Goal: Information Seeking & Learning: Learn about a topic

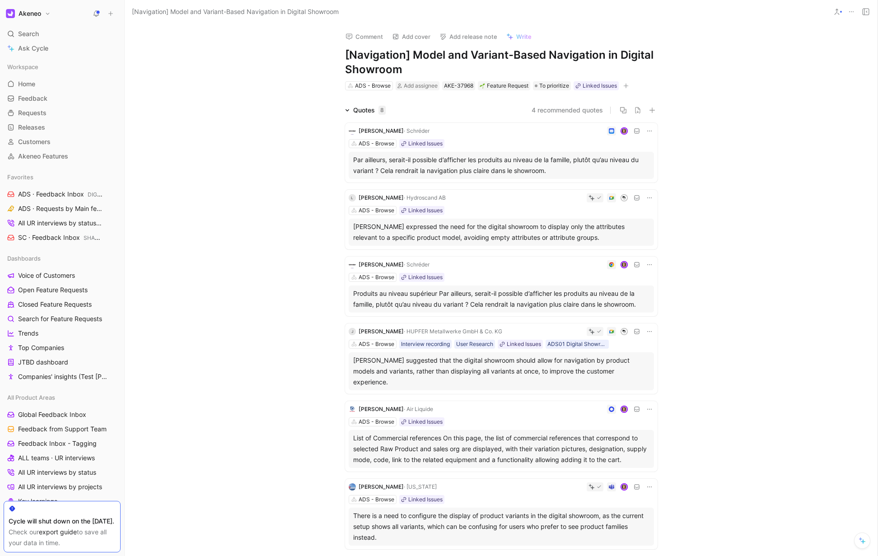
click at [597, 333] on icon at bounding box center [599, 331] width 5 height 5
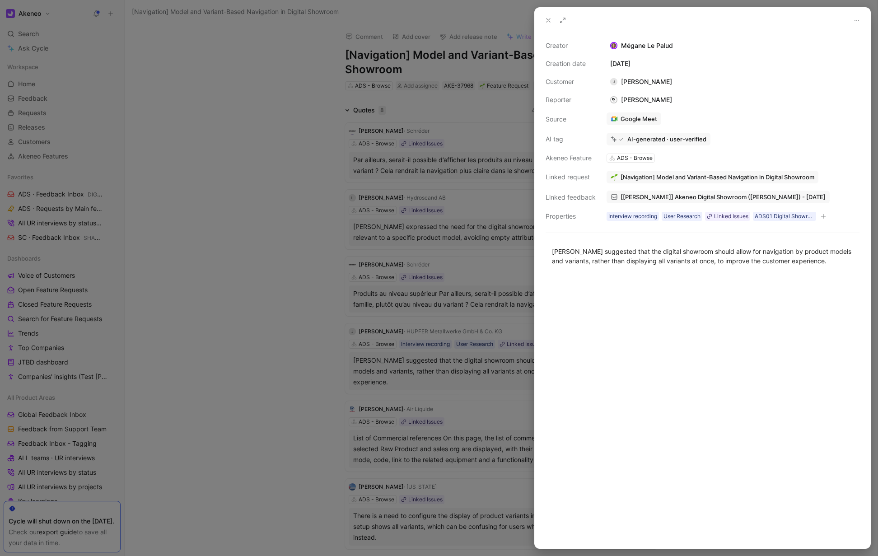
click at [549, 22] on icon at bounding box center [548, 20] width 7 height 7
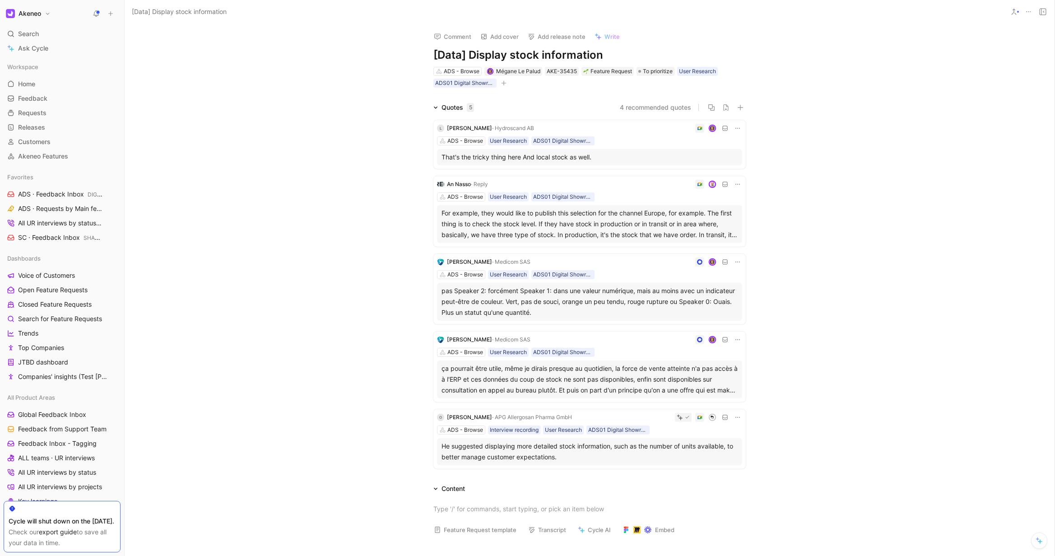
click at [738, 129] on icon at bounding box center [737, 128] width 7 height 7
click at [617, 156] on div "That's the tricky thing here And local stock as well." at bounding box center [590, 157] width 296 height 11
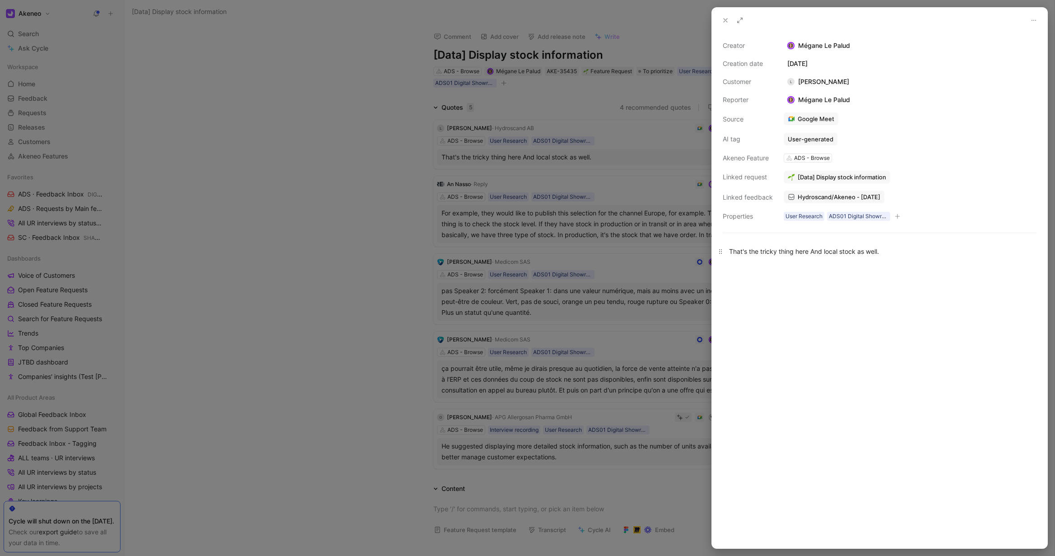
click at [783, 253] on div "That's the tricky thing here And local stock as well." at bounding box center [879, 251] width 301 height 9
copy div "That's the tricky thing here And local stock as well."
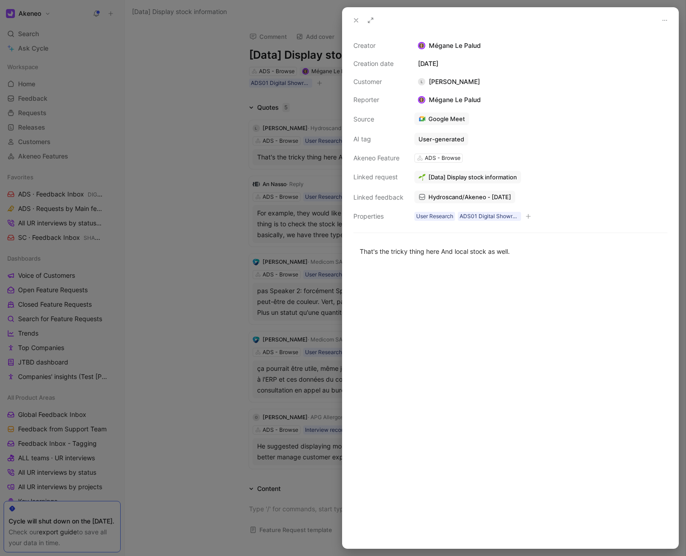
click at [483, 80] on div "L Linda Lofstedt Karlsson" at bounding box center [448, 81] width 69 height 11
drag, startPoint x: 509, startPoint y: 80, endPoint x: 498, endPoint y: 84, distance: 11.4
click at [498, 84] on div "Creator Mégane Le Palud Creation date June 5, 2025 Customer L Linda Lofstedt Ka…" at bounding box center [510, 131] width 314 height 182
copy div "Linda Lofstedt Karlsson"
click at [433, 317] on div at bounding box center [510, 407] width 336 height 282
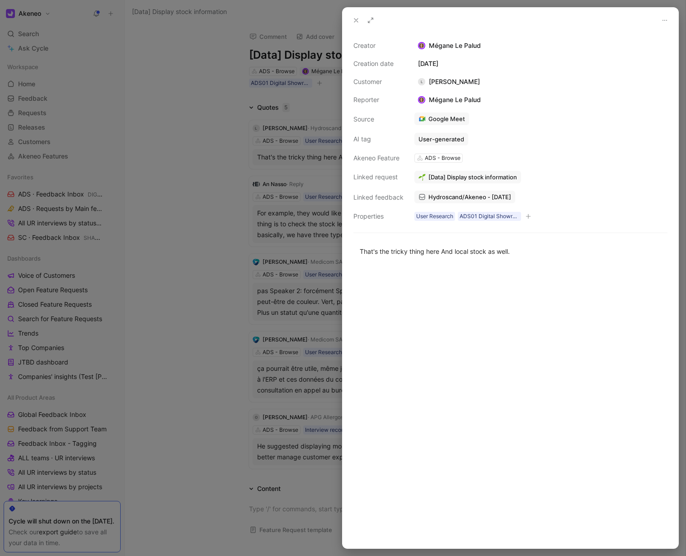
click at [187, 307] on div at bounding box center [343, 278] width 686 height 556
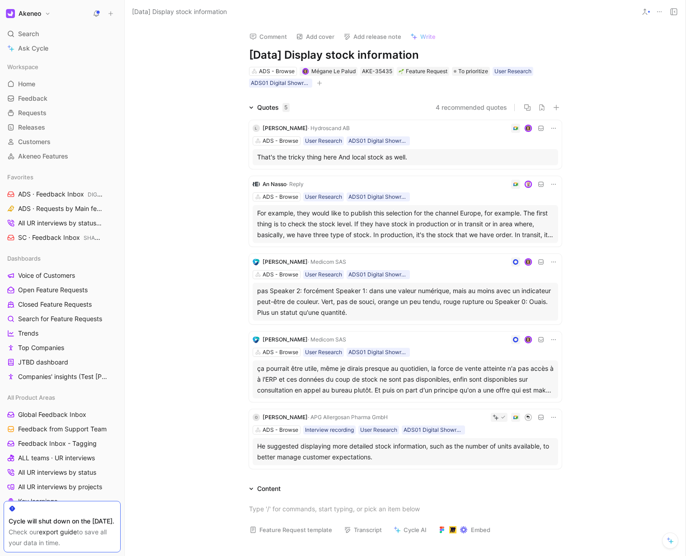
click at [292, 214] on div "For example, they would like to publish this selection for the channel Europe, …" at bounding box center [405, 224] width 296 height 33
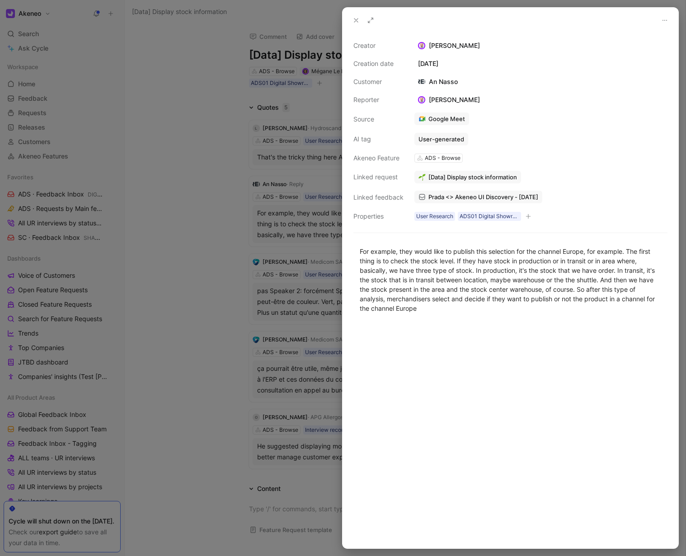
drag, startPoint x: 465, startPoint y: 83, endPoint x: 457, endPoint y: 82, distance: 8.2
click at [460, 81] on div "Creator Christophe Belval Creation date April 4, 2025 Customer An Nasso Reporte…" at bounding box center [510, 131] width 314 height 182
click at [456, 82] on div "Creator Christophe Belval Creation date April 4, 2025 Customer An Nasso Reporte…" at bounding box center [510, 131] width 314 height 182
drag, startPoint x: 393, startPoint y: 39, endPoint x: 444, endPoint y: 48, distance: 50.9
click at [444, 48] on div "An Nasso an.nasso@reply.it · Reply" at bounding box center [460, 39] width 145 height 29
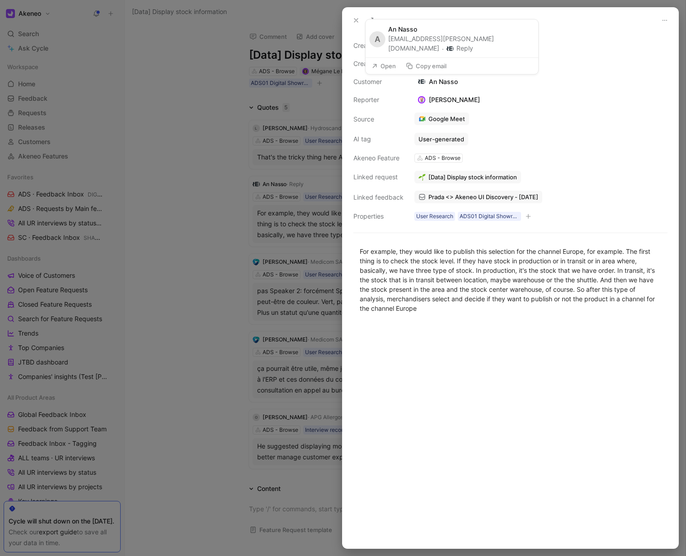
click at [434, 66] on button "Copy email" at bounding box center [426, 66] width 49 height 13
click at [435, 270] on div "For example, they would like to publish this selection for the channel Europe, …" at bounding box center [510, 280] width 301 height 66
copy div "For example, they would like to publish this selection for the channel Europe, …"
click at [189, 203] on div at bounding box center [343, 278] width 686 height 556
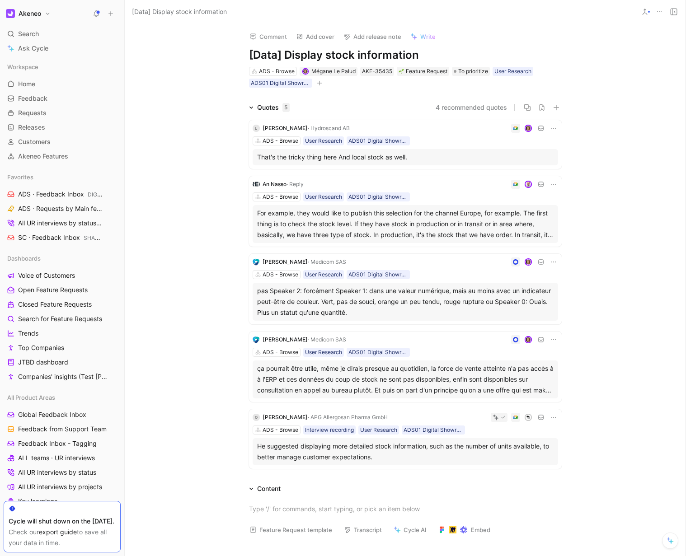
click at [427, 270] on div "ADS - Browse User Research ADS01 Digital Showroom" at bounding box center [404, 274] width 305 height 9
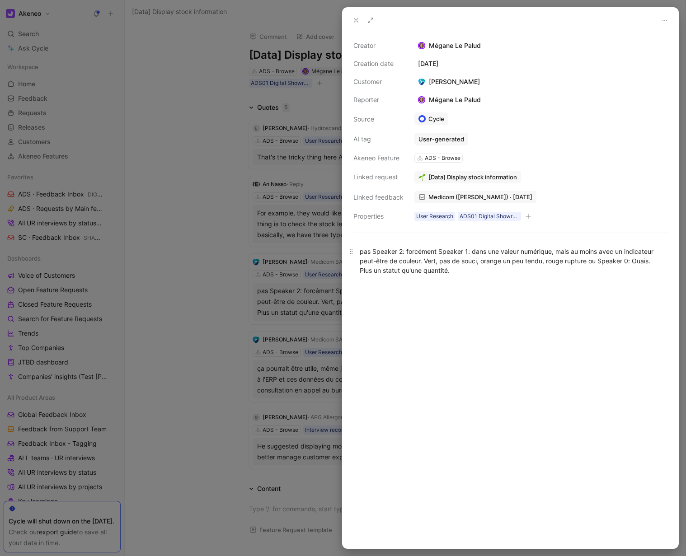
click at [469, 273] on div "pas Speaker 2: forcément Speaker 1: dans une valeur numérique, mais au moins av…" at bounding box center [510, 261] width 301 height 28
click at [465, 263] on div "pas Speaker 2: forcément Speaker 1: dans une valeur numérique, mais au moins av…" at bounding box center [510, 261] width 301 height 28
click at [472, 253] on div "pas Speaker 2: forcément Speaker 1: dans une valeur numérique, mais au moins av…" at bounding box center [510, 261] width 301 height 28
copy div "dans une valeur numérique, mais au moins avec un indicateur peut-être de couleu…"
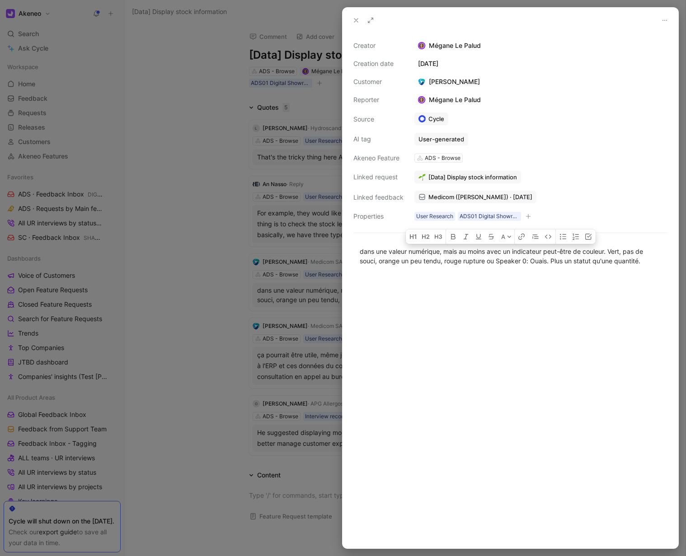
click at [484, 312] on div at bounding box center [510, 411] width 336 height 273
drag, startPoint x: 520, startPoint y: 82, endPoint x: 459, endPoint y: 82, distance: 61.0
click at [459, 82] on div "Creator Mégane Le Palud Creation date March 25, 2025 Customer Pierre-Alexandre …" at bounding box center [510, 131] width 314 height 182
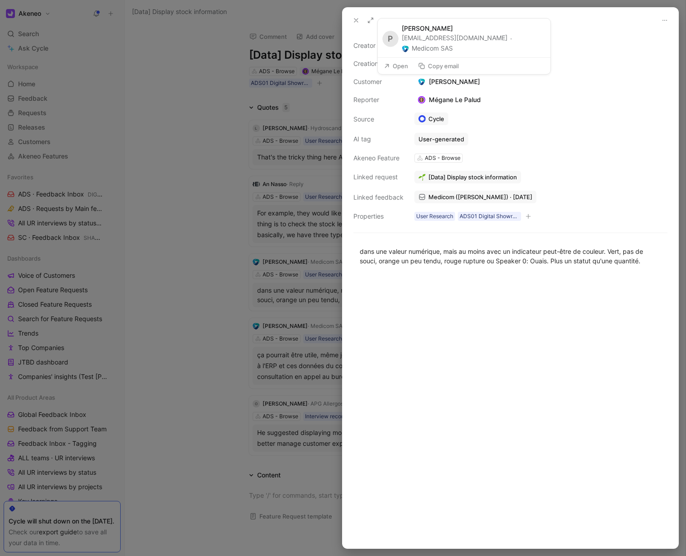
click at [459, 82] on div "Pierre-Alexandre Lelaure" at bounding box center [448, 81] width 69 height 11
click at [443, 81] on div "Pierre-Alexandre Lelaure" at bounding box center [448, 81] width 69 height 11
click at [483, 81] on div "Pierre-Alexandre Lelaure" at bounding box center [448, 81] width 69 height 11
click at [369, 81] on div "Customer" at bounding box center [378, 81] width 50 height 11
click at [447, 65] on button "Copy email" at bounding box center [438, 66] width 49 height 13
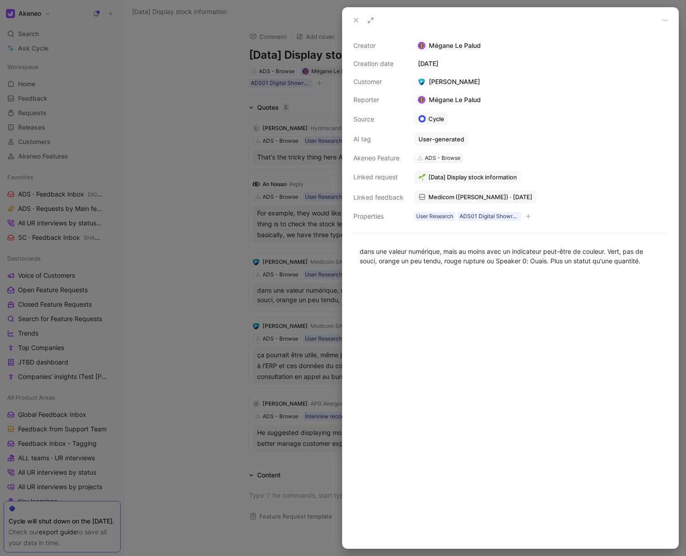
click at [289, 306] on div at bounding box center [343, 278] width 686 height 556
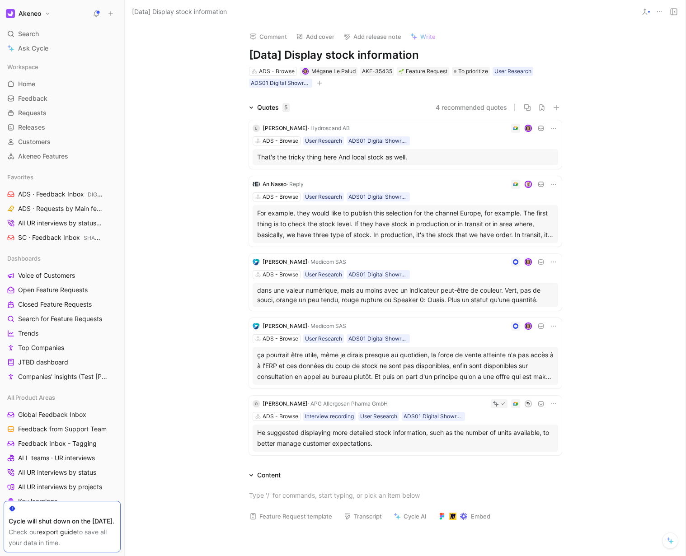
click at [306, 369] on div "ça pourrait être utile, même je dirais presque au quotidien, la force de vente …" at bounding box center [405, 366] width 296 height 33
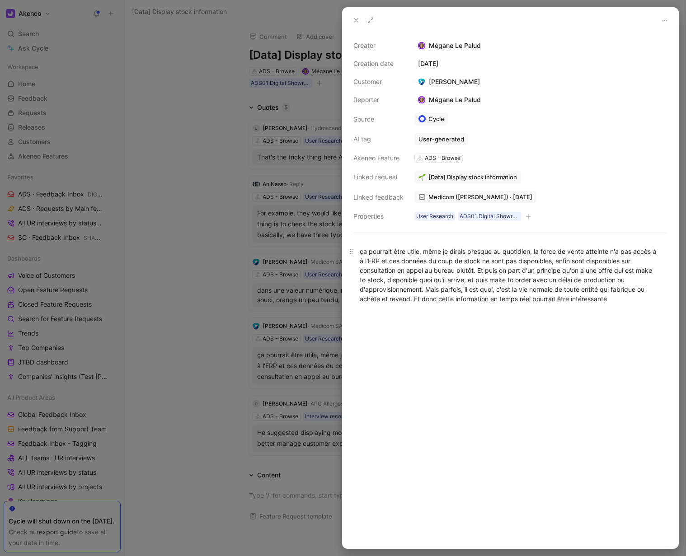
click at [421, 277] on div "ça pourrait être utile, même je dirais presque au quotidien, la force de vente …" at bounding box center [510, 275] width 301 height 57
copy div "ça pourrait être utile, même je dirais presque au quotidien, la force de vente …"
click at [224, 373] on div at bounding box center [343, 278] width 686 height 556
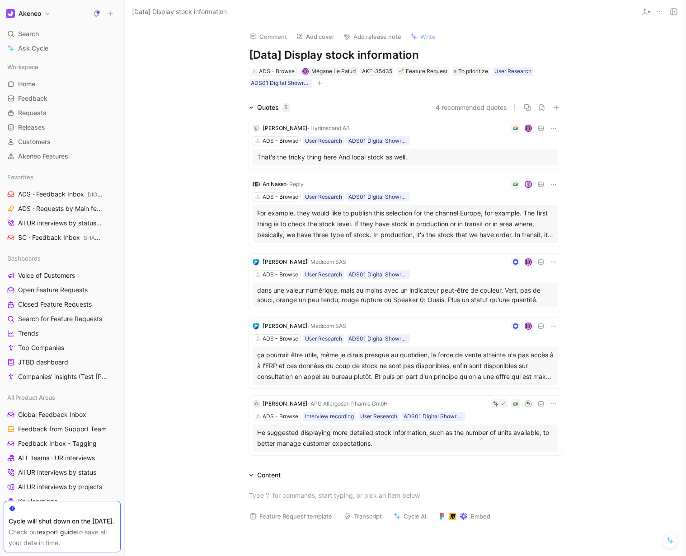
click at [333, 406] on span "· APG Allergosan Pharma GmbH" at bounding box center [348, 403] width 80 height 7
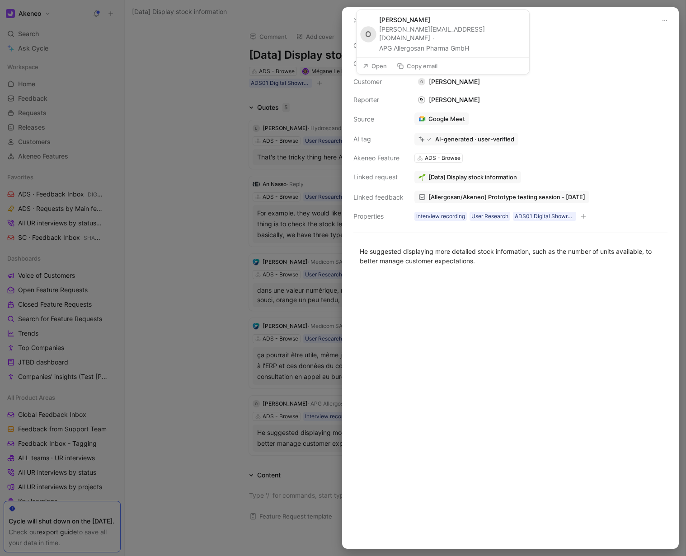
click at [428, 63] on button "Copy email" at bounding box center [416, 66] width 49 height 13
click at [486, 275] on div "He suggested displaying more detailed stock information, such as the number of …" at bounding box center [510, 393] width 336 height 312
copy div "He suggested displaying more detailed stock information, such as the number of …"
click at [219, 359] on div at bounding box center [343, 278] width 686 height 556
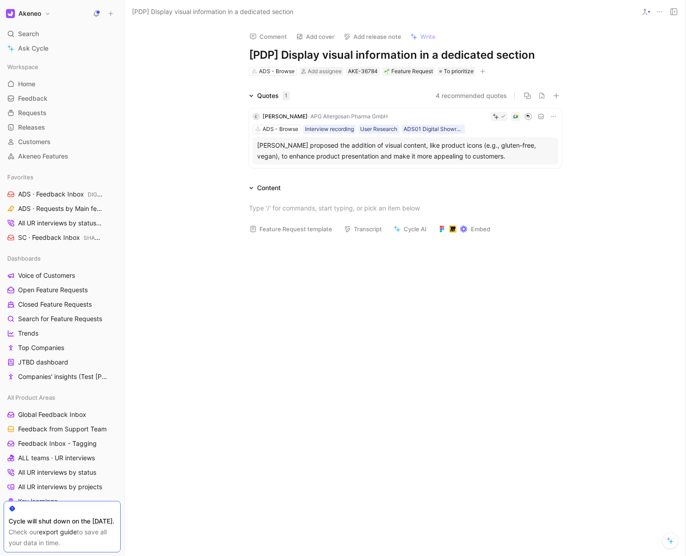
click at [325, 150] on div "Elvis Kenik proposed the addition of visual content, like product icons (e.g., …" at bounding box center [405, 151] width 296 height 22
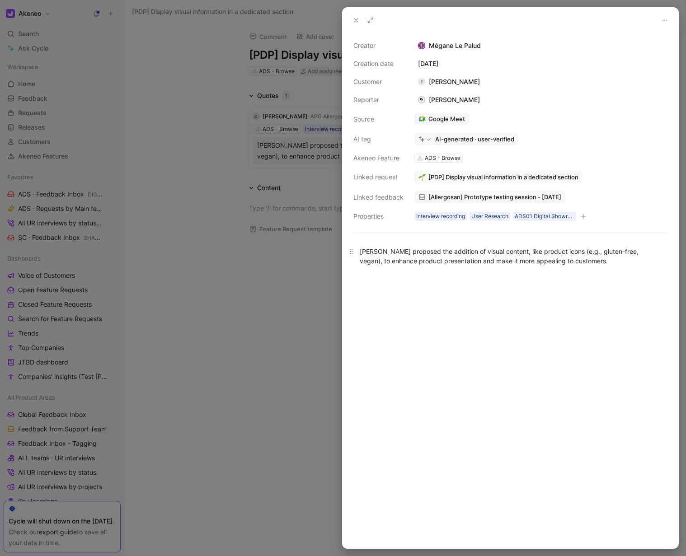
click at [405, 258] on div "Elvis Kenik proposed the addition of visual content, like product icons (e.g., …" at bounding box center [510, 256] width 301 height 19
copy div "Elvis Kenik proposed the addition of visual content, like product icons (e.g., …"
click at [448, 83] on div "E Elvis Kenik" at bounding box center [448, 81] width 69 height 11
click at [392, 89] on div "Creator Mégane Le Palud Creation date April 14, 2025 Customer E Elvis Kenik Rep…" at bounding box center [510, 131] width 314 height 182
click at [427, 66] on button "Copy email" at bounding box center [413, 66] width 49 height 13
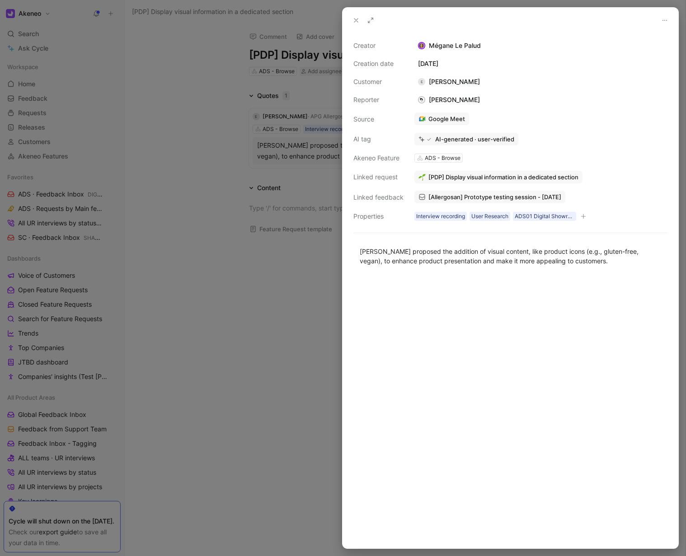
click at [313, 64] on div at bounding box center [343, 278] width 686 height 556
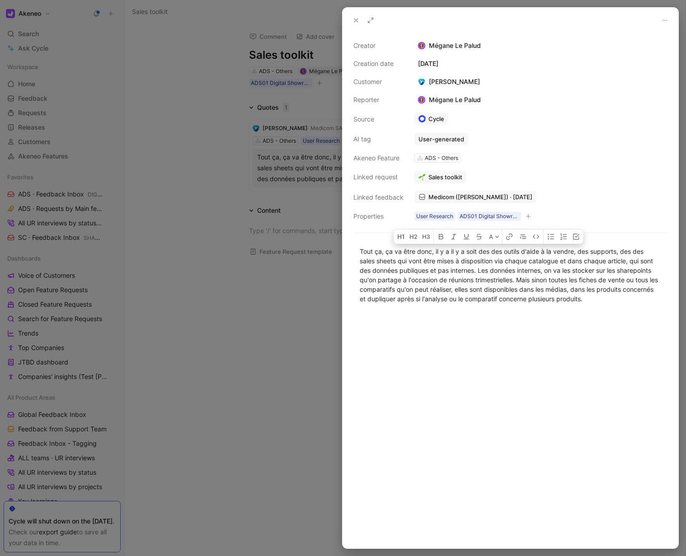
click at [448, 84] on div "[PERSON_NAME]" at bounding box center [448, 81] width 69 height 11
click at [457, 83] on div "[PERSON_NAME]" at bounding box center [448, 81] width 69 height 11
click at [512, 95] on div "Creator Mégane Le Palud Creation date March 25, 2025 Customer Pierre-Alexandre …" at bounding box center [510, 131] width 314 height 182
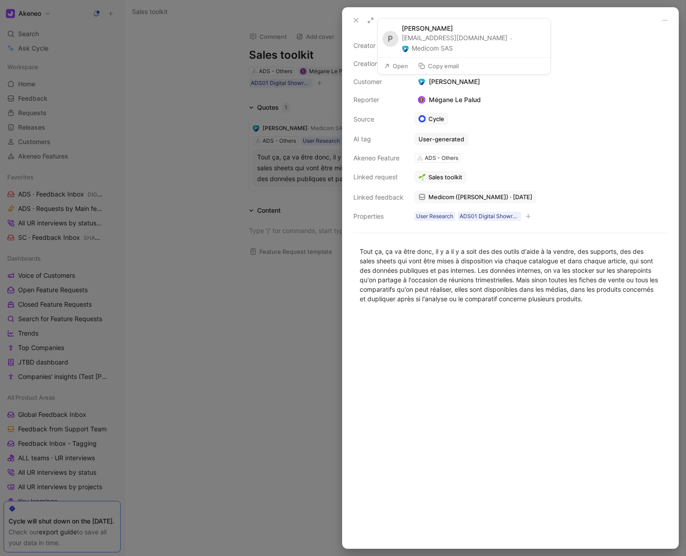
click at [439, 62] on button "Copy email" at bounding box center [438, 66] width 49 height 13
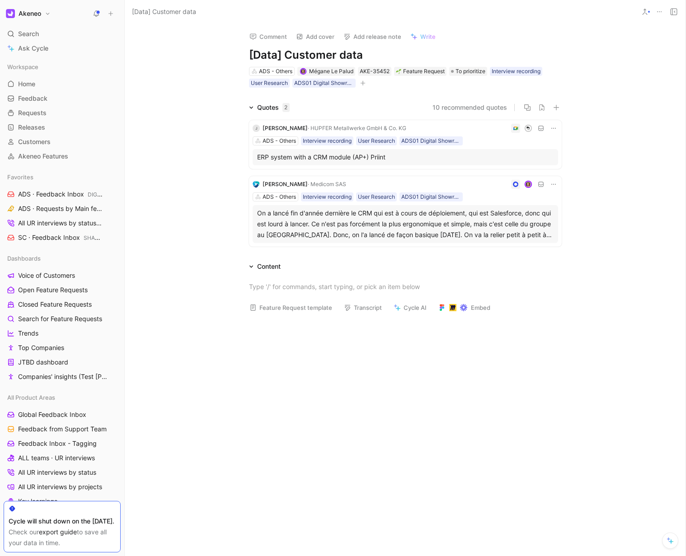
click at [374, 226] on div "On a lancé fin d'année dernière le CRM qui est à cours de déploiement, qui est …" at bounding box center [405, 224] width 296 height 33
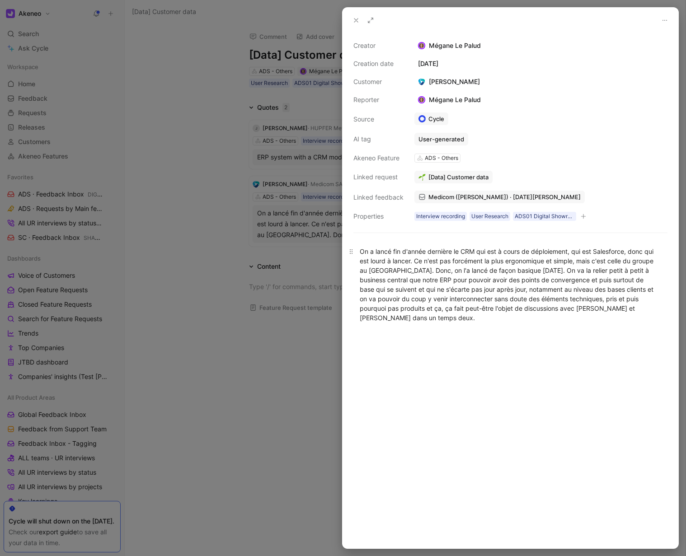
click at [428, 268] on div "On a lancé fin d'année dernière le CRM qui est à cours de déploiement, qui est …" at bounding box center [510, 285] width 301 height 76
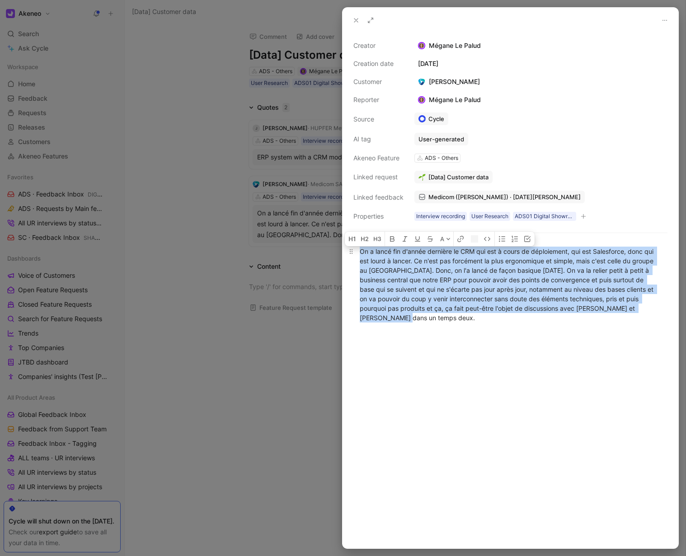
copy div "On a lancé fin d'année dernière le CRM qui est à cours de déploiement, qui est …"
click at [444, 63] on button "Copy email" at bounding box center [438, 66] width 49 height 13
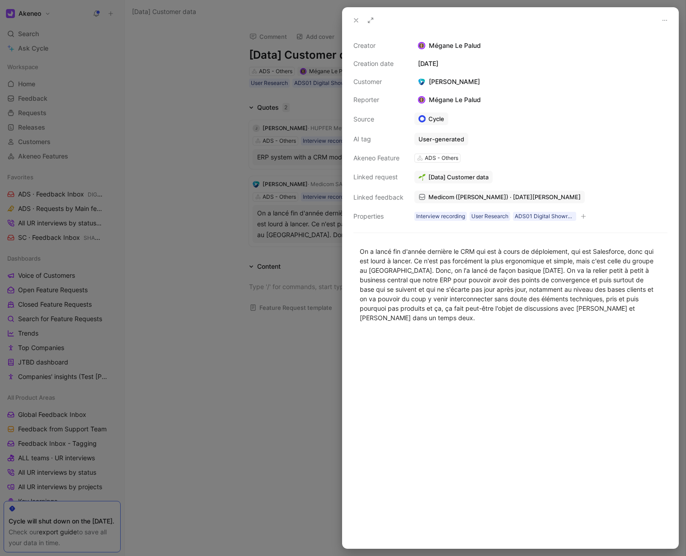
click at [278, 388] on div at bounding box center [343, 278] width 686 height 556
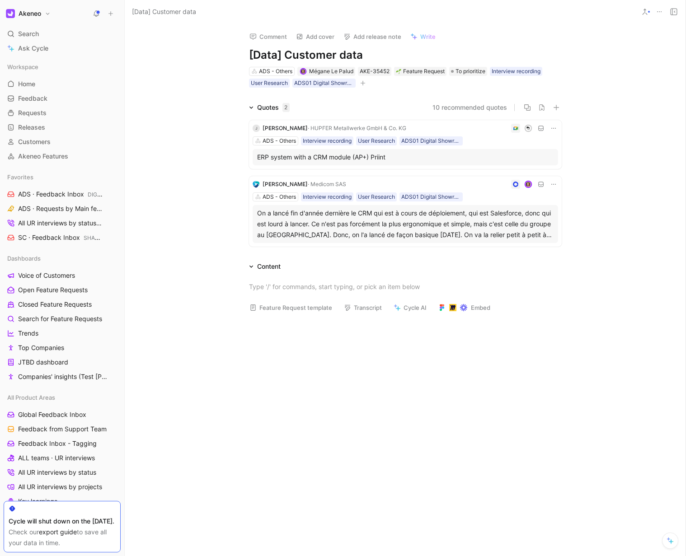
click at [307, 153] on div "ERP system with a CRM module (AP+) Priint" at bounding box center [405, 157] width 296 height 11
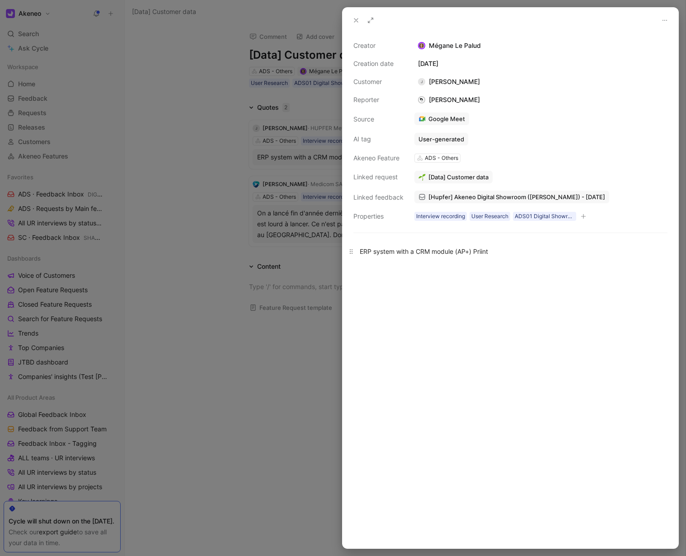
click at [480, 249] on div "ERP system with a CRM module (AP+) Priint" at bounding box center [510, 251] width 301 height 9
copy div "ERP system with a CRM module (AP+) Priint"
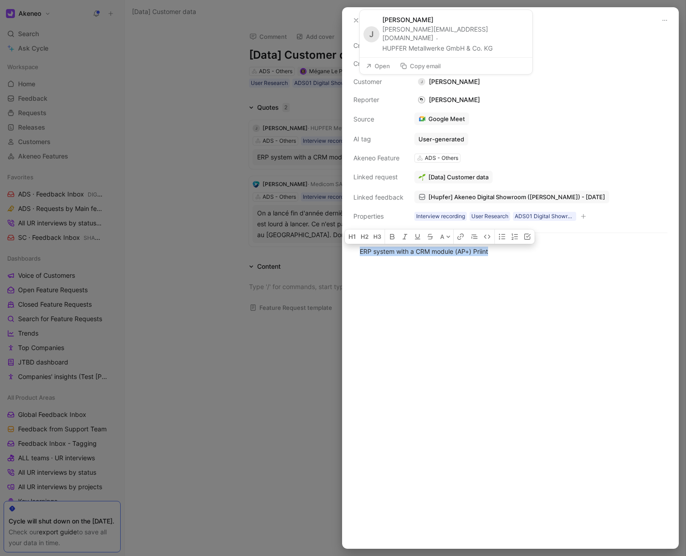
click at [423, 64] on button "Copy email" at bounding box center [420, 66] width 49 height 13
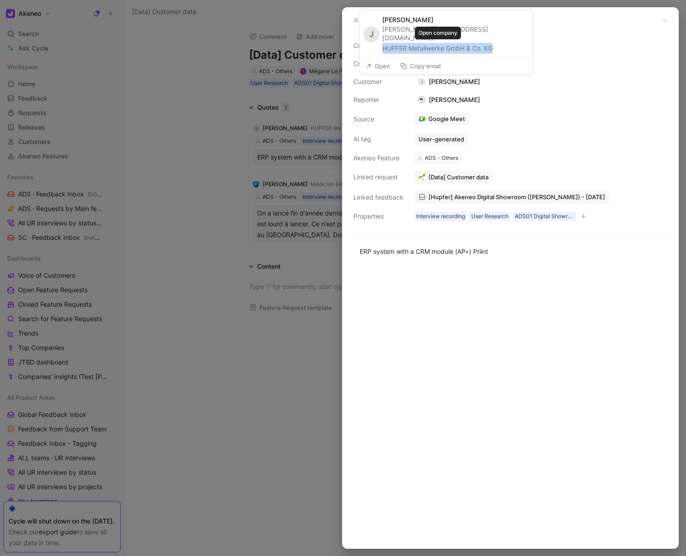
drag, startPoint x: 499, startPoint y: 48, endPoint x: 382, endPoint y: 47, distance: 117.0
click at [382, 47] on div "j.salvador@hupfer.com · HUPFER Metallwerke GmbH & Co. KG" at bounding box center [454, 39] width 145 height 29
copy button "HUPFER Metallwerke GmbH & Co. KG"
click at [319, 397] on div at bounding box center [343, 278] width 686 height 556
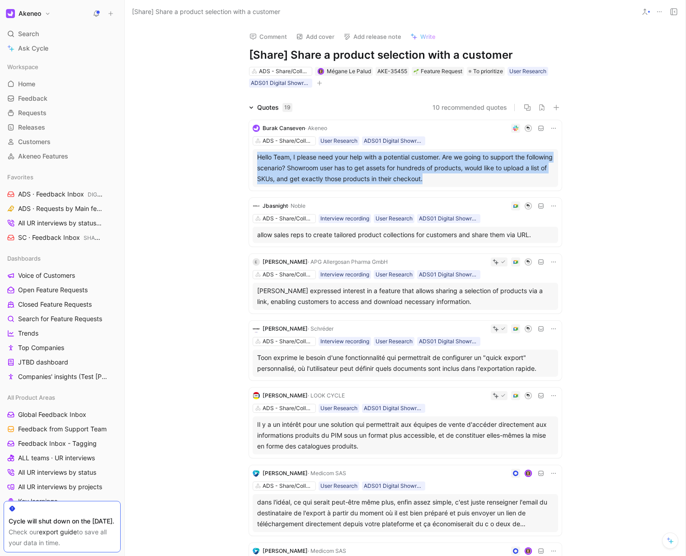
drag, startPoint x: 486, startPoint y: 178, endPoint x: 252, endPoint y: 157, distance: 234.9
click at [252, 157] on div "Hello Team, I please need your help with a potential customer. Are we going to …" at bounding box center [404, 168] width 305 height 38
copy div "Hello Team, I please need your help with a potential customer. Are we going to …"
click at [275, 112] on button "Copy email" at bounding box center [267, 113] width 49 height 13
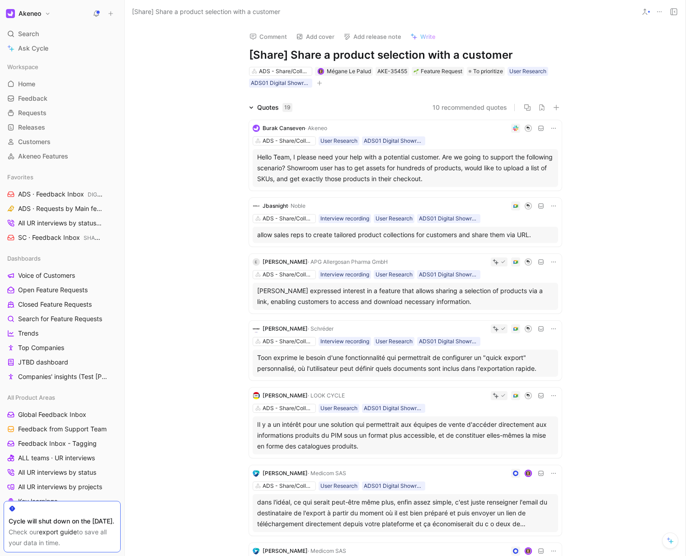
click at [265, 235] on div "allow sales reps to create tailored product collections for customers and share…" at bounding box center [405, 234] width 296 height 11
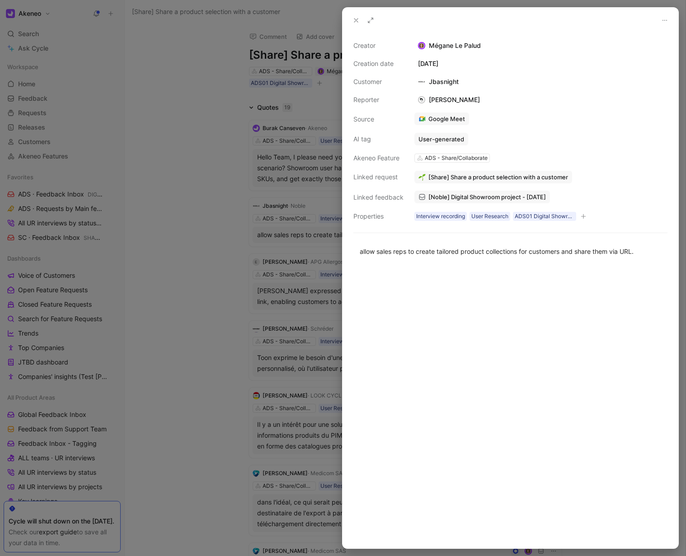
click at [236, 251] on div at bounding box center [343, 278] width 686 height 556
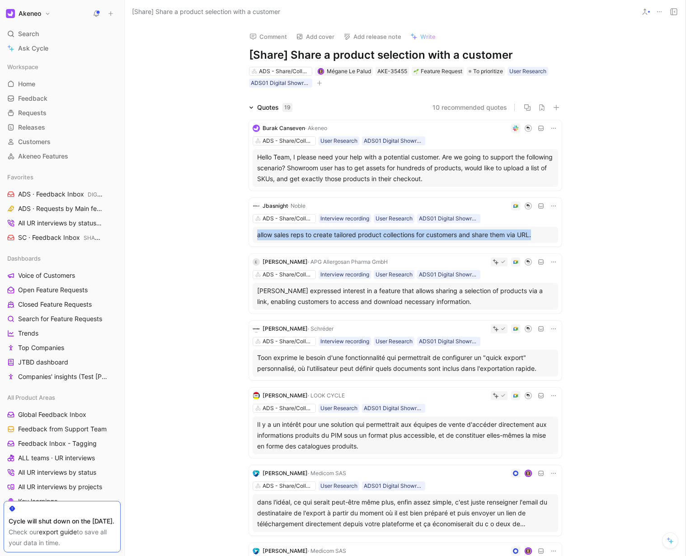
drag, startPoint x: 542, startPoint y: 238, endPoint x: 254, endPoint y: 236, distance: 287.7
click at [257, 236] on div "allow sales reps to create tailored product collections for customers and share…" at bounding box center [405, 234] width 296 height 11
copy div "allow sales reps to create tailored product collections for customers and share…"
click at [274, 192] on button "Copy email" at bounding box center [266, 191] width 49 height 13
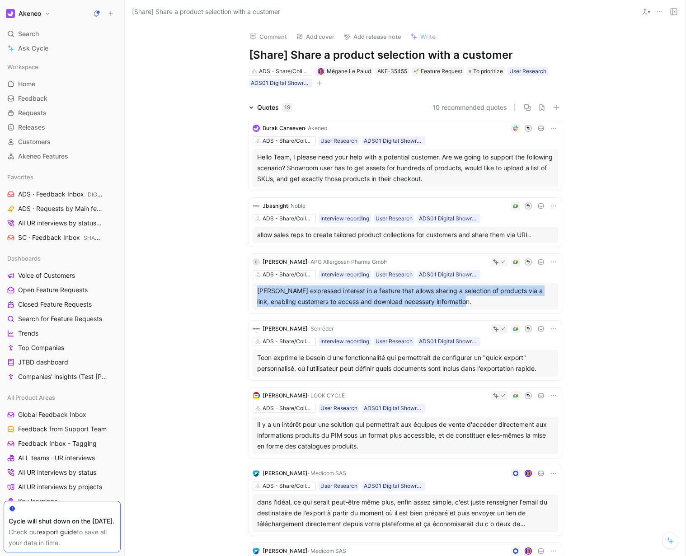
drag, startPoint x: 237, startPoint y: 292, endPoint x: 477, endPoint y: 299, distance: 239.9
click at [477, 299] on div "Burak Canseven · Akeneo ADS - Share/Collaborate User Research ADS01 Digital Sho…" at bounding box center [405, 485] width 347 height 744
copy div "Elvis Kenik expressed interest in a feature that allows sharing a selection of …"
click at [280, 247] on button "Copy email" at bounding box center [284, 247] width 49 height 13
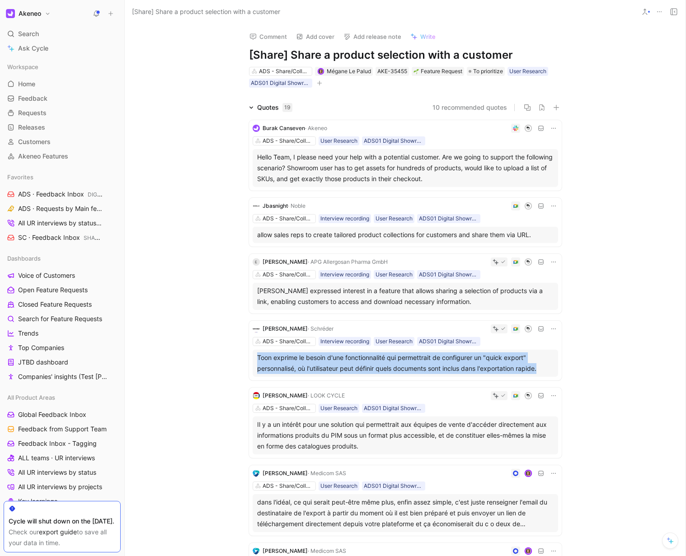
drag, startPoint x: 243, startPoint y: 357, endPoint x: 546, endPoint y: 369, distance: 304.2
click at [546, 369] on div "Burak Canseven · Akeneo ADS - Share/Collaborate User Research ADS01 Digital Sho…" at bounding box center [405, 485] width 347 height 744
copy div "Toon exprime le besoin d'une fonctionnalité qui permettrait de configurer un "q…"
click at [279, 312] on button "Copy email" at bounding box center [275, 314] width 49 height 13
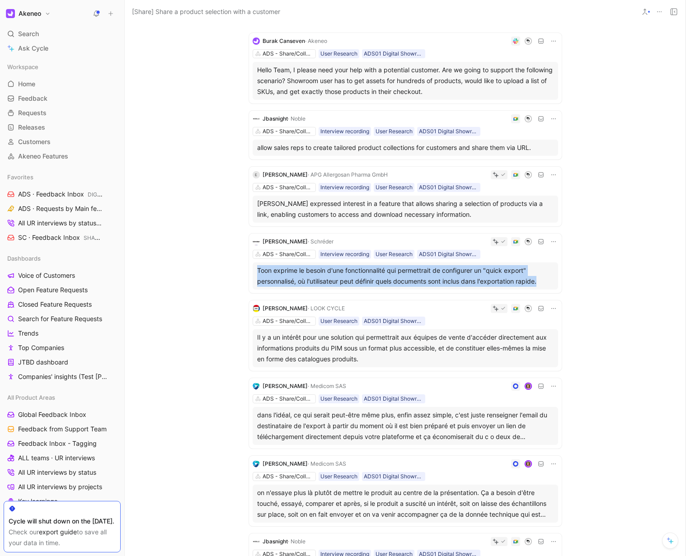
scroll to position [93, 0]
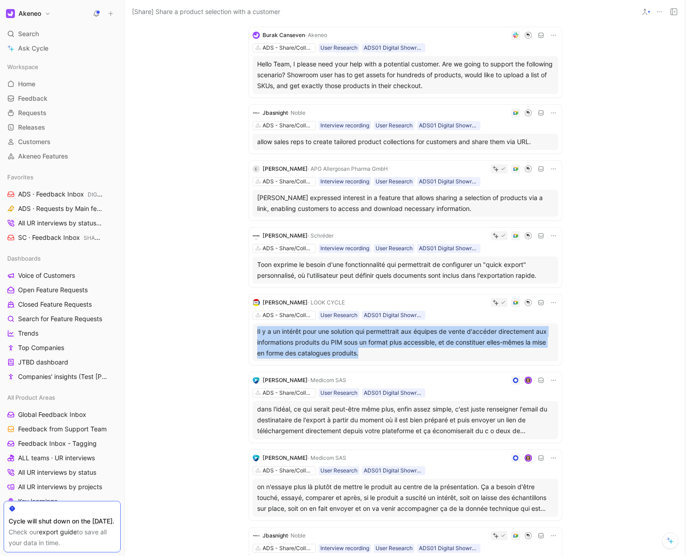
drag, startPoint x: 364, startPoint y: 353, endPoint x: 253, endPoint y: 333, distance: 112.8
click at [253, 333] on div "Il y a un intérêt pour une solution qui permettrait aux équipes de vente d'accé…" at bounding box center [404, 342] width 305 height 38
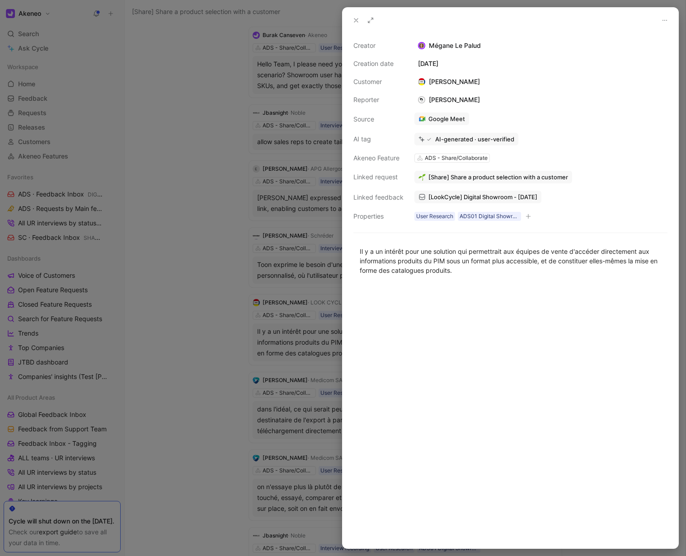
click at [217, 339] on div at bounding box center [343, 278] width 686 height 556
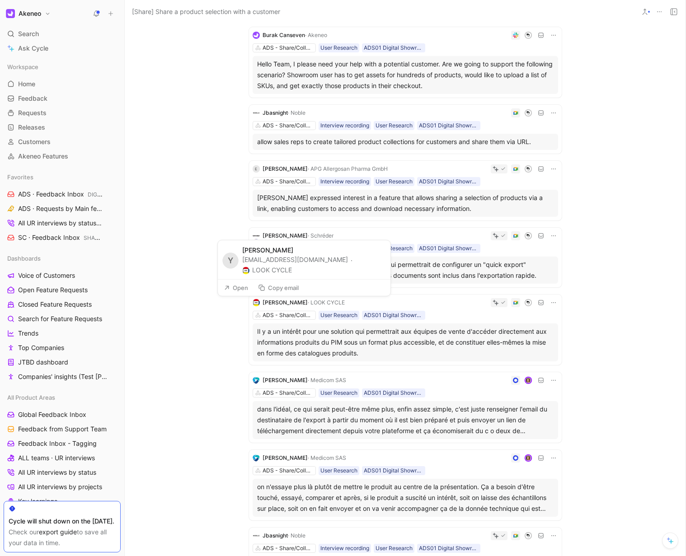
click at [286, 291] on button "Copy email" at bounding box center [278, 287] width 49 height 13
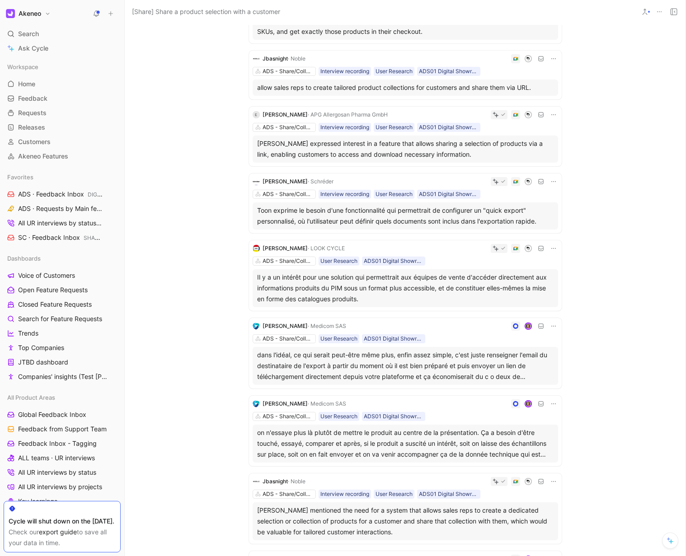
scroll to position [191, 0]
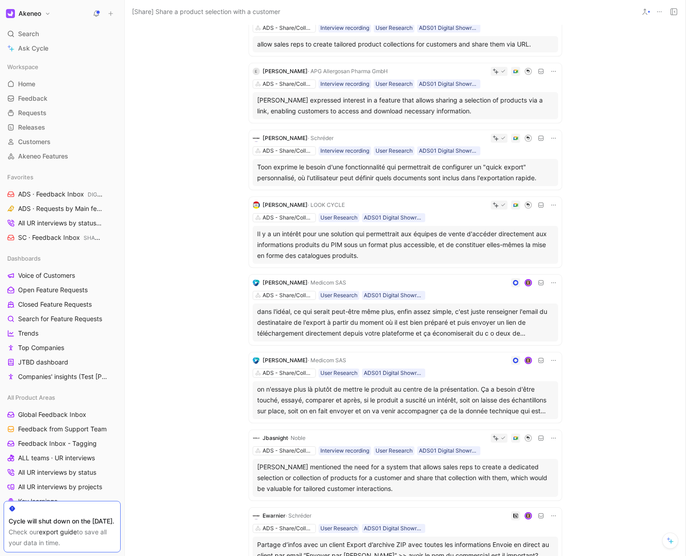
drag, startPoint x: 252, startPoint y: 311, endPoint x: 537, endPoint y: 330, distance: 286.5
click at [537, 330] on div "dans l'idéal, ce qui serait peut-être même plus, enfin assez simple, c'est just…" at bounding box center [404, 322] width 305 height 38
click at [490, 327] on div "dans l'idéal, ce qui serait peut-être même plus, enfin assez simple, c'est just…" at bounding box center [405, 322] width 296 height 33
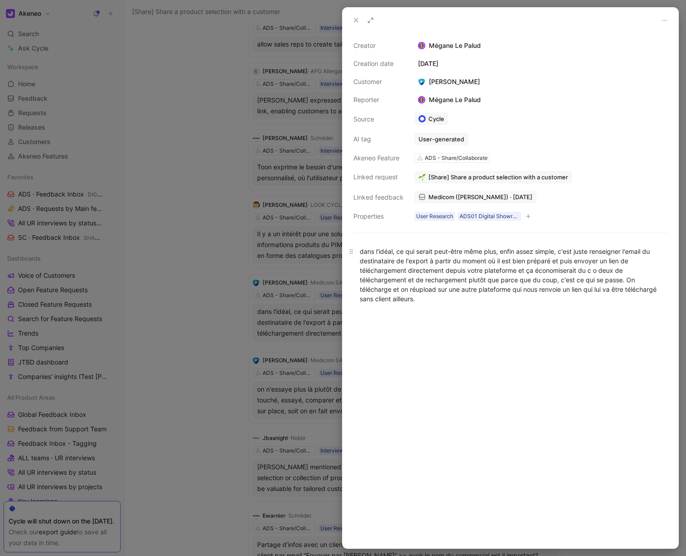
click at [392, 294] on div "dans l'idéal, ce qui serait peut-être même plus, enfin assez simple, c'est just…" at bounding box center [510, 275] width 301 height 57
copy div "dans l'idéal, ce qui serait peut-être même plus, enfin assez simple, c'est just…"
click at [221, 404] on div at bounding box center [343, 278] width 686 height 556
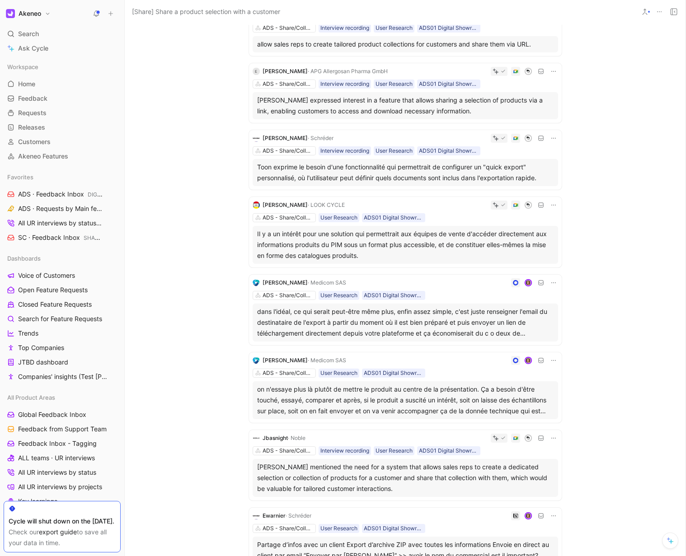
click at [294, 402] on div "on n'essaye plus là plutôt de mettre le produit au centre de la présentation. Ç…" at bounding box center [405, 400] width 296 height 33
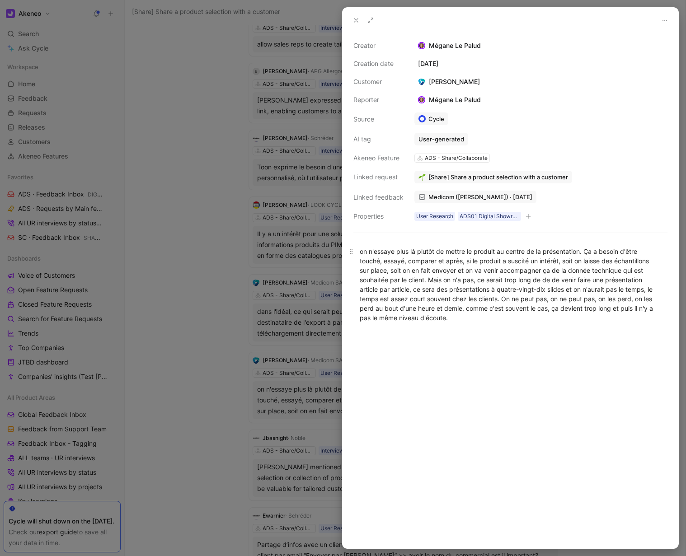
click at [452, 310] on div "on n'essaye plus là plutôt de mettre le produit au centre de la présentation. Ç…" at bounding box center [510, 285] width 301 height 76
drag, startPoint x: 472, startPoint y: 320, endPoint x: 357, endPoint y: 255, distance: 131.9
click at [357, 255] on p "on n'essaye plus là plutôt de mettre le produit au centre de la présentation. Ç…" at bounding box center [510, 284] width 336 height 81
copy div "on n'essaye plus là plutôt de mettre le produit au centre de la présentation. Ç…"
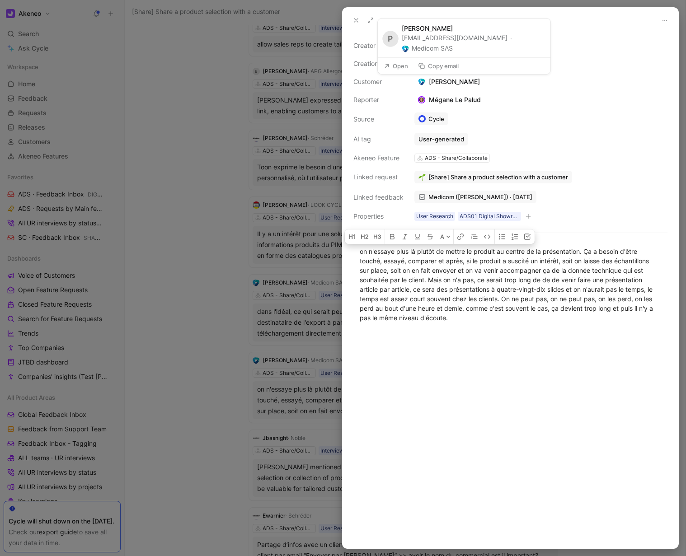
click at [452, 70] on button "Copy email" at bounding box center [438, 66] width 49 height 13
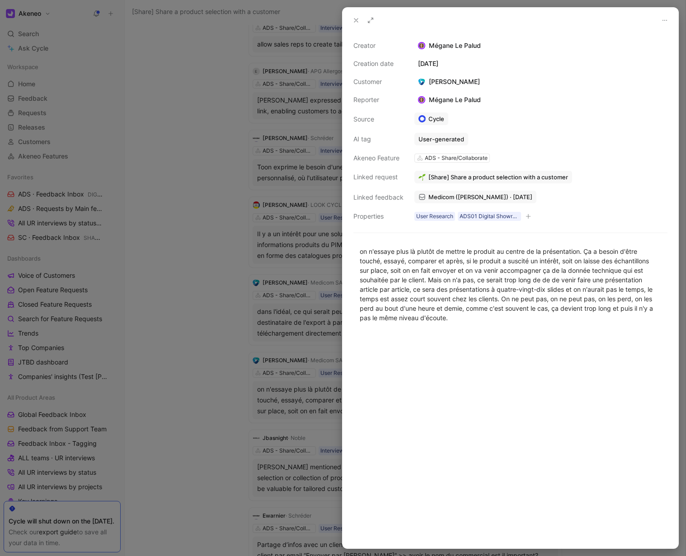
click at [233, 440] on div at bounding box center [343, 278] width 686 height 556
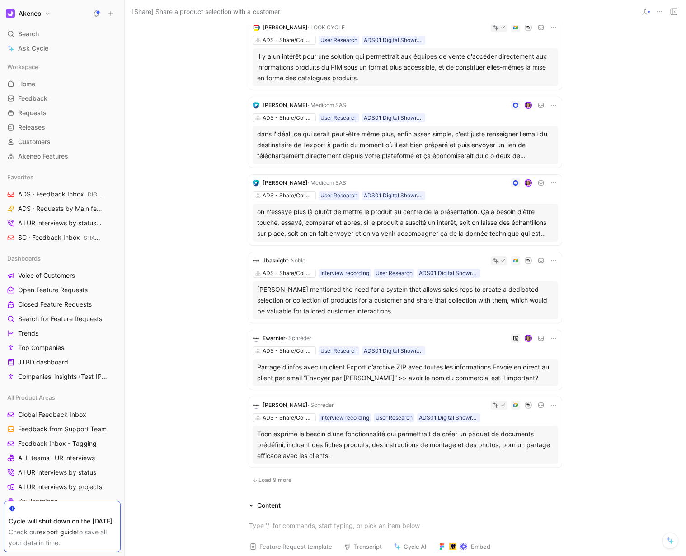
scroll to position [415, 0]
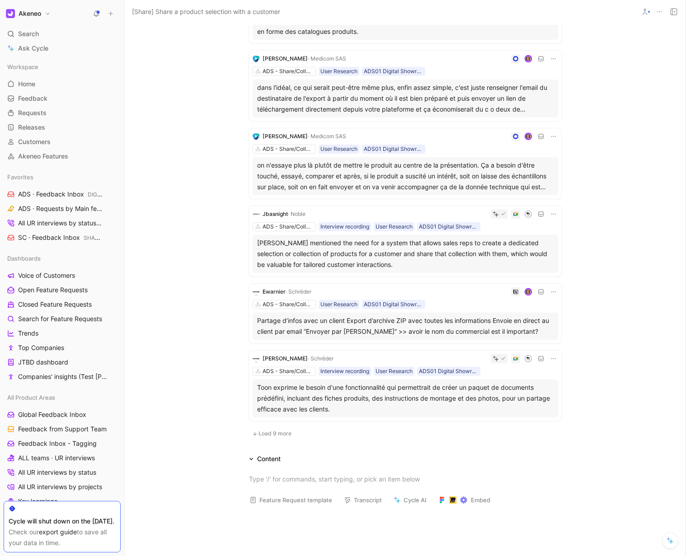
drag, startPoint x: 217, startPoint y: 245, endPoint x: 438, endPoint y: 263, distance: 221.1
click at [438, 263] on div "Quotes 19 10 recommended quotes Burak Canseven · Akeneo ADS - Share/Collaborate…" at bounding box center [405, 64] width 560 height 755
copy div "Jay Basnight mentioned the need for a system that allows sales reps to create a…"
drag, startPoint x: 220, startPoint y: 321, endPoint x: 544, endPoint y: 331, distance: 323.5
click at [544, 331] on div "Quotes 19 10 recommended quotes Burak Canseven · Akeneo ADS - Share/Collaborate…" at bounding box center [405, 64] width 560 height 755
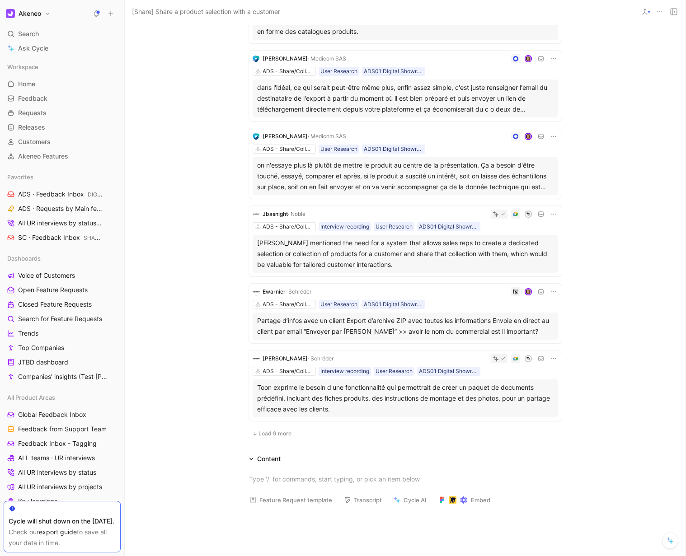
copy div "Partage d’infos avec un client Export d’archive ZIP avec toutes les information…"
drag, startPoint x: 233, startPoint y: 388, endPoint x: 367, endPoint y: 407, distance: 135.5
click at [367, 407] on div "Burak Canseven · Akeneo ADS - Share/Collaborate User Research ADS01 Digital Sho…" at bounding box center [405, 70] width 347 height 744
copy div "Toon exprime le besoin d'une fonctionnalité qui permettrait de créer un paquet …"
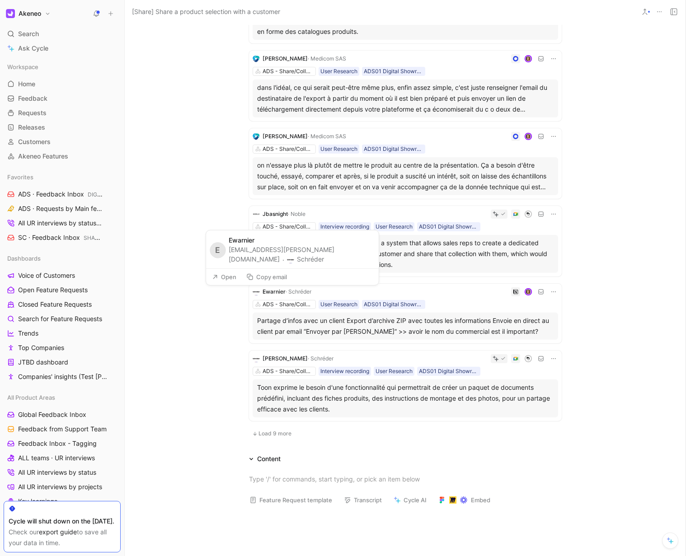
click at [279, 275] on button "Copy email" at bounding box center [266, 277] width 49 height 13
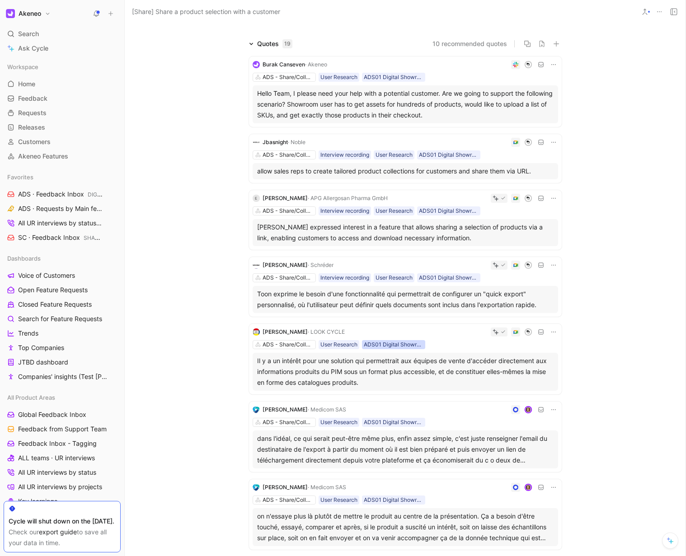
scroll to position [0, 0]
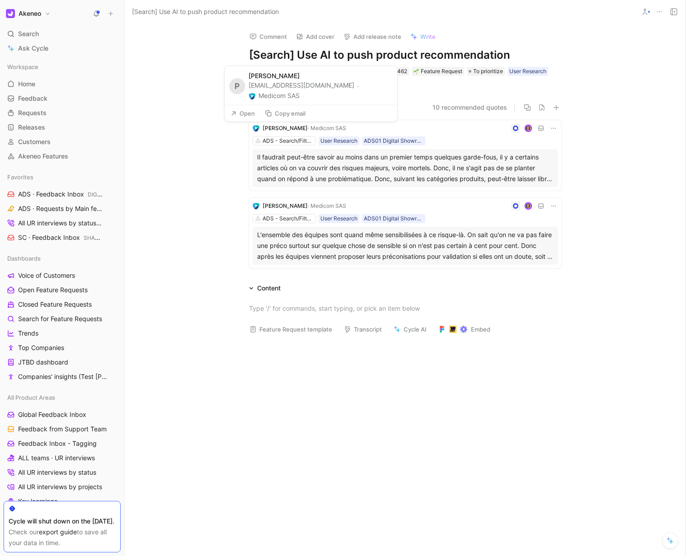
click at [294, 113] on button "Copy email" at bounding box center [285, 113] width 49 height 13
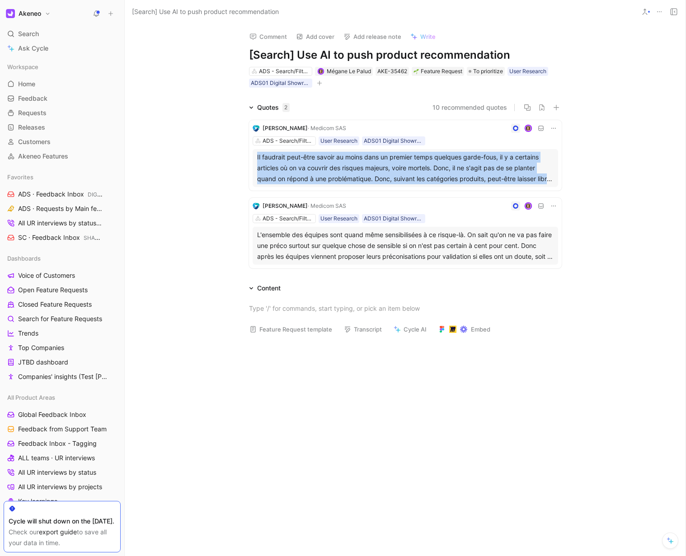
drag, startPoint x: 234, startPoint y: 156, endPoint x: 499, endPoint y: 167, distance: 264.4
click at [552, 177] on div "[PERSON_NAME] · Medicom SAS ADS - Search/Filters/AI User Research ADS01 Digital…" at bounding box center [405, 192] width 347 height 159
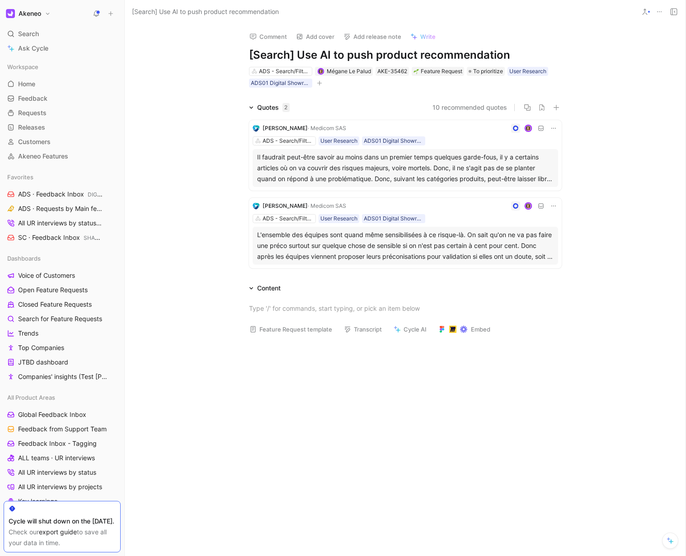
click at [499, 167] on div "Il faudrait peut-être savoir au moins dans un premier temps quelques garde-fous…" at bounding box center [405, 168] width 296 height 33
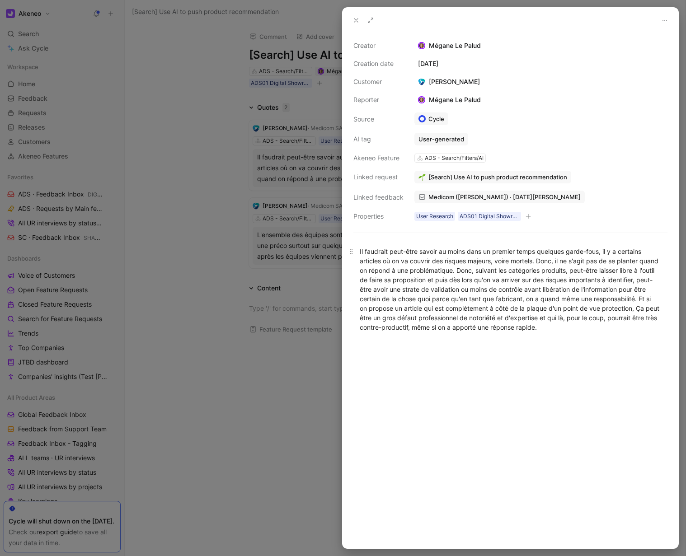
click at [436, 312] on div "Il faudrait peut-être savoir au moins dans un premier temps quelques garde-fous…" at bounding box center [510, 289] width 301 height 85
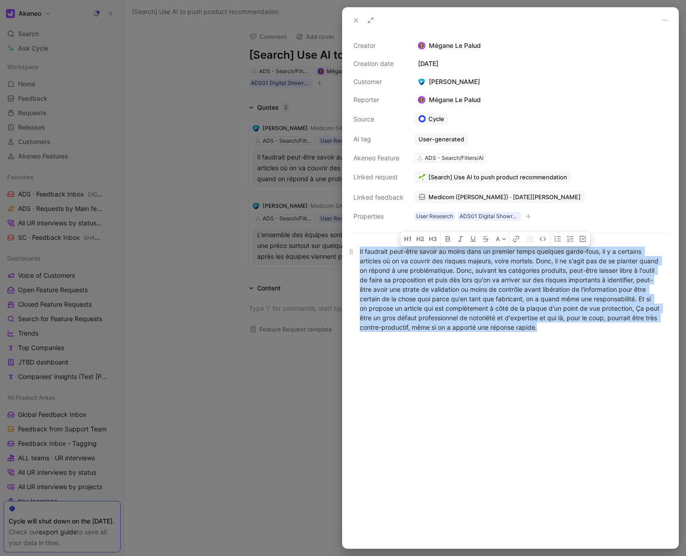
copy div "Il faudrait peut-être savoir au moins dans un premier temps quelques garde-fous…"
click at [284, 276] on div at bounding box center [343, 278] width 686 height 556
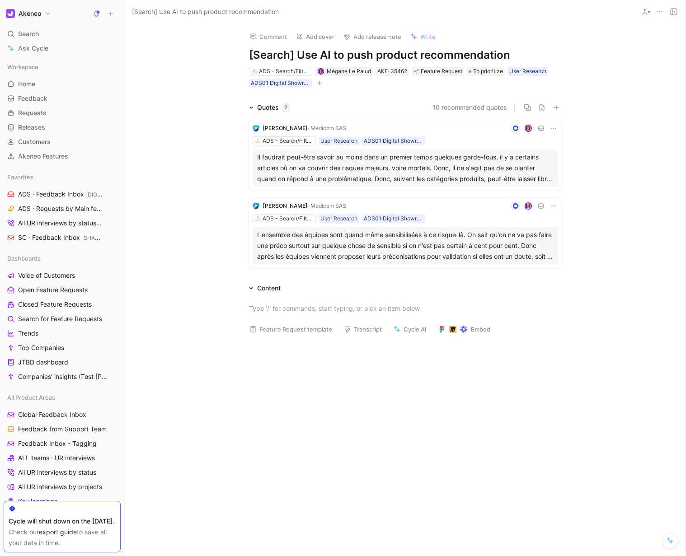
click at [361, 251] on div "L'ensemble des équipes sont quand même sensibilisées à ce risque-là. On sait qu…" at bounding box center [405, 245] width 296 height 33
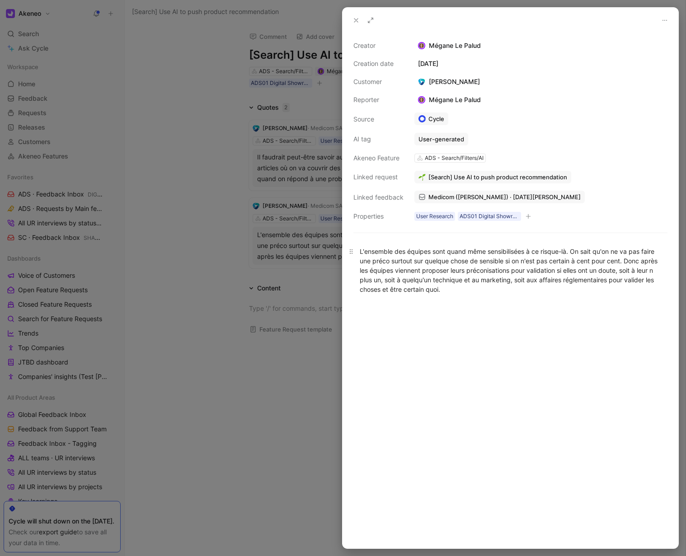
click at [508, 260] on div "L'ensemble des équipes sont quand même sensibilisées à ce risque-là. On sait qu…" at bounding box center [510, 270] width 301 height 47
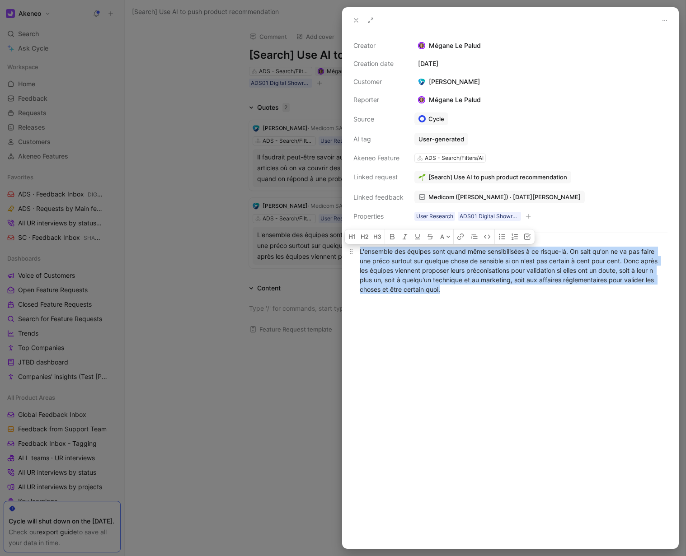
copy div "L'ensemble des équipes sont quand même sensibilisées à ce risque-là. On sait qu…"
click at [301, 406] on div at bounding box center [343, 278] width 686 height 556
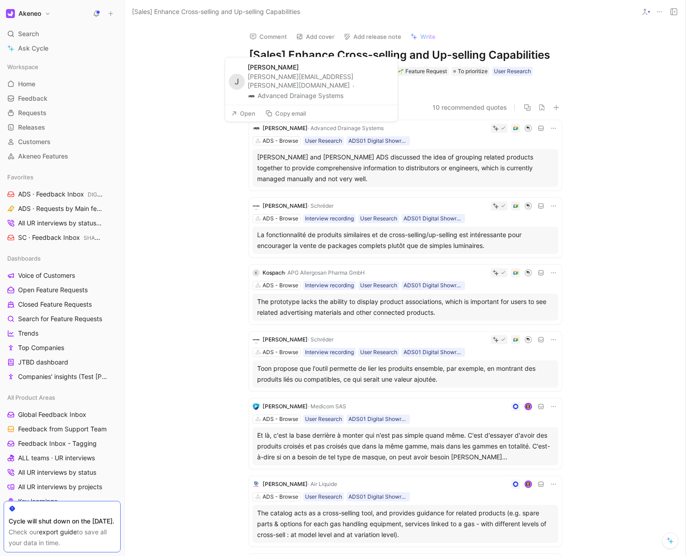
click at [292, 115] on button "Copy email" at bounding box center [285, 113] width 49 height 13
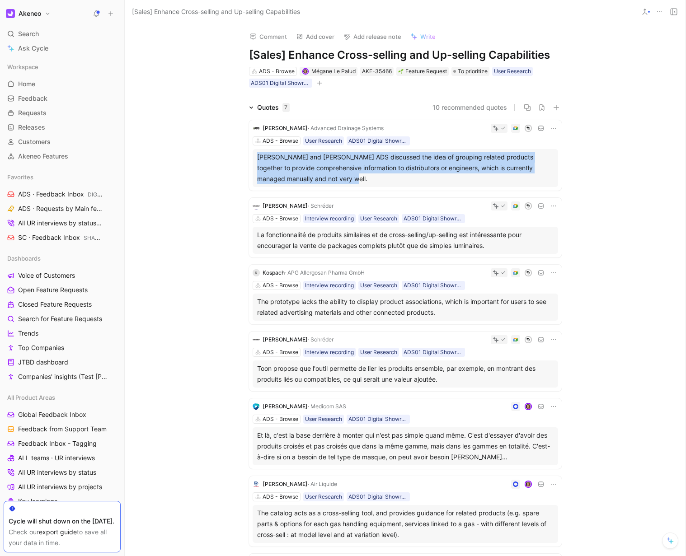
drag, startPoint x: 233, startPoint y: 152, endPoint x: 363, endPoint y: 178, distance: 132.7
click at [363, 178] on div "John Herman · Advanced Drainage Systems ADS - Browse User Research ADS01 Digita…" at bounding box center [405, 370] width 347 height 515
copy div "Rachel Cleary and Tom Janes ADS discussed the idea of grouping related products…"
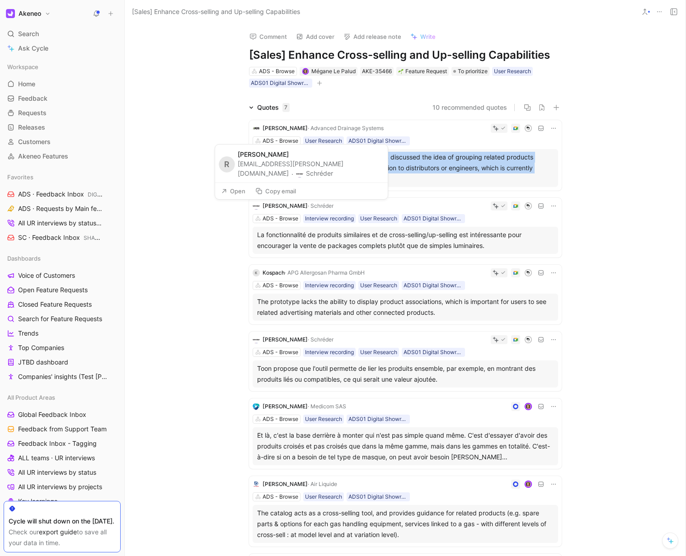
drag, startPoint x: 275, startPoint y: 193, endPoint x: 258, endPoint y: 196, distance: 16.4
click at [275, 193] on button "Copy email" at bounding box center [275, 191] width 49 height 13
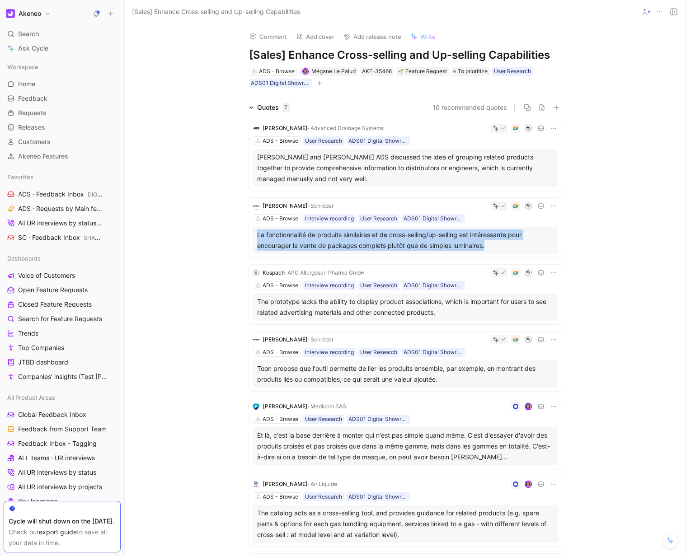
drag, startPoint x: 233, startPoint y: 234, endPoint x: 509, endPoint y: 246, distance: 277.1
click at [509, 246] on div "John Herman · Advanced Drainage Systems ADS - Browse User Research ADS01 Digita…" at bounding box center [405, 370] width 347 height 515
copy div "La fonctionnalité de produits similaires et de cross-selling/up-selling est int…"
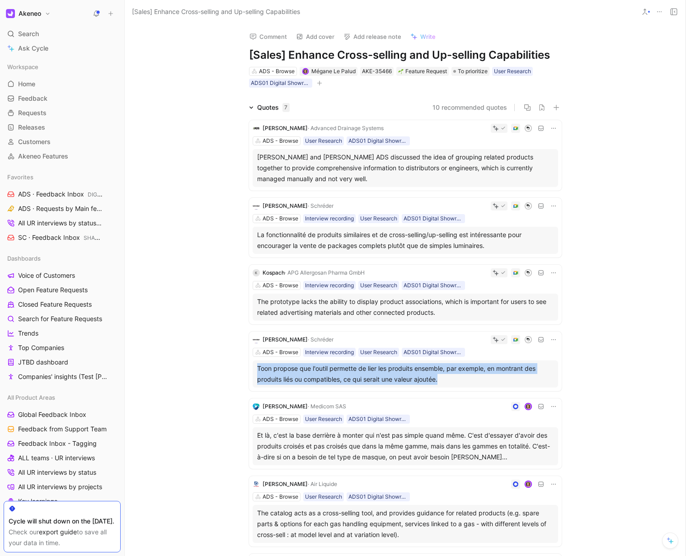
drag, startPoint x: 229, startPoint y: 367, endPoint x: 453, endPoint y: 384, distance: 224.7
click at [453, 384] on div "John Herman · Advanced Drainage Systems ADS - Browse User Research ADS01 Digita…" at bounding box center [405, 370] width 347 height 515
copy div "Toon propose que l'outil permette de lier les produits ensemble, par exemple, e…"
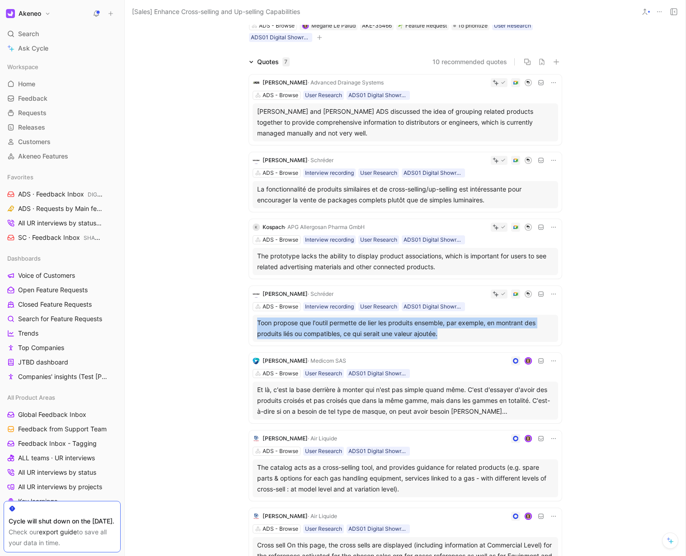
scroll to position [40, 0]
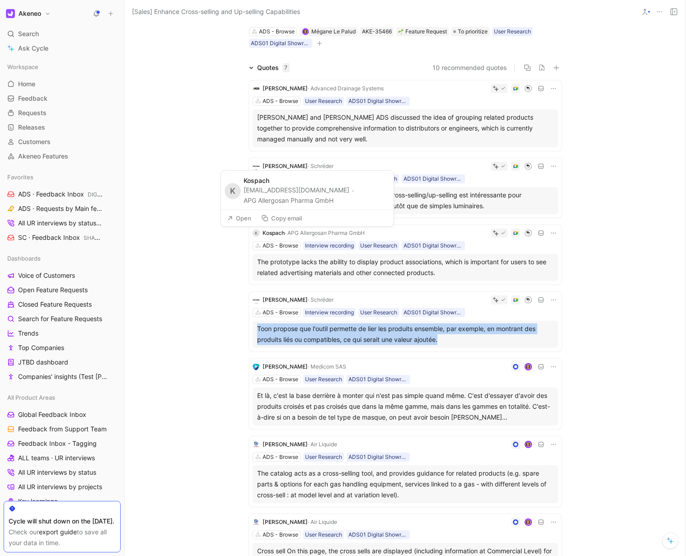
click at [280, 223] on button "Copy email" at bounding box center [281, 218] width 49 height 13
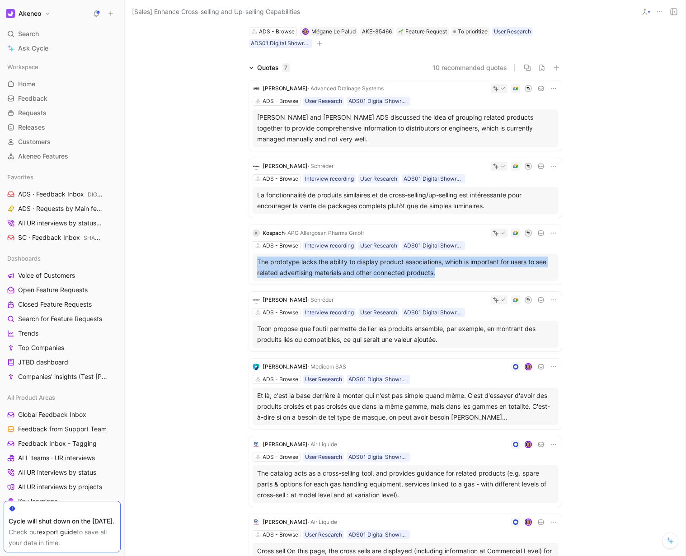
drag, startPoint x: 234, startPoint y: 257, endPoint x: 470, endPoint y: 270, distance: 236.5
click at [470, 270] on div "John Herman · Advanced Drainage Systems ADS - Browse User Research ADS01 Digita…" at bounding box center [405, 330] width 347 height 515
copy div "The prototype lacks the ability to display product associations, which is impor…"
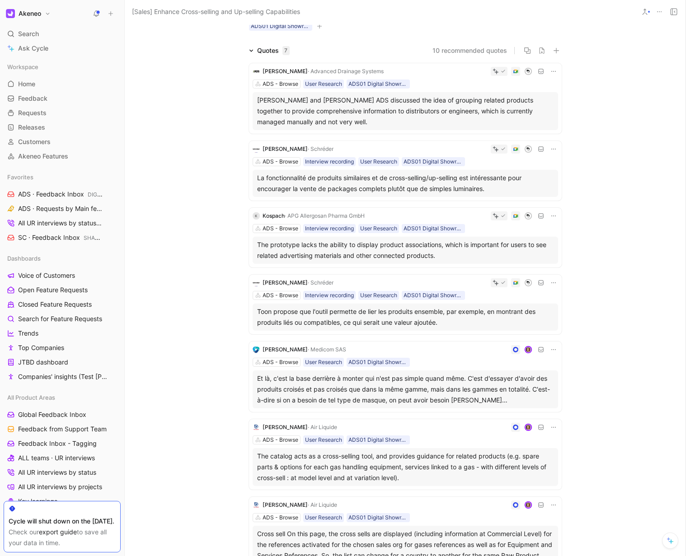
click at [283, 348] on span "Pierre-Alexandre Lelaure" at bounding box center [284, 349] width 45 height 7
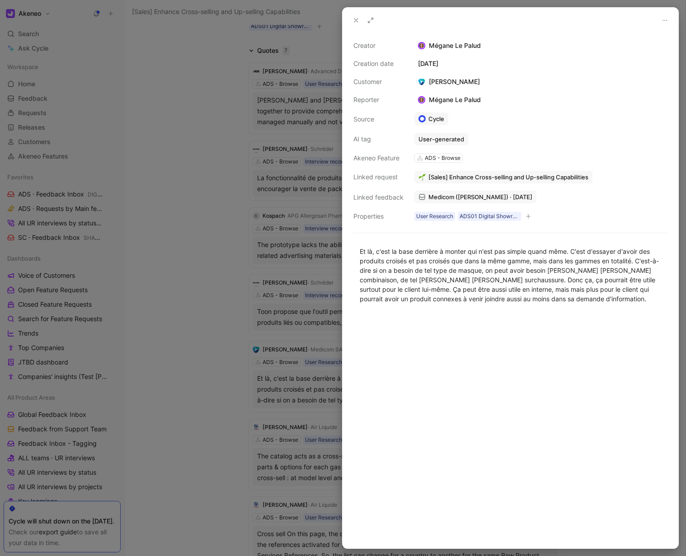
click at [184, 341] on div at bounding box center [343, 278] width 686 height 556
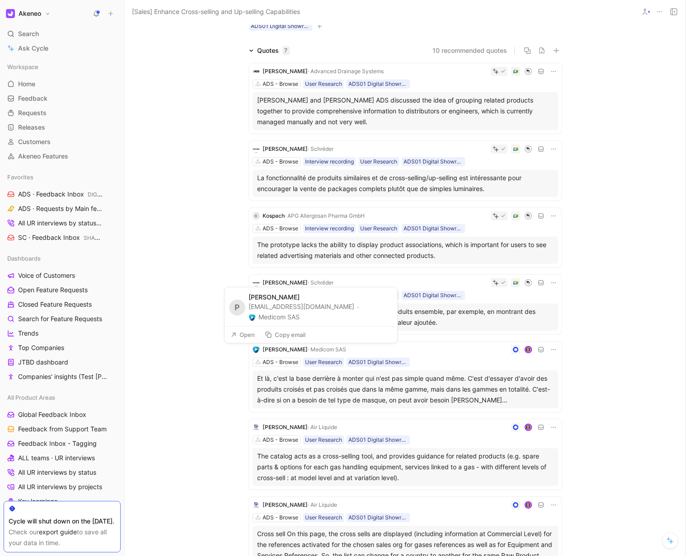
click at [292, 334] on button "Copy email" at bounding box center [285, 334] width 49 height 13
click at [249, 377] on div "Pierre-Alexandre Lelaure · Medicom SAS ADS - Browse User Research ADS01 Digital…" at bounding box center [405, 376] width 313 height 70
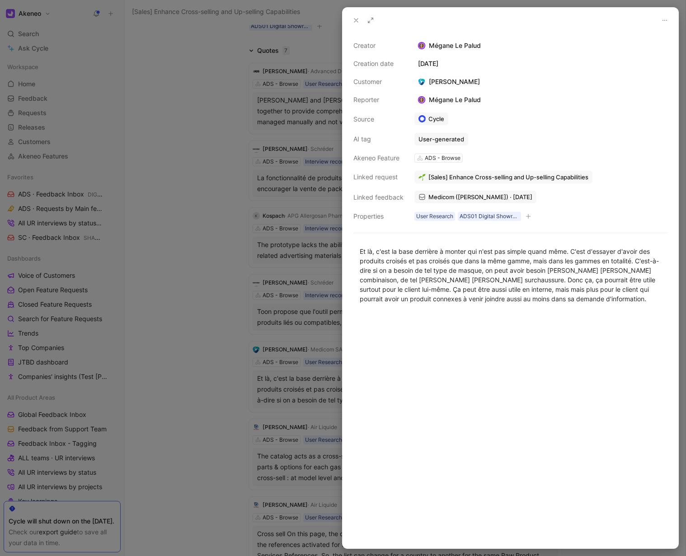
click at [480, 313] on div at bounding box center [510, 430] width 336 height 235
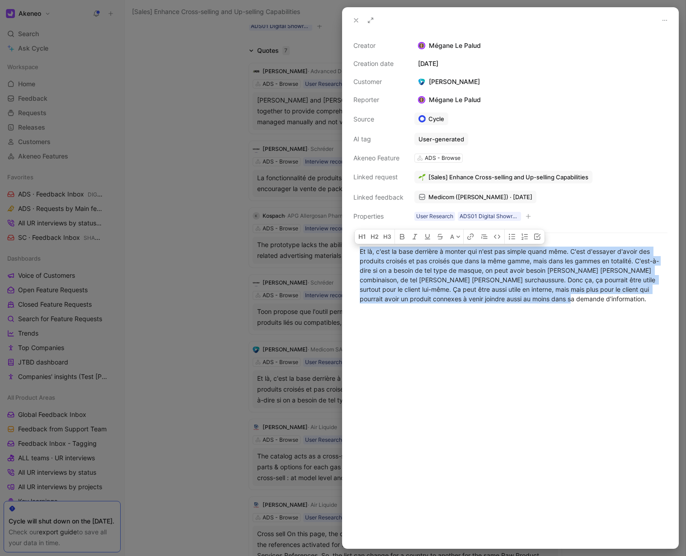
copy div "Et là, c'est la base derrière à monter qui n'est pas simple quand même. C'est d…"
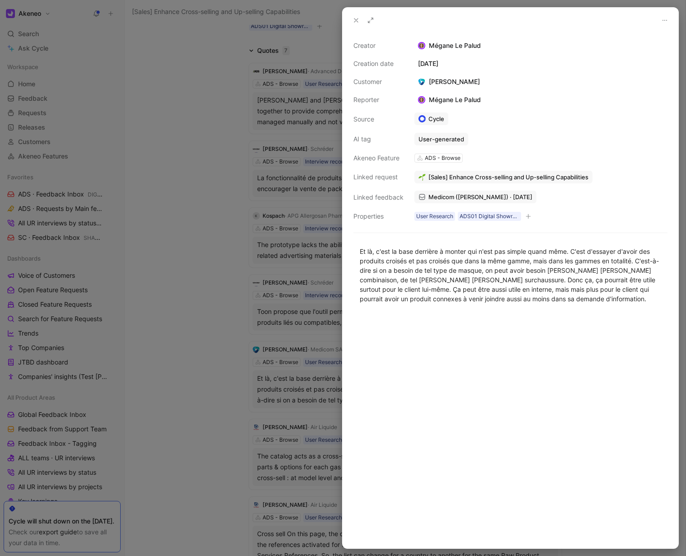
click at [224, 393] on div at bounding box center [343, 278] width 686 height 556
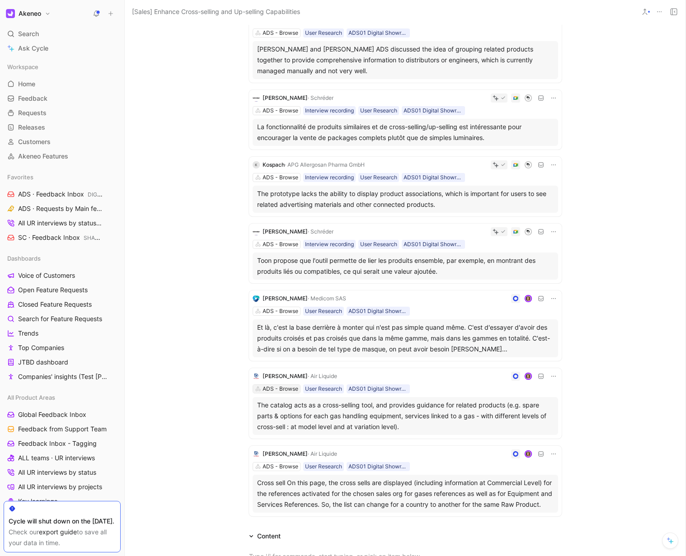
scroll to position [114, 0]
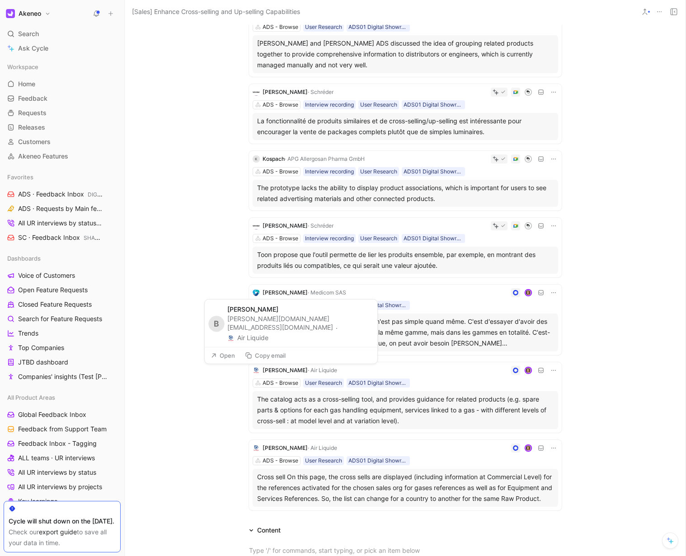
click at [269, 356] on button "Copy email" at bounding box center [265, 355] width 49 height 13
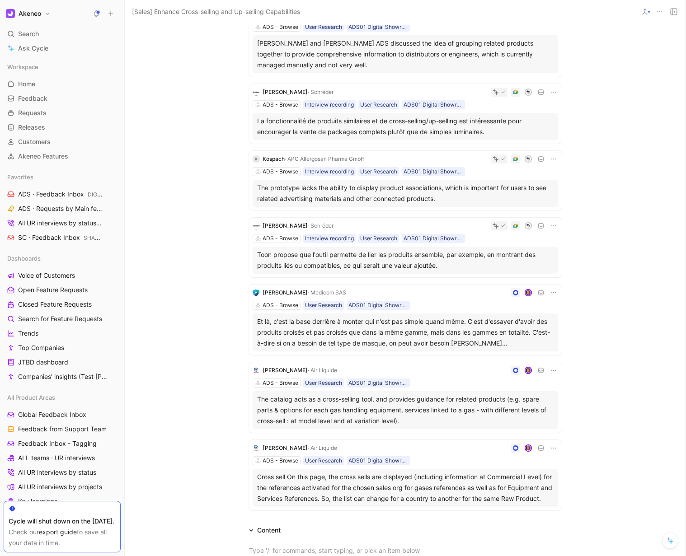
click at [272, 402] on div "The catalog acts as a cross-selling tool, and provides guidance for related pro…" at bounding box center [405, 410] width 296 height 33
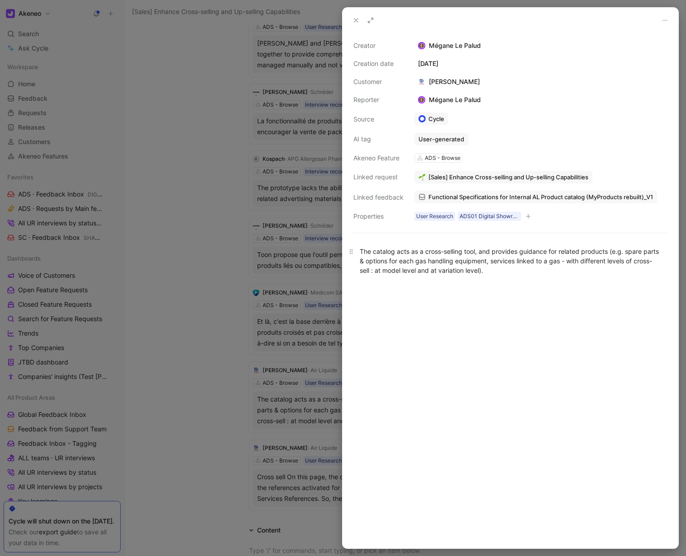
click at [455, 267] on div "The catalog acts as a cross-selling tool, and provides guidance for related pro…" at bounding box center [510, 261] width 301 height 28
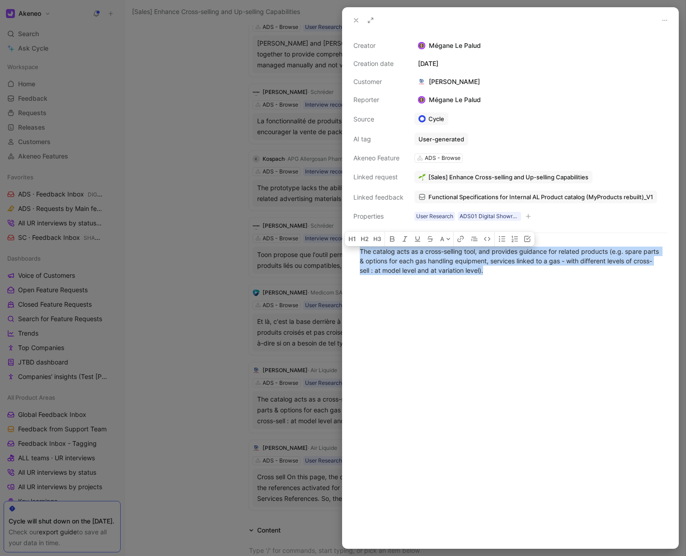
copy div "The catalog acts as a cross-selling tool, and provides guidance for related pro…"
click at [273, 487] on div at bounding box center [343, 278] width 686 height 556
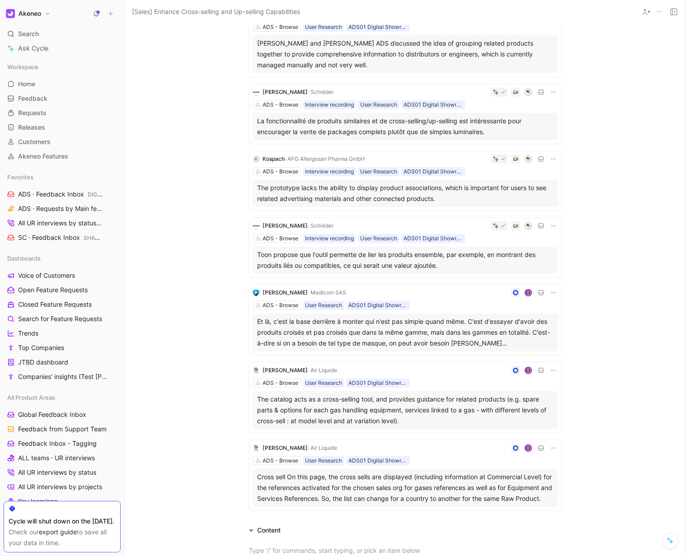
click at [306, 489] on div "Cross sell On this page, the cross sells are displayed (including information a…" at bounding box center [405, 488] width 296 height 33
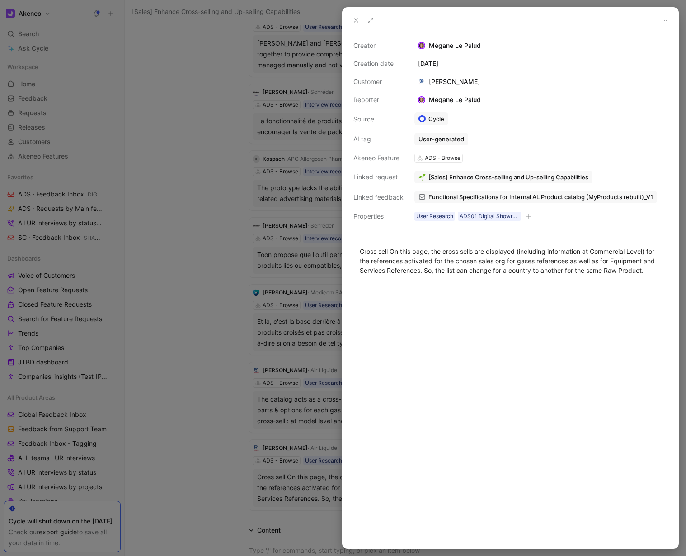
click at [481, 395] on div at bounding box center [510, 416] width 336 height 263
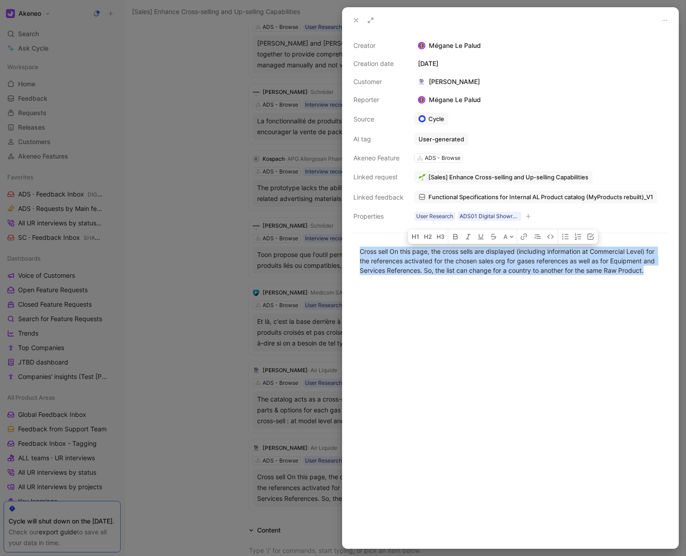
copy div "Cross sell On this page, the cross sells are displayed (including information a…"
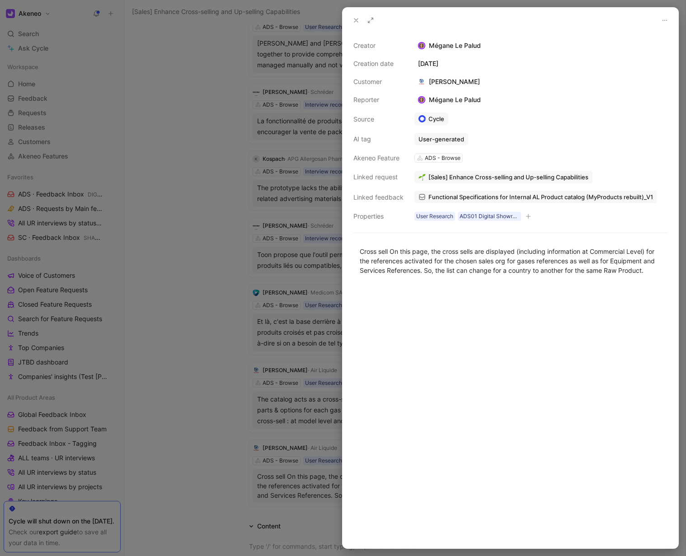
click at [225, 434] on div at bounding box center [343, 278] width 686 height 556
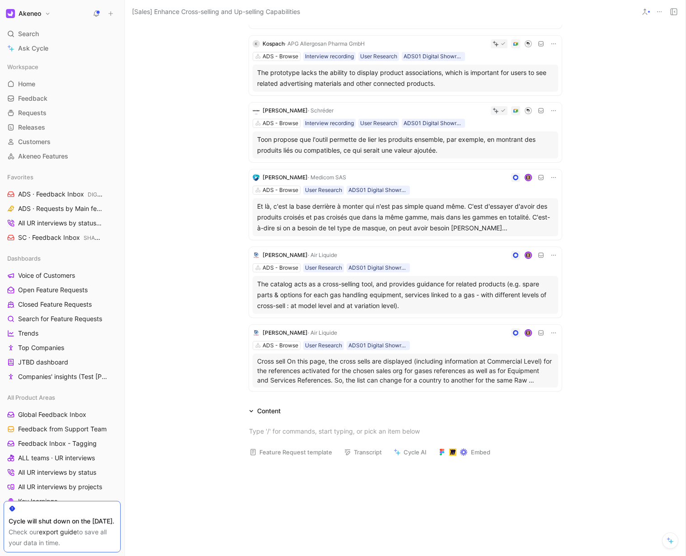
scroll to position [235, 0]
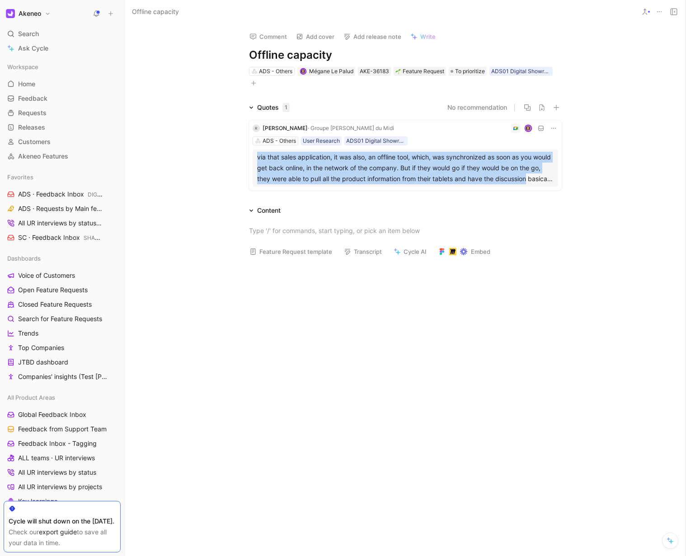
drag, startPoint x: 248, startPoint y: 157, endPoint x: 483, endPoint y: 174, distance: 235.5
click at [581, 180] on div "Quotes 1 No recommendation R [PERSON_NAME] · Groupe [PERSON_NAME] du Midi ADS -…" at bounding box center [405, 148] width 560 height 92
click at [481, 173] on div "via that sales application, it was also, an offline tool, which, was synchroniz…" at bounding box center [405, 168] width 296 height 33
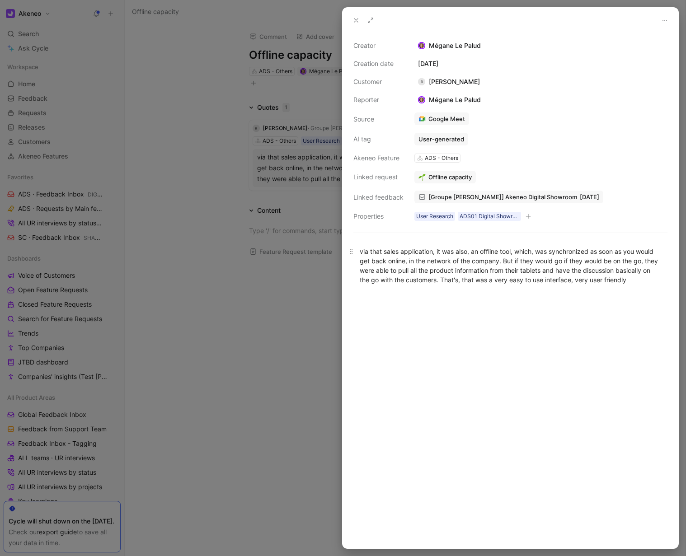
click at [507, 287] on p "via that sales application, it was also, an offline tool, which, was synchroniz…" at bounding box center [510, 265] width 336 height 43
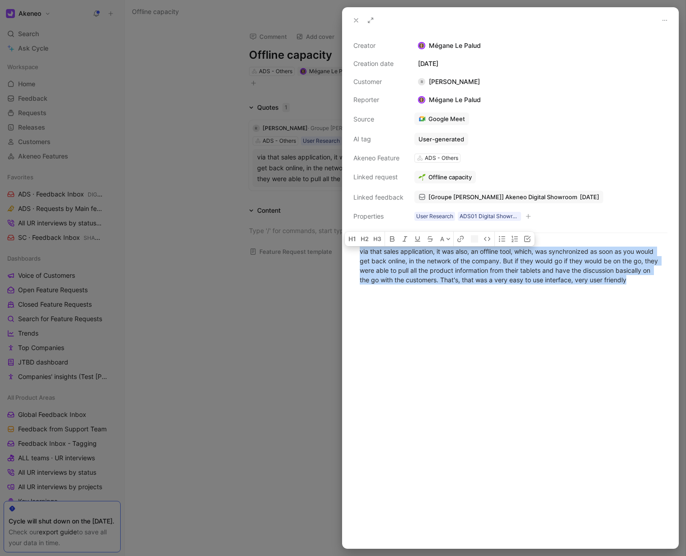
copy div "via that sales application, it was also, an offline tool, which, was synchroniz…"
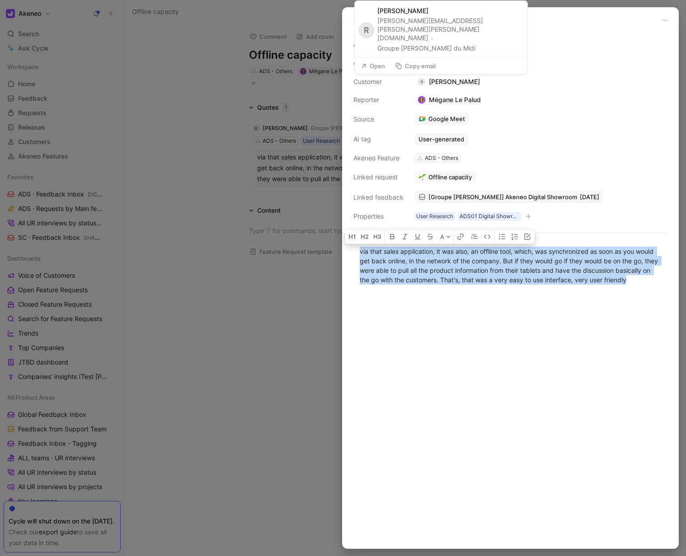
click at [428, 65] on button "Copy email" at bounding box center [415, 66] width 49 height 13
drag, startPoint x: 455, startPoint y: 47, endPoint x: 378, endPoint y: 50, distance: 76.8
click at [378, 50] on div "R [PERSON_NAME] [PERSON_NAME][EMAIL_ADDRESS][PERSON_NAME][PERSON_NAME][DOMAIN_N…" at bounding box center [441, 29] width 173 height 56
copy button "Groupe [PERSON_NAME] du Midi"
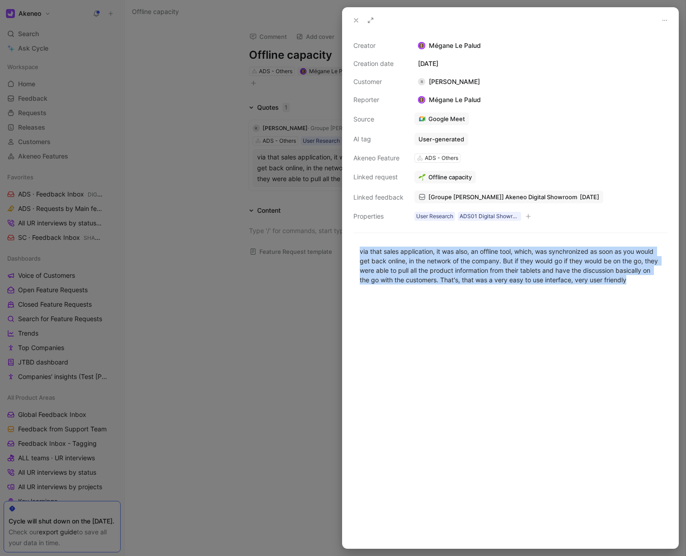
click at [295, 311] on div at bounding box center [343, 278] width 686 height 556
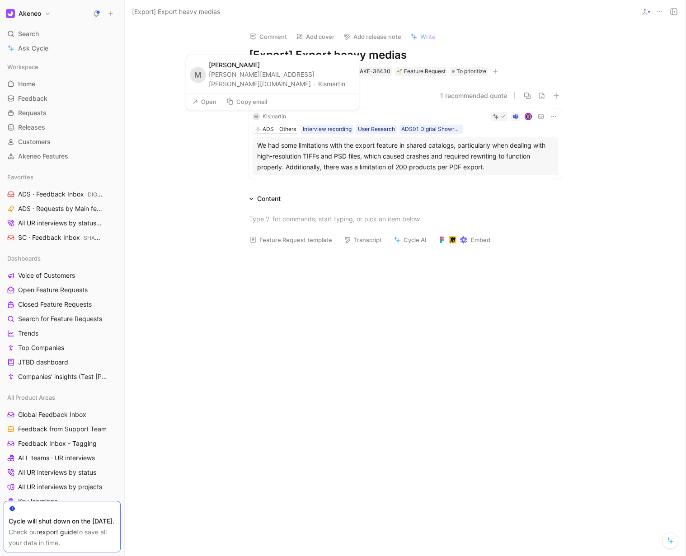
click at [253, 102] on button "Copy email" at bounding box center [246, 101] width 49 height 13
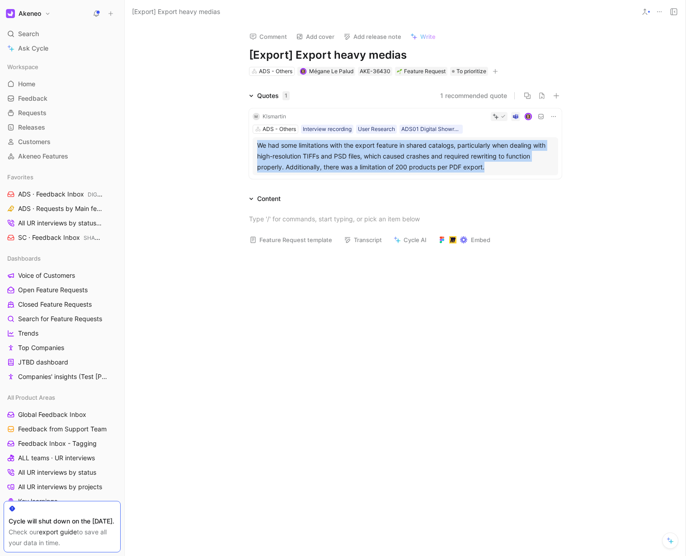
drag, startPoint x: 206, startPoint y: 141, endPoint x: 523, endPoint y: 166, distance: 317.1
click at [523, 166] on div "Quotes 1 1 recommended quote M Klsmartin ADS - Others Interview recording User …" at bounding box center [405, 136] width 560 height 92
copy div "We had some limitations with the export feature in shared catalogs, particularl…"
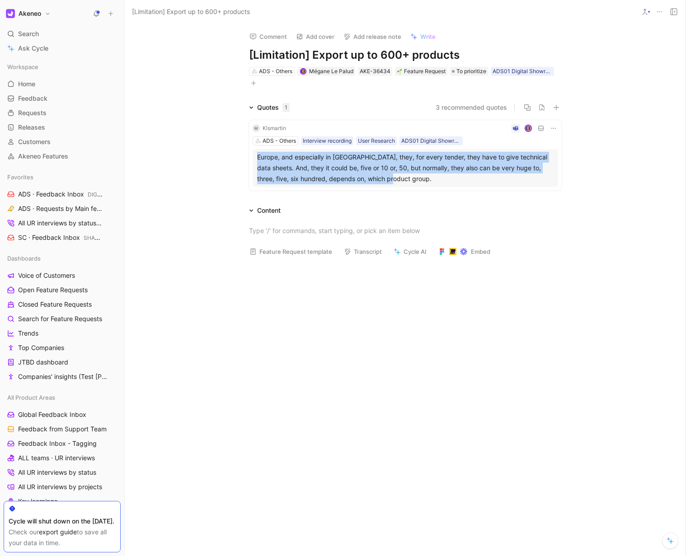
drag, startPoint x: 423, startPoint y: 179, endPoint x: 247, endPoint y: 158, distance: 177.4
click at [247, 158] on div "M Klsmartin ADS - Others Interview recording User Research ADS01 Digital Showro…" at bounding box center [405, 155] width 316 height 74
copy div "Europe, and especially in Italy, they, for every tender, they have to give tech…"
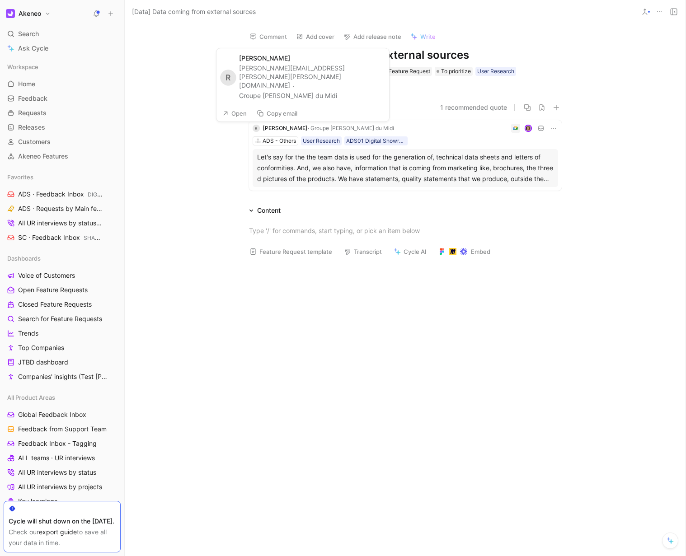
click at [292, 116] on button "Copy email" at bounding box center [276, 113] width 49 height 13
drag, startPoint x: 322, startPoint y: 96, endPoint x: 243, endPoint y: 96, distance: 78.6
click at [243, 96] on div "ramon.diaz@salins.com · Groupe Salins du Midi" at bounding box center [311, 82] width 145 height 37
copy button "Groupe Salins du Midi"
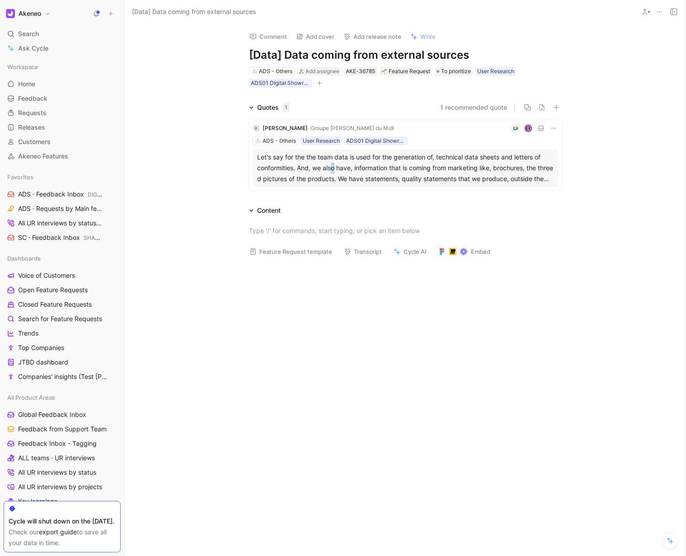
click at [333, 168] on div "Let's say for the the team data is used for the generation of, technical data s…" at bounding box center [405, 168] width 296 height 33
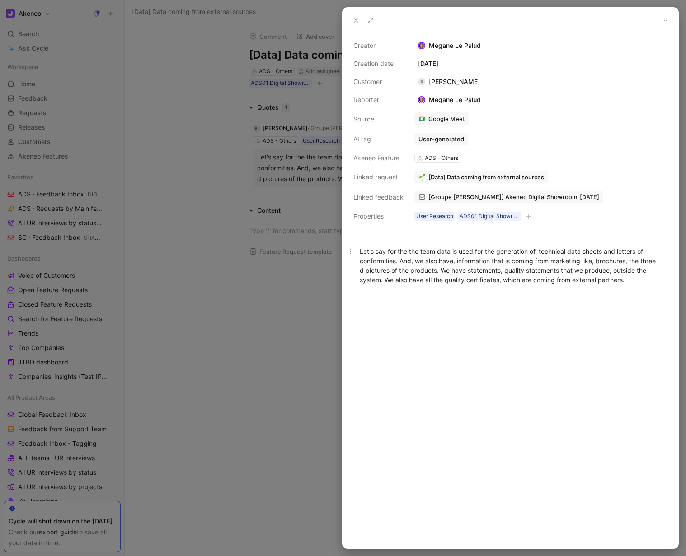
click at [476, 253] on div "Let's say for the the team data is used for the generation of, technical data s…" at bounding box center [510, 266] width 301 height 38
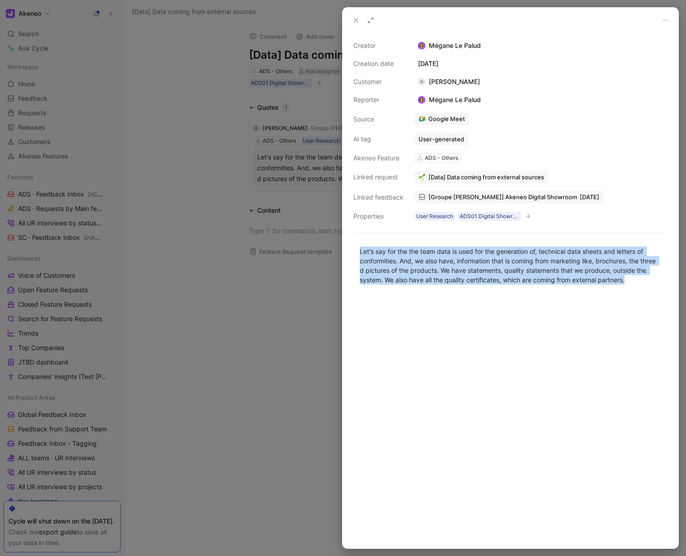
copy div "Let's say for the the team data is used for the generation of, technical data s…"
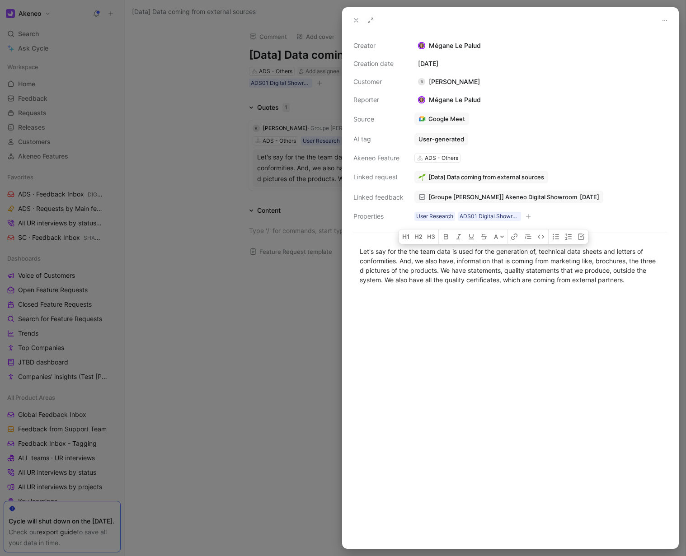
click at [332, 327] on div at bounding box center [343, 278] width 686 height 556
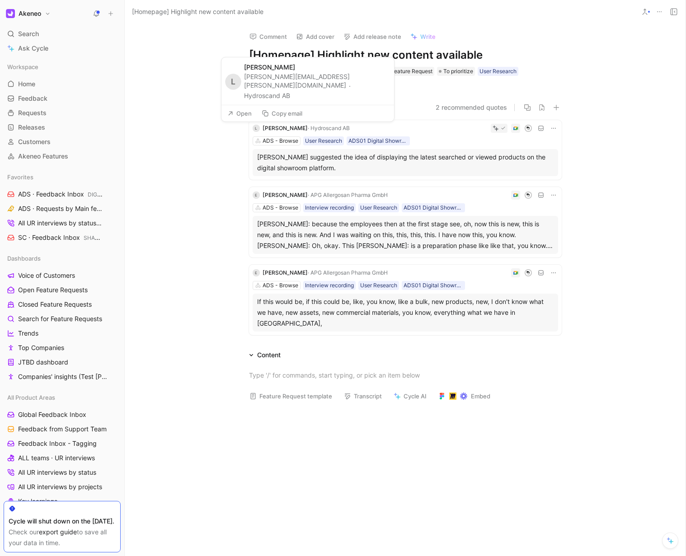
click at [295, 115] on button "Copy email" at bounding box center [281, 113] width 49 height 13
drag, startPoint x: 312, startPoint y: 96, endPoint x: 251, endPoint y: 97, distance: 61.4
click at [251, 97] on div "[PERSON_NAME][EMAIL_ADDRESS][PERSON_NAME][DOMAIN_NAME] · Hydroscand AB" at bounding box center [316, 86] width 145 height 29
copy button "Hydroscand AB"
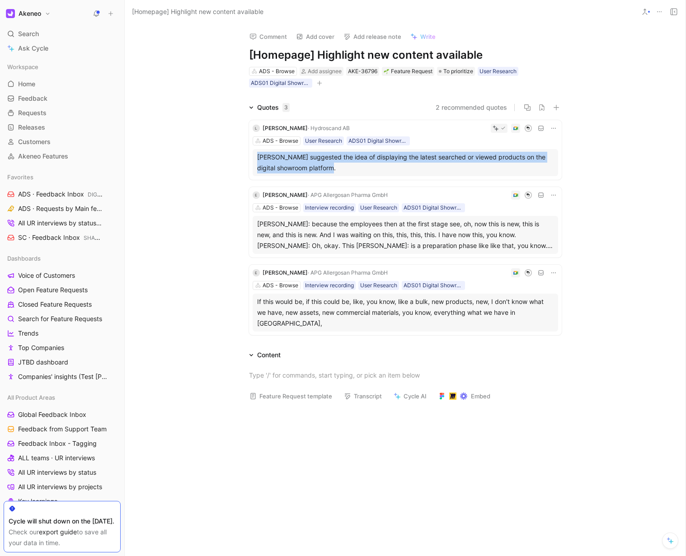
drag, startPoint x: 237, startPoint y: 154, endPoint x: 383, endPoint y: 173, distance: 148.1
click at [383, 173] on div "L Linda Lofstedt Karlsson · Hydroscand AB ADS - Browse User Research ADS01 Digi…" at bounding box center [405, 226] width 347 height 226
copy div "Zahir Gaziza suggested the idea of displaying the latest searched or viewed pro…"
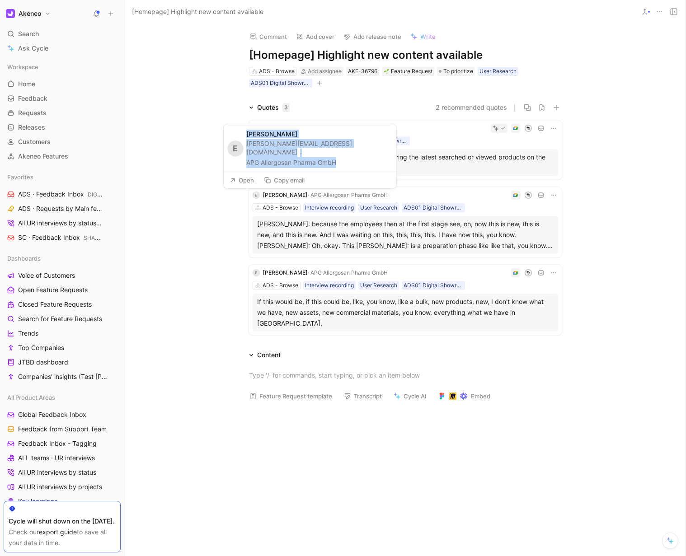
drag, startPoint x: 249, startPoint y: 143, endPoint x: 348, endPoint y: 160, distance: 100.9
click at [348, 160] on div "Elvis Kenik kenik@allergosan.at · APG Allergosan Pharma GmbH" at bounding box center [318, 149] width 145 height 38
copy div "Elvis Kenik kenik@allergosan.at · APG Allergosan Pharma GmbH"
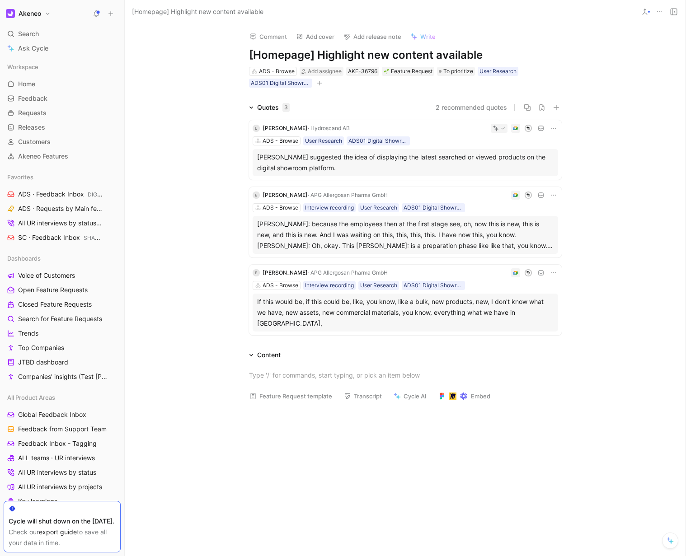
click at [302, 226] on div "elvis kenik: because the employees then at the first stage see, oh, now this is…" at bounding box center [405, 235] width 296 height 33
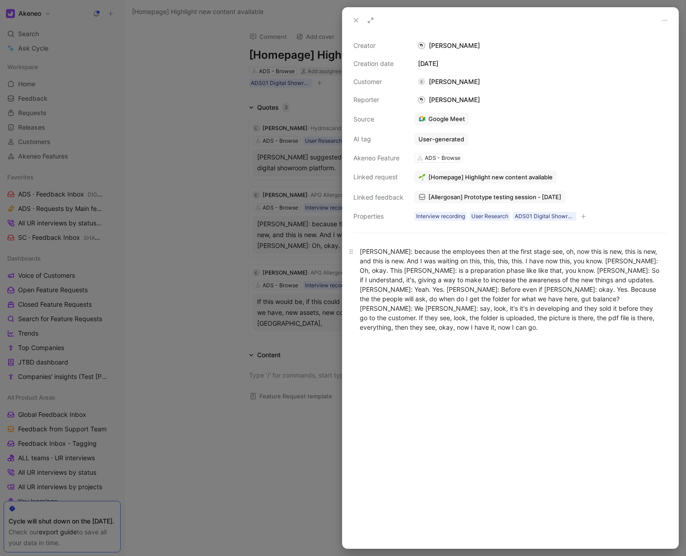
click at [439, 288] on div "elvis kenik: because the employees then at the first stage see, oh, now this is…" at bounding box center [510, 289] width 301 height 85
copy div "elvis kenik: because the employees then at the first stage see, oh, now this is…"
click at [311, 350] on div at bounding box center [343, 278] width 686 height 556
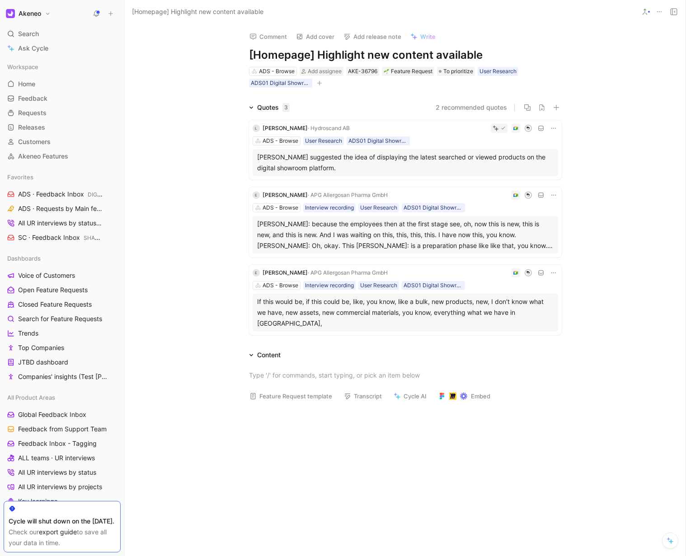
click at [263, 305] on div "If this would be, if this could be, like, you know, like a bulk, new products, …" at bounding box center [405, 312] width 296 height 33
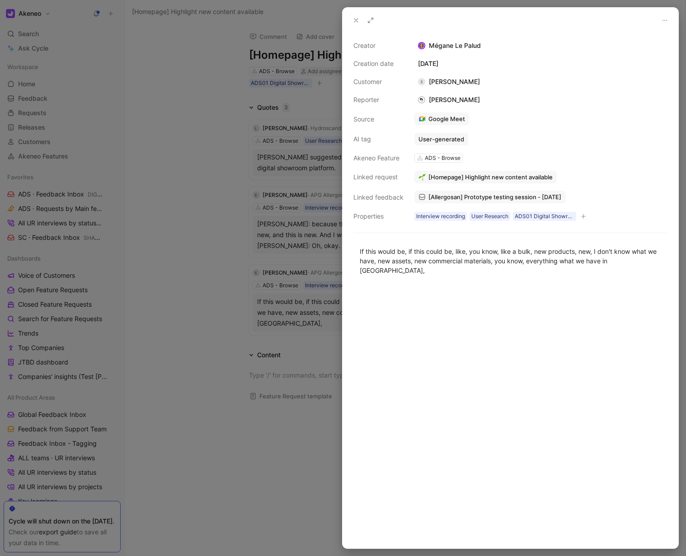
click at [467, 310] on div at bounding box center [510, 416] width 336 height 263
copy div "If this would be, if this could be, like, you know, like a bulk, new products, …"
click at [257, 445] on div at bounding box center [343, 278] width 686 height 556
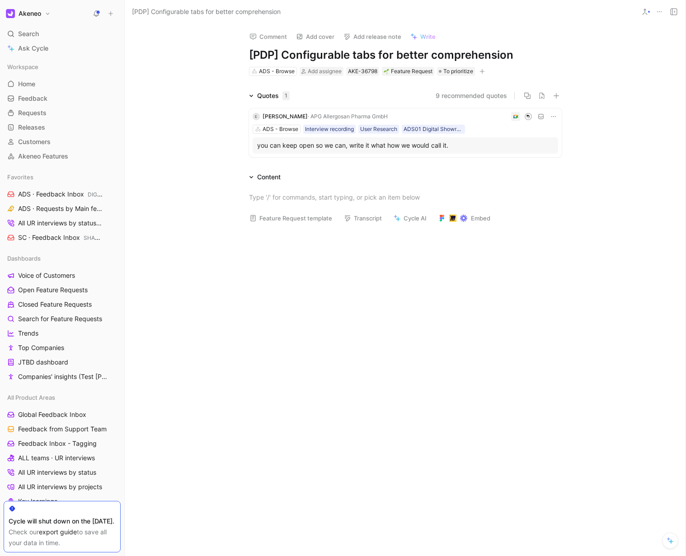
drag, startPoint x: 464, startPoint y: 145, endPoint x: 244, endPoint y: 147, distance: 219.5
click at [244, 147] on div "E [PERSON_NAME] · APG Allergosan Pharma GmbH ADS - Browse Interview recording U…" at bounding box center [405, 131] width 347 height 60
copy div "you can keep open so we can, write it what how we would call it."
click at [308, 116] on span "· APG Allergosan Pharma GmbH" at bounding box center [348, 116] width 80 height 7
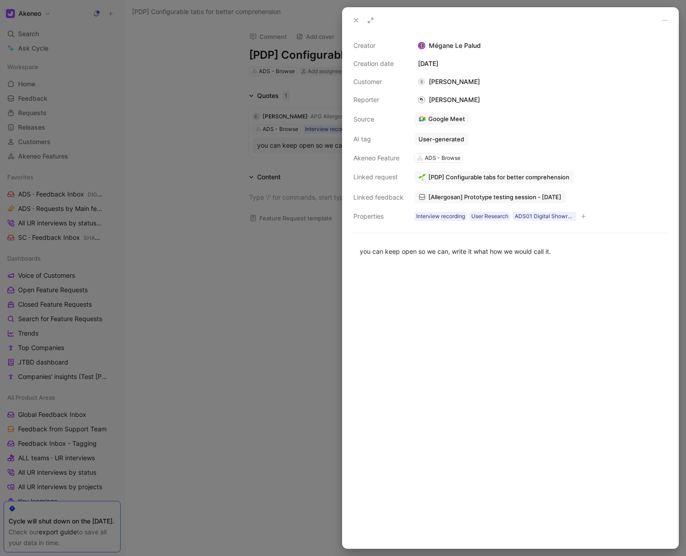
click at [323, 90] on div at bounding box center [343, 278] width 686 height 556
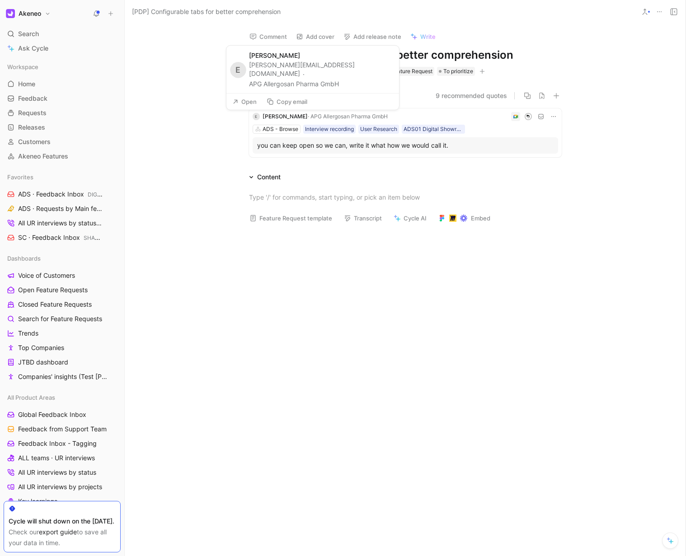
drag, startPoint x: 321, startPoint y: 83, endPoint x: 252, endPoint y: 75, distance: 69.6
click at [252, 75] on div "[PERSON_NAME][EMAIL_ADDRESS][DOMAIN_NAME] · APG Allergosan Pharma GmbH" at bounding box center [321, 75] width 145 height 29
copy div "[PERSON_NAME][EMAIL_ADDRESS][DOMAIN_NAME] · APG Allergosan Pharma GmbH"
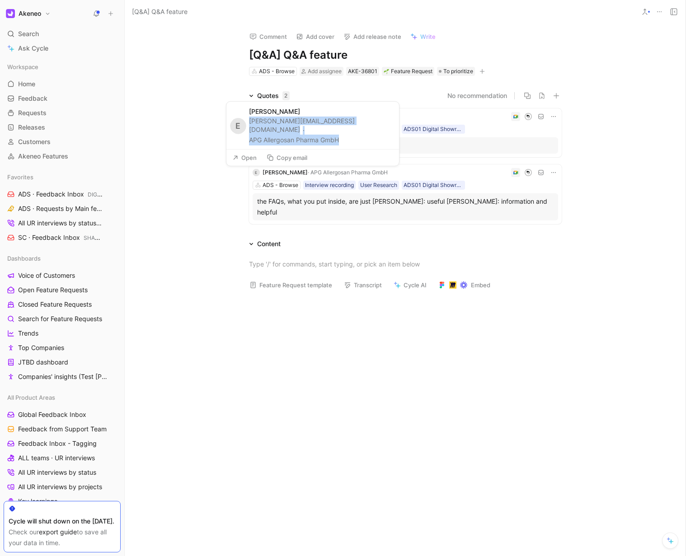
drag, startPoint x: 351, startPoint y: 138, endPoint x: 251, endPoint y: 131, distance: 100.1
click at [251, 131] on div "[PERSON_NAME][EMAIL_ADDRESS][DOMAIN_NAME] · APG Allergosan Pharma GmbH" at bounding box center [321, 131] width 145 height 29
copy div "[PERSON_NAME][EMAIL_ADDRESS][DOMAIN_NAME] · APG Allergosan Pharma GmbH"
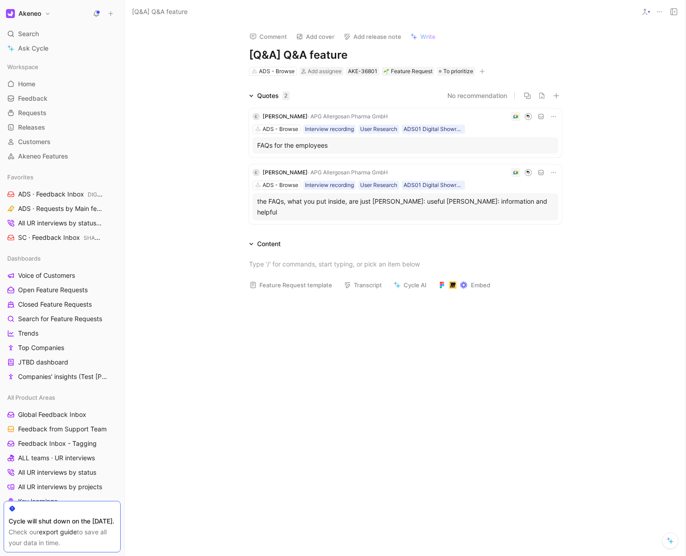
drag, startPoint x: 246, startPoint y: 146, endPoint x: 355, endPoint y: 147, distance: 108.8
click at [357, 147] on div "E [PERSON_NAME] · APG Allergosan Pharma GmbH ADS - Browse Interview recording U…" at bounding box center [405, 166] width 316 height 119
copy div "FAQs for the employees"
drag, startPoint x: 305, startPoint y: 210, endPoint x: 250, endPoint y: 201, distance: 55.4
click at [250, 201] on div "E [PERSON_NAME] · APG Allergosan Pharma GmbH ADS - Browse Interview recording U…" at bounding box center [405, 194] width 313 height 60
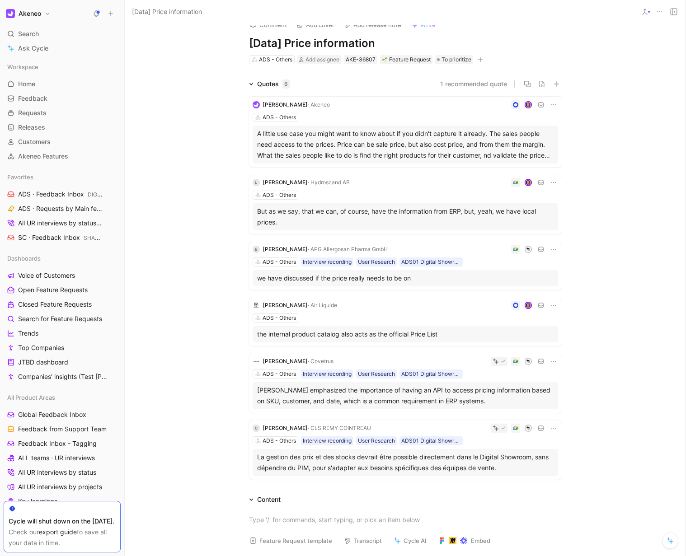
scroll to position [18, 0]
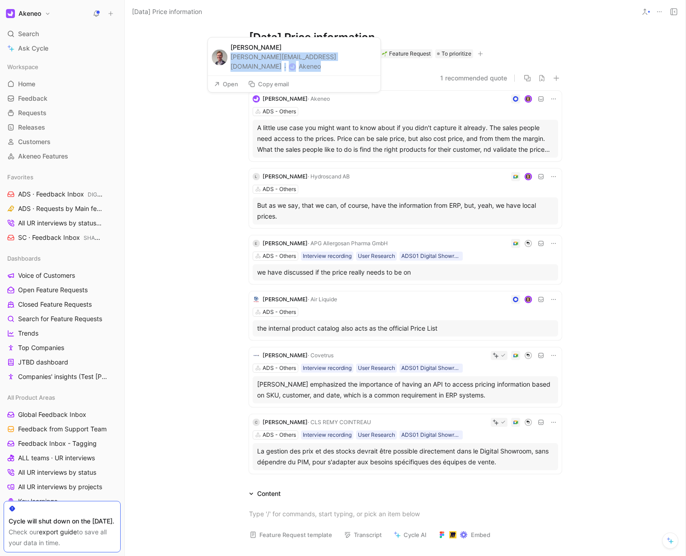
drag, startPoint x: 234, startPoint y: 66, endPoint x: 361, endPoint y: 63, distance: 126.9
click at [361, 63] on div "Stan Klabbers stan.klabbers@akeneo.com · Akeneo Open Copy email" at bounding box center [293, 65] width 173 height 56
copy div "stan.klabbers@akeneo.com · Akeneo"
click at [303, 140] on div "A little use case you might want to know about if you didn't capture it already…" at bounding box center [405, 138] width 296 height 33
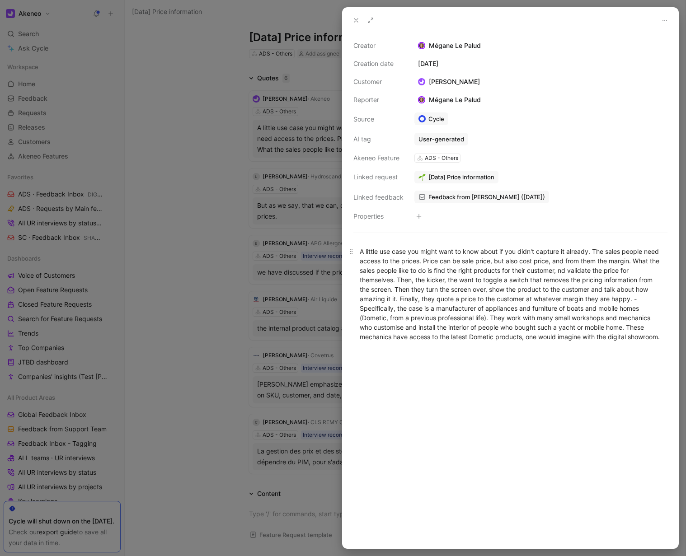
click at [427, 284] on div "A little use case you might want to know about if you didn't capture it already…" at bounding box center [510, 294] width 301 height 95
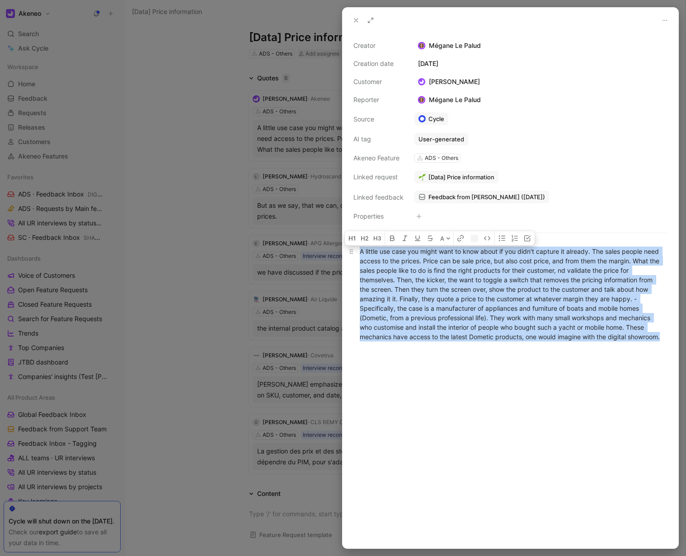
copy div "A little use case you might want to know about if you didn't capture it already…"
click at [200, 248] on div at bounding box center [343, 278] width 686 height 556
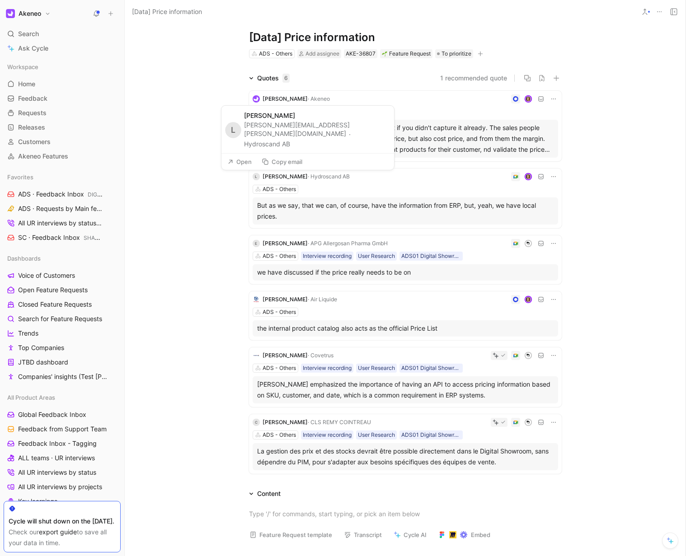
drag, startPoint x: 280, startPoint y: 146, endPoint x: 243, endPoint y: 136, distance: 38.8
click at [243, 136] on div "L Linda Lofstedt Karlsson linda.lofstedt.karlsson@hydroscandgroup.com · Hydrosc…" at bounding box center [307, 129] width 173 height 47
copy div "linda.lofstedt.karlsson@hydroscandgroup.com · Hydroscand AB"
drag, startPoint x: 235, startPoint y: 205, endPoint x: 332, endPoint y: 217, distance: 97.0
click at [332, 217] on div "Stan Klabbers · Akeneo ADS - Others A little use case you might want to know ab…" at bounding box center [405, 281] width 347 height 394
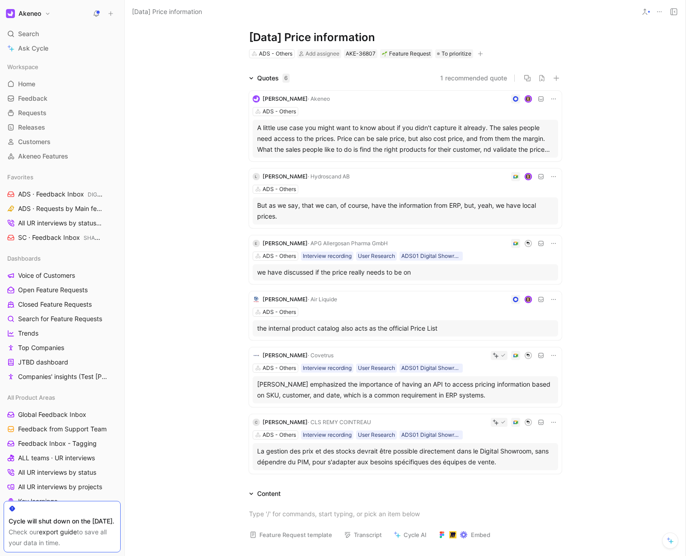
copy div "But as we say, that we can, of course, have the information from ERP, but, yeah…"
drag, startPoint x: 347, startPoint y: 213, endPoint x: 249, endPoint y: 203, distance: 98.6
click at [249, 203] on div "[PERSON_NAME][EMAIL_ADDRESS][DOMAIN_NAME] · APG Allergosan Pharma GmbH" at bounding box center [318, 201] width 145 height 29
copy div "[PERSON_NAME][EMAIL_ADDRESS][DOMAIN_NAME] · APG Allergosan Pharma GmbH"
drag, startPoint x: 237, startPoint y: 273, endPoint x: 438, endPoint y: 272, distance: 201.0
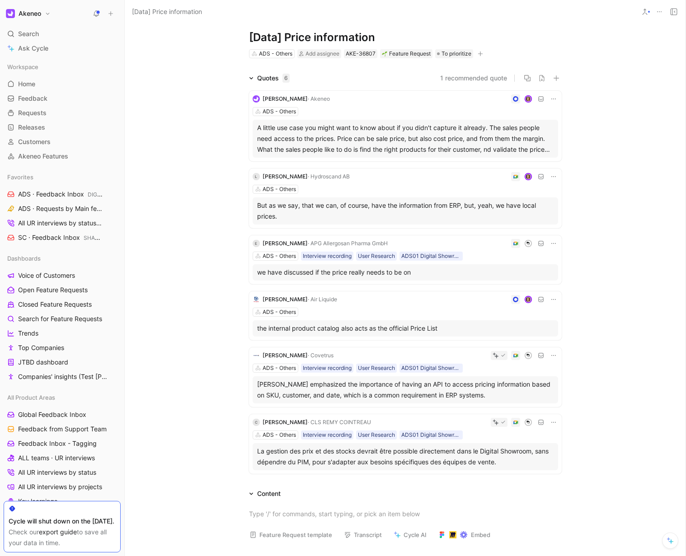
click at [438, 272] on div "Stan Klabbers · Akeneo ADS - Others A little use case you might want to know ab…" at bounding box center [405, 281] width 347 height 394
copy div "we have discussed if the price really needs to be on"
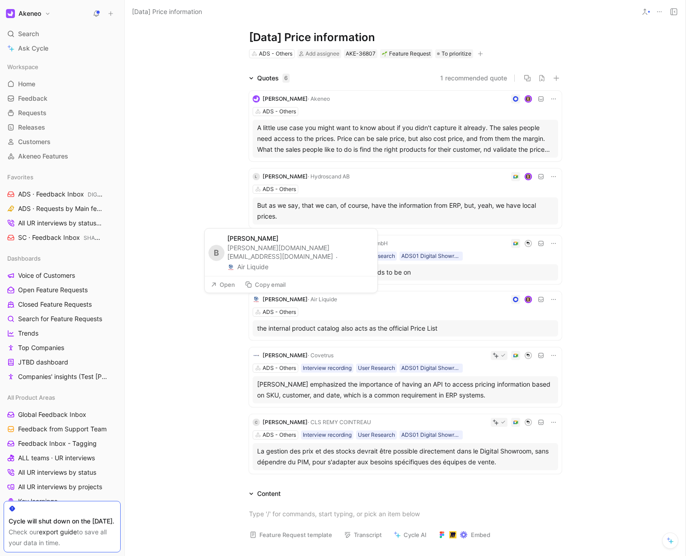
drag, startPoint x: 284, startPoint y: 272, endPoint x: 232, endPoint y: 257, distance: 53.5
click at [232, 257] on div "bernard.orange@airliquide.com · Air Liquide" at bounding box center [299, 257] width 145 height 29
copy div "bernard.orange@airliquide.com · Air Liquide"
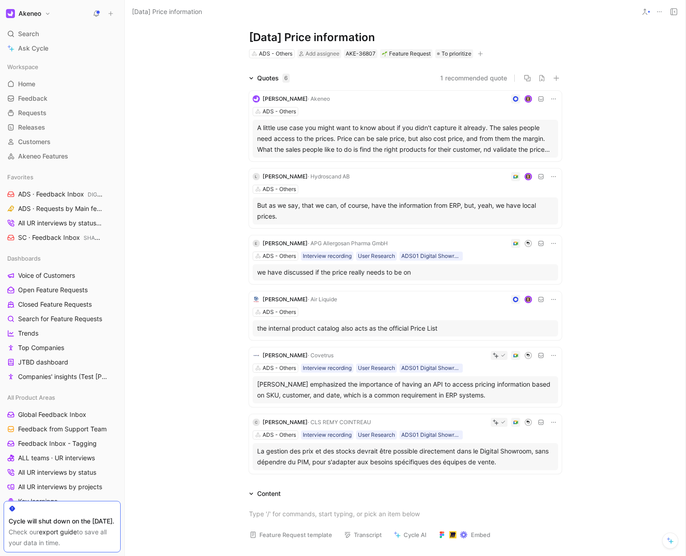
drag, startPoint x: 275, startPoint y: 329, endPoint x: 471, endPoint y: 329, distance: 195.1
click at [471, 329] on div "Stan Klabbers · Akeneo ADS - Others A little use case you might want to know ab…" at bounding box center [405, 281] width 347 height 394
copy div "the internal product catalog also acts as the official Price List"
drag, startPoint x: 240, startPoint y: 387, endPoint x: 346, endPoint y: 409, distance: 107.5
click at [544, 393] on div "Stan Klabbers · Akeneo ADS - Others A little use case you might want to know ab…" at bounding box center [405, 281] width 347 height 394
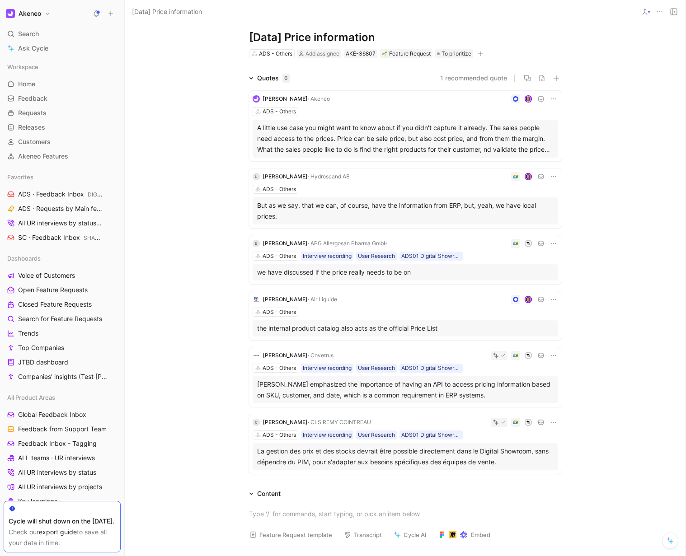
copy div "Markus Kammerer emphasized the importance of having an API to access pricing in…"
drag, startPoint x: 275, startPoint y: 326, endPoint x: 233, endPoint y: 314, distance: 44.0
click at [233, 314] on div "markus.kammerer@covetrus.com · Covetrus" at bounding box center [301, 318] width 145 height 19
copy div "markus.kammerer@covetrus.com · Covetrus"
drag, startPoint x: 221, startPoint y: 441, endPoint x: 385, endPoint y: 462, distance: 165.3
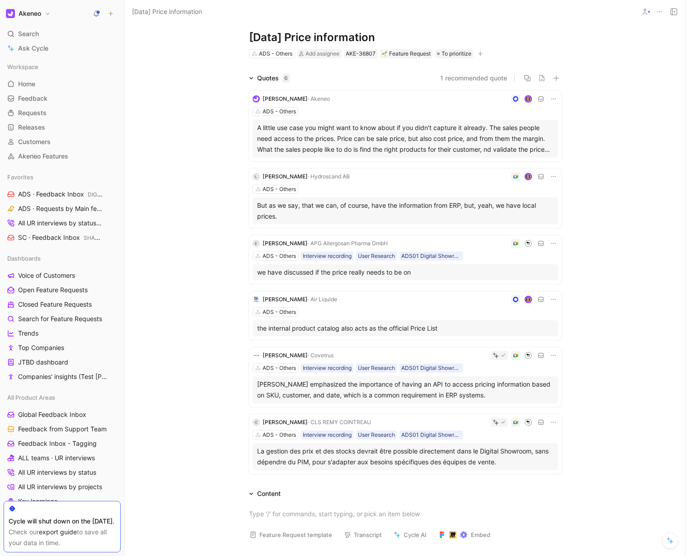
click at [505, 461] on div "Quotes 6 1 recommended quote Stan Klabbers · Akeneo ADS - Others L Linda Lofste…" at bounding box center [405, 275] width 560 height 405
drag, startPoint x: 321, startPoint y: 388, endPoint x: 243, endPoint y: 379, distance: 78.2
click at [245, 379] on div "celine.blanvillain@remy-cointreau.com · CLS REMY COINTREAU" at bounding box center [317, 385] width 145 height 20
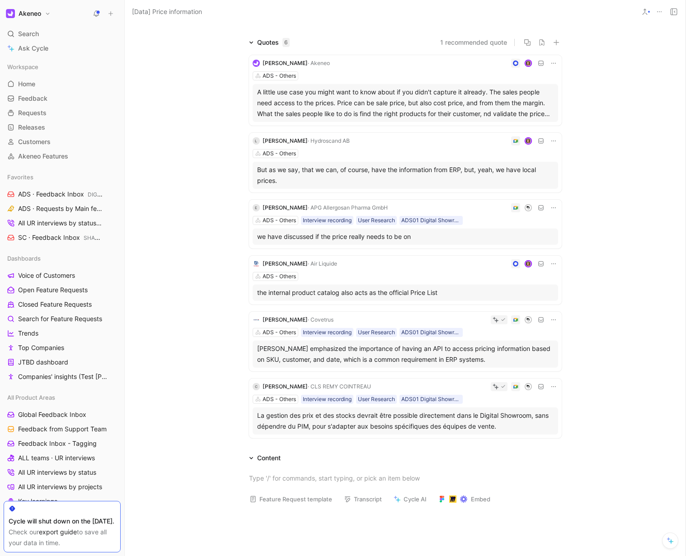
scroll to position [83, 0]
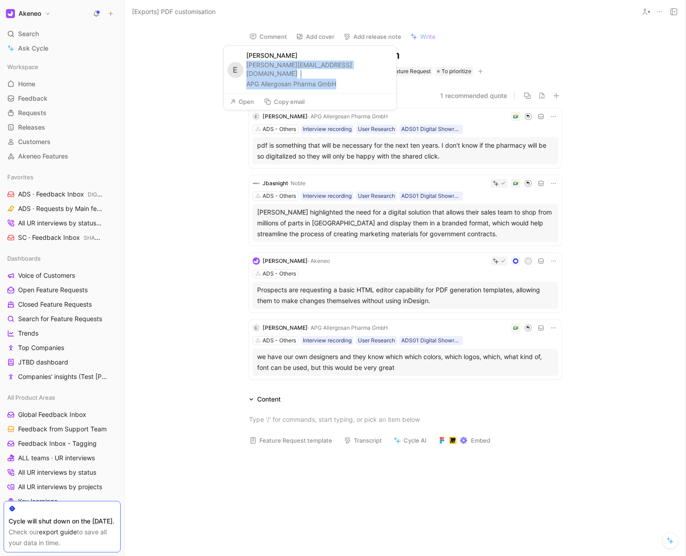
drag, startPoint x: 348, startPoint y: 83, endPoint x: 249, endPoint y: 74, distance: 98.9
click at [249, 74] on div "[PERSON_NAME][EMAIL_ADDRESS][DOMAIN_NAME] · APG Allergosan Pharma GmbH" at bounding box center [318, 75] width 145 height 29
copy div "[PERSON_NAME][EMAIL_ADDRESS][DOMAIN_NAME] · APG Allergosan Pharma GmbH"
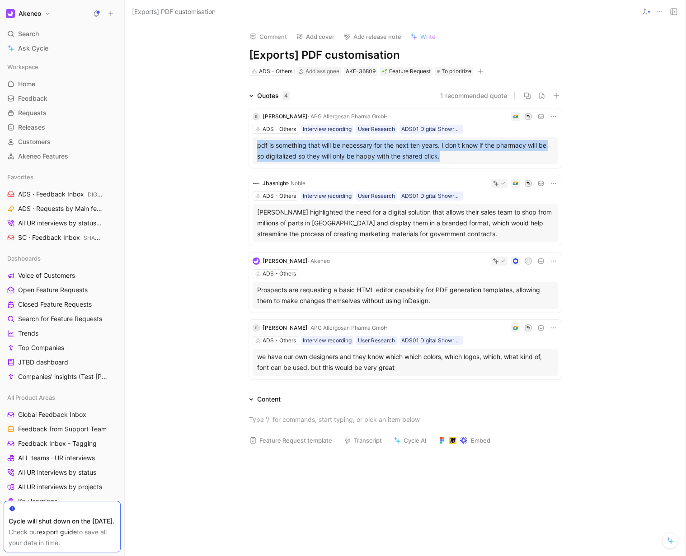
drag, startPoint x: 242, startPoint y: 146, endPoint x: 479, endPoint y: 156, distance: 237.3
click at [479, 156] on div "E Elvis Kenik · APG Allergosan Pharma GmbH ADS - Others Interview recording Use…" at bounding box center [405, 242] width 347 height 282
copy div "pdf is something that will be necessary for the next ten years. I don't know if…"
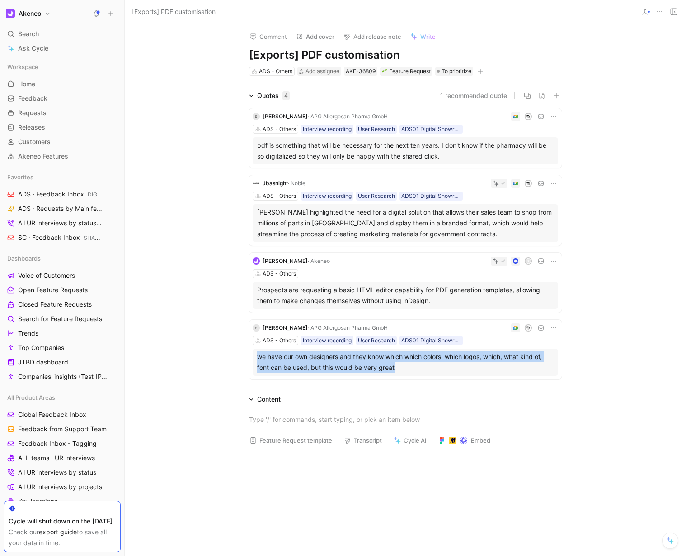
drag, startPoint x: 239, startPoint y: 356, endPoint x: 442, endPoint y: 373, distance: 203.5
click at [442, 373] on div "E Elvis Kenik · APG Allergosan Pharma GmbH ADS - Others Interview recording Use…" at bounding box center [405, 242] width 347 height 282
copy div "we have our own designers and they know which which colors, which logos, which,…"
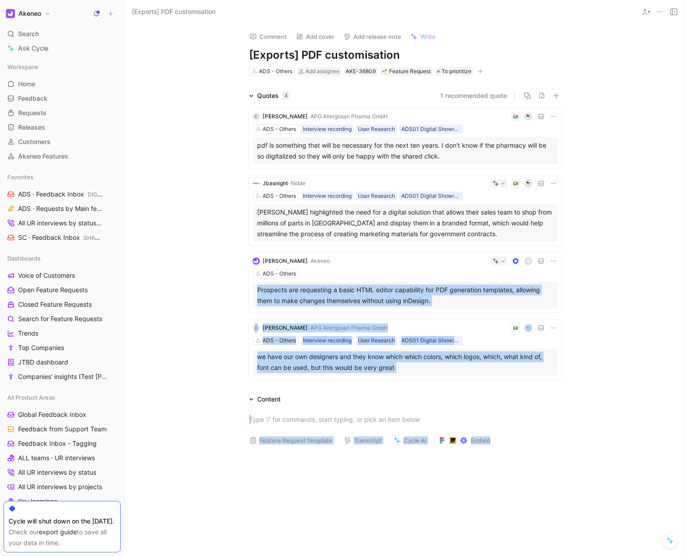
drag, startPoint x: 235, startPoint y: 228, endPoint x: 310, endPoint y: 269, distance: 85.9
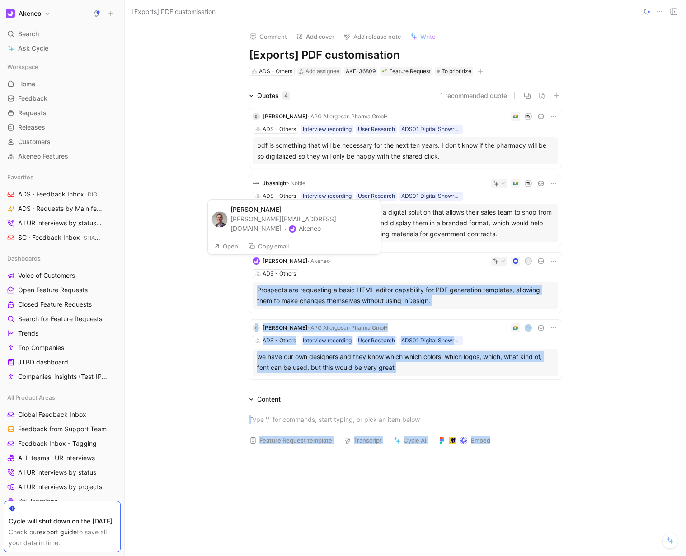
click at [278, 246] on button "Copy email" at bounding box center [268, 246] width 49 height 13
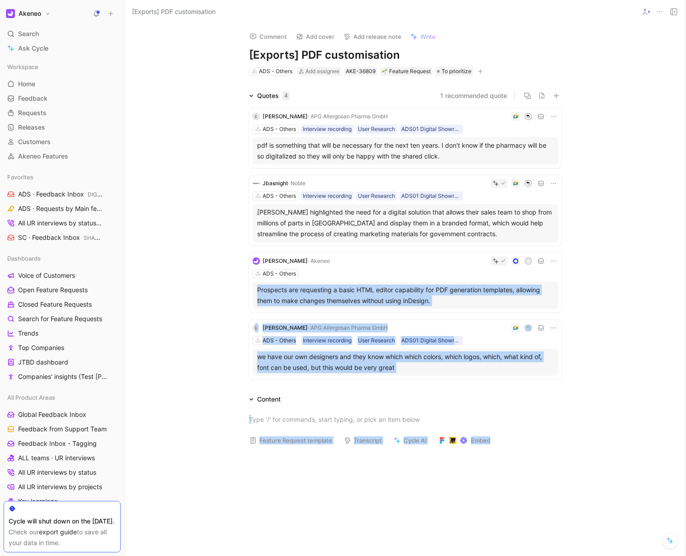
click at [220, 290] on div "Quotes 4 1 recommended quote E Elvis Kenik · APG Allergosan Pharma GmbH ADS - O…" at bounding box center [405, 236] width 560 height 293
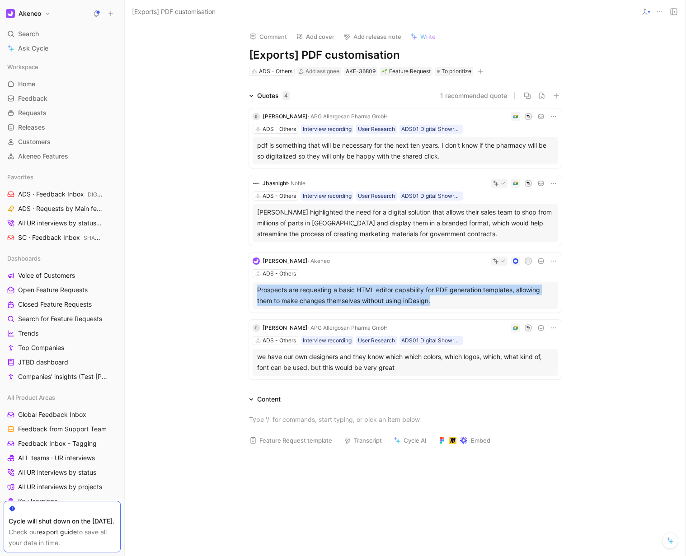
drag, startPoint x: 228, startPoint y: 284, endPoint x: 477, endPoint y: 297, distance: 249.7
click at [477, 297] on div "Quotes 4 1 recommended quote E Elvis Kenik · APG Allergosan Pharma GmbH ADS - O…" at bounding box center [405, 236] width 560 height 293
copy div "Prospects are requesting a basic HTML editor capability for PDF generation temp…"
drag, startPoint x: 230, startPoint y: 150, endPoint x: 341, endPoint y: 149, distance: 110.7
click at [341, 149] on div "J Jbasnight jbasnight@noble.com · Noble" at bounding box center [291, 145] width 172 height 29
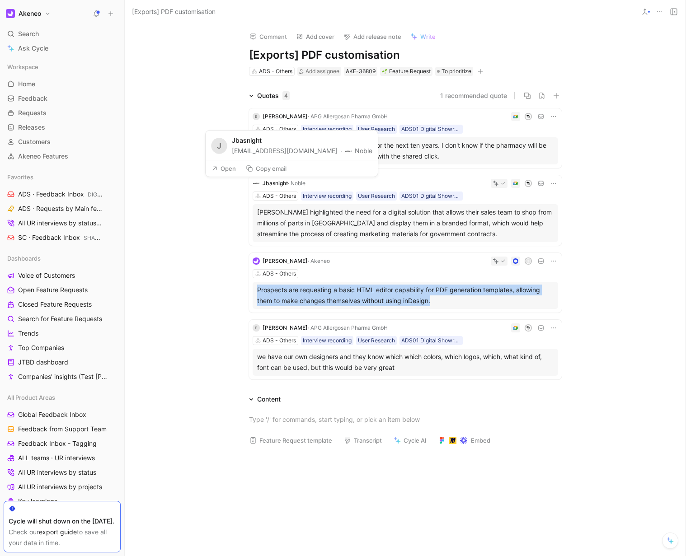
copy div "jbasnight@noble.com · Noble"
drag, startPoint x: 234, startPoint y: 210, endPoint x: 493, endPoint y: 233, distance: 259.7
click at [493, 233] on div "E Elvis Kenik · APG Allergosan Pharma GmbH ADS - Others Interview recording Use…" at bounding box center [405, 242] width 347 height 282
copy div "Jay Basnight highlighted the need for a digital solution that allows their sale…"
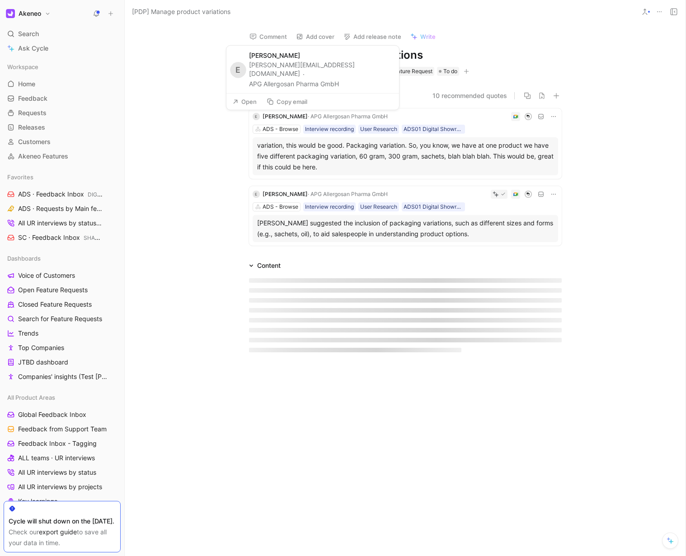
click at [281, 98] on button "Copy email" at bounding box center [286, 101] width 49 height 13
drag, startPoint x: 351, startPoint y: 84, endPoint x: 251, endPoint y: 74, distance: 101.2
click at [251, 74] on div "[PERSON_NAME][EMAIL_ADDRESS][DOMAIN_NAME] · APG Allergosan Pharma GmbH" at bounding box center [321, 75] width 145 height 29
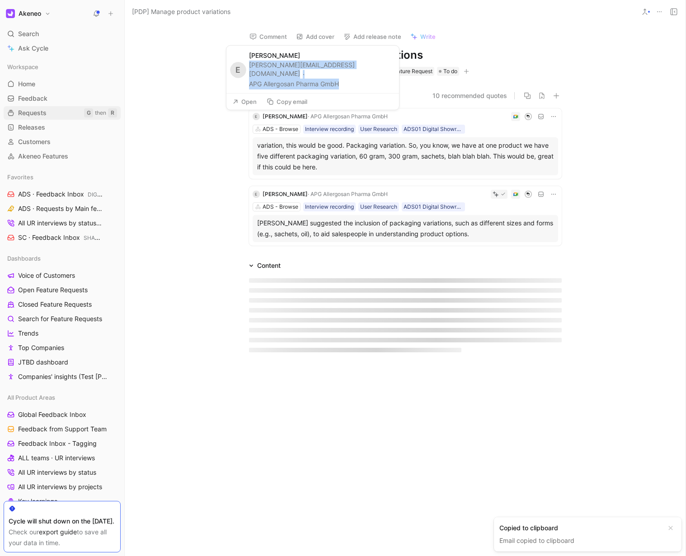
copy div "[PERSON_NAME][EMAIL_ADDRESS][DOMAIN_NAME] · APG Allergosan Pharma GmbH"
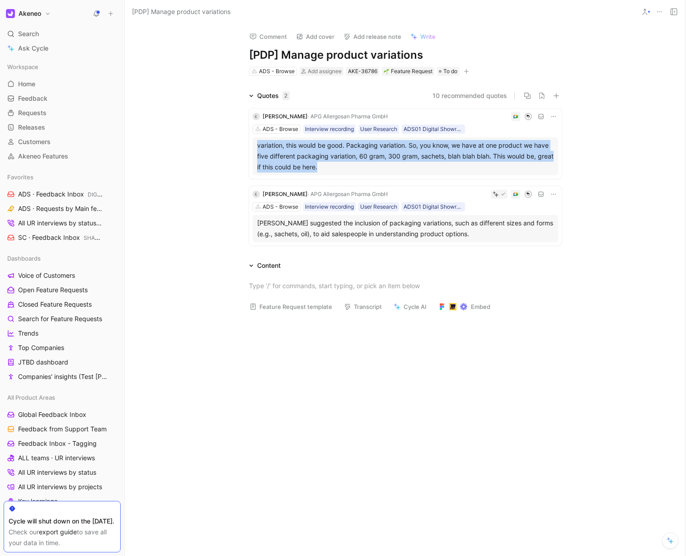
drag, startPoint x: 332, startPoint y: 164, endPoint x: 248, endPoint y: 144, distance: 86.1
click at [249, 144] on div "E Elvis Kenik · APG Allergosan Pharma GmbH ADS - Browse Interview recording Use…" at bounding box center [405, 143] width 313 height 70
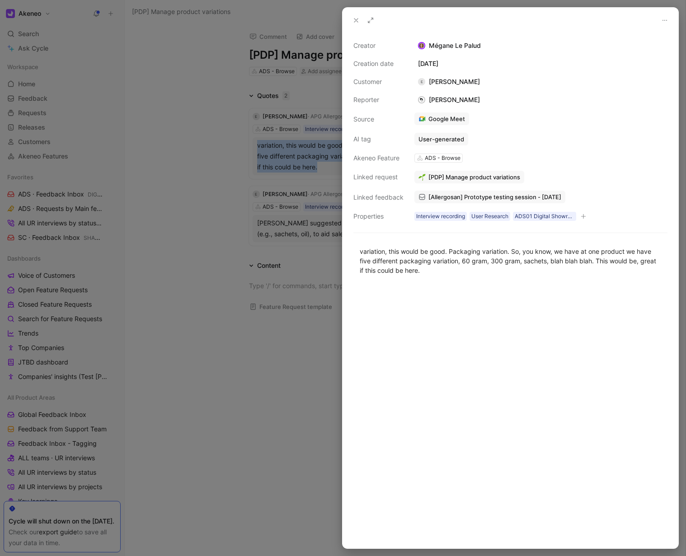
click at [251, 233] on div at bounding box center [343, 278] width 686 height 556
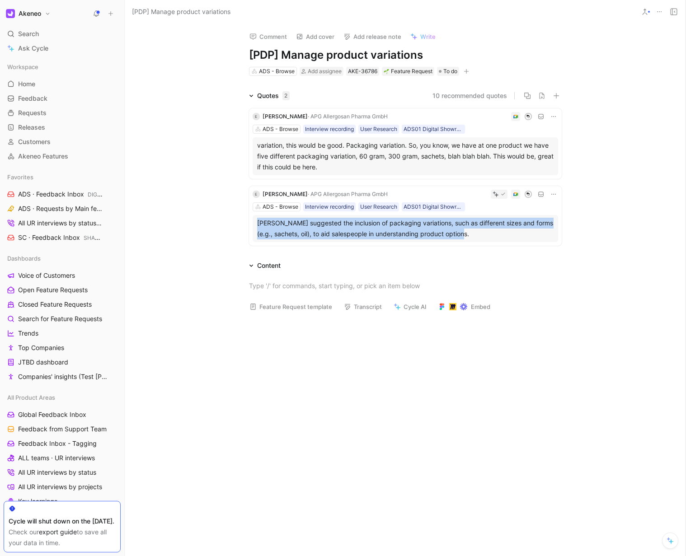
drag, startPoint x: 223, startPoint y: 222, endPoint x: 468, endPoint y: 234, distance: 245.5
click at [468, 234] on div "Quotes 2 10 recommended quotes E Elvis Kenik · APG Allergosan Pharma GmbH ADS -…" at bounding box center [405, 169] width 560 height 159
copy div "Elvis Kenik suggested the inclusion of packaging variations, such as different …"
click at [341, 387] on div at bounding box center [405, 402] width 560 height 167
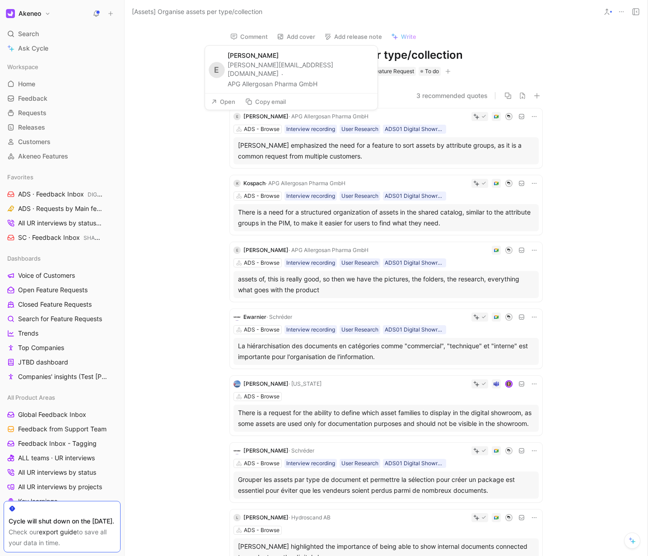
drag, startPoint x: 336, startPoint y: 85, endPoint x: 227, endPoint y: 73, distance: 109.9
click at [227, 73] on div "E [PERSON_NAME] [PERSON_NAME][EMAIL_ADDRESS][DOMAIN_NAME] · APG Allergosan Phar…" at bounding box center [291, 69] width 173 height 47
copy div "[PERSON_NAME][EMAIL_ADDRESS][DOMAIN_NAME] · APG Allergosan Pharma GmbH"
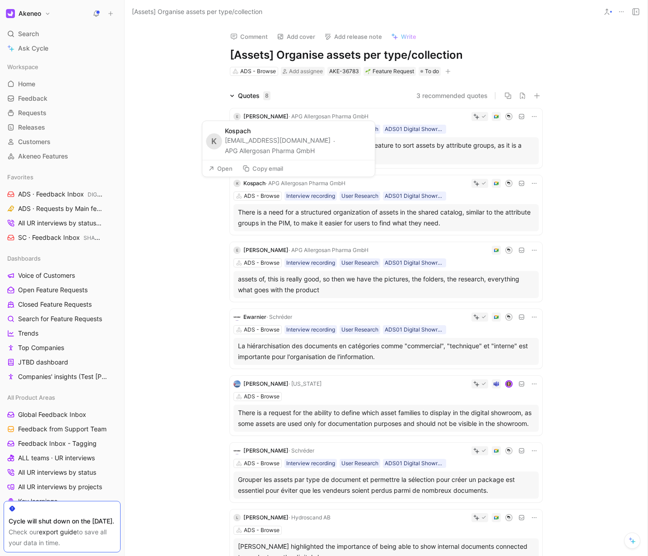
click at [265, 167] on button "Copy email" at bounding box center [262, 168] width 49 height 13
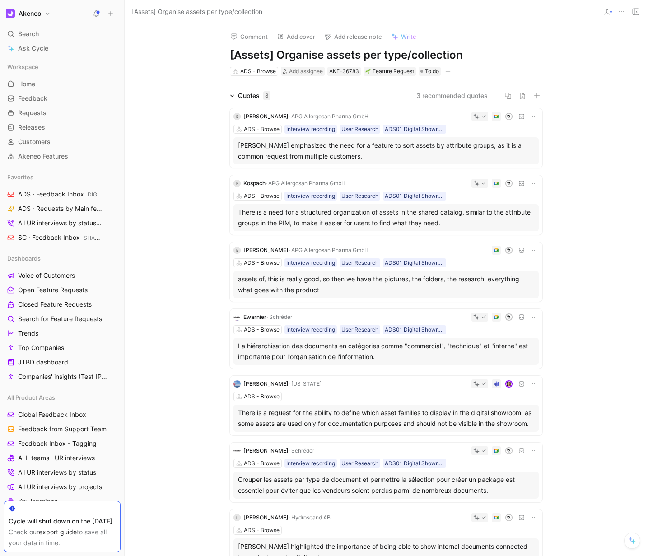
drag, startPoint x: 218, startPoint y: 146, endPoint x: 355, endPoint y: 154, distance: 137.1
click at [355, 154] on div "E [PERSON_NAME] · APG Allergosan Pharma GmbH ADS - Browse Interview recording U…" at bounding box center [386, 370] width 347 height 538
copy div "[PERSON_NAME] emphasized the need for a feature to sort assets by attribute gro…"
drag, startPoint x: 480, startPoint y: 226, endPoint x: 228, endPoint y: 211, distance: 252.5
click at [230, 211] on div "K Kospach · APG Allergosan Pharma GmbH ADS - Browse Interview recording User Re…" at bounding box center [386, 205] width 313 height 60
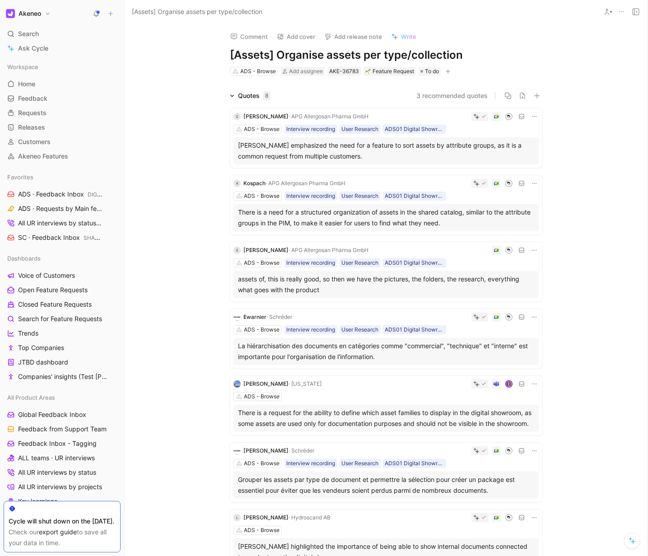
copy div "There is a need for a structured organization of assets in the shared catalog, …"
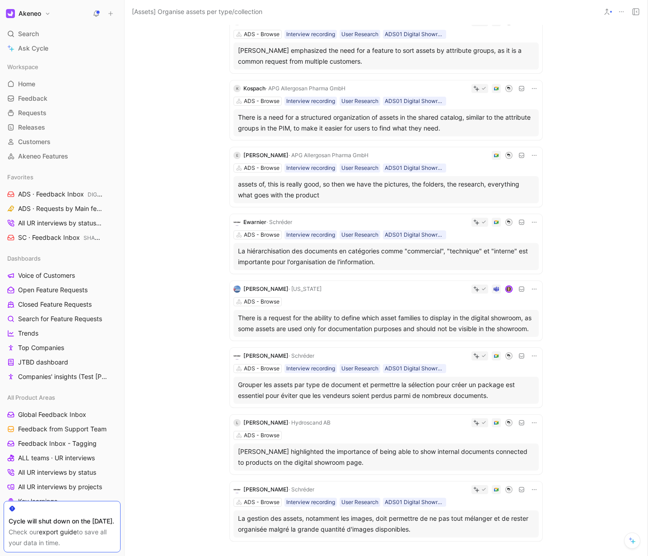
drag, startPoint x: 341, startPoint y: 196, endPoint x: 227, endPoint y: 184, distance: 115.3
click at [228, 184] on div "E [PERSON_NAME] · APG Allergosan Pharma GmbH ADS - Browse Interview recording U…" at bounding box center [386, 277] width 316 height 531
copy div "assets of, this is really good, so then we have the pictures, the folders, the …"
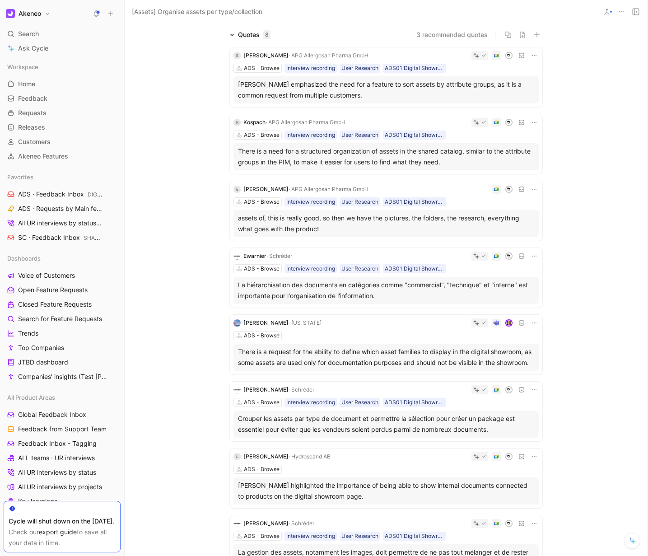
scroll to position [55, 0]
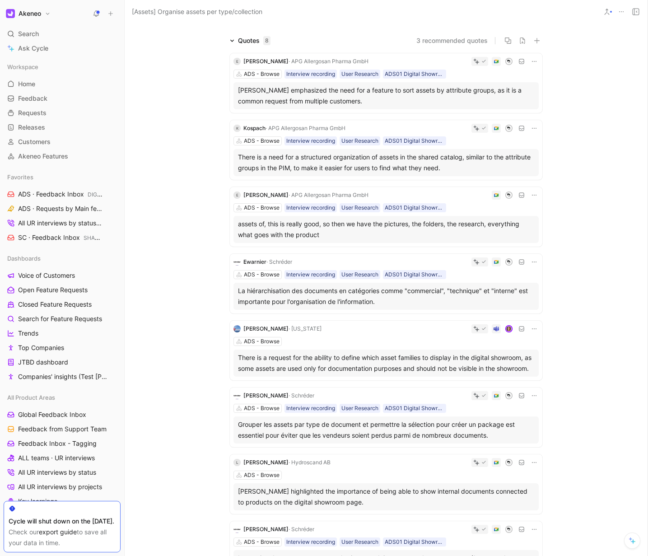
drag, startPoint x: 215, startPoint y: 231, endPoint x: 284, endPoint y: 252, distance: 72.0
drag, startPoint x: 213, startPoint y: 231, endPoint x: 332, endPoint y: 233, distance: 119.2
click at [332, 233] on div "E [PERSON_NAME] [PERSON_NAME][EMAIL_ADDRESS][PERSON_NAME][DOMAIN_NAME] · [PERSO…" at bounding box center [273, 220] width 173 height 38
copy div "[EMAIL_ADDRESS][PERSON_NAME][DOMAIN_NAME] · [PERSON_NAME]"
drag, startPoint x: 217, startPoint y: 289, endPoint x: 405, endPoint y: 303, distance: 188.9
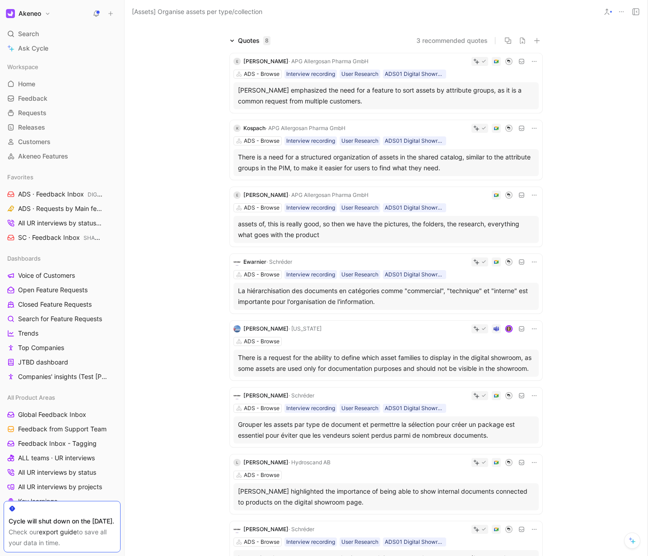
click at [405, 303] on div "E [PERSON_NAME] · APG Allergosan Pharma GmbH ADS - Browse Interview recording U…" at bounding box center [386, 315] width 347 height 538
copy div "La hiérarchisation des documents en catégories comme "commercial", "technique" …"
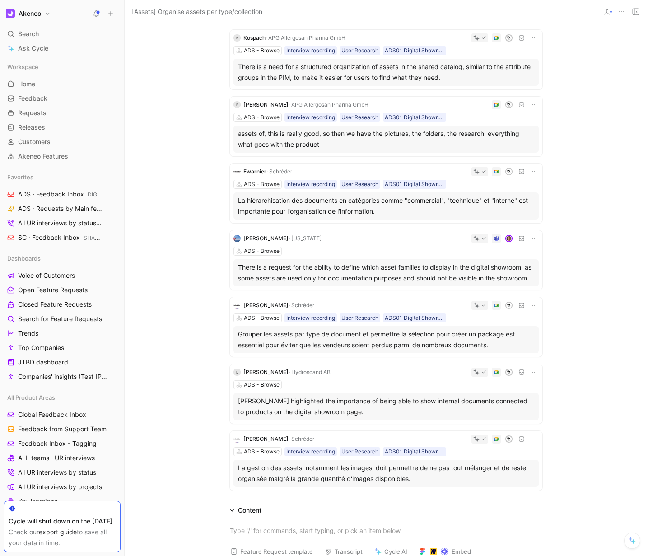
scroll to position [151, 0]
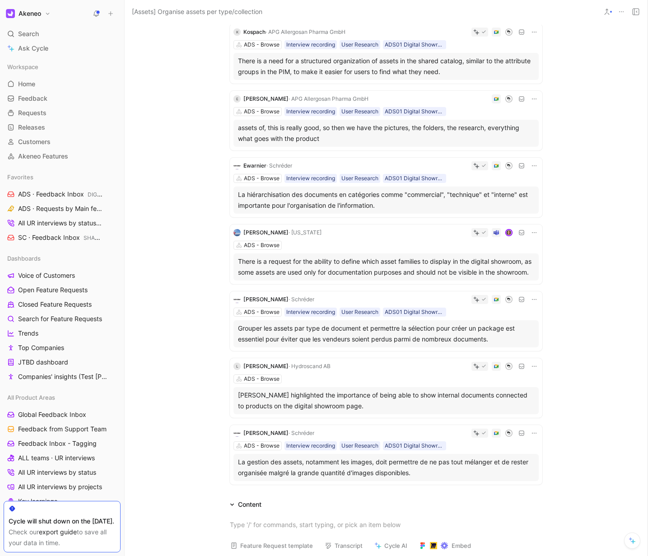
drag, startPoint x: 198, startPoint y: 338, endPoint x: 495, endPoint y: 350, distance: 297.9
click at [495, 350] on div "Quotes 8 3 recommended quotes E [PERSON_NAME] · APG Allergosan Pharma GmbH ADS …" at bounding box center [386, 213] width 523 height 549
copy div "Grouper les assets par type de document et permettre la sélection pour créer un…"
click at [266, 303] on span "[PERSON_NAME]" at bounding box center [265, 299] width 45 height 7
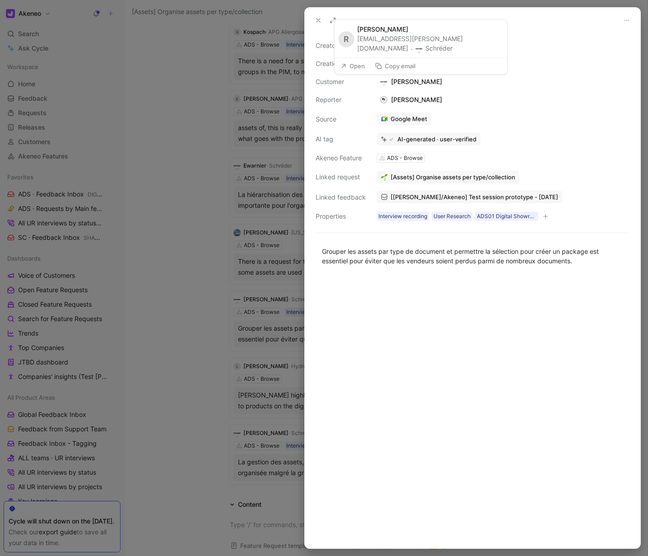
click at [400, 65] on button "Copy email" at bounding box center [395, 66] width 49 height 13
click at [275, 302] on div at bounding box center [324, 278] width 648 height 556
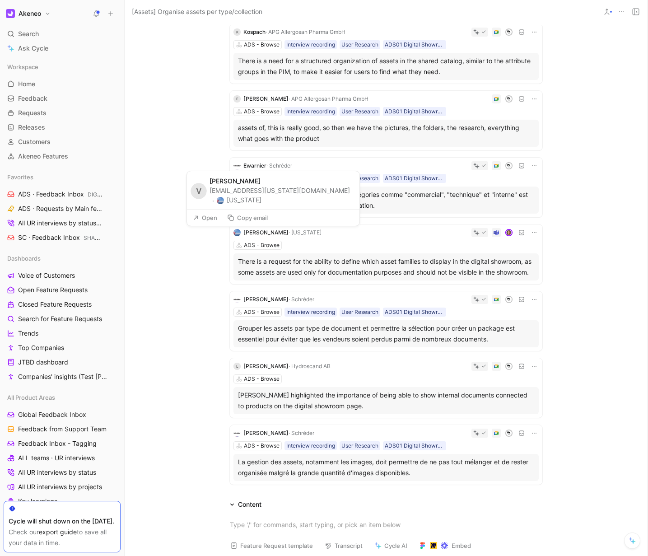
click at [247, 217] on button "Copy email" at bounding box center [247, 217] width 49 height 13
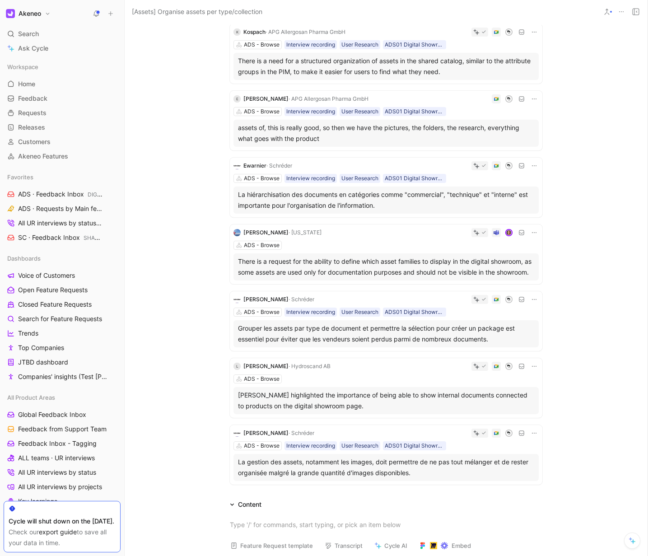
drag, startPoint x: 282, startPoint y: 284, endPoint x: 229, endPoint y: 262, distance: 56.9
click at [230, 262] on div "Veerle Bosmans · Delaware ADS - Browse There is a request for the ability to de…" at bounding box center [386, 254] width 313 height 60
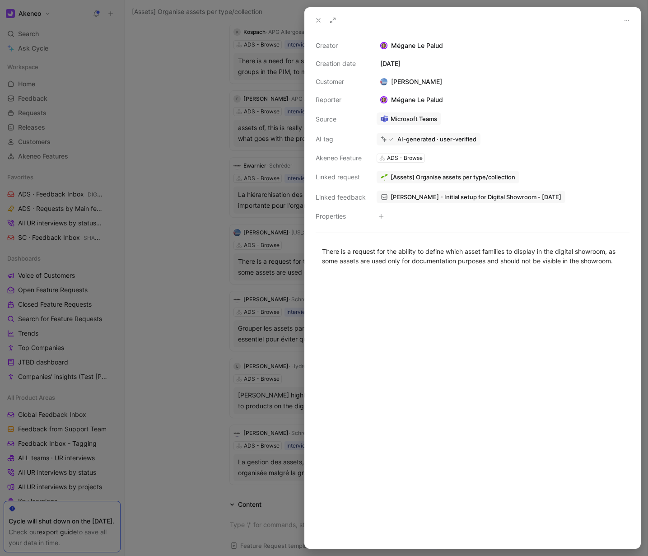
click at [416, 295] on div at bounding box center [473, 411] width 336 height 273
copy div "There is a request for the ability to define which asset families to display in…"
click at [180, 322] on div at bounding box center [324, 278] width 648 height 556
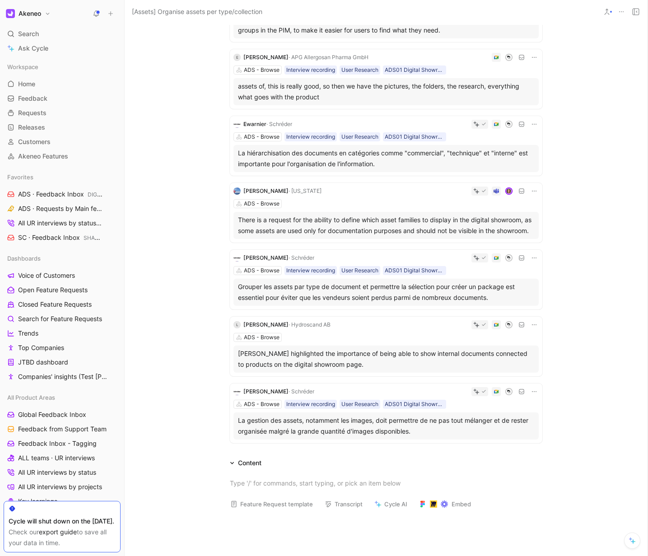
scroll to position [212, 0]
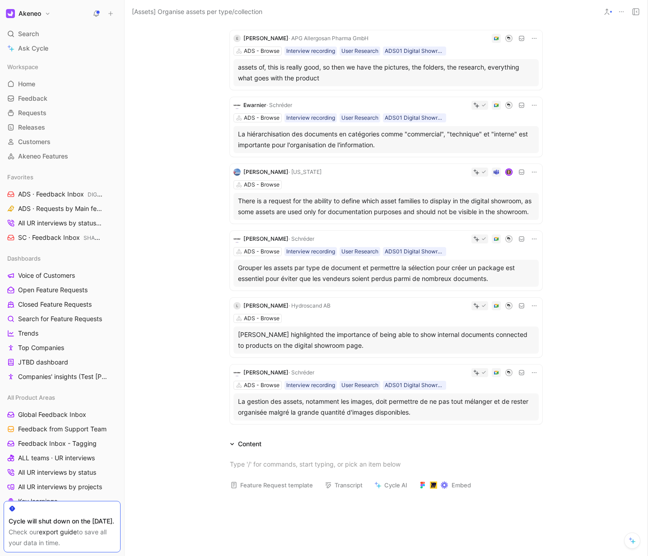
drag, startPoint x: 387, startPoint y: 427, endPoint x: 234, endPoint y: 412, distance: 153.3
click at [234, 412] on div "La gestion des assets, notamment les images, doit permettre de ne pas tout méla…" at bounding box center [385, 406] width 305 height 27
copy div "La gestion des assets, notamment les images, doit permettre de ne pas tout méla…"
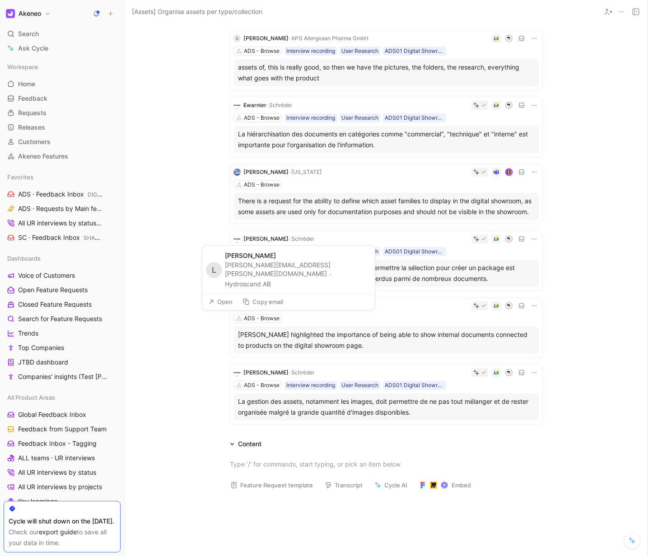
drag, startPoint x: 268, startPoint y: 280, endPoint x: 224, endPoint y: 276, distance: 44.0
click at [225, 276] on div "linda.lofstedt.karlsson@hydroscandgroup.com · Hydroscand AB" at bounding box center [297, 275] width 145 height 29
copy div "linda.lofstedt.karlsson@hydroscandgroup.com · Hydroscand AB"
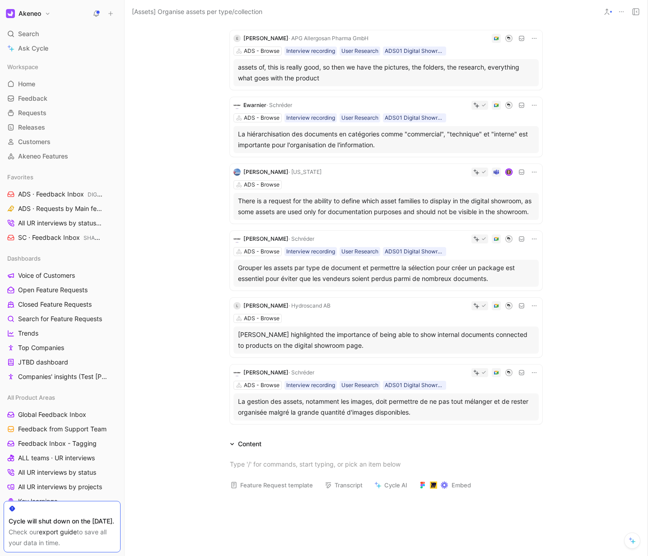
click at [374, 351] on div "Linda Löfstedt highlighted the importance of being able to show internal docume…" at bounding box center [386, 340] width 296 height 22
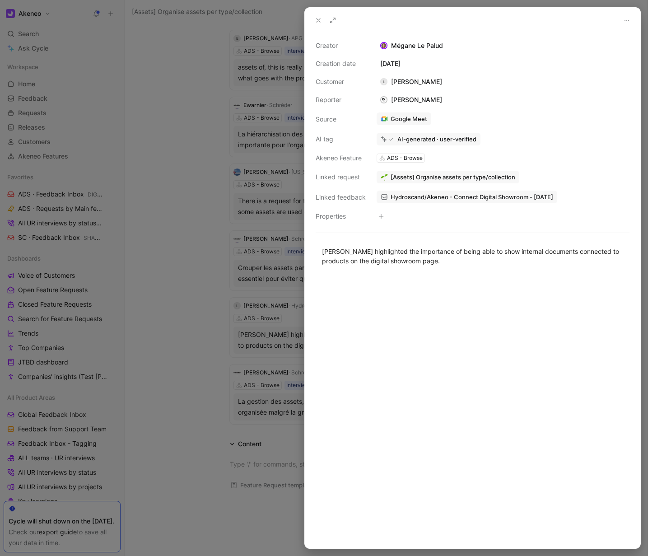
click at [461, 332] on div at bounding box center [473, 411] width 336 height 273
click at [176, 346] on div at bounding box center [324, 278] width 648 height 556
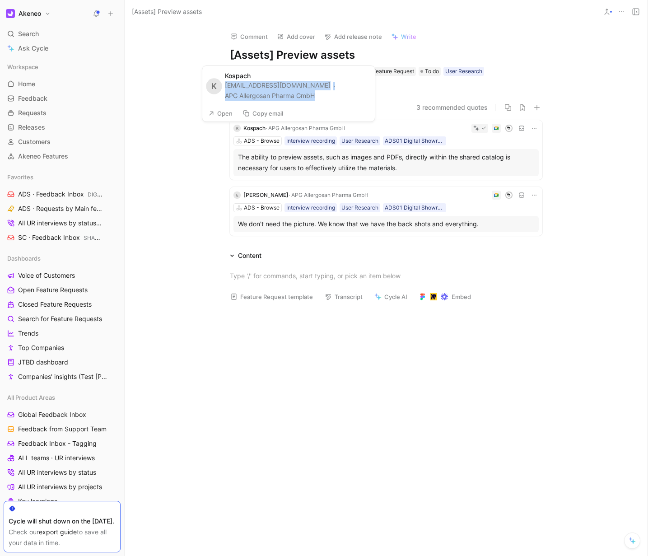
drag, startPoint x: 332, startPoint y: 95, endPoint x: 224, endPoint y: 86, distance: 108.3
click at [224, 86] on div "K Kospach [EMAIL_ADDRESS][DOMAIN_NAME] · APG Allergosan Pharma GmbH" at bounding box center [288, 85] width 173 height 39
copy div "[EMAIL_ADDRESS][DOMAIN_NAME] · APG Allergosan Pharma GmbH"
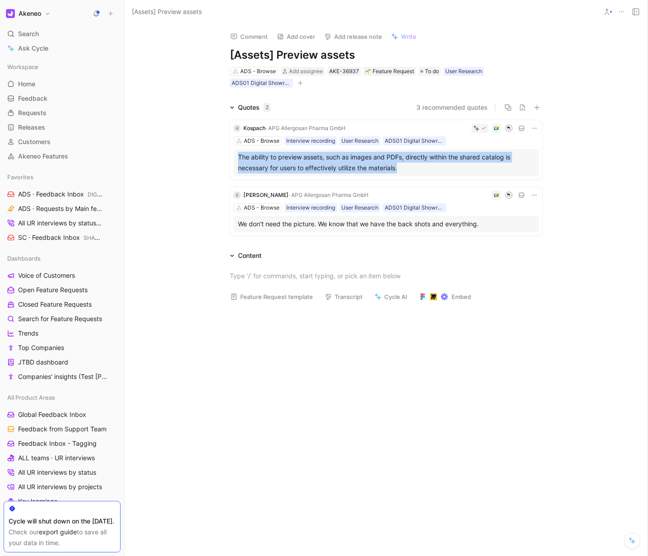
drag, startPoint x: 612, startPoint y: 175, endPoint x: 224, endPoint y: 160, distance: 387.4
click at [224, 160] on div "Quotes 2 3 recommended quotes K Kospach · APG Allergosan Pharma GmbH ADS - Brow…" at bounding box center [386, 170] width 523 height 137
copy div "The ability to preview assets, such as images and PDFs, directly within the sha…"
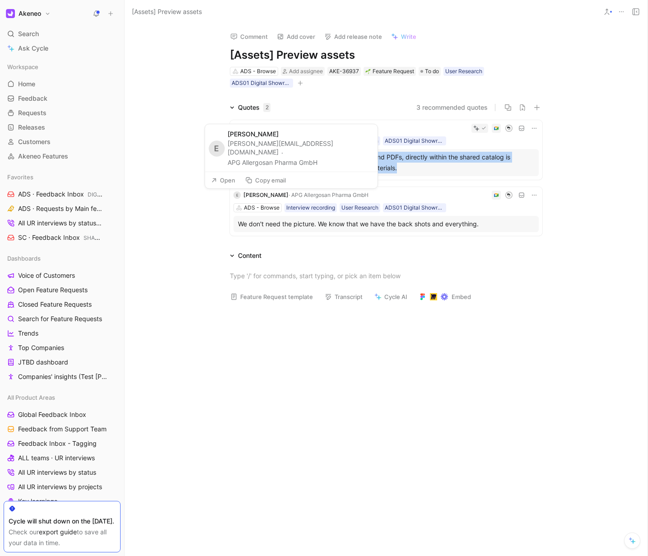
click at [271, 182] on button "Copy email" at bounding box center [265, 180] width 49 height 13
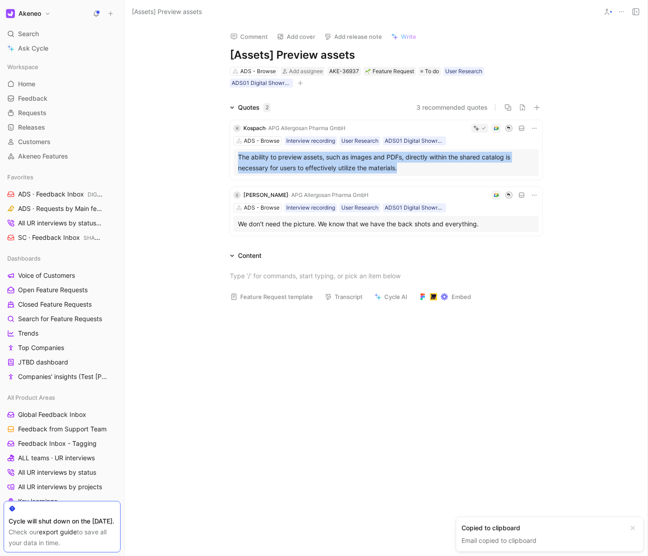
click at [509, 222] on div "K Kospach · APG Allergosan Pharma GmbH ADS - Browse Interview recording User Re…" at bounding box center [386, 176] width 347 height 126
copy div "We don't need the picture. We know that we have the back shots and everything."
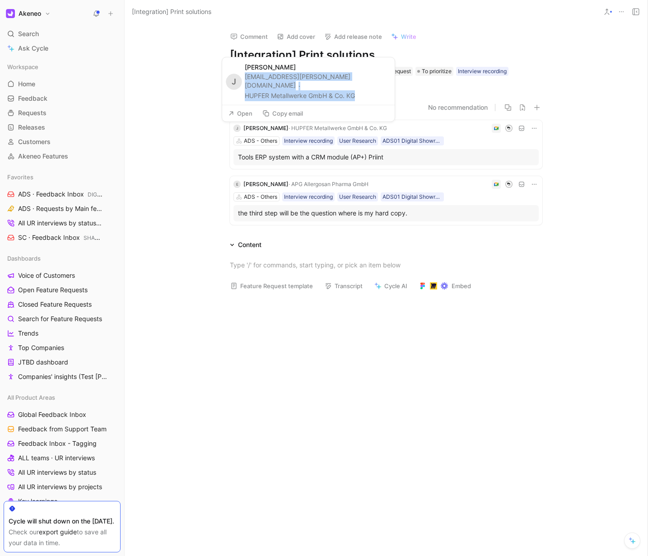
drag, startPoint x: 364, startPoint y: 97, endPoint x: 244, endPoint y: 86, distance: 120.2
click at [245, 86] on div "[EMAIL_ADDRESS][PERSON_NAME][DOMAIN_NAME] · [PERSON_NAME] Metallwerke GmbH & Co…" at bounding box center [317, 86] width 145 height 29
copy div "[EMAIL_ADDRESS][PERSON_NAME][DOMAIN_NAME] · [PERSON_NAME] Metallwerke GmbH & Co…"
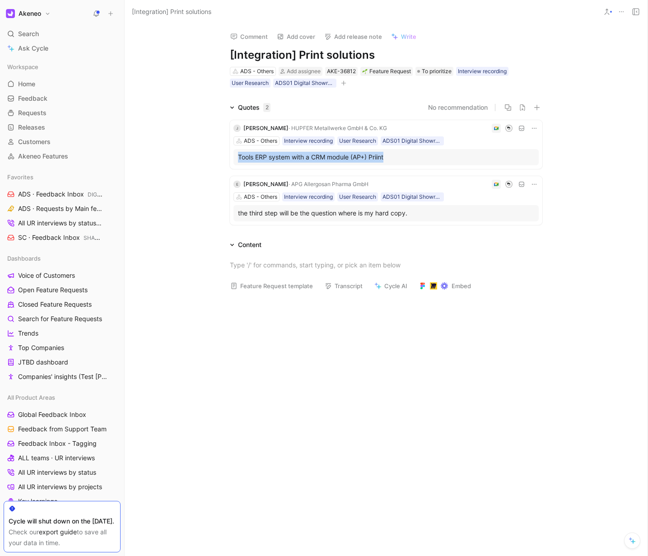
drag, startPoint x: 422, startPoint y: 155, endPoint x: 239, endPoint y: 157, distance: 183.4
click at [239, 157] on div "Tools ERP system with a CRM module (AP+) Priint" at bounding box center [386, 157] width 296 height 11
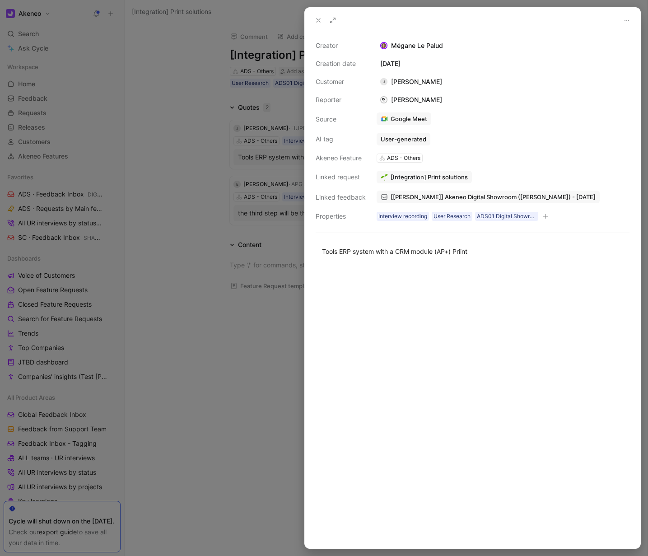
click at [288, 245] on div at bounding box center [324, 278] width 648 height 556
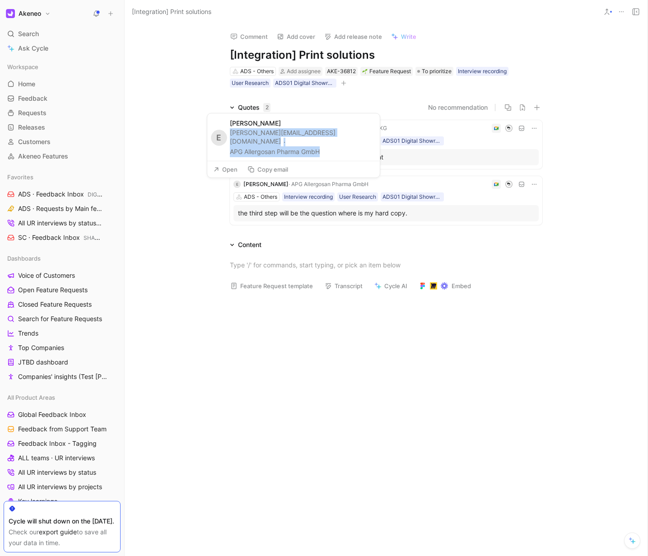
drag, startPoint x: 330, startPoint y: 153, endPoint x: 232, endPoint y: 141, distance: 98.7
click at [232, 141] on div "kenik@allergosan.at · APG Allergosan Pharma GmbH" at bounding box center [302, 142] width 145 height 29
copy div "kenik@allergosan.at · APG Allergosan Pharma GmbH"
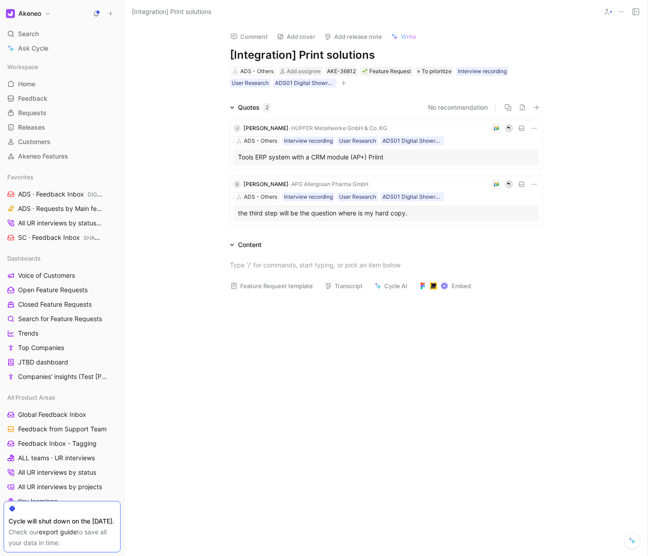
drag, startPoint x: 433, startPoint y: 212, endPoint x: 223, endPoint y: 215, distance: 210.0
click at [223, 215] on div "J Jonas Salvador · HUPFER Metallwerke GmbH & Co. KG ADS - Others Interview reco…" at bounding box center [386, 171] width 347 height 116
copy div "the third step will be the question where is my hard copy."
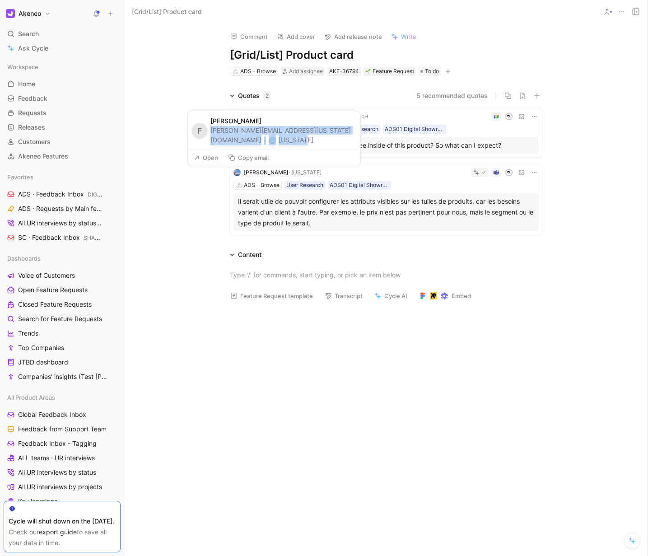
drag, startPoint x: 212, startPoint y: 140, endPoint x: 344, endPoint y: 138, distance: 131.9
click at [344, 138] on div "F [PERSON_NAME] [PERSON_NAME][EMAIL_ADDRESS][US_STATE][DOMAIN_NAME] · [US_STATE]" at bounding box center [274, 130] width 173 height 38
copy div "[PERSON_NAME][EMAIL_ADDRESS][US_STATE][DOMAIN_NAME] · [US_STATE]"
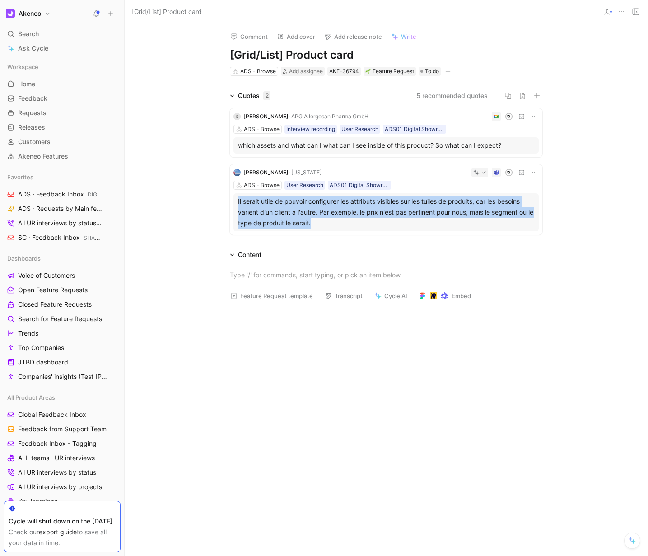
drag, startPoint x: 372, startPoint y: 226, endPoint x: 234, endPoint y: 201, distance: 140.1
click at [234, 201] on div "Il serait utile de pouvoir configurer les attributs visibles sur les tuiles de …" at bounding box center [385, 212] width 305 height 38
copy div "Il serait utile de pouvoir configurer les attributs visibles sur les tuiles de …"
drag, startPoint x: 322, startPoint y: 83, endPoint x: 230, endPoint y: 75, distance: 92.5
click at [230, 75] on div "[PERSON_NAME][EMAIL_ADDRESS][DOMAIN_NAME] · APG Allergosan Pharma GmbH" at bounding box center [300, 75] width 145 height 29
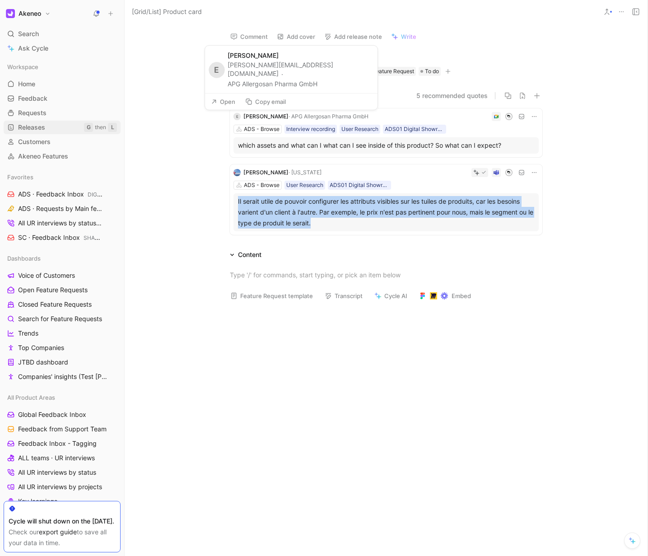
copy div "kenik@allergosan.at · APG Allergosan Pharma GmbH"
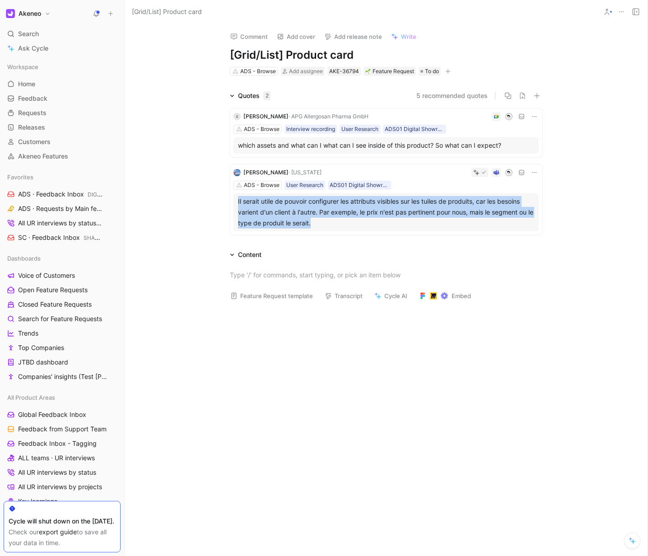
drag, startPoint x: 571, startPoint y: 151, endPoint x: 218, endPoint y: 146, distance: 353.7
click at [218, 146] on div "Quotes 2 5 recommended quotes E Elvis Kenik · APG Allergosan Pharma GmbH ADS - …" at bounding box center [386, 164] width 523 height 148
copy div "which assets and what can I what can I see inside of this product? So what can …"
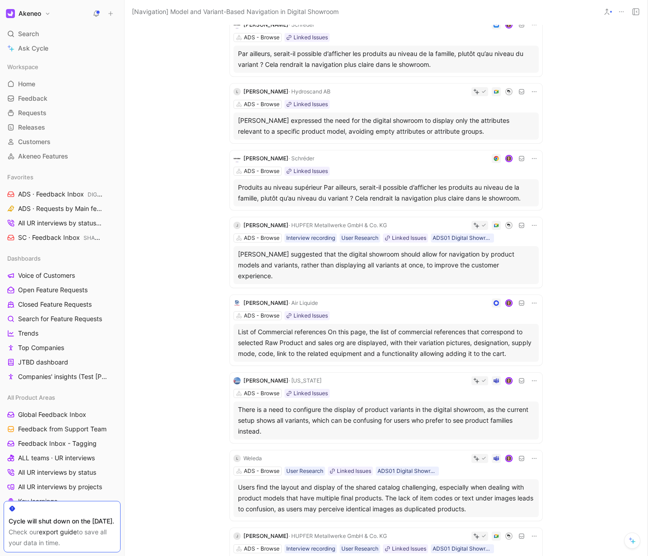
scroll to position [10, 0]
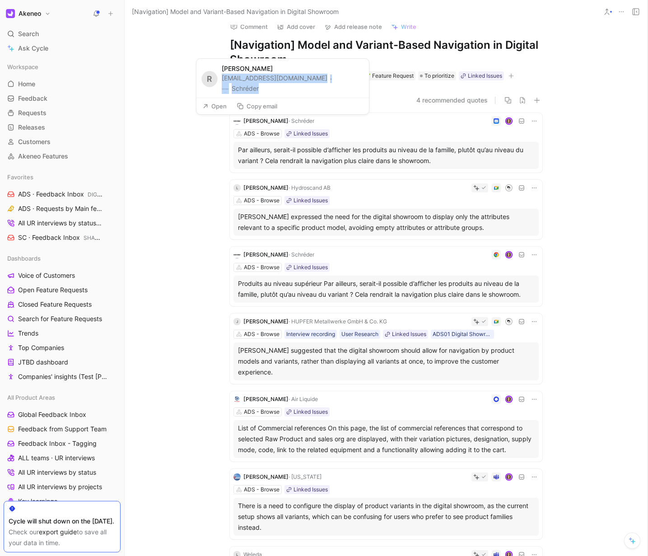
drag, startPoint x: 223, startPoint y: 87, endPoint x: 338, endPoint y: 87, distance: 115.6
click at [338, 87] on div "R [PERSON_NAME] [EMAIL_ADDRESS][PERSON_NAME][DOMAIN_NAME] · [PERSON_NAME]" at bounding box center [282, 78] width 173 height 39
copy div "[EMAIL_ADDRESS][PERSON_NAME][DOMAIN_NAME] · [PERSON_NAME]"
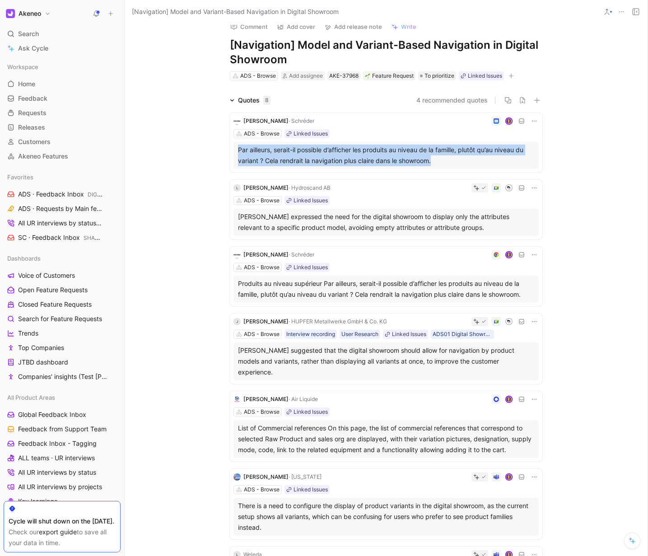
drag, startPoint x: 213, startPoint y: 150, endPoint x: 442, endPoint y: 161, distance: 229.7
click at [442, 161] on div "Quotes 8 4 recommended quotes Ruxandra BEX · Schréder ADS - Browse Linked Issue…" at bounding box center [386, 396] width 523 height 603
copy div "Par ailleurs, serait-il possible d’afficher les produits au niveau de la famill…"
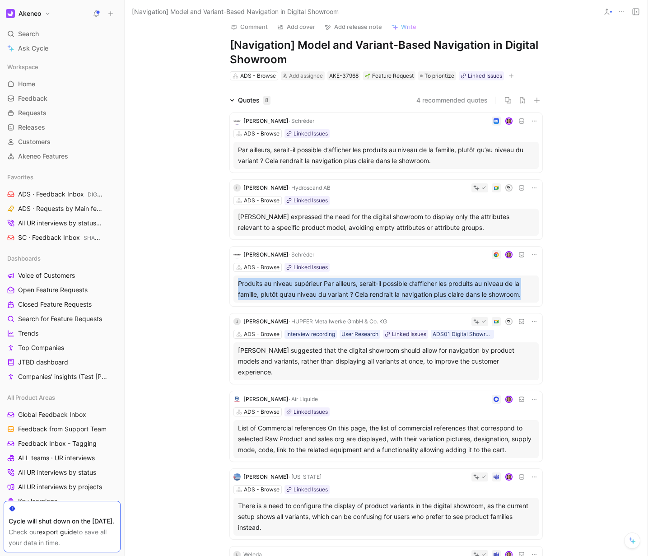
drag, startPoint x: 215, startPoint y: 278, endPoint x: 524, endPoint y: 299, distance: 309.7
click at [524, 299] on div "Ruxandra BEX · Schréder ADS - Browse Linked Issues Par ailleurs, serait-il poss…" at bounding box center [386, 402] width 347 height 593
copy div "Produits au niveau supérieur Par ailleurs, serait-il possible d’afficher les pr…"
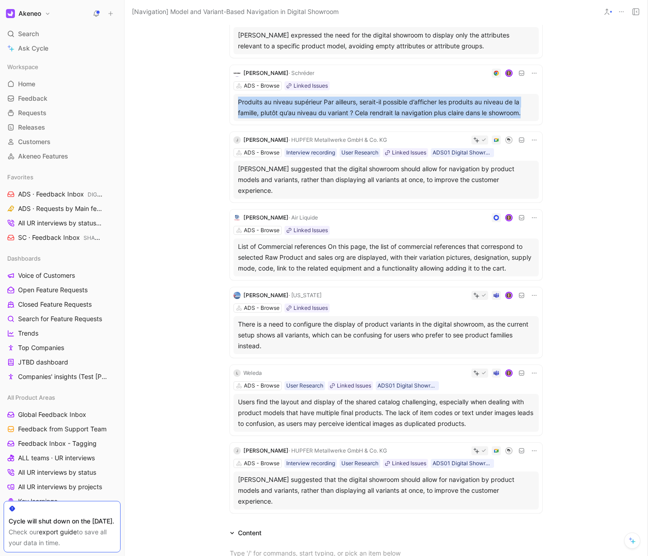
scroll to position [186, 0]
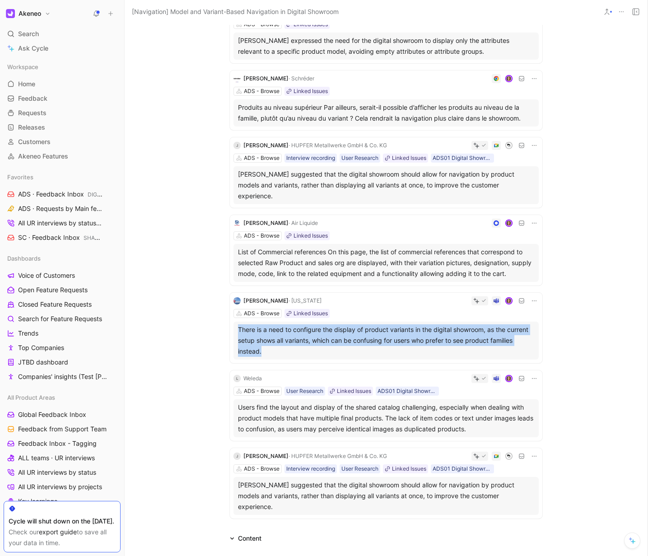
drag, startPoint x: 201, startPoint y: 332, endPoint x: 328, endPoint y: 355, distance: 128.8
click at [328, 355] on div "Quotes 8 4 recommended quotes Ruxandra BEX · Schréder ADS - Browse Linked Issue…" at bounding box center [386, 220] width 523 height 603
copy div "There is a need to configure the display of product variants in the digital sho…"
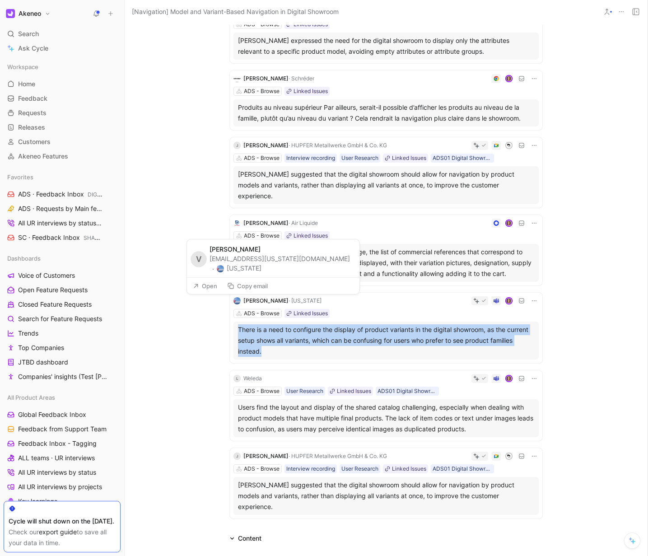
drag, startPoint x: 255, startPoint y: 285, endPoint x: 215, endPoint y: 283, distance: 40.7
click at [255, 285] on button "Copy email" at bounding box center [247, 286] width 49 height 13
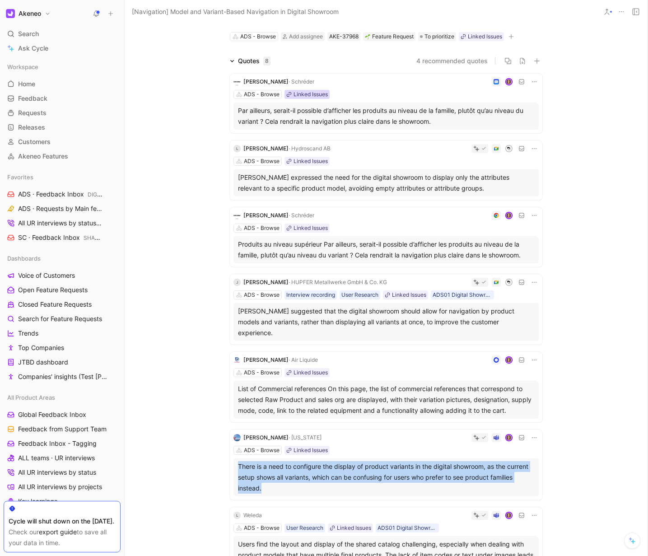
scroll to position [43, 0]
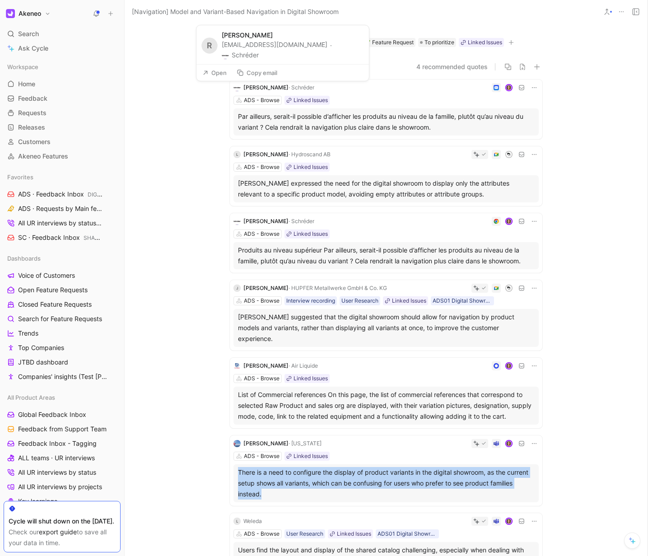
click at [257, 71] on button "Copy email" at bounding box center [257, 72] width 49 height 13
drag, startPoint x: 198, startPoint y: 179, endPoint x: 490, endPoint y: 197, distance: 292.3
click at [490, 197] on div "Quotes 8 4 recommended quotes Ruxandra BEX · Schréder ADS - Browse Linked Issue…" at bounding box center [386, 362] width 523 height 603
copy div "Linda Löfstedt expressed the need for the digital showroom to display only the …"
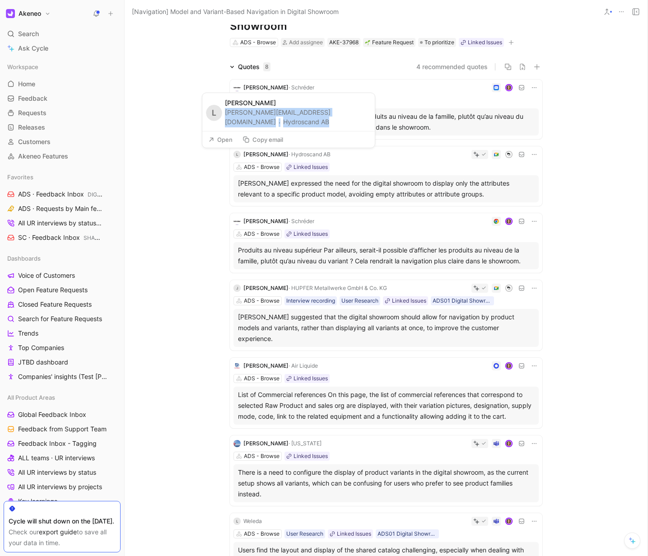
drag, startPoint x: 286, startPoint y: 123, endPoint x: 224, endPoint y: 114, distance: 62.6
click at [225, 114] on div "linda.lofstedt.karlsson@hydroscandgroup.com · Hydroscand AB" at bounding box center [297, 117] width 145 height 19
copy div "linda.lofstedt.karlsson@hydroscandgroup.com · Hydroscand AB"
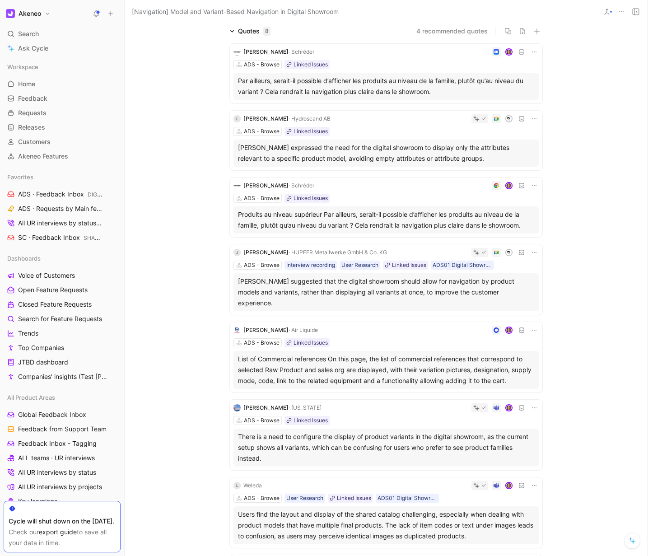
scroll to position [104, 0]
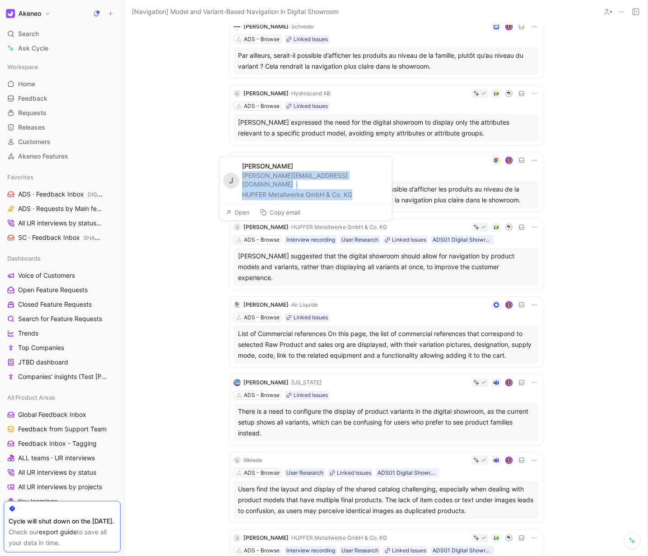
drag, startPoint x: 361, startPoint y: 195, endPoint x: 241, endPoint y: 184, distance: 121.1
click at [241, 184] on div "J Jonas Salvador j.salvador@hupfer.com · HUPFER Metallwerke GmbH & Co. KG" at bounding box center [305, 179] width 173 height 47
copy div "j.salvador@hupfer.com · HUPFER Metallwerke GmbH & Co. KG"
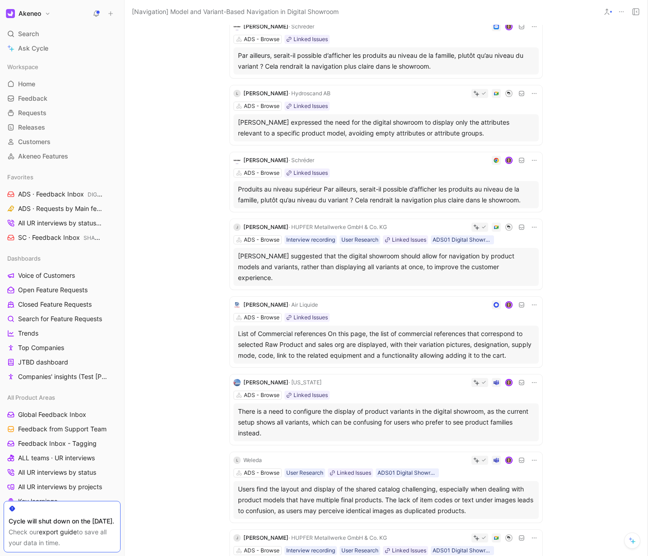
drag, startPoint x: 596, startPoint y: 278, endPoint x: 233, endPoint y: 259, distance: 363.2
click at [233, 259] on div "Quotes 8 4 recommended quotes Ruxandra BEX · Schréder ADS - Browse Linked Issue…" at bounding box center [386, 301] width 523 height 603
copy div "Philipp Schumacher suggested that the digital showroom should allow for navigat…"
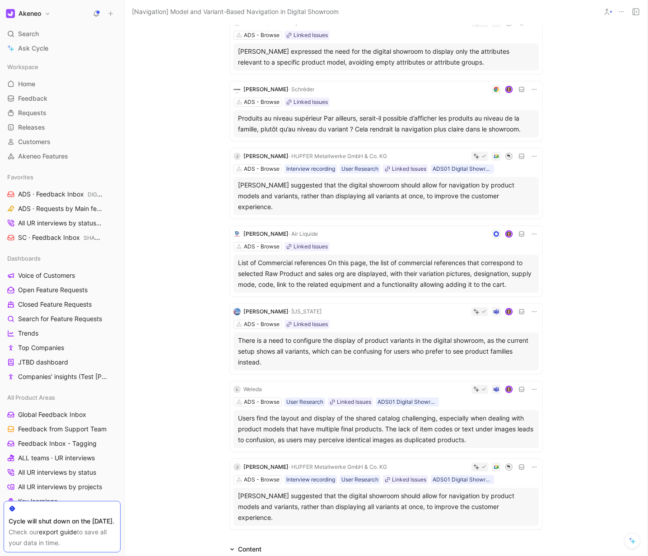
scroll to position [208, 0]
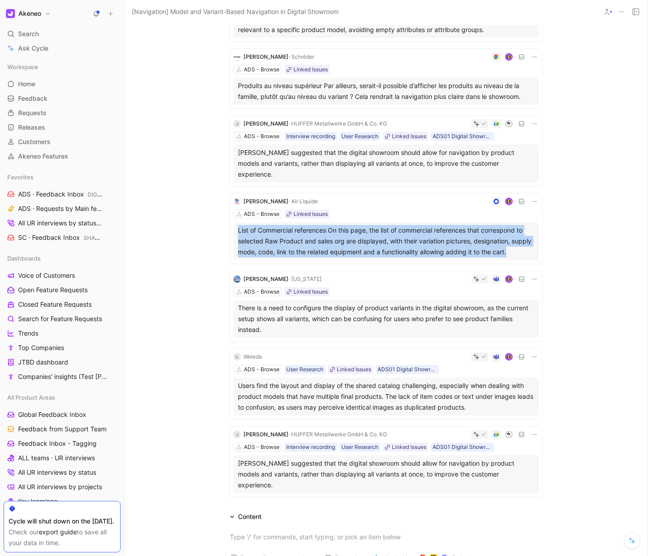
drag, startPoint x: 547, startPoint y: 253, endPoint x: 231, endPoint y: 232, distance: 316.9
click at [231, 232] on div "Ruxandra BEX · Schréder ADS - Browse Linked Issues Par ailleurs, serait-il poss…" at bounding box center [386, 204] width 347 height 593
copy div "List of Commercial references On this page, the list of commercial references t…"
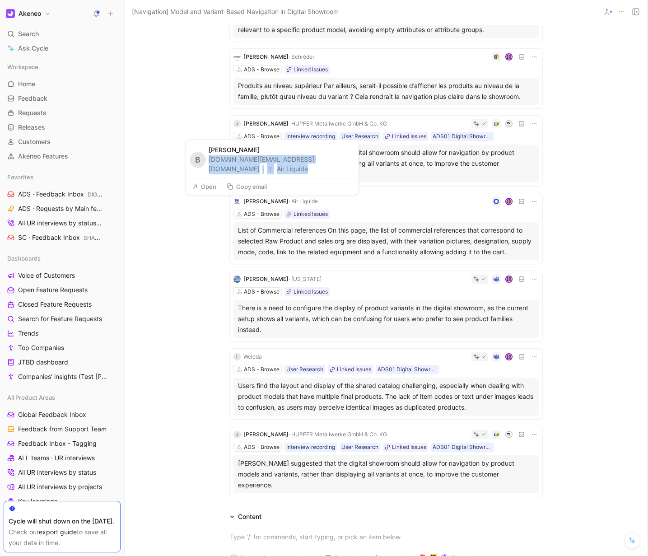
drag, startPoint x: 255, startPoint y: 170, endPoint x: 212, endPoint y: 159, distance: 44.3
click at [212, 159] on div "[PERSON_NAME][DOMAIN_NAME][EMAIL_ADDRESS][DOMAIN_NAME] · Air Liquide" at bounding box center [281, 164] width 145 height 19
copy div "[PERSON_NAME][DOMAIN_NAME][EMAIL_ADDRESS][DOMAIN_NAME] · Air Liquide"
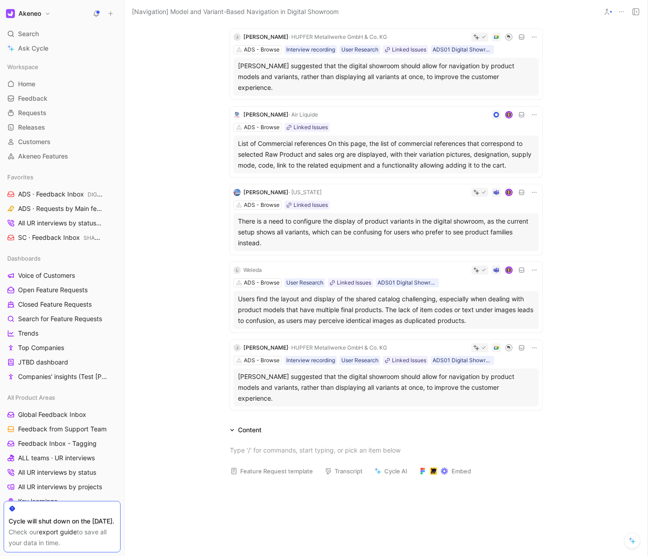
drag, startPoint x: 502, startPoint y: 325, endPoint x: 223, endPoint y: 296, distance: 280.7
click at [223, 296] on div "Ruxandra BEX · Schréder ADS - Browse Linked Issues Par ailleurs, serait-il poss…" at bounding box center [386, 117] width 347 height 593
drag, startPoint x: 289, startPoint y: 239, endPoint x: 199, endPoint y: 238, distance: 90.3
click at [199, 238] on div "L Lpoc lpoc@weleda.de · Weleda" at bounding box center [256, 231] width 166 height 29
drag, startPoint x: 298, startPoint y: 397, endPoint x: 233, endPoint y: 381, distance: 66.6
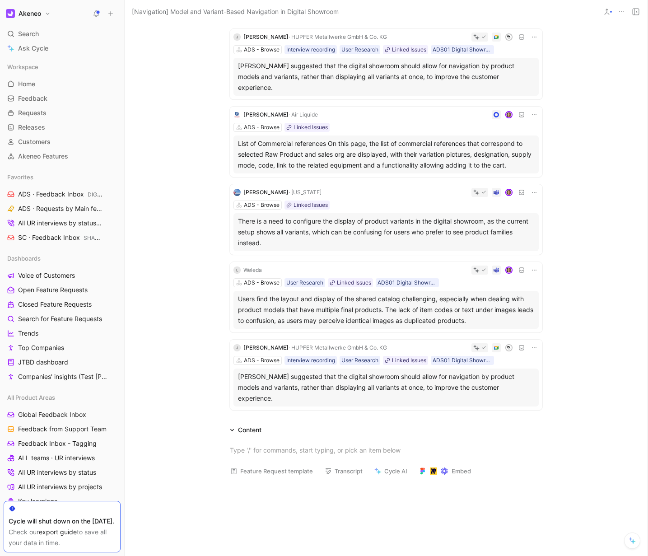
click at [233, 381] on div "Philipp Schumacher suggested that the digital showroom should allow for navigat…" at bounding box center [385, 388] width 305 height 38
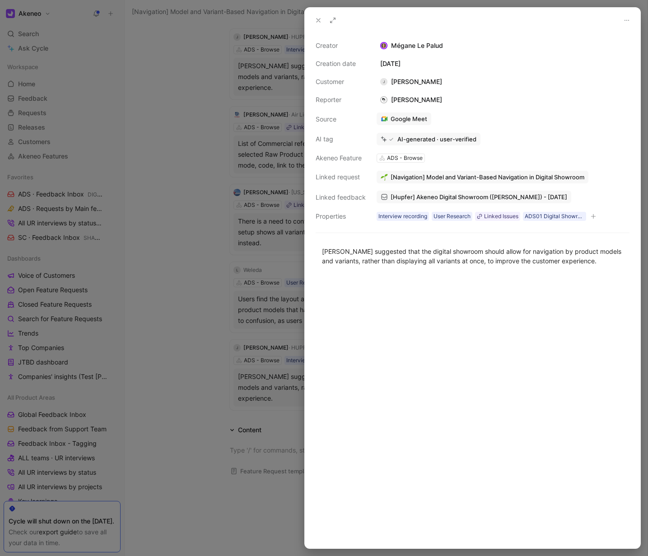
click at [285, 415] on div at bounding box center [324, 278] width 648 height 556
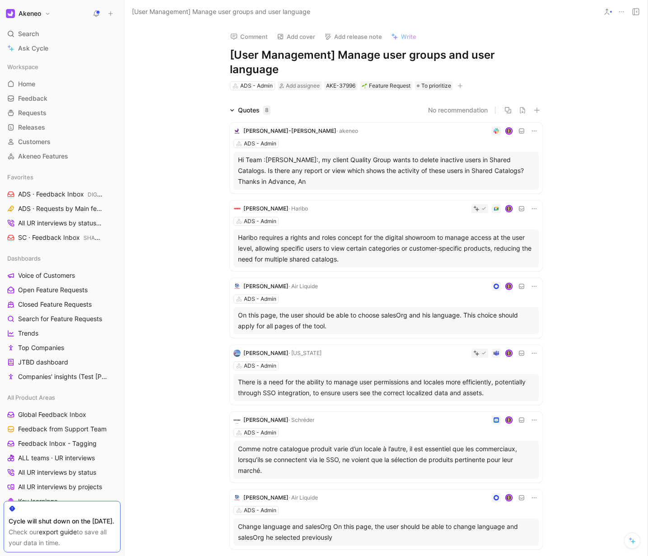
drag, startPoint x: 201, startPoint y: 153, endPoint x: 299, endPoint y: 184, distance: 102.7
click at [299, 184] on div "Quotes 8 No recommendation Nguyen-An Tran · akeneo ADS - Admin Hi Team :ziggy-w…" at bounding box center [386, 406] width 523 height 603
copy div "Hi Team :ziggy-wink:, my client Quality Group wants to delete inactive users in…"
click at [241, 114] on button "Copy email" at bounding box center [250, 116] width 49 height 13
click at [598, 217] on div "Quotes 8 No recommendation Nguyen-An Tran · akeneo ADS - Admin Hi Team :ziggy-w…" at bounding box center [386, 406] width 523 height 603
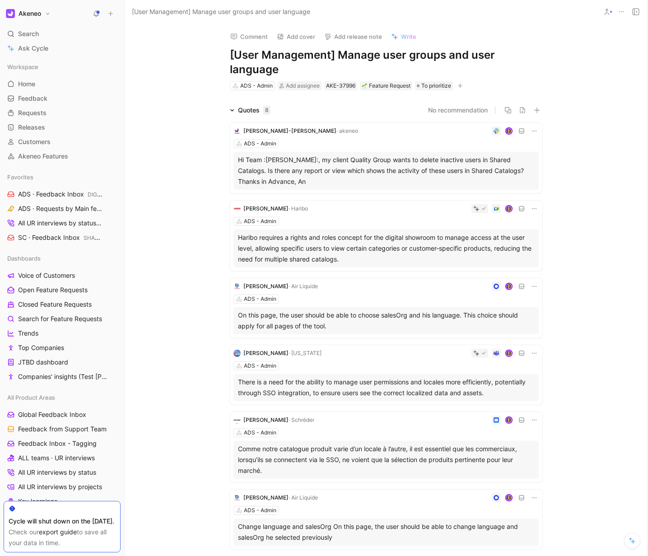
drag, startPoint x: 201, startPoint y: 237, endPoint x: 367, endPoint y: 259, distance: 167.2
click at [367, 259] on div "Quotes 8 No recommendation Nguyen-An Tran · akeneo ADS - Admin Hi Team :ziggy-w…" at bounding box center [386, 406] width 523 height 603
copy div "Haribo requires a rights and roles concept for the digital showroom to manage a…"
drag, startPoint x: 217, startPoint y: 177, endPoint x: 348, endPoint y: 176, distance: 130.5
click at [348, 176] on div "kerstin.boeggering@haribo.com · Haribo" at bounding box center [284, 171] width 145 height 19
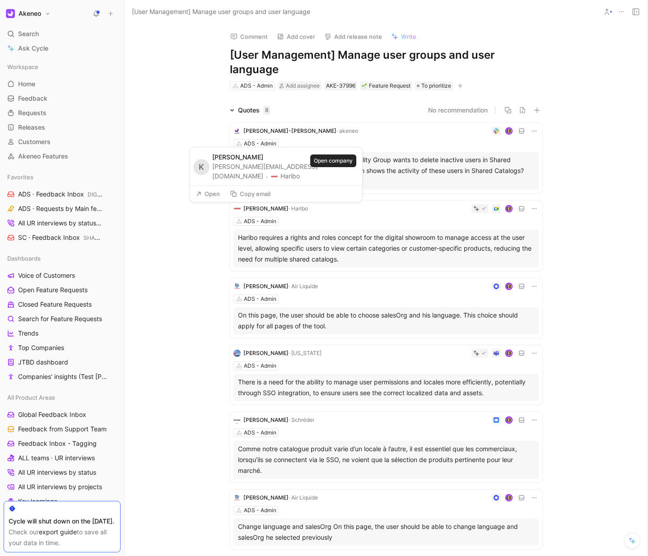
copy div "kerstin.boeggering@haribo.com · Haribo"
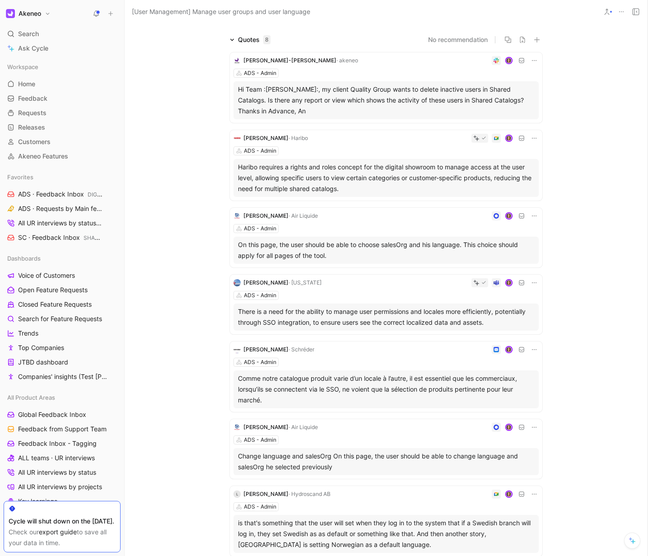
scroll to position [76, 0]
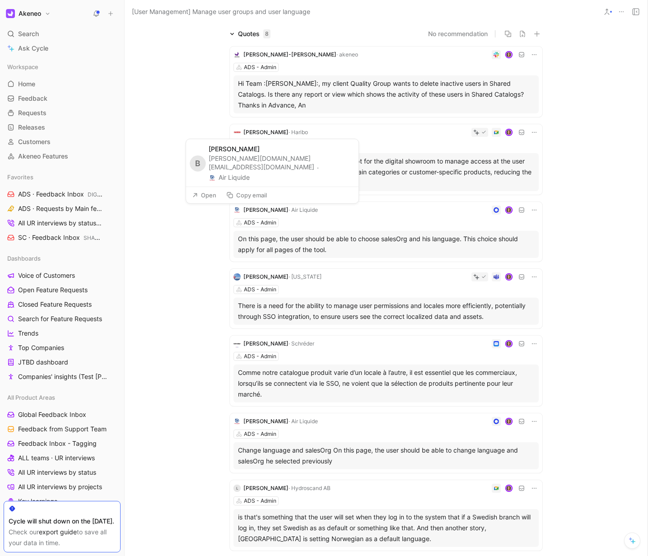
drag, startPoint x: 337, startPoint y: 211, endPoint x: 241, endPoint y: 208, distance: 96.3
click at [241, 208] on div "Bernard Orange · Air Liquide" at bounding box center [385, 209] width 305 height 9
drag, startPoint x: 263, startPoint y: 177, endPoint x: 213, endPoint y: 168, distance: 51.0
click at [213, 168] on div "[PERSON_NAME][DOMAIN_NAME][EMAIL_ADDRESS][DOMAIN_NAME] · Air Liquide" at bounding box center [281, 168] width 145 height 29
copy div "[PERSON_NAME][DOMAIN_NAME][EMAIL_ADDRESS][DOMAIN_NAME] · Air Liquide"
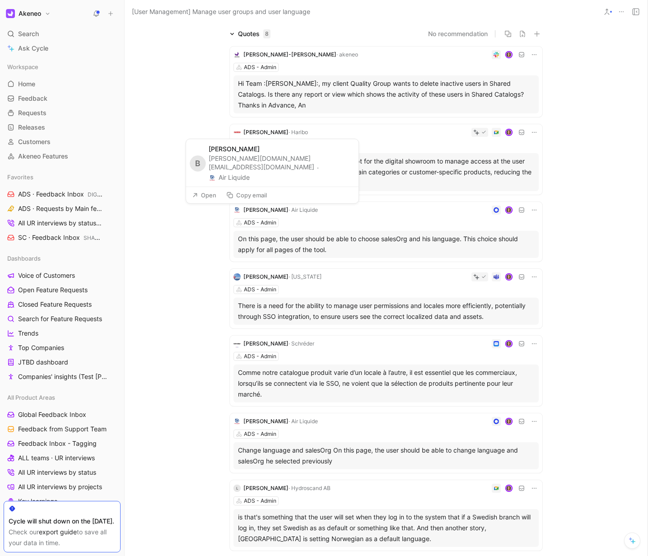
drag, startPoint x: 285, startPoint y: 177, endPoint x: 213, endPoint y: 166, distance: 72.6
click at [213, 166] on div "[PERSON_NAME][DOMAIN_NAME][EMAIL_ADDRESS][DOMAIN_NAME] · Air Liquide" at bounding box center [281, 168] width 145 height 29
copy div "[PERSON_NAME][DOMAIN_NAME][EMAIL_ADDRESS][DOMAIN_NAME] · Air Liquide"
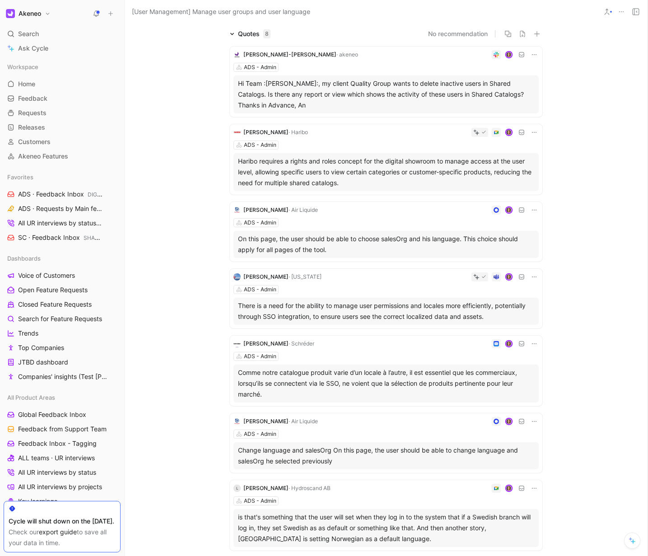
drag, startPoint x: 508, startPoint y: 254, endPoint x: 216, endPoint y: 242, distance: 292.5
click at [231, 239] on div "Quotes 8 No recommendation Nguyen-An Tran · akeneo ADS - Admin Hi Team :ziggy-w…" at bounding box center [386, 329] width 523 height 603
copy div "On this page, the user should be able to choose salesOrg and his language. This…"
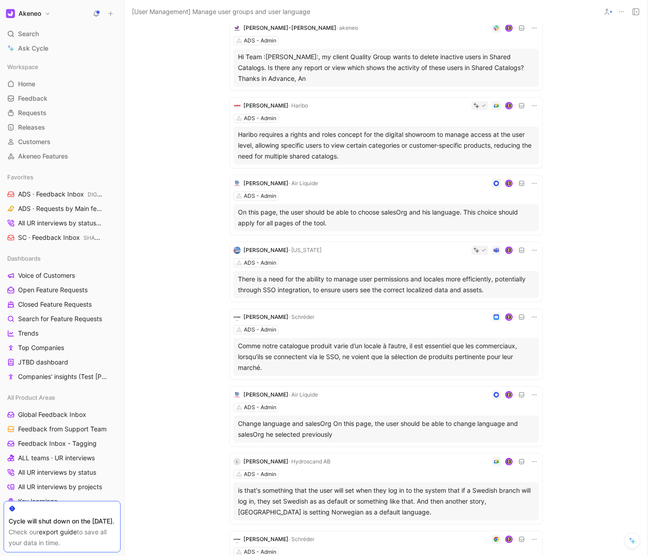
scroll to position [182, 0]
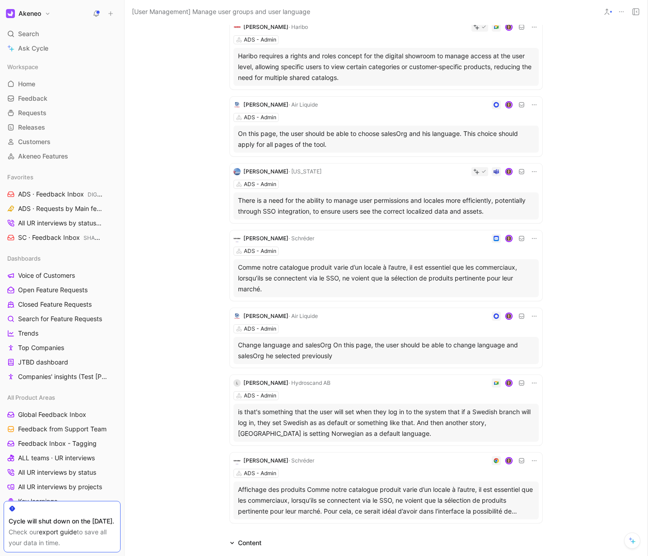
drag, startPoint x: 208, startPoint y: 199, endPoint x: 504, endPoint y: 213, distance: 296.6
click at [504, 213] on div "Quotes 8 No recommendation Nguyen-An Tran · akeneo ADS - Admin Hi Team :ziggy-w…" at bounding box center [386, 224] width 523 height 603
copy div "There is a need for the ability to manage user permissions and locales more eff…"
drag, startPoint x: 205, startPoint y: 267, endPoint x: 303, endPoint y: 289, distance: 100.7
click at [303, 289] on div "Quotes 8 No recommendation Nguyen-An Tran · akeneo ADS - Admin Hi Team :ziggy-w…" at bounding box center [386, 224] width 523 height 603
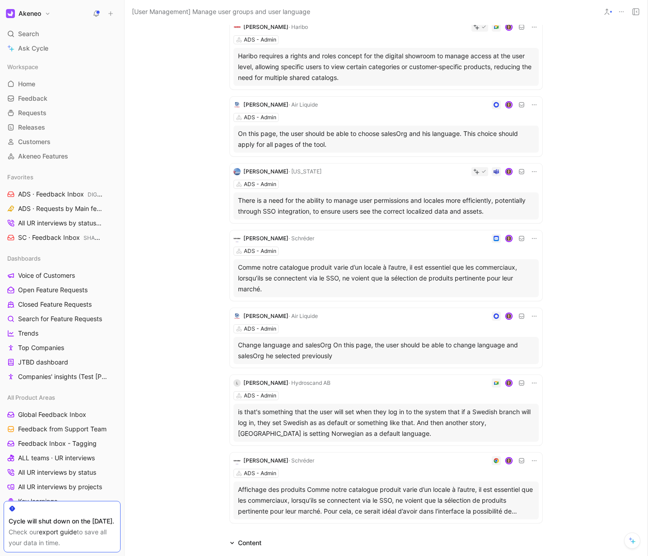
copy div "Comme notre catalogue produit varie d’un locale à l’autre, il est essentiel que…"
drag, startPoint x: 333, startPoint y: 207, endPoint x: 222, endPoint y: 207, distance: 111.1
click at [222, 207] on div "R Ruxandra BEX rbex@schreder.com · Schréder" at bounding box center [282, 196] width 173 height 38
copy div "rbex@schreder.com · Schréder"
drag, startPoint x: 314, startPoint y: 206, endPoint x: 223, endPoint y: 206, distance: 91.7
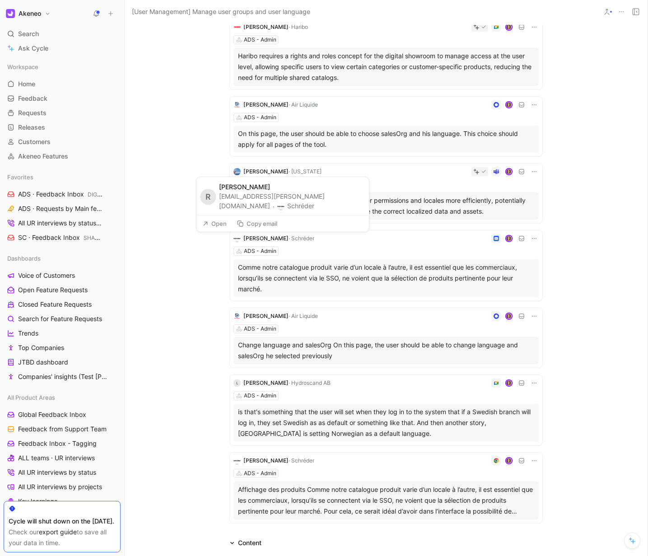
click at [223, 206] on div "R Ruxandra BEX rbex@schreder.com · Schréder" at bounding box center [282, 196] width 173 height 38
copy div "rbex@schreder.com · Schréder"
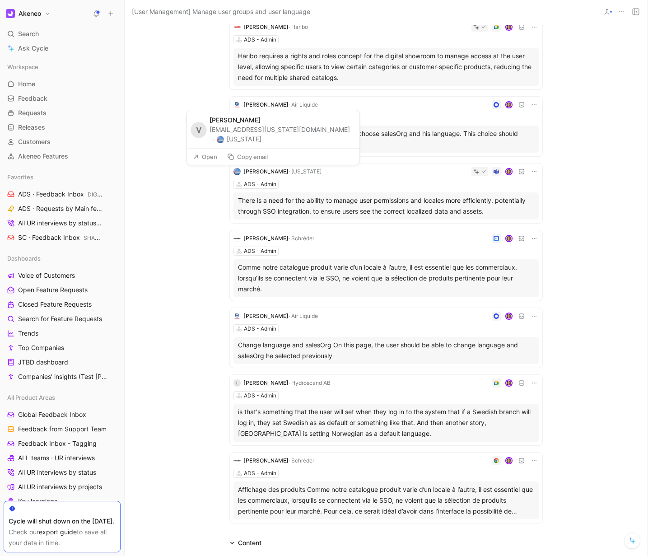
click at [258, 155] on button "Copy email" at bounding box center [247, 156] width 49 height 13
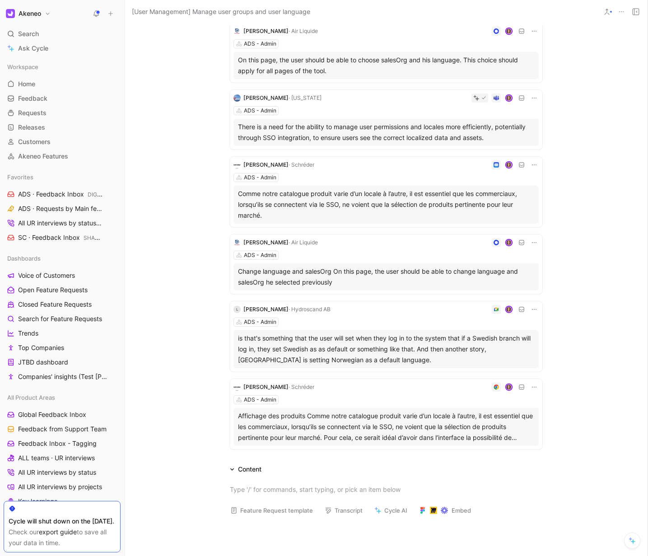
scroll to position [302, 0]
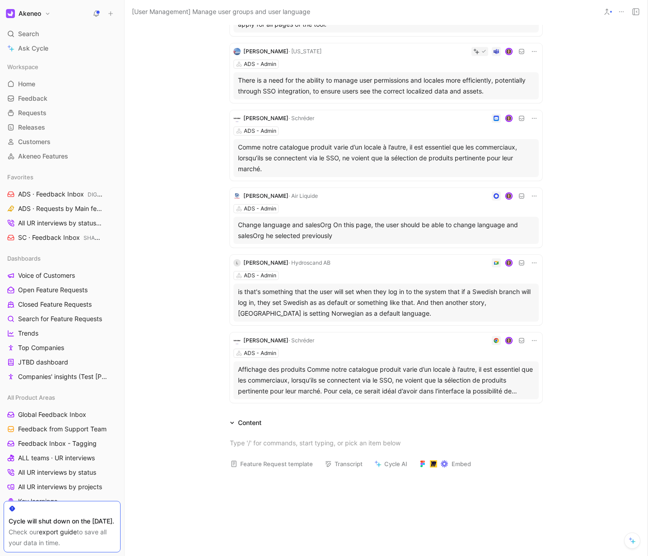
drag, startPoint x: 359, startPoint y: 243, endPoint x: 233, endPoint y: 225, distance: 127.7
click at [233, 225] on div "Change language and salesOrg On this page, the user should be able to change la…" at bounding box center [385, 230] width 305 height 27
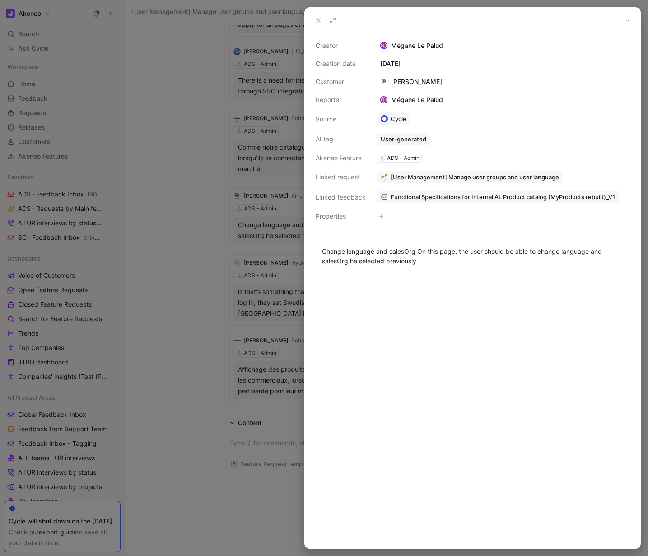
drag, startPoint x: 193, startPoint y: 302, endPoint x: 179, endPoint y: 302, distance: 14.0
click at [193, 302] on div at bounding box center [324, 278] width 648 height 556
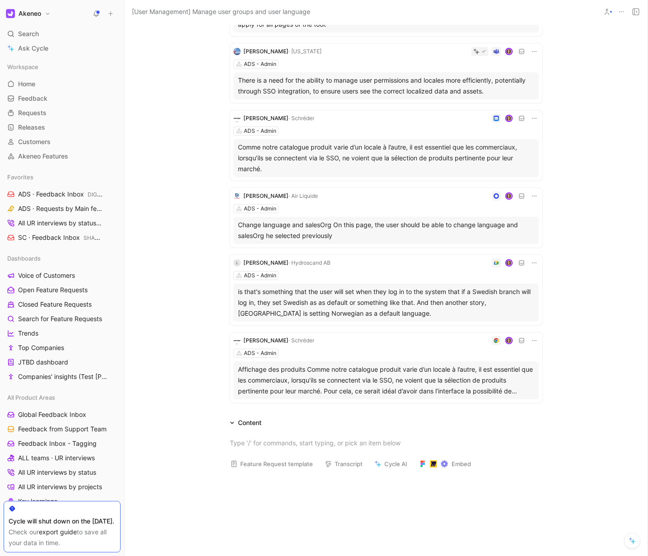
drag, startPoint x: 368, startPoint y: 316, endPoint x: 231, endPoint y: 295, distance: 137.9
click at [233, 295] on div "is that's something that the user will set when they log in to the system that …" at bounding box center [385, 303] width 305 height 38
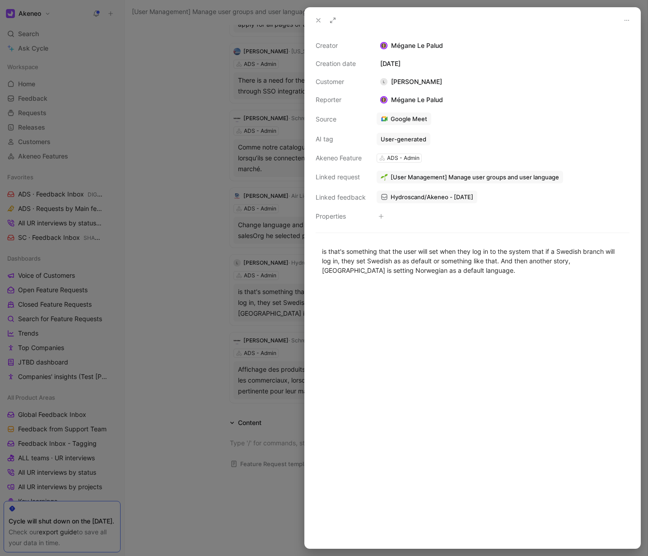
click at [168, 204] on div at bounding box center [324, 278] width 648 height 556
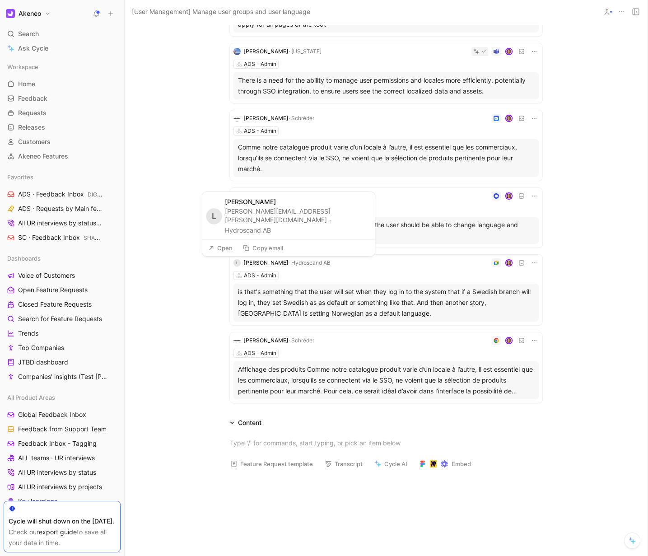
drag, startPoint x: 291, startPoint y: 232, endPoint x: 225, endPoint y: 222, distance: 66.8
click at [225, 222] on div "linda.lofstedt.karlsson@hydroscandgroup.com · Hydroscand AB" at bounding box center [297, 221] width 145 height 29
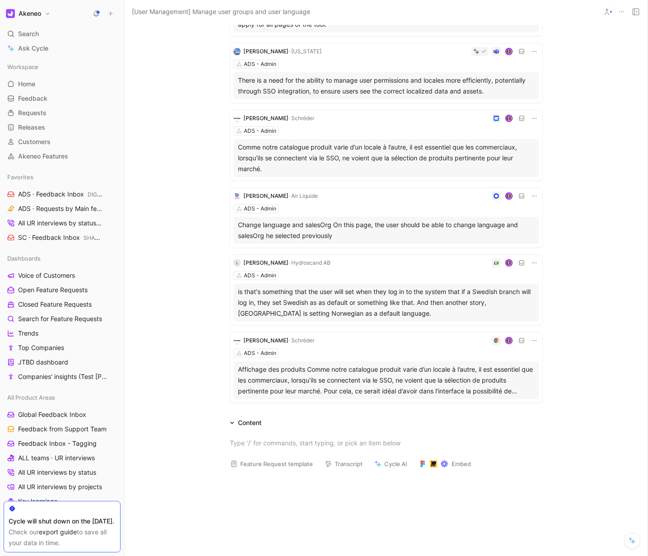
click at [478, 393] on div "Affichage des produits Comme notre catalogue produit varie d’un locale à l’autr…" at bounding box center [386, 380] width 296 height 33
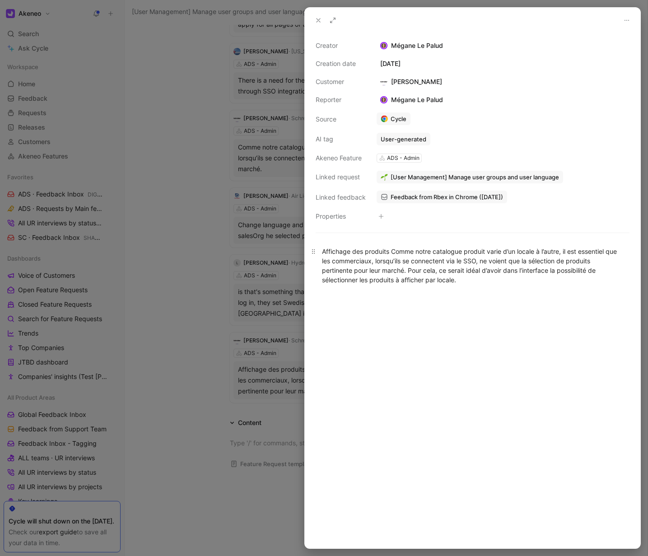
click at [478, 256] on div "Affichage des produits Comme notre catalogue produit varie d’un locale à l’autr…" at bounding box center [472, 266] width 301 height 38
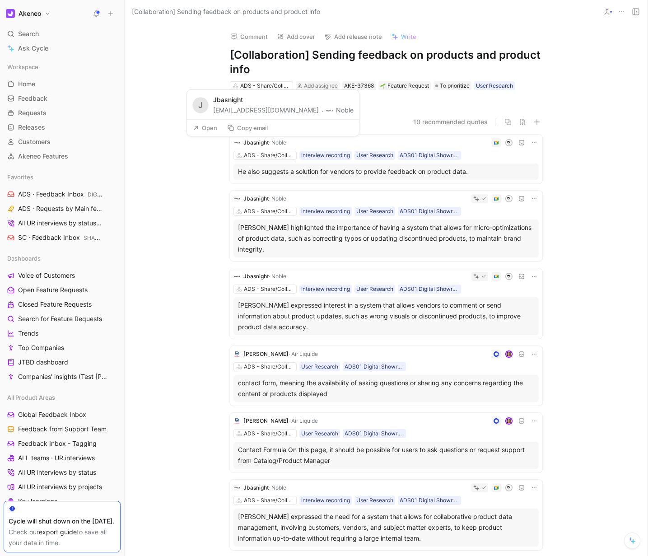
drag, startPoint x: 211, startPoint y: 110, endPoint x: 316, endPoint y: 110, distance: 104.3
click at [316, 110] on div "[PERSON_NAME] [EMAIL_ADDRESS][DOMAIN_NAME] · [PERSON_NAME]" at bounding box center [273, 104] width 172 height 29
copy div "[EMAIL_ADDRESS][DOMAIN_NAME] · Noble"
drag, startPoint x: 215, startPoint y: 170, endPoint x: 465, endPoint y: 171, distance: 250.2
click at [465, 171] on div "[PERSON_NAME] ADS - Share/Collaborate Interview recording User Research ADS01 D…" at bounding box center [386, 340] width 347 height 426
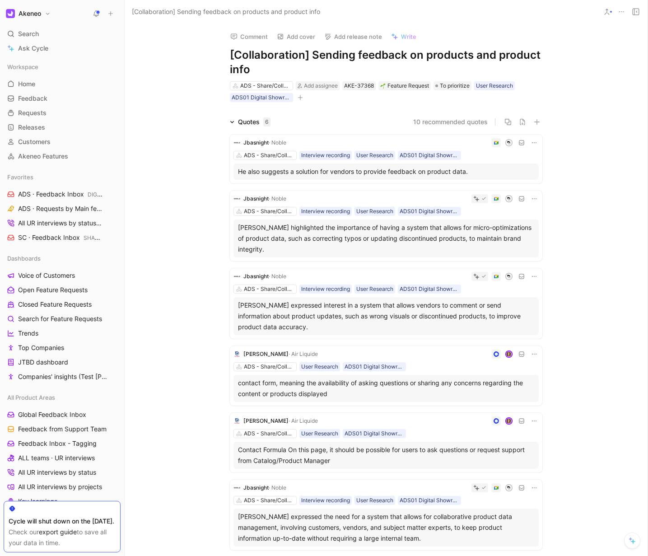
copy div "He also suggests a solution for vendors to provide feedback on product data"
drag, startPoint x: 219, startPoint y: 226, endPoint x: 310, endPoint y: 246, distance: 93.3
click at [310, 246] on div "[PERSON_NAME] ADS - Share/Collaborate Interview recording User Research ADS01 D…" at bounding box center [386, 340] width 347 height 426
copy div "[PERSON_NAME] highlighted the importance of having a system that allows for mic…"
drag, startPoint x: 227, startPoint y: 308, endPoint x: 316, endPoint y: 332, distance: 91.7
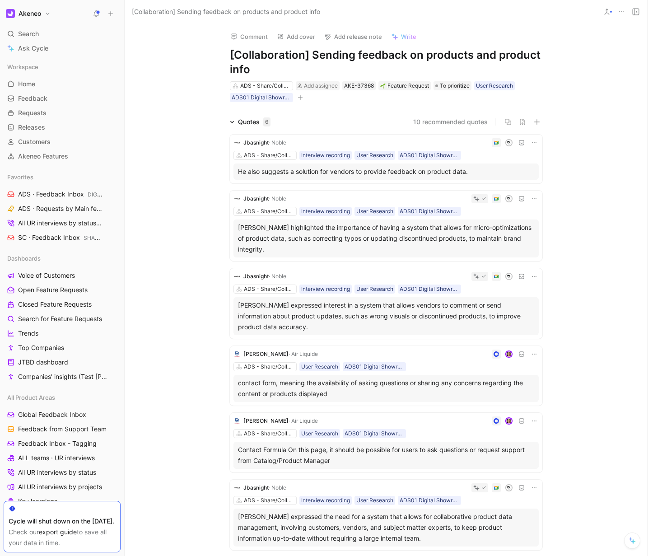
click at [316, 332] on div "[PERSON_NAME] ADS - Share/Collaborate Interview recording User Research ADS01 D…" at bounding box center [386, 340] width 347 height 426
copy div "[PERSON_NAME] expressed interest in a system that allows vendors to comment or …"
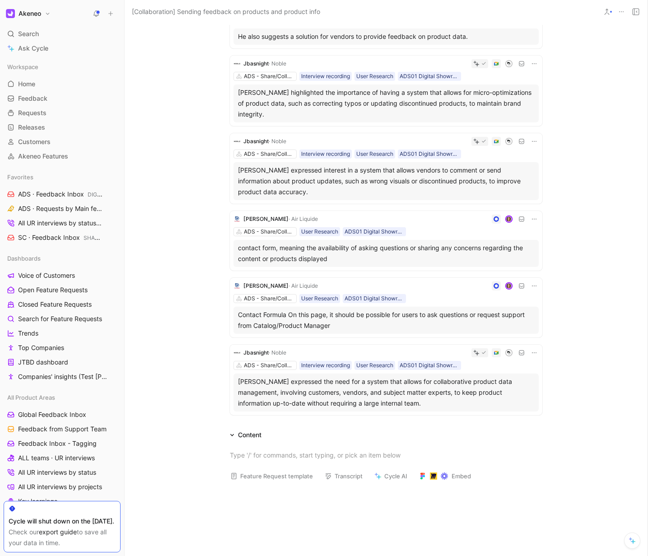
drag, startPoint x: 219, startPoint y: 379, endPoint x: 445, endPoint y: 411, distance: 228.0
click at [445, 411] on div "Jbasnight · Noble ADS - Share/Collaborate Interview recording User Research ADS…" at bounding box center [386, 205] width 347 height 426
copy div "Jay Basnight expressed the need for a system that allows for collaborative prod…"
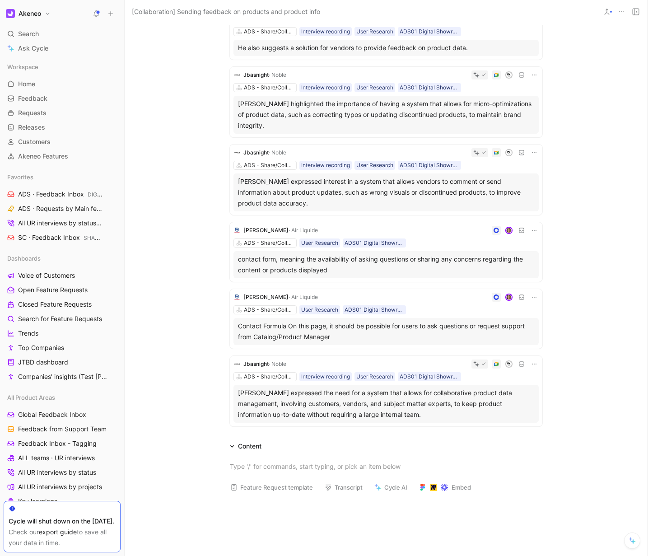
scroll to position [118, 0]
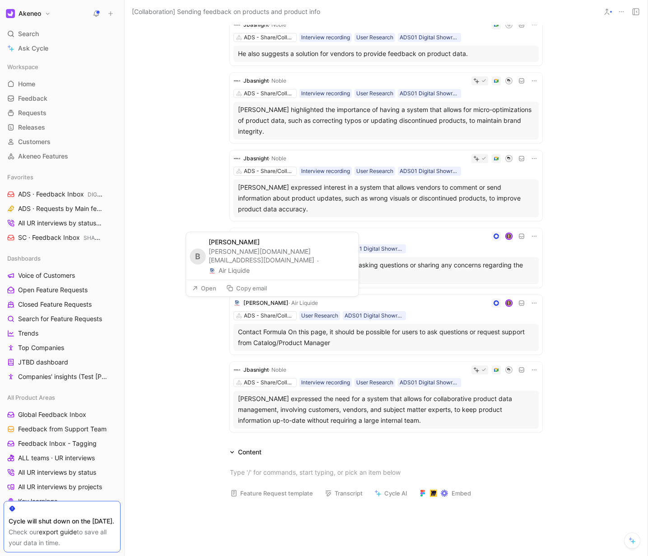
drag, startPoint x: 213, startPoint y: 262, endPoint x: 282, endPoint y: 271, distance: 69.6
click at [282, 271] on div "[PERSON_NAME][DOMAIN_NAME][EMAIL_ADDRESS][DOMAIN_NAME] · Air Liquide" at bounding box center [281, 261] width 145 height 29
copy div "[PERSON_NAME][DOMAIN_NAME][EMAIL_ADDRESS][DOMAIN_NAME] · Air Liquide"
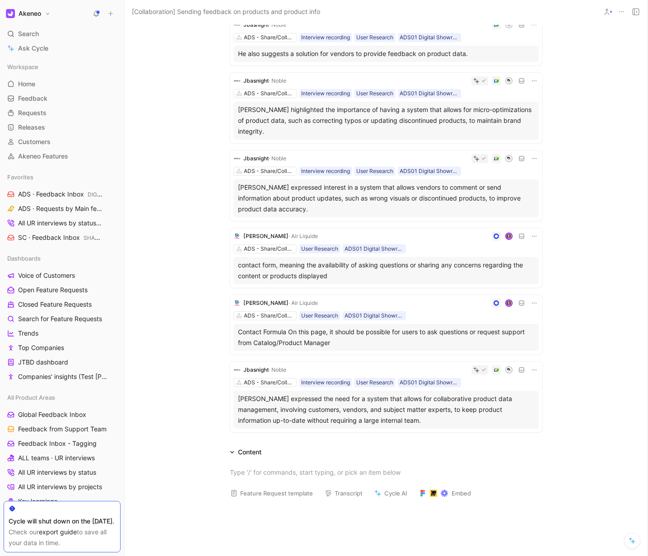
drag, startPoint x: 219, startPoint y: 331, endPoint x: 348, endPoint y: 345, distance: 129.0
click at [358, 345] on div "Jbasnight · Noble ADS - Share/Collaborate Interview recording User Research ADS…" at bounding box center [386, 222] width 347 height 426
copy div "Contact Formula On this page, it should be possible for users to ask questions …"
drag, startPoint x: 221, startPoint y: 264, endPoint x: 360, endPoint y: 280, distance: 140.0
click at [360, 280] on div "Jbasnight · Noble ADS - Share/Collaborate Interview recording User Research ADS…" at bounding box center [386, 222] width 347 height 426
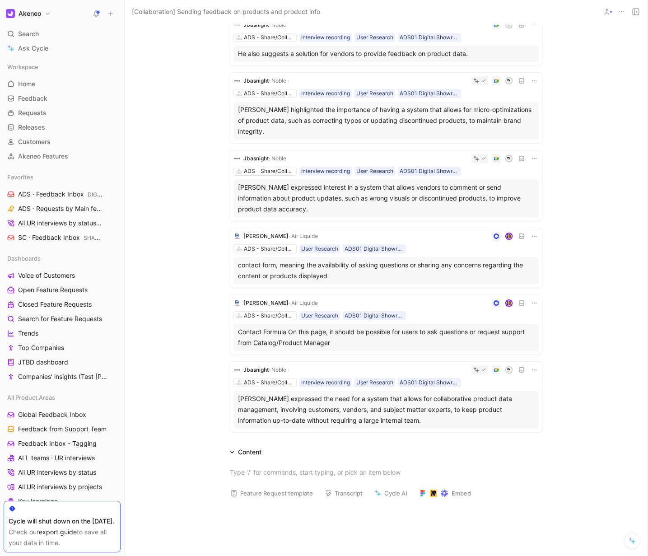
copy div "contact form, meaning the availability of asking questions or sharing any conce…"
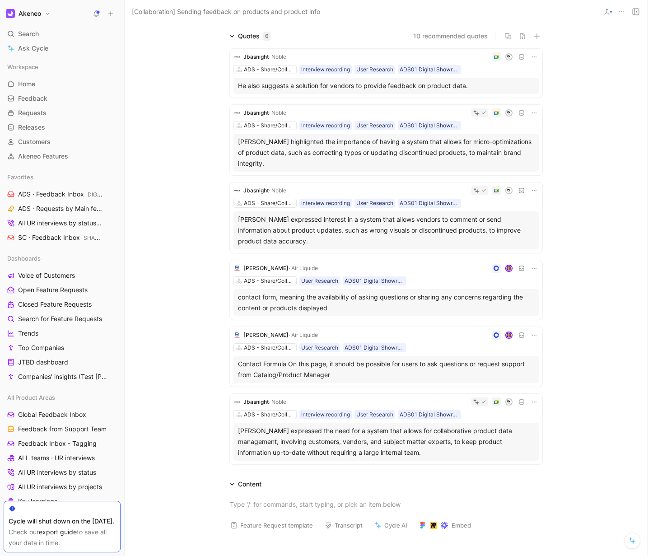
scroll to position [36, 0]
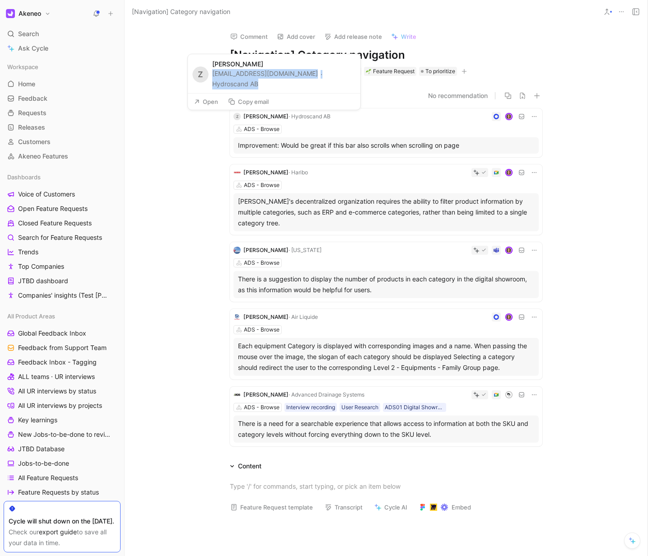
drag, startPoint x: 274, startPoint y: 83, endPoint x: 213, endPoint y: 75, distance: 61.5
click at [213, 75] on div "[EMAIL_ADDRESS][DOMAIN_NAME] · Hydroscand AB" at bounding box center [283, 79] width 143 height 20
copy div "[EMAIL_ADDRESS][DOMAIN_NAME] · Hydroscand AB"
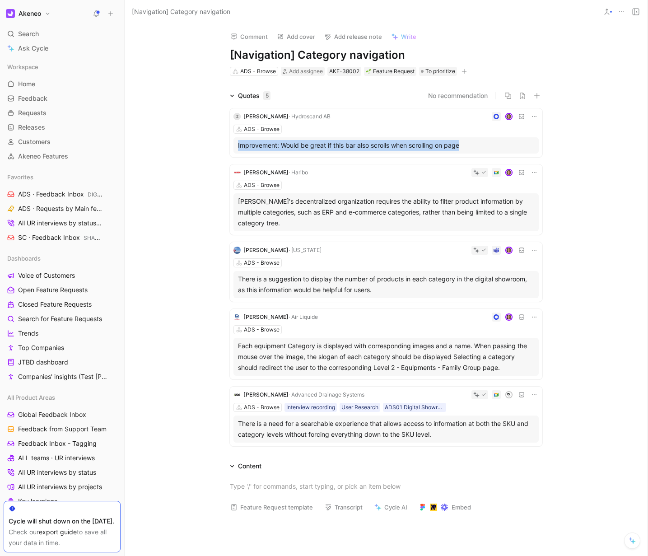
drag, startPoint x: 205, startPoint y: 149, endPoint x: 531, endPoint y: 152, distance: 325.6
click at [531, 152] on div "Quotes 5 No recommendation Z [PERSON_NAME] · Hydroscand AB ADS - Browse Improve…" at bounding box center [386, 270] width 523 height 360
copy div "Improvement: Would be great if this bar also scrolls when scrolling on page"
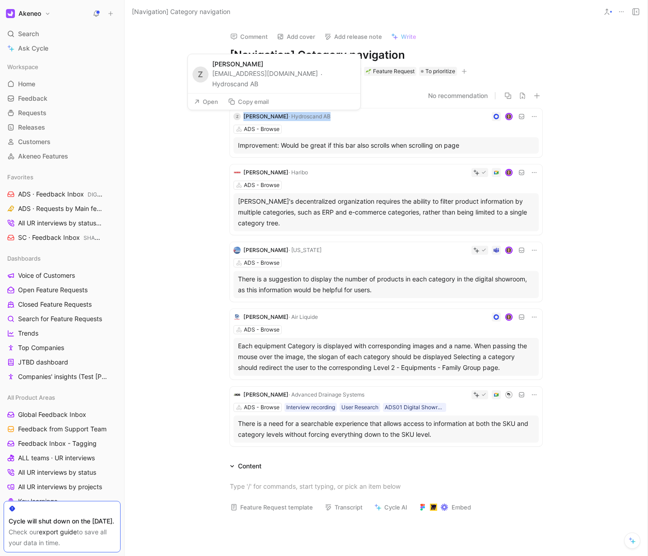
drag, startPoint x: 328, startPoint y: 116, endPoint x: 238, endPoint y: 118, distance: 90.3
click at [238, 118] on div "Z [PERSON_NAME] · Hydroscand AB" at bounding box center [385, 116] width 305 height 9
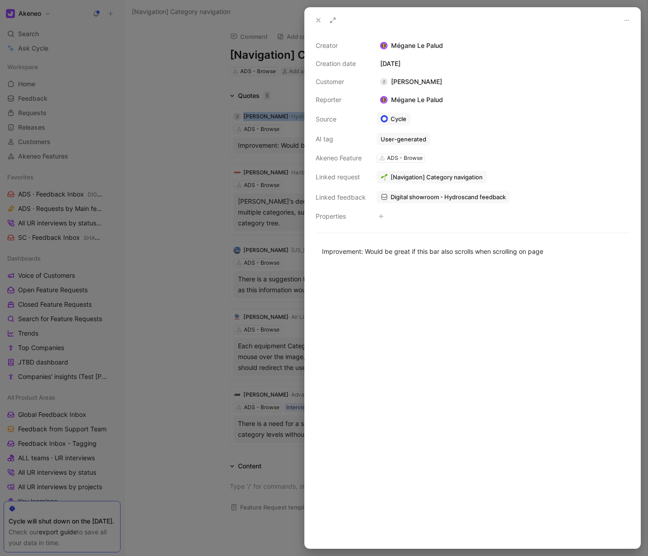
click at [169, 129] on div at bounding box center [324, 278] width 648 height 556
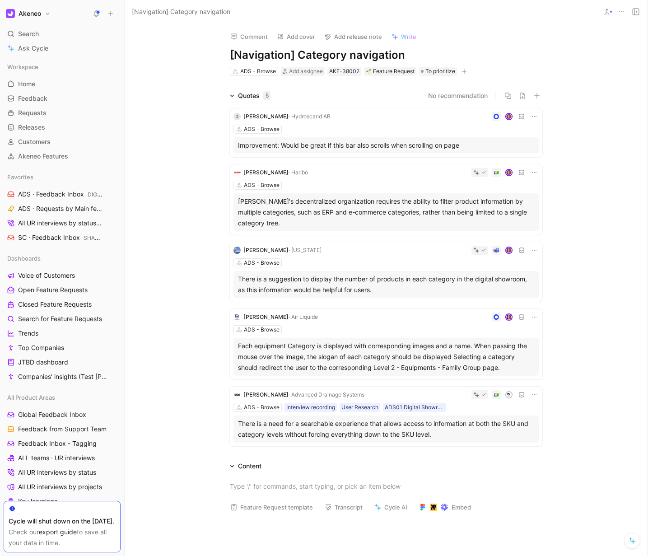
click at [192, 125] on div at bounding box center [324, 278] width 648 height 556
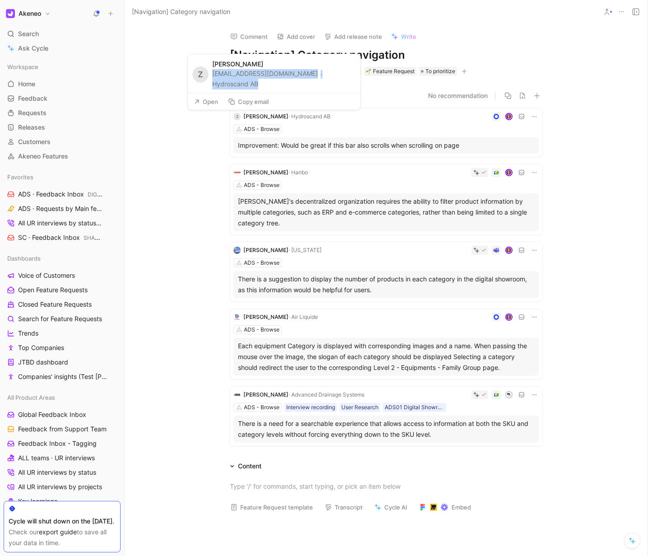
drag, startPoint x: 272, startPoint y: 86, endPoint x: 213, endPoint y: 76, distance: 59.9
click at [213, 76] on div "[EMAIL_ADDRESS][DOMAIN_NAME] · Hydroscand AB" at bounding box center [283, 79] width 143 height 20
copy div "[EMAIL_ADDRESS][DOMAIN_NAME] · Hydroscand AB"
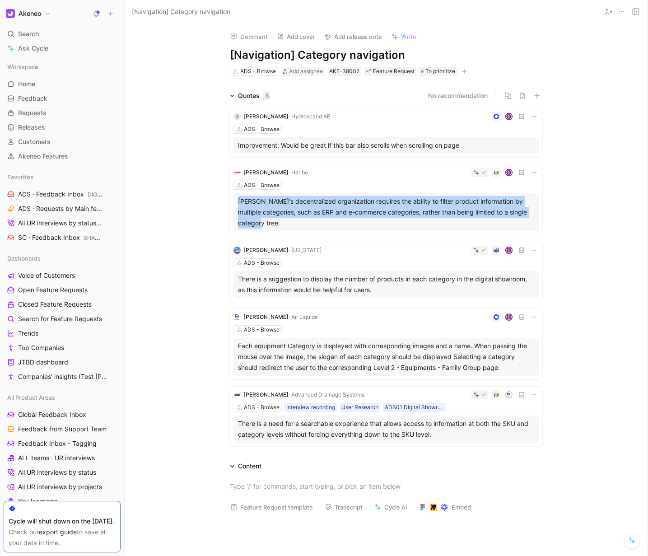
drag, startPoint x: 274, startPoint y: 227, endPoint x: 238, endPoint y: 205, distance: 42.1
click at [238, 205] on div "[PERSON_NAME]'s decentralized organization requires the ability to filter produ…" at bounding box center [386, 212] width 296 height 33
copy div "[PERSON_NAME]'s decentralized organization requires the ability to filter produ…"
drag, startPoint x: 348, startPoint y: 138, endPoint x: 275, endPoint y: 140, distance: 72.7
click at [275, 140] on div "[PERSON_NAME][EMAIL_ADDRESS][DOMAIN_NAME] · [GEOGRAPHIC_DATA]" at bounding box center [284, 135] width 145 height 19
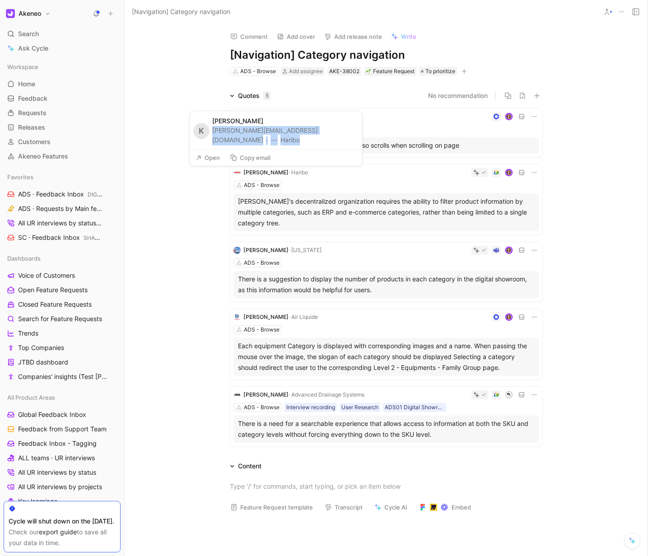
drag, startPoint x: 217, startPoint y: 141, endPoint x: 354, endPoint y: 143, distance: 136.9
click at [354, 143] on div "K Kerstin Boeggering kerstin.boeggering@haribo.com · Haribo Open Copy email" at bounding box center [275, 139] width 173 height 56
copy div "[PERSON_NAME][EMAIL_ADDRESS][DOMAIN_NAME] · [GEOGRAPHIC_DATA]"
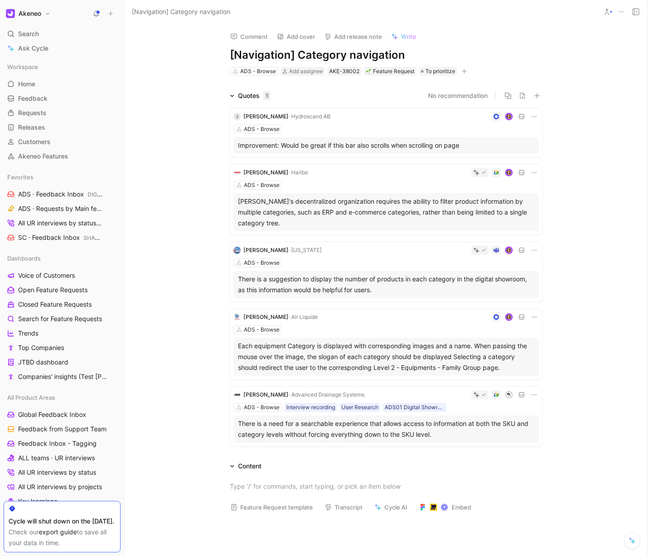
scroll to position [33, 0]
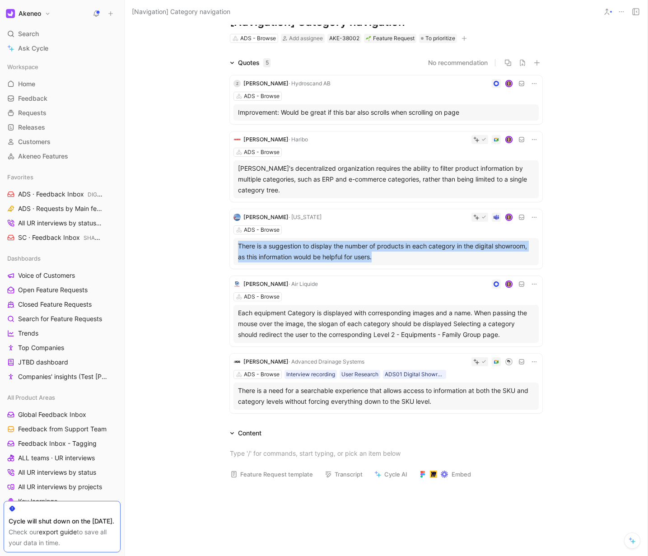
drag, startPoint x: 209, startPoint y: 247, endPoint x: 388, endPoint y: 258, distance: 178.7
click at [388, 258] on div "Quotes 5 No recommendation Z Zahir Gaziza · Hydroscand AB ADS - Browse Improvem…" at bounding box center [386, 237] width 523 height 360
copy div "There is a suggestion to display the number of products in each category in the…"
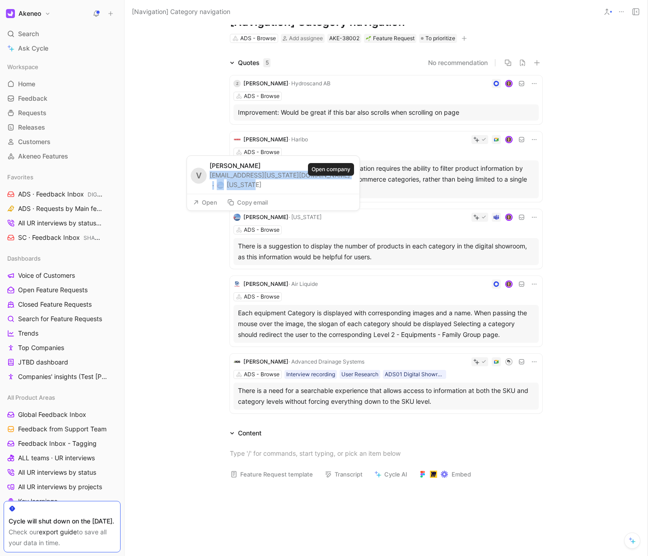
drag, startPoint x: 214, startPoint y: 185, endPoint x: 349, endPoint y: 187, distance: 135.0
click at [349, 187] on div "[EMAIL_ADDRESS][US_STATE][DOMAIN_NAME] · [US_STATE]" at bounding box center [282, 180] width 145 height 19
copy div "[EMAIL_ADDRESS][US_STATE][DOMAIN_NAME] · [US_STATE]"
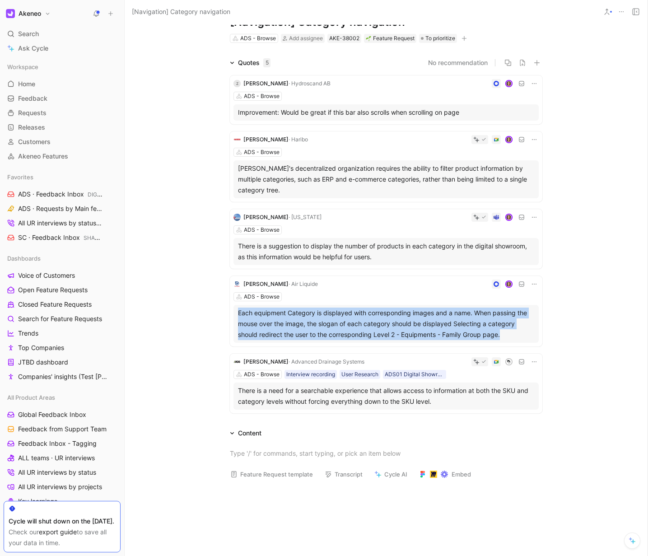
drag, startPoint x: 229, startPoint y: 312, endPoint x: 511, endPoint y: 334, distance: 282.2
click at [511, 334] on div "Quotes 5 No recommendation Z Zahir Gaziza · Hydroscand AB ADS - Browse Improvem…" at bounding box center [386, 237] width 523 height 360
copy div "Each equipment Category is displayed with corresponding images and a name. When…"
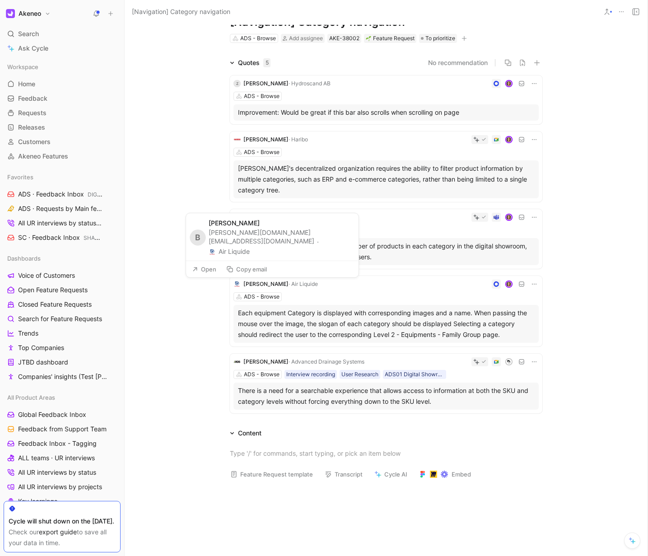
drag, startPoint x: 214, startPoint y: 242, endPoint x: 260, endPoint y: 250, distance: 46.4
click at [260, 250] on div "bernard.orange@airliquide.com · Air Liquide" at bounding box center [281, 242] width 145 height 29
drag, startPoint x: 259, startPoint y: 252, endPoint x: 214, endPoint y: 242, distance: 46.7
click at [214, 242] on div "bernard.orange@airliquide.com · Air Liquide" at bounding box center [281, 242] width 145 height 29
copy div "bernard.orange@airliquide.com · Air Liquide"
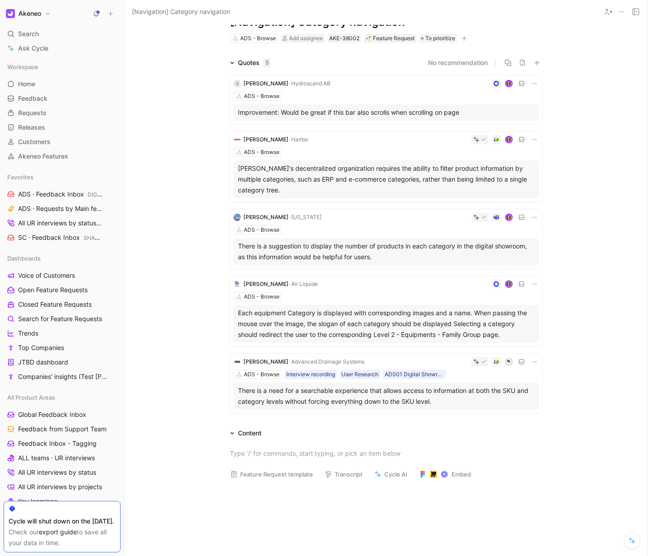
drag, startPoint x: 201, startPoint y: 388, endPoint x: 473, endPoint y: 402, distance: 272.2
click at [473, 402] on div "Quotes 5 No recommendation Z Zahir Gaziza · Hydroscand AB ADS - Browse Improvem…" at bounding box center [386, 237] width 523 height 360
copy div "There is a need for a searchable experience that allows access to information a…"
drag, startPoint x: 328, startPoint y: 331, endPoint x: 229, endPoint y: 320, distance: 99.1
click at [230, 319] on div "thomas.janes@adspipe.com · Advanced Drainage Systems" at bounding box center [302, 320] width 145 height 29
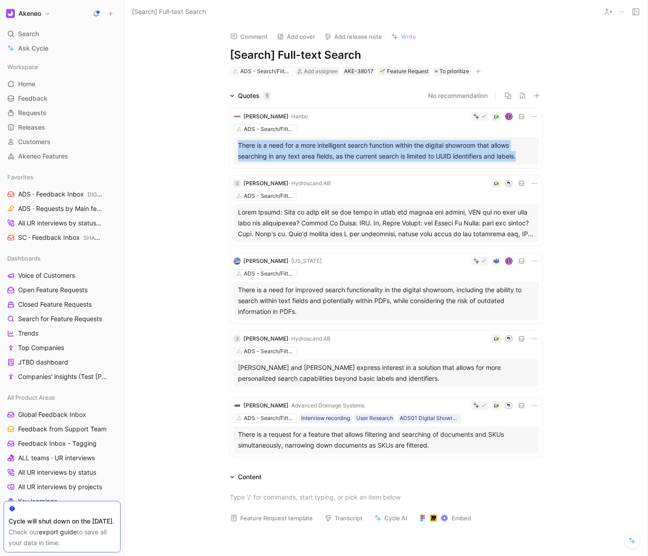
drag, startPoint x: 548, startPoint y: 158, endPoint x: 213, endPoint y: 142, distance: 335.9
click at [237, 138] on div "[PERSON_NAME] · Haribo ADS - Search/Filters/AI There is a need for a more intel…" at bounding box center [386, 281] width 347 height 360
copy div "There is a need for a more intelligent search function within the digital showr…"
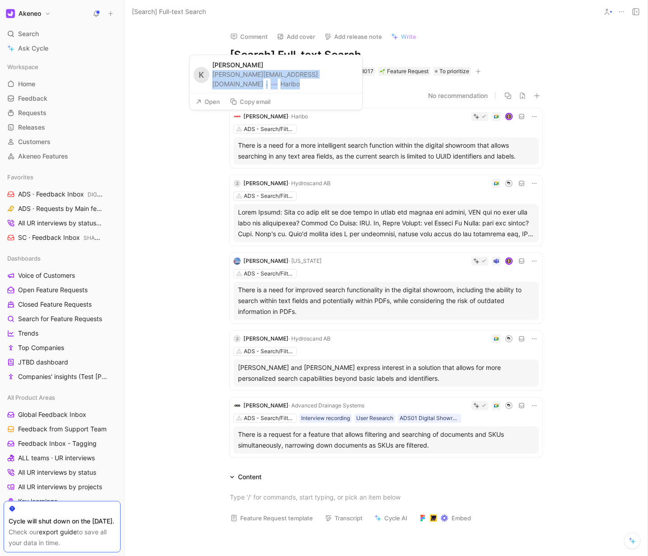
drag, startPoint x: 216, startPoint y: 84, endPoint x: 298, endPoint y: 97, distance: 82.3
click at [346, 88] on div "[PERSON_NAME][EMAIL_ADDRESS][DOMAIN_NAME] · [GEOGRAPHIC_DATA]" at bounding box center [284, 79] width 145 height 19
click at [243, 103] on button "Copy email" at bounding box center [250, 101] width 49 height 13
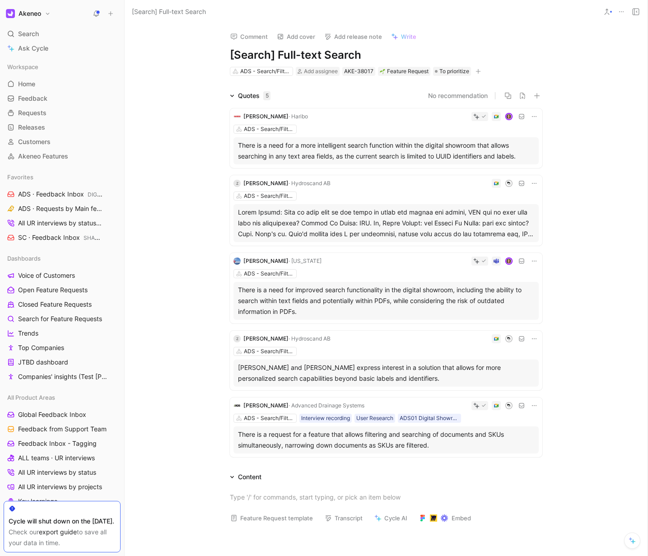
drag, startPoint x: 222, startPoint y: 211, endPoint x: 545, endPoint y: 233, distance: 323.6
click at [545, 233] on div "[PERSON_NAME] · Haribo ADS - Search/Filters/AI There is a need for a more intel…" at bounding box center [386, 281] width 347 height 360
click at [483, 224] on div at bounding box center [386, 223] width 296 height 33
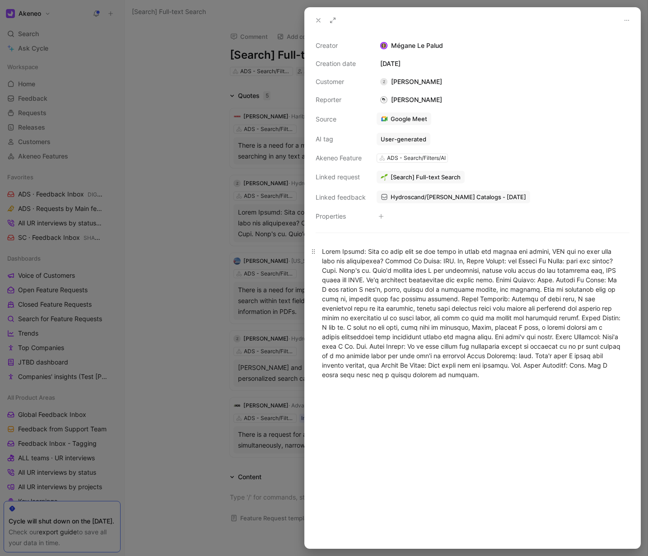
click at [437, 277] on div at bounding box center [472, 313] width 301 height 133
copy div "Zahir Gaziza: Will it only look at the label or could you search for assess, AC…"
click at [277, 379] on div at bounding box center [324, 278] width 648 height 556
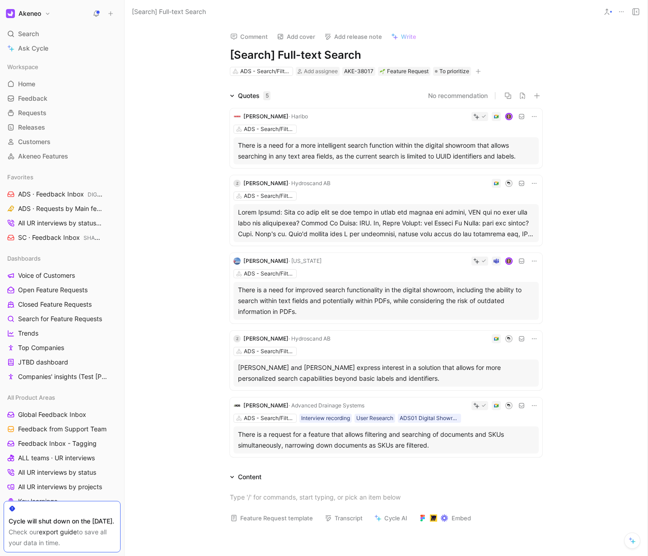
drag, startPoint x: 214, startPoint y: 366, endPoint x: 397, endPoint y: 378, distance: 184.2
click at [397, 378] on div "Quotes 5 No recommendation Kerstin Boeggering · Haribo ADS - Search/Filters/AI …" at bounding box center [386, 275] width 523 height 370
copy div "Linda and Zahir express interest in a solution that allows for more personalize…"
drag, startPoint x: 261, startPoint y: 305, endPoint x: 210, endPoint y: 296, distance: 51.8
click at [210, 296] on div "Z Zahir Gaziza zahir.gaziza@hydroscandgroup.com · Hydroscand AB" at bounding box center [274, 295] width 173 height 39
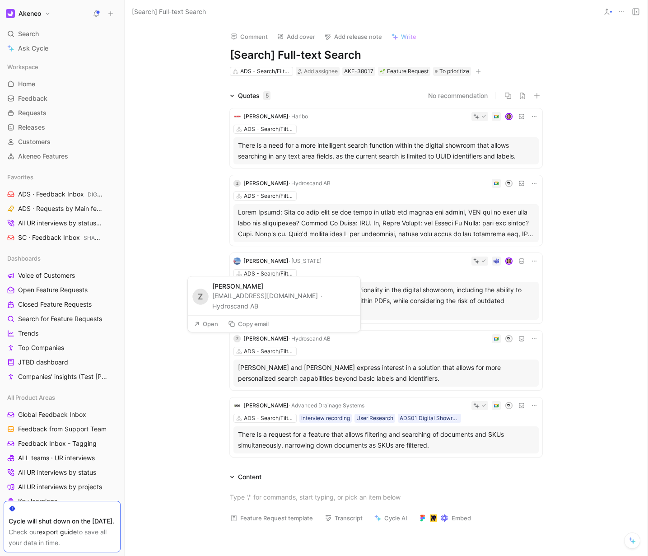
copy div "zahir.gaziza@hydroscandgroup.com · Hydroscand AB"
drag, startPoint x: 235, startPoint y: 291, endPoint x: 341, endPoint y: 313, distance: 107.5
click at [341, 313] on div "Kerstin Boeggering · Haribo ADS - Search/Filters/AI There is a need for a more …" at bounding box center [386, 283] width 316 height 352
copy div "There is a need for improved search functionality in the digital showroom, incl…"
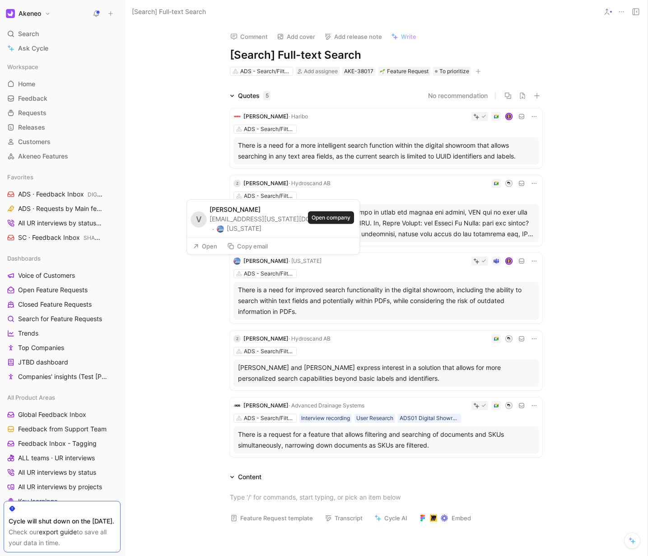
drag, startPoint x: 217, startPoint y: 230, endPoint x: 351, endPoint y: 230, distance: 134.1
click at [351, 230] on div "V Veerle Bosmans veerle.bosmans@delaware.pro · Delaware" at bounding box center [273, 219] width 173 height 38
copy div "veerle.bosmans@delaware.pro · Delaware"
drag, startPoint x: 434, startPoint y: 447, endPoint x: 216, endPoint y: 436, distance: 218.9
click at [222, 435] on div "Kerstin Boeggering · Haribo ADS - Search/Filters/AI There is a need for a more …" at bounding box center [386, 281] width 347 height 360
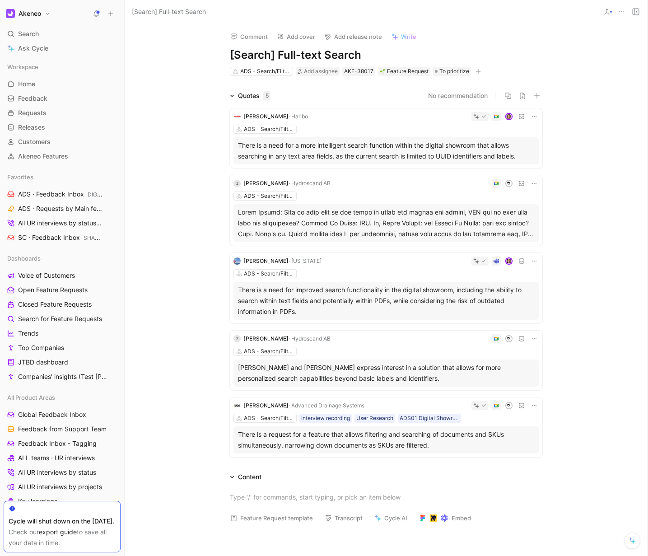
copy div "There is a request for a feature that allows filtering and searching of documen…"
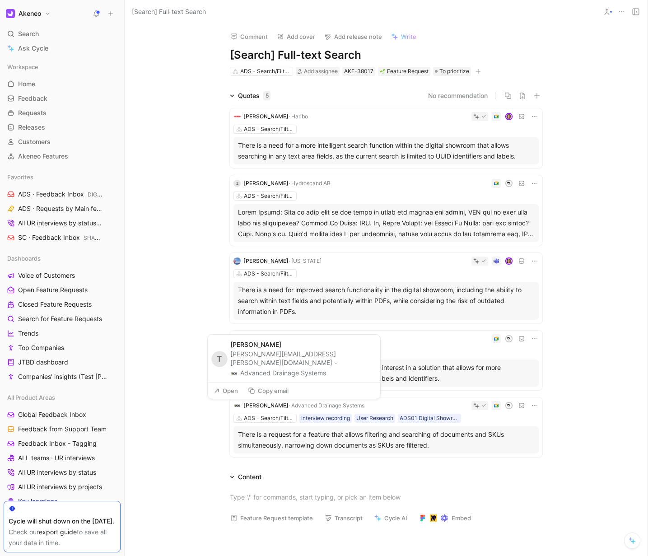
drag, startPoint x: 340, startPoint y: 375, endPoint x: 230, endPoint y: 364, distance: 110.3
click at [230, 364] on div "thomas.janes@adspipe.com · Advanced Drainage Systems" at bounding box center [302, 364] width 145 height 29
copy div "thomas.janes@adspipe.com · Advanced Drainage Systems"
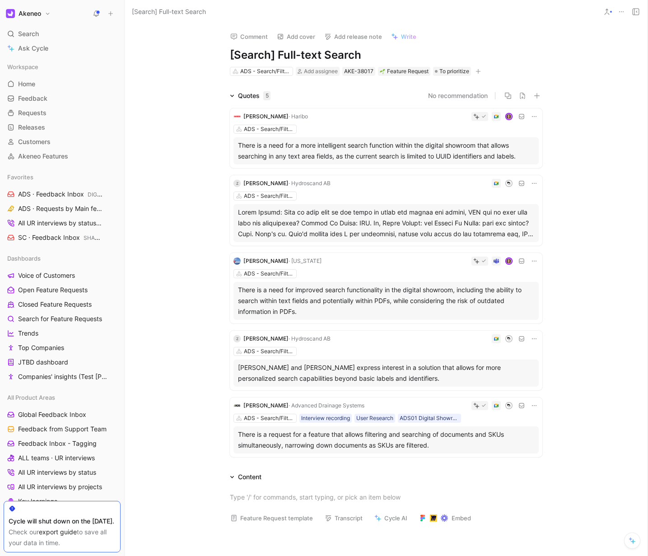
scroll to position [64, 0]
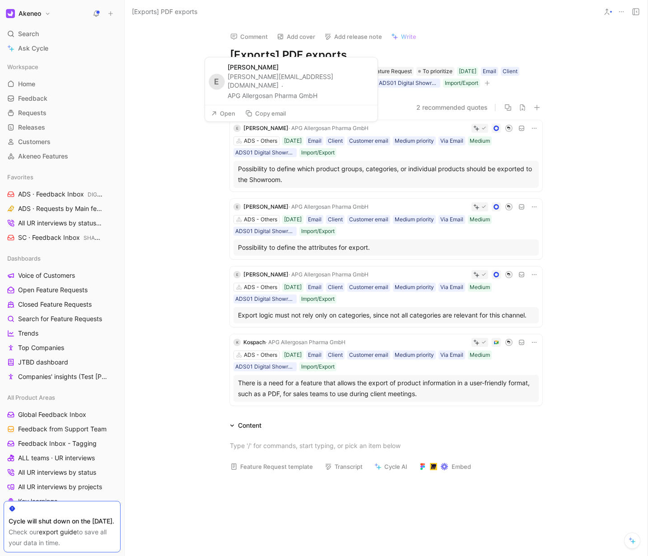
drag, startPoint x: 327, startPoint y: 94, endPoint x: 230, endPoint y: 86, distance: 97.4
click at [230, 86] on div "[PERSON_NAME][EMAIL_ADDRESS][DOMAIN_NAME] · APG Allergosan Pharma GmbH" at bounding box center [300, 86] width 145 height 29
copy div "[PERSON_NAME][EMAIL_ADDRESS][DOMAIN_NAME] · APG Allergosan Pharma GmbH"
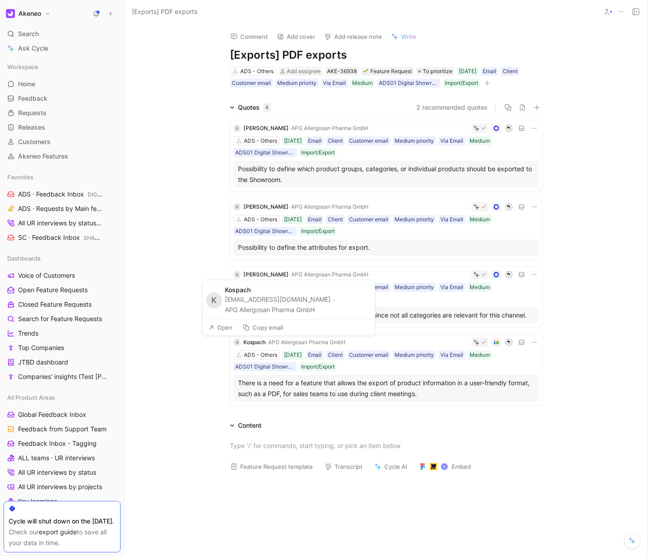
click at [263, 329] on button "Copy email" at bounding box center [262, 327] width 49 height 13
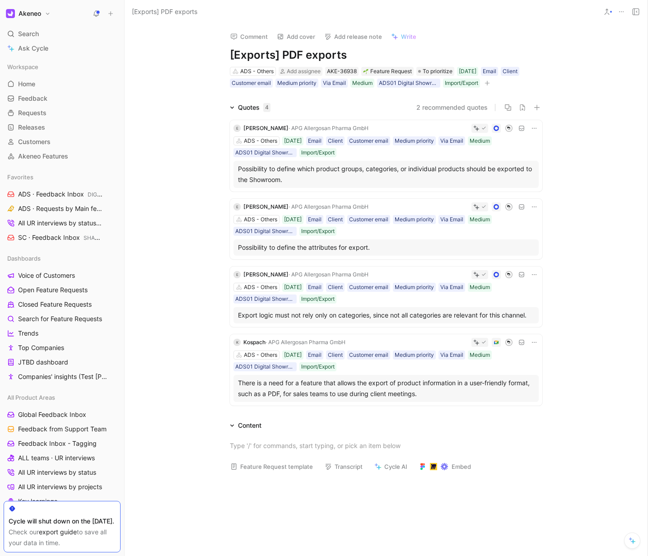
drag, startPoint x: 221, startPoint y: 382, endPoint x: 462, endPoint y: 402, distance: 241.1
click at [462, 402] on div "E Elvis Kenik · APG Allergosan Pharma GmbH ADS - Others 19/08/2025 Email Client…" at bounding box center [386, 261] width 347 height 296
copy div "There is a need for a feature that allows the export of product information in …"
drag, startPoint x: 235, startPoint y: 315, endPoint x: 291, endPoint y: 336, distance: 59.9
click at [577, 319] on div "Quotes 4 2 recommended quotes E Elvis Kenik · APG Allergosan Pharma GmbH ADS - …" at bounding box center [386, 255] width 523 height 307
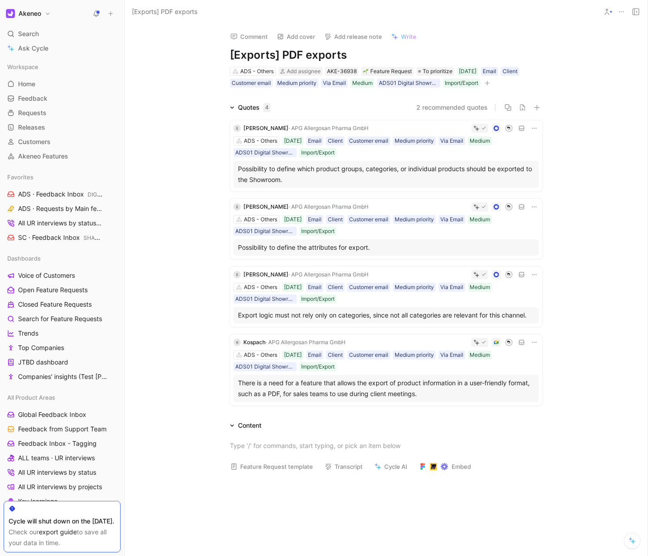
copy div "Export logic must not rely only on categories, since not all categories are rel…"
drag, startPoint x: 217, startPoint y: 247, endPoint x: 381, endPoint y: 249, distance: 163.5
click at [381, 249] on div "E Elvis Kenik · APG Allergosan Pharma GmbH ADS - Others 19/08/2025 Email Client…" at bounding box center [386, 261] width 347 height 296
click at [380, 250] on div "Possibility to define the attributes for export." at bounding box center [386, 247] width 296 height 11
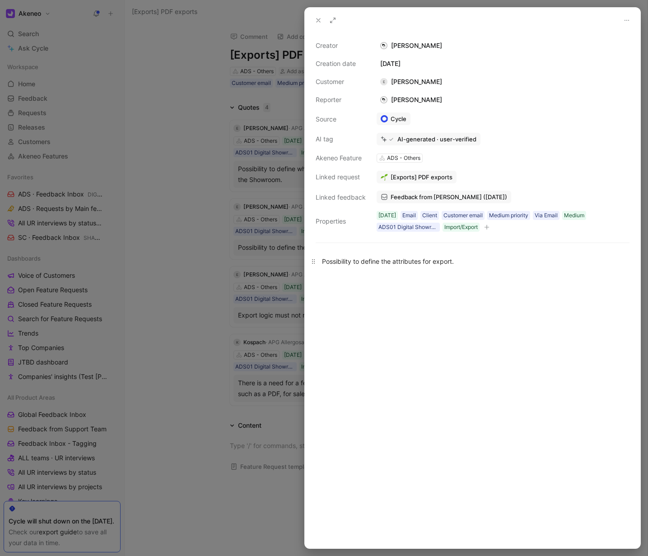
click at [358, 264] on div "Possibility to define the attributes for export." at bounding box center [472, 261] width 301 height 9
copy div "Possibility to define the attributes for export."
click at [209, 255] on div at bounding box center [324, 278] width 648 height 556
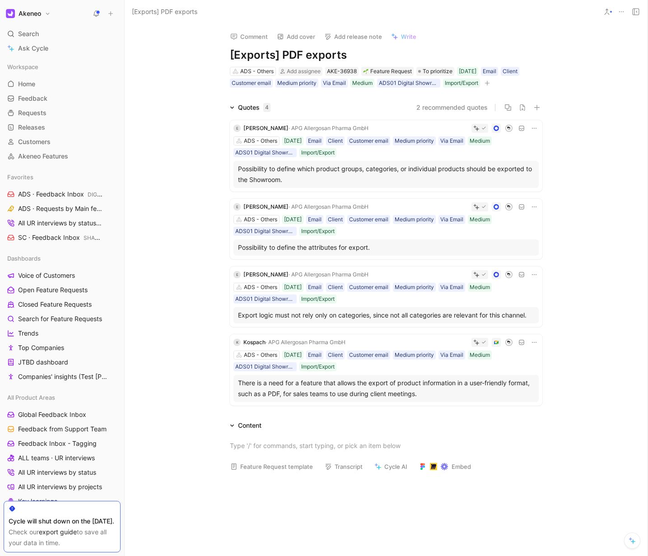
drag, startPoint x: 215, startPoint y: 166, endPoint x: 352, endPoint y: 184, distance: 138.0
click at [352, 184] on div "E Elvis Kenik · APG Allergosan Pharma GmbH ADS - Others 19/08/2025 Email Client…" at bounding box center [386, 261] width 347 height 296
copy div "Possibility to define which product groups, categories, or individual products …"
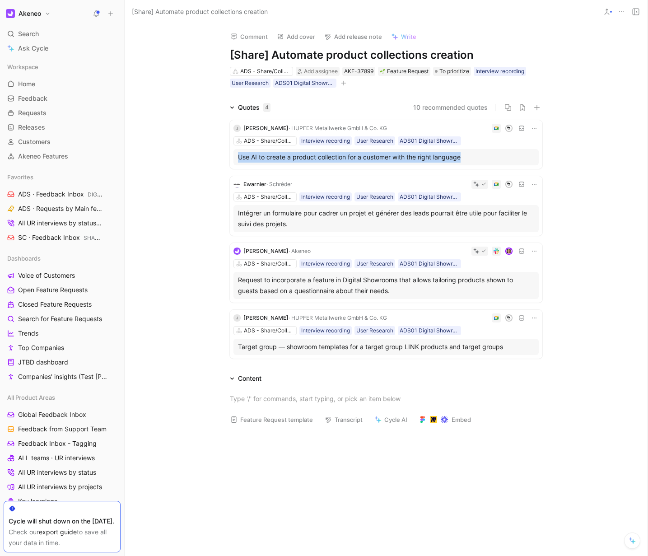
drag, startPoint x: 166, startPoint y: 159, endPoint x: 472, endPoint y: 160, distance: 305.8
click at [472, 160] on div "Quotes 4 10 recommended quotes J [PERSON_NAME] · [PERSON_NAME] Metallwerke GmbH…" at bounding box center [386, 232] width 523 height 260
copy div "Use AI to create a product collection for a customer with the right language"
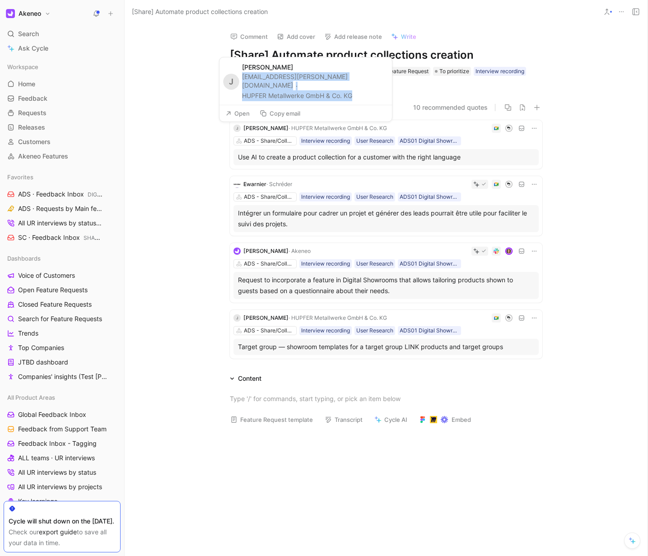
drag, startPoint x: 332, startPoint y: 95, endPoint x: 241, endPoint y: 86, distance: 91.6
click at [241, 86] on div "J Jonas Salvador [EMAIL_ADDRESS][PERSON_NAME][DOMAIN_NAME] [PERSON_NAME] Metall…" at bounding box center [305, 80] width 173 height 47
copy div "[EMAIL_ADDRESS][PERSON_NAME][DOMAIN_NAME] · [PERSON_NAME] Metallwerke GmbH & Co…"
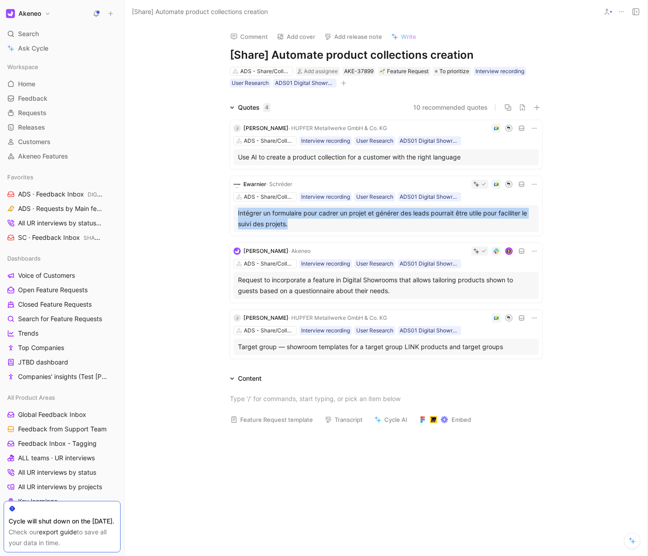
drag, startPoint x: 219, startPoint y: 215, endPoint x: 330, endPoint y: 226, distance: 111.7
click at [330, 226] on div "J Jonas Salvador · HUPFER Metallwerke GmbH & Co. KG ADS - Share/Collaborate Int…" at bounding box center [386, 237] width 347 height 249
copy div "Intégrer un formulaire pour cadrer un projet et générer des leads pourrait être…"
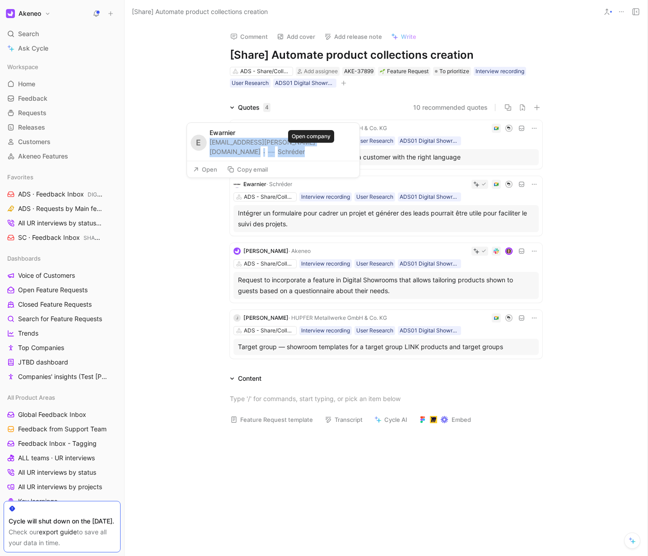
drag, startPoint x: 214, startPoint y: 151, endPoint x: 330, endPoint y: 150, distance: 116.5
click at [330, 150] on div "E Ewarnier ewarnier@schreder.com · Schréder" at bounding box center [273, 142] width 173 height 38
copy div "[EMAIL_ADDRESS][PERSON_NAME][DOMAIN_NAME] · [PERSON_NAME]"
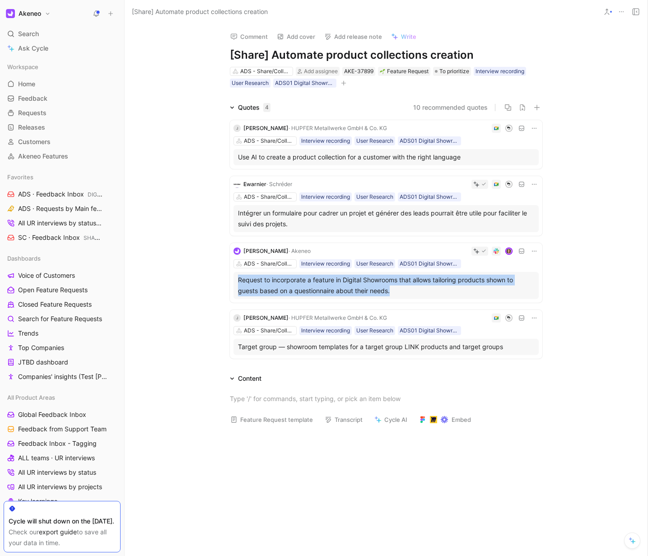
copy div "Request to incorporate a feature in Digital Showrooms that allows tailoring pro…"
drag, startPoint x: 209, startPoint y: 280, endPoint x: 429, endPoint y: 294, distance: 220.8
click at [429, 294] on div "Quotes 4 10 recommended quotes J Jonas Salvador · HUPFER Metallwerke GmbH & Co.…" at bounding box center [386, 232] width 523 height 260
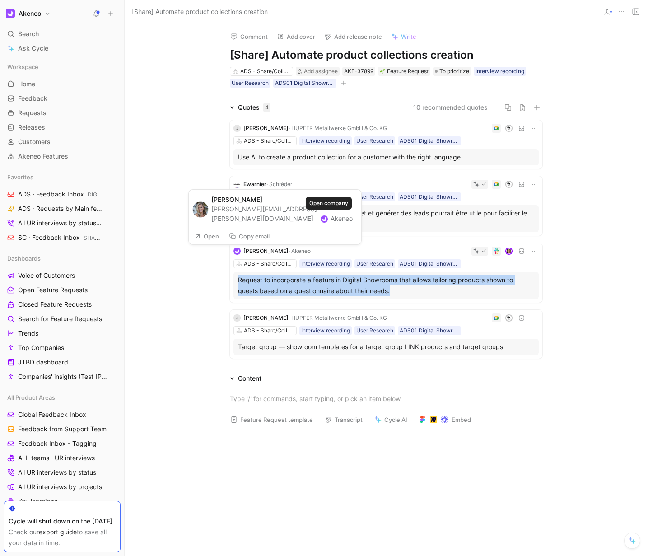
drag, startPoint x: 215, startPoint y: 219, endPoint x: 346, endPoint y: 218, distance: 131.0
click at [346, 218] on div "Rachel Eldracher rachel.eldracher@akeneo.com · Akeneo" at bounding box center [275, 209] width 173 height 38
copy div "rachel.eldracher@akeneo.com · Akeneo"
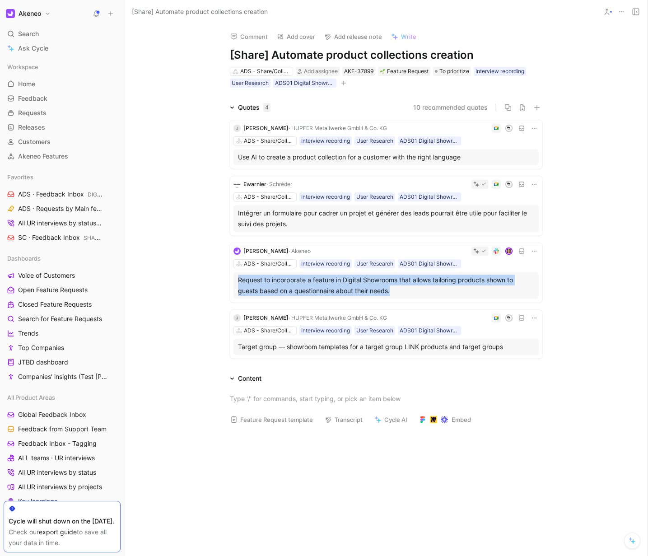
drag, startPoint x: 210, startPoint y: 347, endPoint x: 520, endPoint y: 344, distance: 310.3
click at [520, 344] on div "J Jonas Salvador · HUPFER Metallwerke GmbH & Co. KG ADS - Share/Collaborate Int…" at bounding box center [386, 237] width 347 height 249
copy div "Target group — showroom templates for a target group LINK products and target g…"
click at [346, 490] on div at bounding box center [386, 515] width 523 height 167
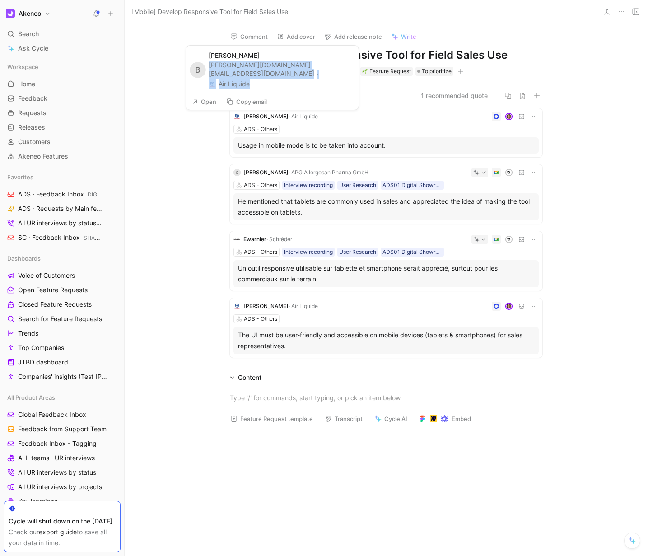
drag, startPoint x: 260, startPoint y: 83, endPoint x: 212, endPoint y: 75, distance: 48.6
click at [212, 75] on div "[PERSON_NAME][DOMAIN_NAME][EMAIL_ADDRESS][DOMAIN_NAME] · Air Liquide" at bounding box center [281, 75] width 145 height 29
copy div "[PERSON_NAME][DOMAIN_NAME][EMAIL_ADDRESS][DOMAIN_NAME] · Air Liquide"
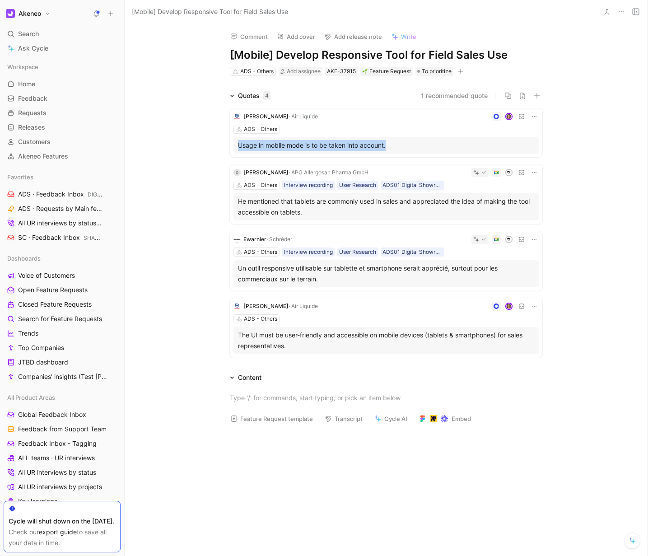
drag, startPoint x: 192, startPoint y: 144, endPoint x: 422, endPoint y: 144, distance: 229.9
click at [422, 144] on div "Quotes 4 1 recommended quote [PERSON_NAME] Orange · Air Liquide ADS - Others Us…" at bounding box center [386, 225] width 523 height 271
copy div "Usage in mobile mode is to be taken into account."
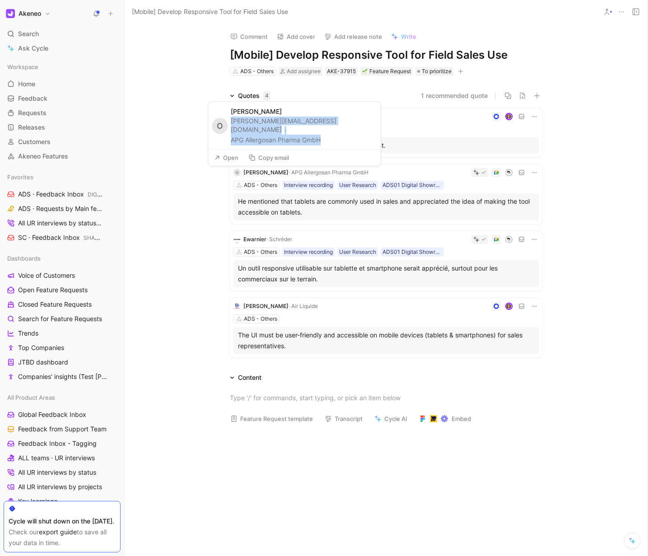
drag, startPoint x: 332, startPoint y: 140, endPoint x: 232, endPoint y: 129, distance: 101.2
click at [232, 129] on div "[PERSON_NAME][EMAIL_ADDRESS][DOMAIN_NAME] · APG Allergosan Pharma GmbH" at bounding box center [303, 131] width 145 height 29
copy div "[PERSON_NAME][EMAIL_ADDRESS][DOMAIN_NAME] · APG Allergosan Pharma GmbH"
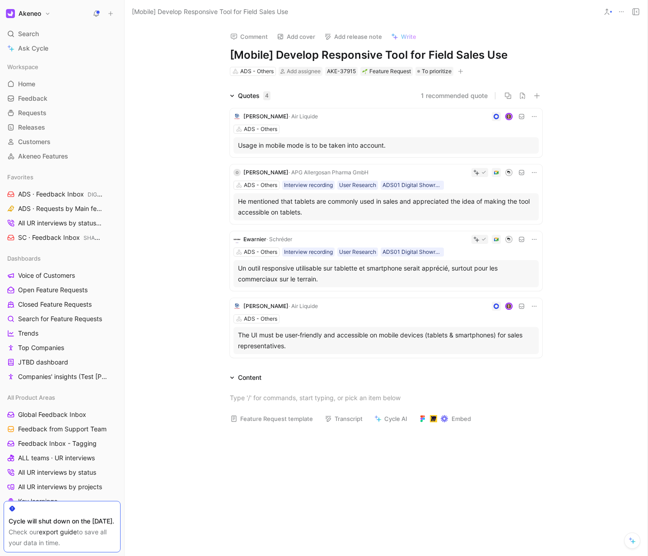
drag, startPoint x: 200, startPoint y: 203, endPoint x: 340, endPoint y: 214, distance: 140.4
click at [340, 214] on div "Quotes 4 1 recommended quote [PERSON_NAME] Orange · Air Liquide ADS - Others Us…" at bounding box center [386, 225] width 523 height 271
copy div "He mentioned that tablets are commonly used in sales and appreciated the idea o…"
drag, startPoint x: 215, startPoint y: 272, endPoint x: 350, endPoint y: 282, distance: 135.9
click at [350, 282] on div "[PERSON_NAME] Orange · Air Liquide ADS - Others Usage in mobile mode is to be t…" at bounding box center [386, 231] width 347 height 260
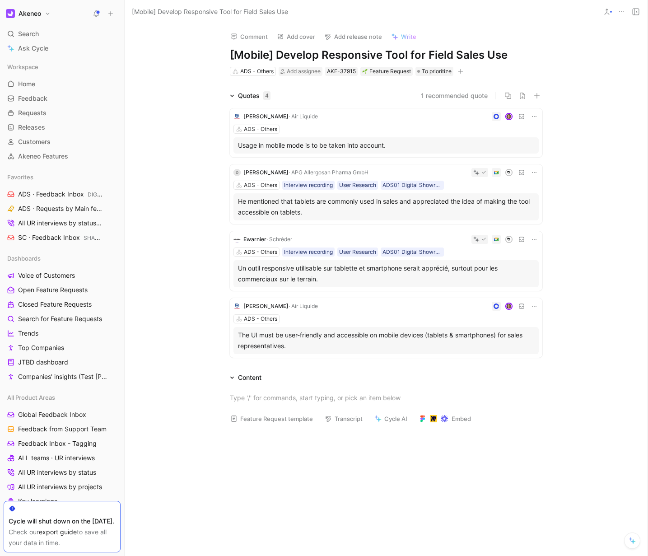
copy div "Un outil responsive utilisable sur tablette et smartphone serait apprécié, surt…"
drag, startPoint x: 214, startPoint y: 209, endPoint x: 335, endPoint y: 208, distance: 121.0
click at [335, 208] on div "E [PERSON_NAME] [PERSON_NAME][EMAIL_ADDRESS][PERSON_NAME][DOMAIN_NAME] · [PERSO…" at bounding box center [273, 205] width 173 height 56
copy div "[EMAIL_ADDRESS][PERSON_NAME][DOMAIN_NAME] · [PERSON_NAME]"
drag, startPoint x: 214, startPoint y: 332, endPoint x: 332, endPoint y: 346, distance: 118.6
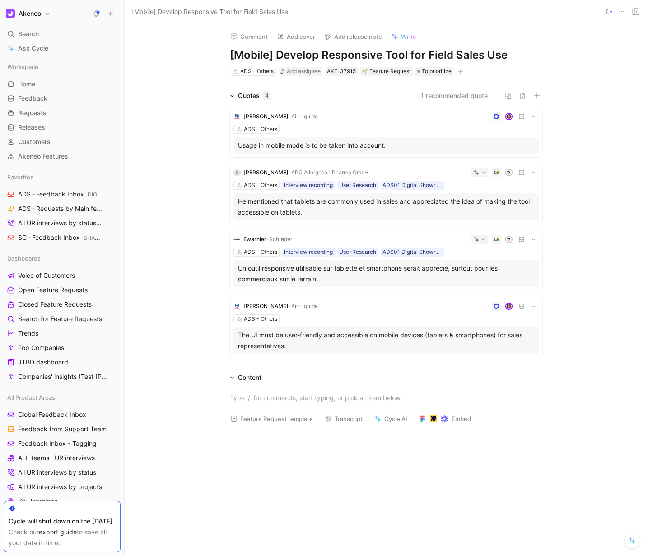
click at [332, 346] on div "[PERSON_NAME] Orange · Air Liquide ADS - Others Usage in mobile mode is to be t…" at bounding box center [386, 231] width 347 height 260
copy div "The UI must be user-friendly and accessible on mobile devices (tablets & smartp…"
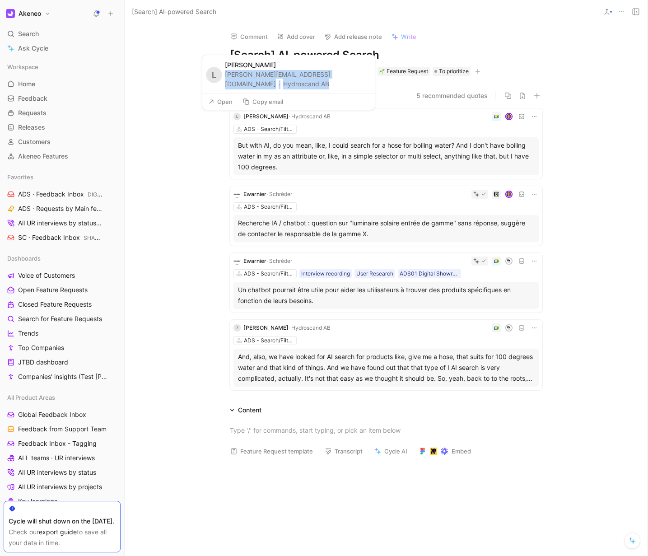
drag, startPoint x: 288, startPoint y: 86, endPoint x: 224, endPoint y: 76, distance: 65.4
click at [224, 76] on div "L Linda Lofstedt Karlsson linda.lofstedt.karlsson@hydroscandgroup.com · Hydrosc…" at bounding box center [288, 74] width 173 height 38
copy div "linda.lofstedt.karlsson@hydroscandgroup.com · Hydroscand AB"
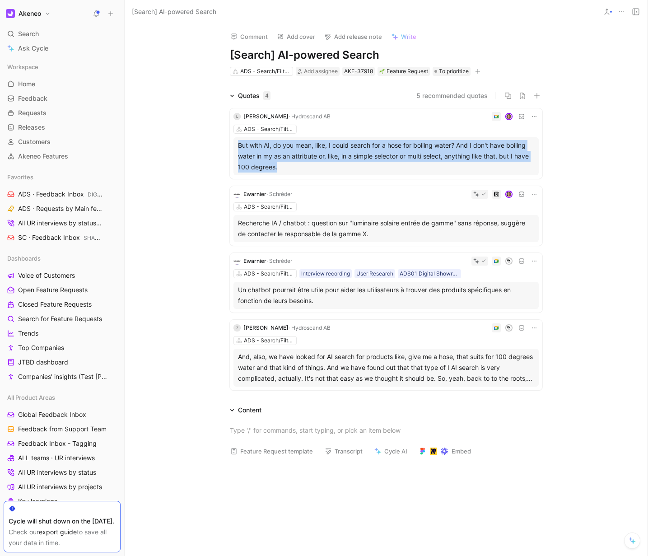
drag, startPoint x: 212, startPoint y: 144, endPoint x: 300, endPoint y: 165, distance: 90.7
click at [300, 165] on div "L Linda Lofstedt Karlsson · Hydroscand AB ADS - Search/Filters/AI But with AI, …" at bounding box center [386, 247] width 347 height 293
copy div "But with AI, do you mean, like, I could search for a hose for boiling water? An…"
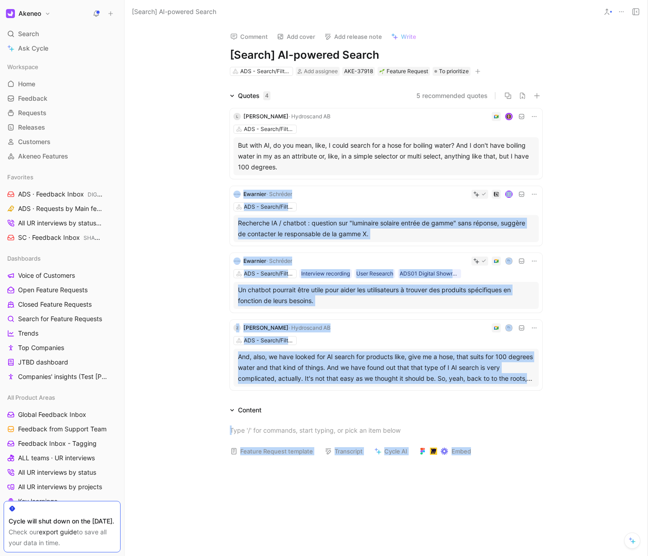
drag, startPoint x: 213, startPoint y: 161, endPoint x: 327, endPoint y: 178, distance: 114.7
click at [183, 217] on div "Quotes 4 5 recommended quotes L Linda Lofstedt Karlsson · Hydroscand AB ADS - S…" at bounding box center [386, 241] width 523 height 303
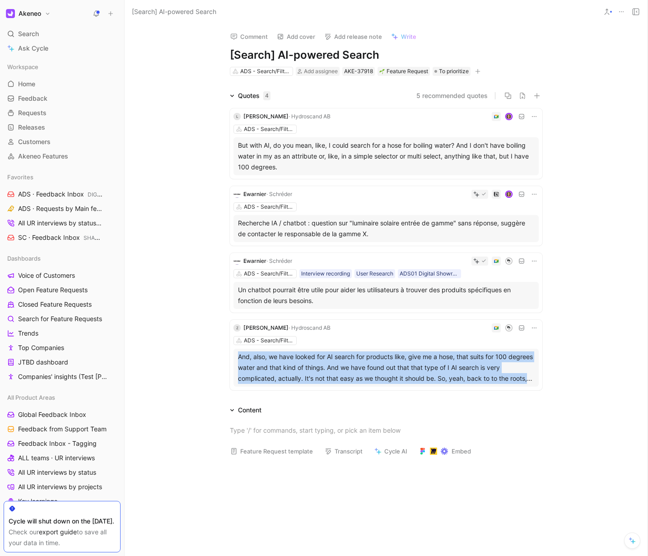
drag, startPoint x: 203, startPoint y: 358, endPoint x: 558, endPoint y: 374, distance: 355.8
click at [558, 374] on div "Quotes 4 5 recommended quotes L Linda Lofstedt Karlsson · Hydroscand AB ADS - S…" at bounding box center [386, 241] width 523 height 303
click at [494, 360] on div "And, also, we have looked for AI search for products like, give me a hose, that…" at bounding box center [386, 367] width 296 height 33
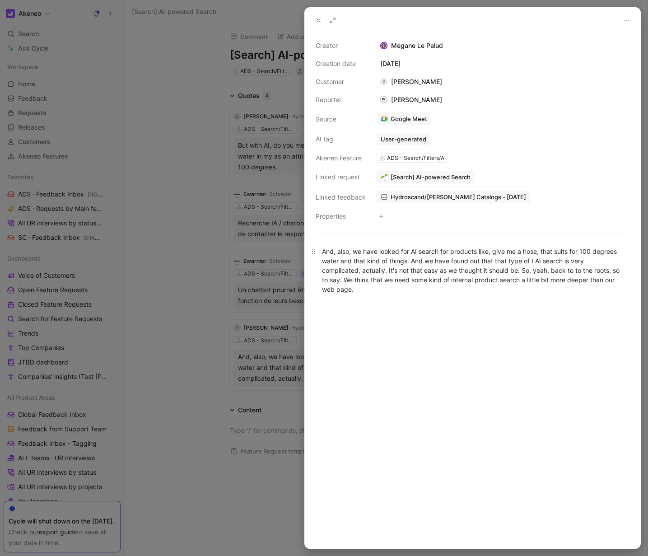
click at [420, 275] on div "And, also, we have looked for AI search for products like, give me a hose, that…" at bounding box center [472, 270] width 301 height 47
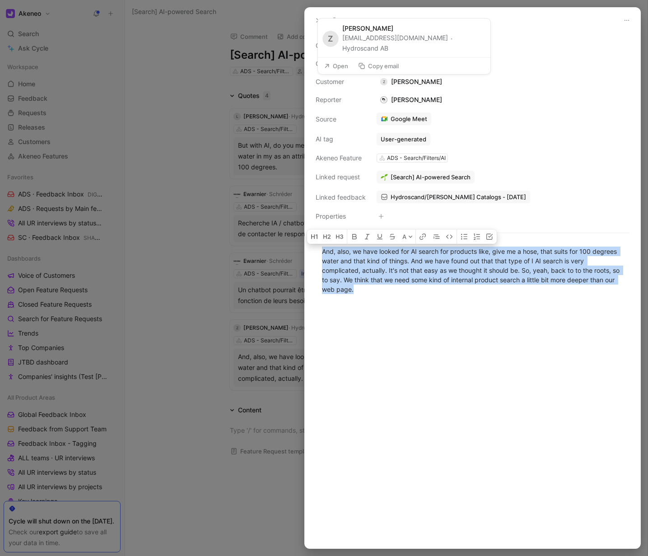
click at [396, 67] on button "Copy email" at bounding box center [378, 66] width 49 height 13
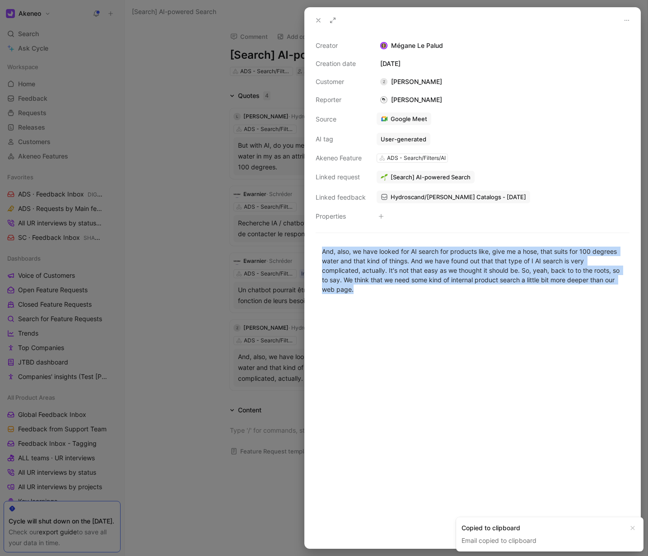
click at [219, 285] on div at bounding box center [324, 278] width 648 height 556
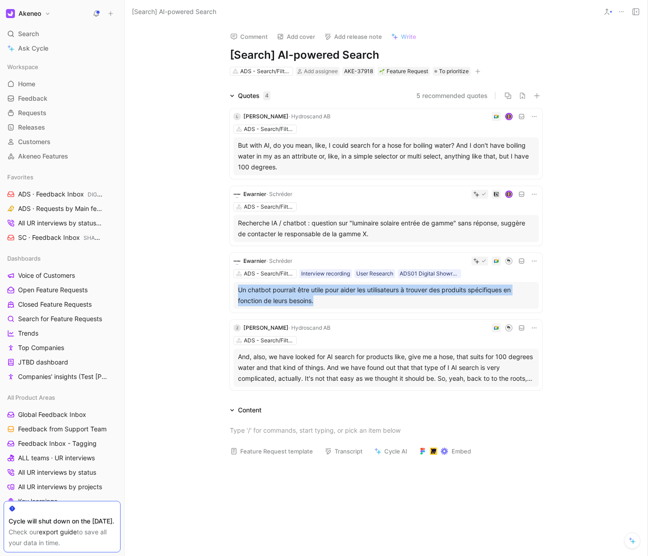
drag, startPoint x: 330, startPoint y: 301, endPoint x: 232, endPoint y: 284, distance: 99.9
click at [233, 284] on div "Un chatbot pourrait être utile pour aider les utilisateurs à trouver des produi…" at bounding box center [385, 295] width 305 height 27
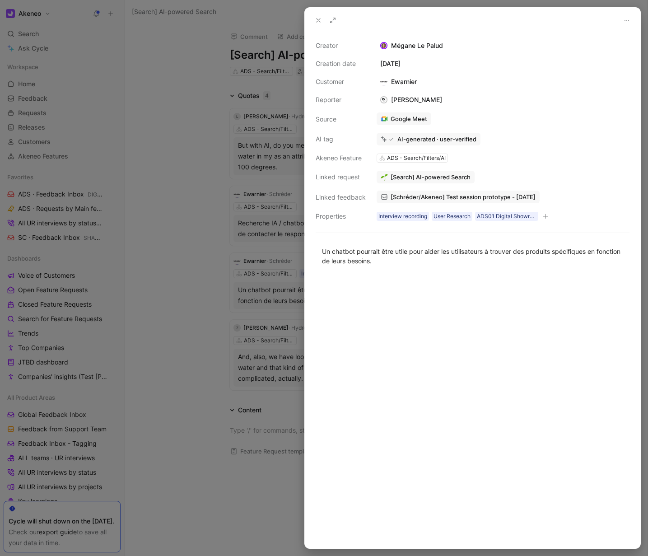
click at [219, 245] on div at bounding box center [324, 278] width 648 height 556
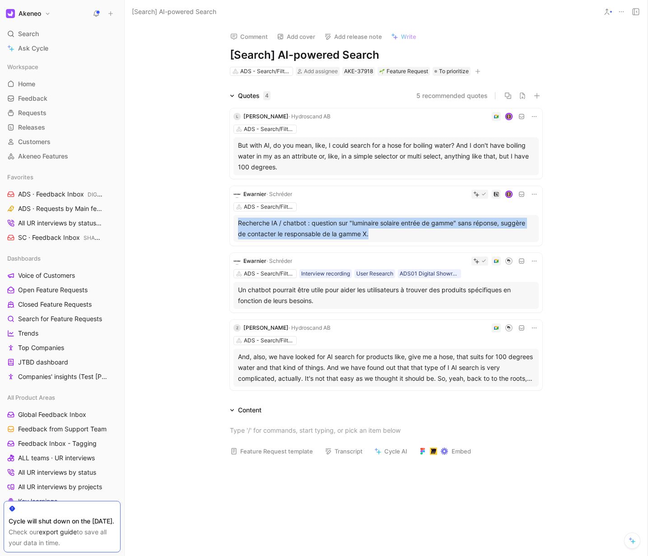
drag, startPoint x: 201, startPoint y: 218, endPoint x: 406, endPoint y: 233, distance: 206.0
click at [406, 233] on div "Quotes 4 5 recommended quotes L Linda Lofstedt Karlsson · Hydroscand AB ADS - S…" at bounding box center [386, 241] width 523 height 303
copy div "Recherche IA / chatbot : question sur "luminaire solaire entrée de gamme" sans …"
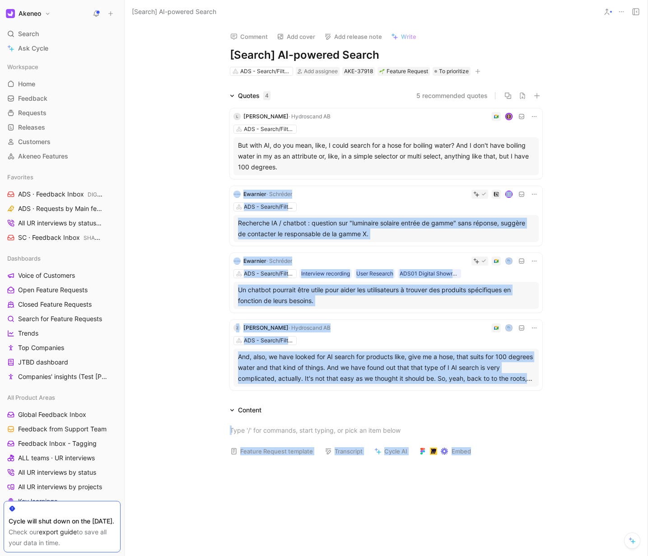
drag, startPoint x: 214, startPoint y: 162, endPoint x: 326, endPoint y: 164, distance: 112.0
drag, startPoint x: 249, startPoint y: 180, endPoint x: 164, endPoint y: 206, distance: 88.9
click at [249, 180] on button "Copy email" at bounding box center [247, 179] width 49 height 13
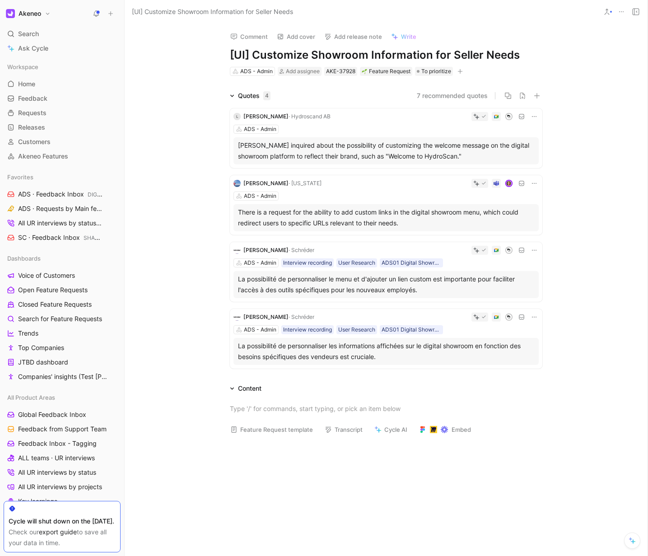
drag, startPoint x: 216, startPoint y: 143, endPoint x: 481, endPoint y: 158, distance: 264.6
click at [481, 158] on div "L Linda Lofstedt Karlsson · Hydroscand AB ADS - Admin Linda Löfstedt inquired a…" at bounding box center [386, 236] width 347 height 271
copy div "Linda Löfstedt inquired about the possibility of customizing the welcome messag…"
click at [255, 172] on button "Copy email" at bounding box center [247, 168] width 49 height 13
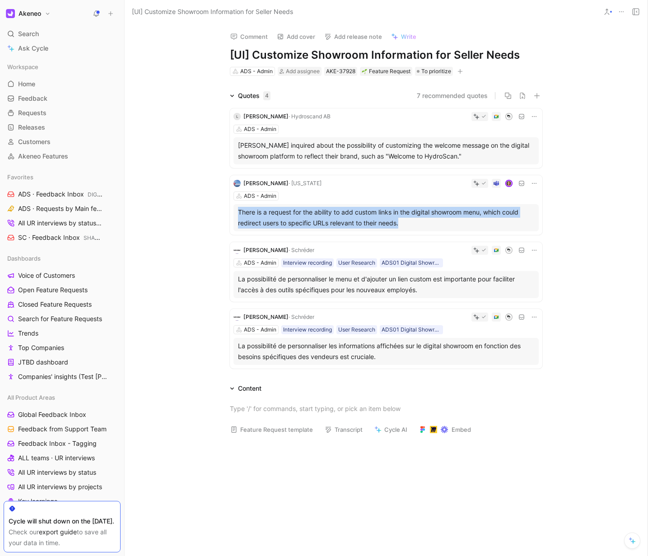
drag, startPoint x: 219, startPoint y: 212, endPoint x: 383, endPoint y: 230, distance: 165.0
click at [448, 224] on div "L Linda Lofstedt Karlsson · Hydroscand AB ADS - Admin Linda Löfstedt inquired a…" at bounding box center [386, 236] width 347 height 271
copy div "There is a request for the ability to add custom links in the digital showroom …"
drag, startPoint x: 199, startPoint y: 278, endPoint x: 446, endPoint y: 294, distance: 247.6
click at [446, 294] on div "Quotes 4 7 recommended quotes L Linda Lofstedt Karlsson · Hydroscand AB ADS - A…" at bounding box center [386, 231] width 523 height 282
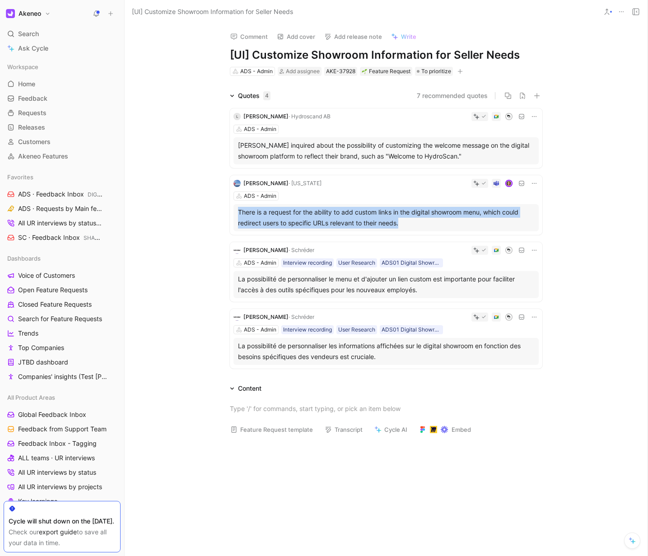
copy div "La possibilité de personnaliser le menu et d'ajouter un lien custom est importa…"
drag, startPoint x: 215, startPoint y: 344, endPoint x: 418, endPoint y: 366, distance: 204.8
click at [418, 366] on div "L Linda Lofstedt Karlsson · Hydroscand AB ADS - Admin Linda Löfstedt inquired a…" at bounding box center [386, 236] width 347 height 271
copy div "La possibilité de personnaliser les informations affichées sur le digital showr…"
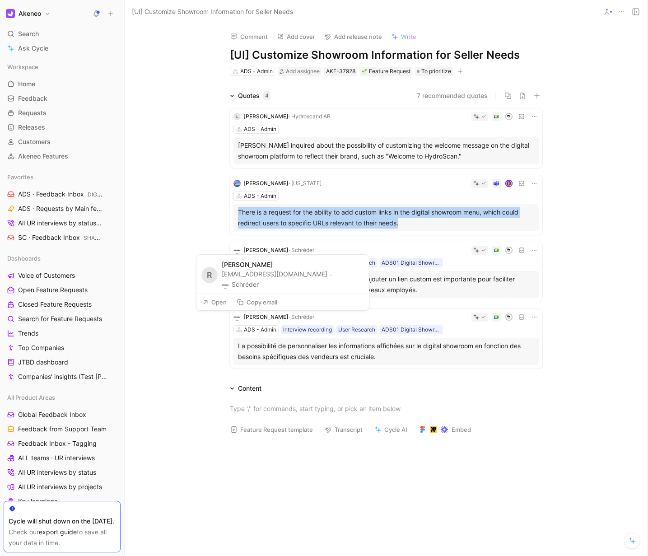
click at [262, 302] on button "Copy email" at bounding box center [257, 302] width 49 height 13
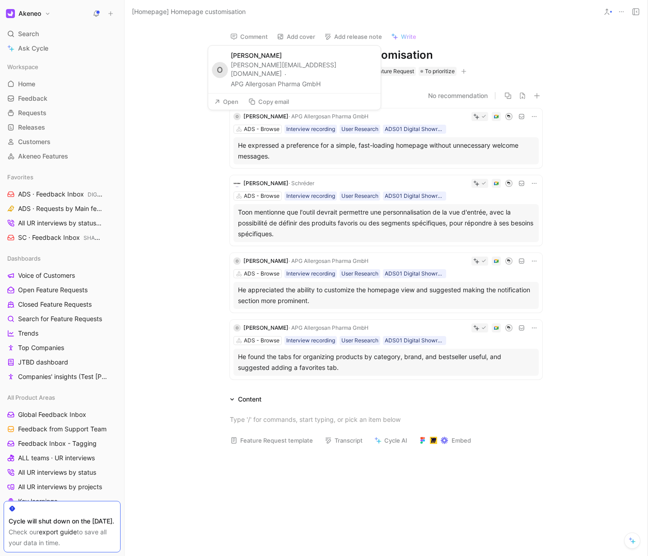
drag, startPoint x: 233, startPoint y: 74, endPoint x: 344, endPoint y: 79, distance: 111.2
click at [345, 79] on div "[PERSON_NAME][EMAIL_ADDRESS][DOMAIN_NAME] · APG Allergosan Pharma GmbH" at bounding box center [303, 75] width 145 height 29
drag, startPoint x: 327, startPoint y: 84, endPoint x: 231, endPoint y: 73, distance: 96.4
click at [231, 73] on div "[PERSON_NAME][EMAIL_ADDRESS][DOMAIN_NAME] · APG Allergosan Pharma GmbH" at bounding box center [303, 75] width 145 height 29
copy div "[PERSON_NAME][EMAIL_ADDRESS][DOMAIN_NAME] · APG Allergosan Pharma GmbH"
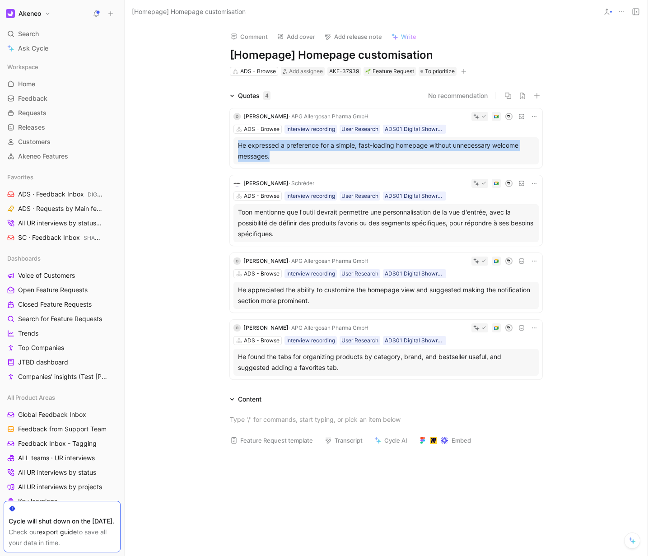
drag, startPoint x: 227, startPoint y: 145, endPoint x: 302, endPoint y: 156, distance: 75.9
click at [302, 156] on div "O Oliver Heschl · APG Allergosan Pharma GmbH ADS - Browse Interview recording U…" at bounding box center [386, 242] width 347 height 282
copy div "He expressed a preference for a simple, fast-loading homepage without unnecessa…"
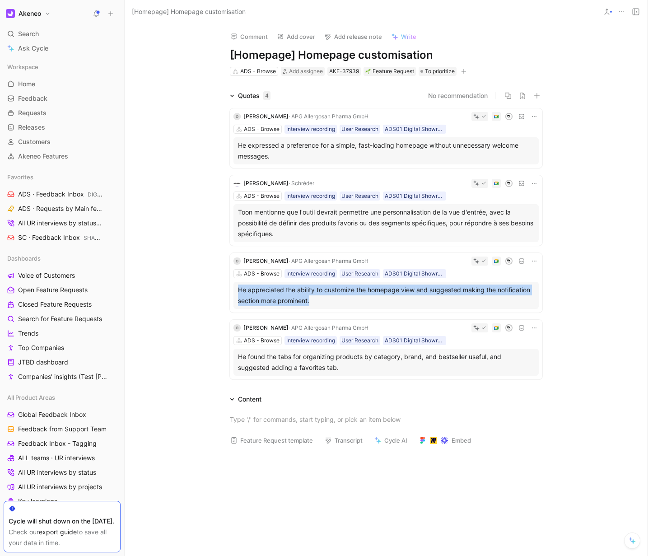
drag, startPoint x: 233, startPoint y: 290, endPoint x: 328, endPoint y: 300, distance: 96.3
click at [328, 300] on div "O Oliver Heschl · APG Allergosan Pharma GmbH ADS - Browse Interview recording U…" at bounding box center [386, 242] width 347 height 282
copy div "He appreciated the ability to customize the homepage view and suggested making …"
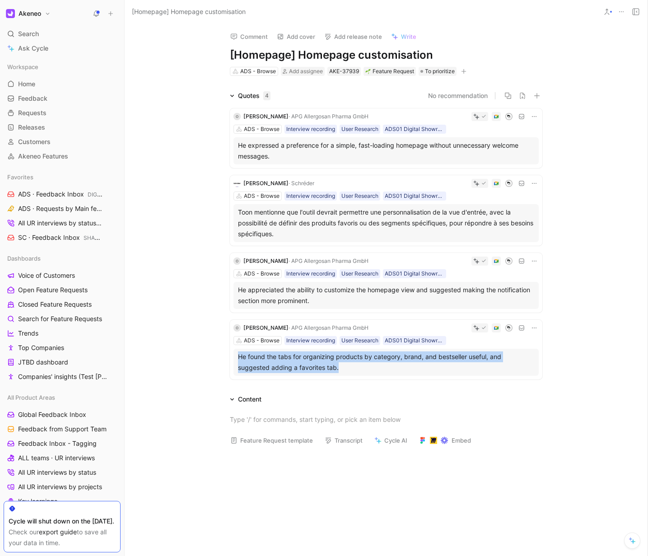
drag, startPoint x: 228, startPoint y: 357, endPoint x: 392, endPoint y: 372, distance: 164.1
click at [392, 372] on div "O Oliver Heschl · APG Allergosan Pharma GmbH ADS - Browse Interview recording U…" at bounding box center [386, 242] width 347 height 282
copy div "He found the tabs for organizing products by category, brand, and bestseller us…"
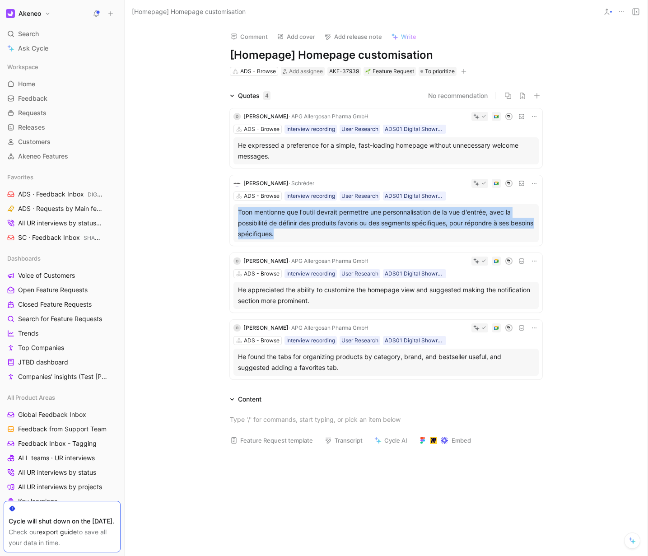
drag, startPoint x: 223, startPoint y: 214, endPoint x: 349, endPoint y: 235, distance: 127.8
click at [349, 235] on div "Quotes 4 No recommendation O Oliver Heschl · APG Allergosan Pharma GmbH ADS - B…" at bounding box center [386, 236] width 523 height 293
copy div "Toon mentionne que l'outil devrait permettre une personnalisation de la vue d'e…"
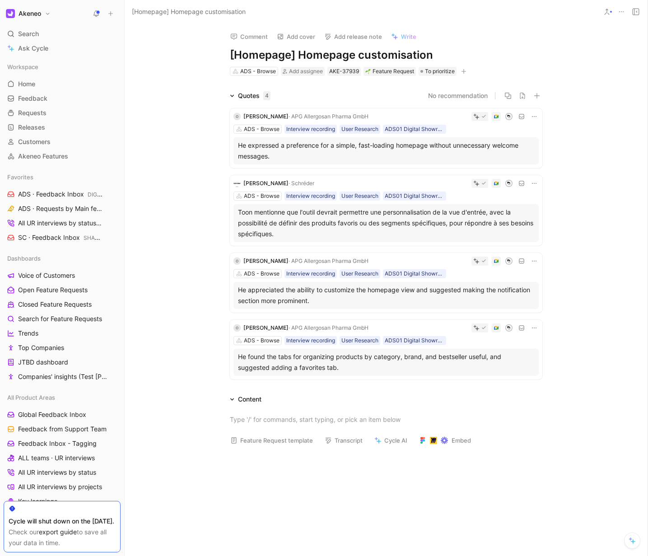
click at [188, 171] on div "Quotes 4 No recommendation O Oliver Heschl · APG Allergosan Pharma GmbH ADS - B…" at bounding box center [386, 236] width 523 height 293
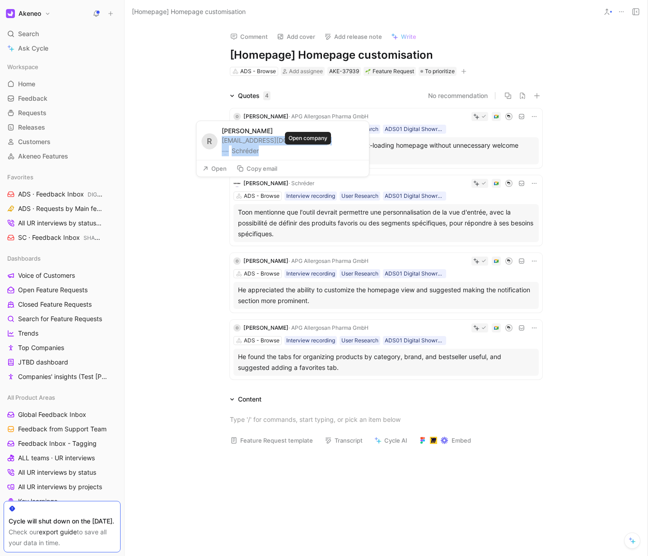
drag, startPoint x: 236, startPoint y: 152, endPoint x: 327, endPoint y: 151, distance: 91.7
click at [327, 151] on div "R Ruxandra BEX rbex@schreder.com · Schréder" at bounding box center [282, 140] width 173 height 39
copy div "rbex@schreder.com · Schréder"
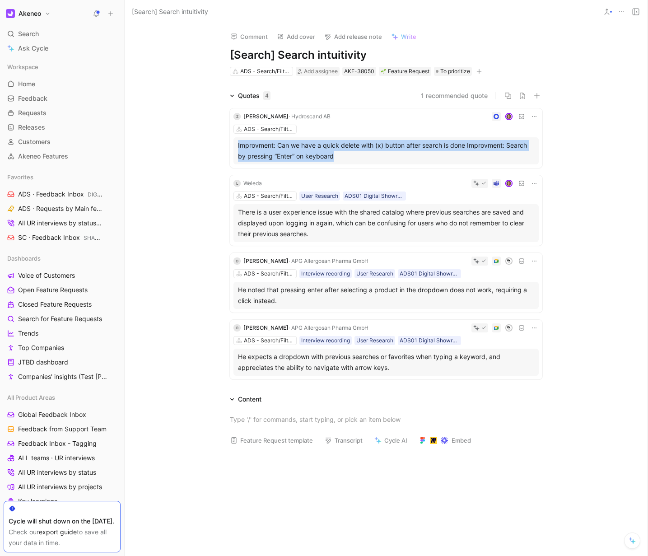
drag, startPoint x: 222, startPoint y: 141, endPoint x: 377, endPoint y: 161, distance: 156.6
click at [377, 161] on div "Z [PERSON_NAME] · Hydroscand AB ADS - Search/Filters/AI Improvment: Can we have…" at bounding box center [386, 242] width 347 height 282
copy div "Improvment: Can we have a quick delete with (x) button after search is done Imp…"
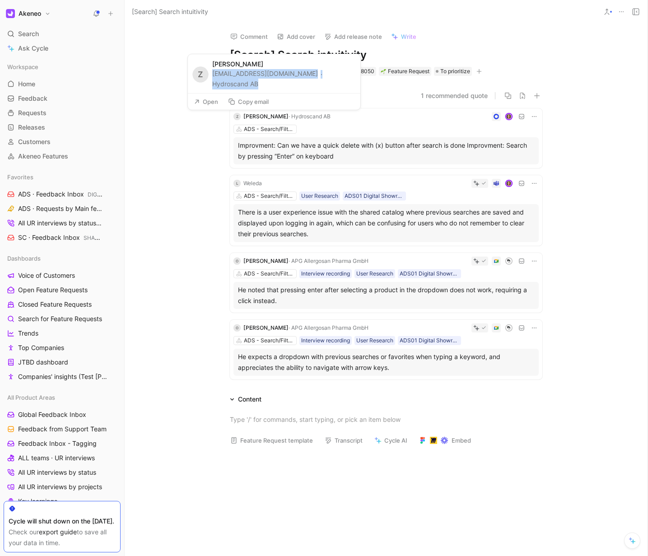
drag, startPoint x: 271, startPoint y: 83, endPoint x: 212, endPoint y: 75, distance: 59.7
click at [212, 75] on div "[EMAIL_ADDRESS][DOMAIN_NAME] · Hydroscand AB" at bounding box center [283, 79] width 143 height 20
copy div "[EMAIL_ADDRESS][DOMAIN_NAME] · Hydroscand AB"
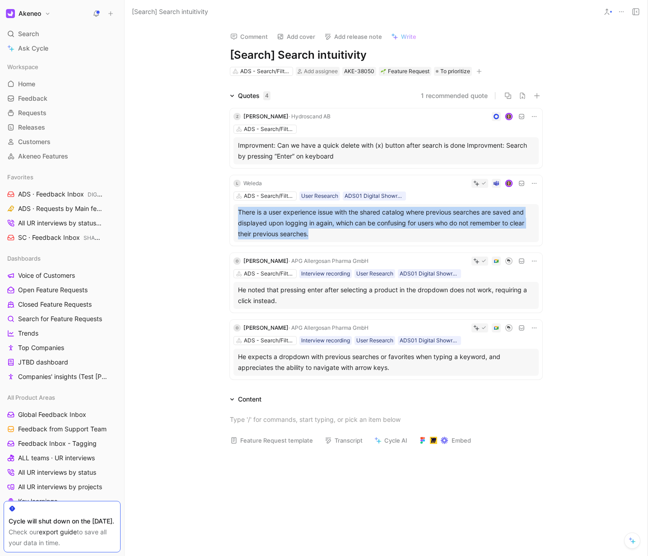
drag, startPoint x: 209, startPoint y: 210, endPoint x: 336, endPoint y: 238, distance: 130.0
click at [336, 238] on div "Quotes 4 1 recommended quote Z Zahir Gaziza · Hydroscand AB ADS - Search/Filter…" at bounding box center [386, 236] width 523 height 293
copy div "There is a user experience issue with the shared catalog where previous searche…"
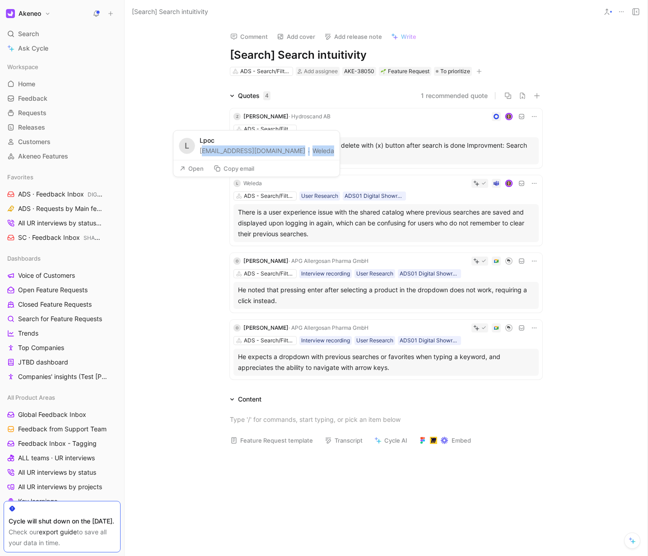
drag, startPoint x: 201, startPoint y: 152, endPoint x: 291, endPoint y: 149, distance: 90.4
click at [291, 149] on div "L Lpoc lpoc@weleda.de · Weleda" at bounding box center [256, 145] width 166 height 29
copy div "poc@weleda.de · Weleda"
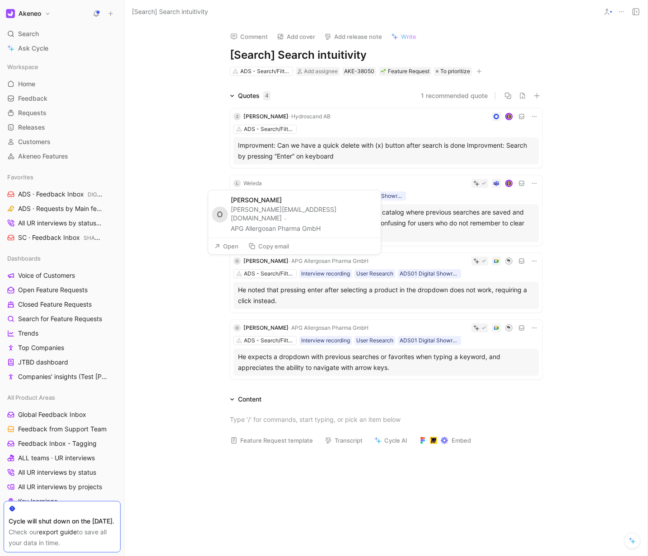
drag, startPoint x: 232, startPoint y: 218, endPoint x: 344, endPoint y: 229, distance: 112.5
click at [344, 229] on div "oliver.heschl@allergosan.at · APG Allergosan Pharma GmbH" at bounding box center [303, 219] width 145 height 29
copy div "oliver.heschl@allergosan.at · APG Allergosan Pharma GmbH"
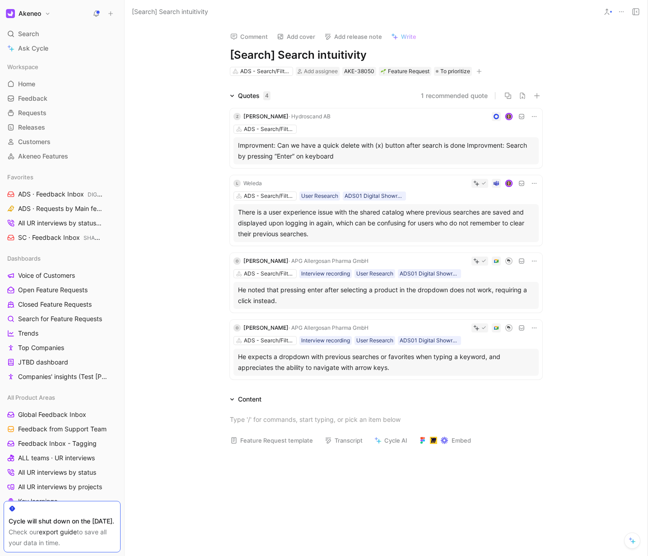
drag, startPoint x: 226, startPoint y: 289, endPoint x: 298, endPoint y: 300, distance: 72.6
click at [298, 300] on div "Z Zahir Gaziza · Hydroscand AB ADS - Search/Filters/AI Improvment: Can we have …" at bounding box center [386, 242] width 347 height 282
copy div "He noted that pressing enter after selecting a product in the dropdown does not…"
drag, startPoint x: 223, startPoint y: 354, endPoint x: 419, endPoint y: 374, distance: 196.6
click at [419, 374] on div "Z Zahir Gaziza · Hydroscand AB ADS - Search/Filters/AI Improvment: Can we have …" at bounding box center [386, 242] width 347 height 282
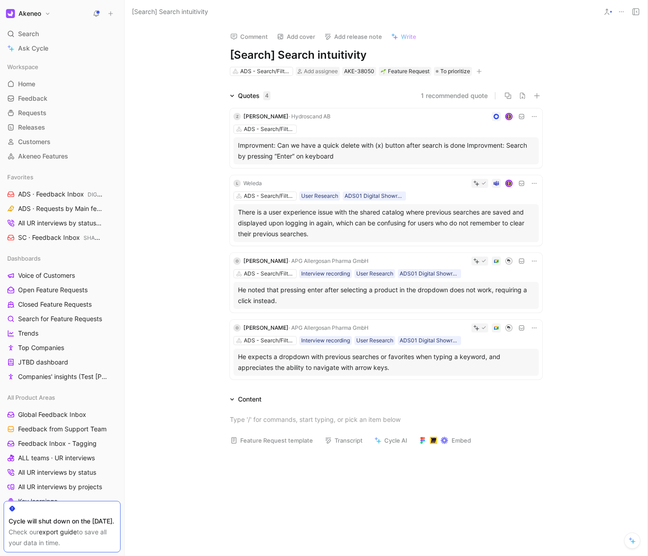
copy div "He expects a dropdown with previous searches or favorites when typing a keyword…"
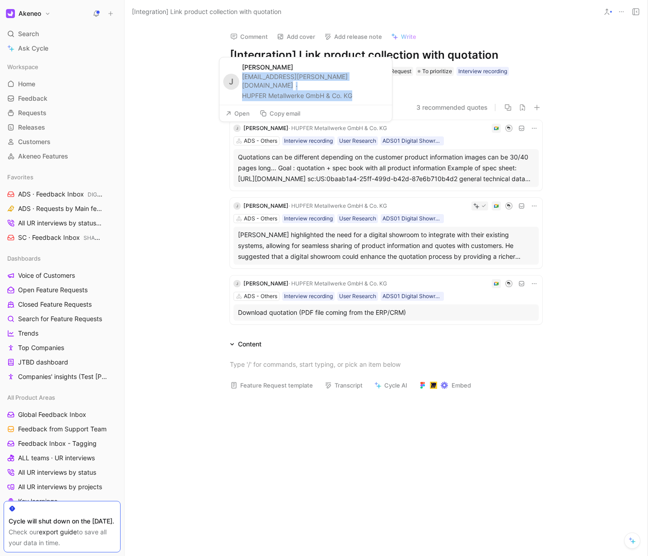
drag, startPoint x: 318, startPoint y: 93, endPoint x: 237, endPoint y: 89, distance: 80.9
click at [240, 86] on div "J Jonas Salvador j.salvador@hupfer.com · HUPFER Metallwerke GmbH & Co. KG" at bounding box center [305, 80] width 173 height 47
copy div "j.salvador@hupfer.com · HUPFER Metallwerke GmbH & Co. KG"
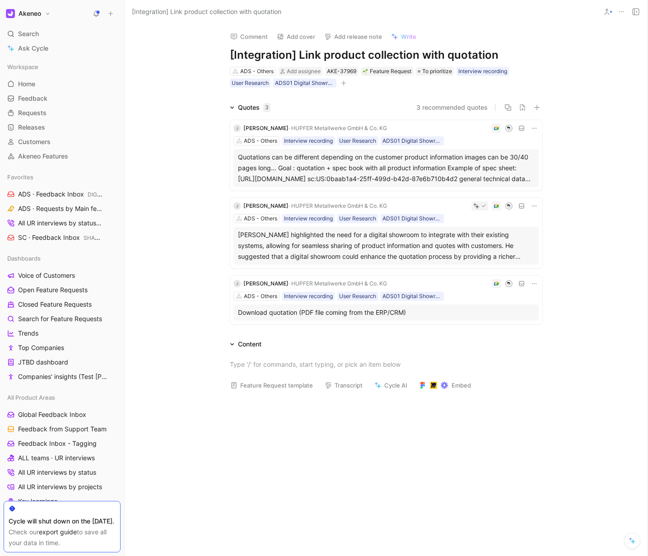
click at [310, 177] on div "Quotations can be different depending on the customer product information image…" at bounding box center [386, 168] width 296 height 33
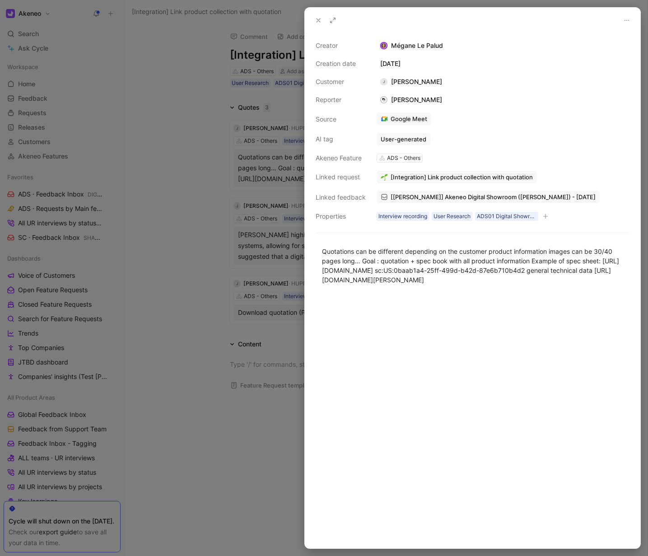
click at [440, 199] on span "[Hupfer] Akeneo Digital Showroom (Jonas Salvador) - 5/6/2025" at bounding box center [493, 197] width 205 height 8
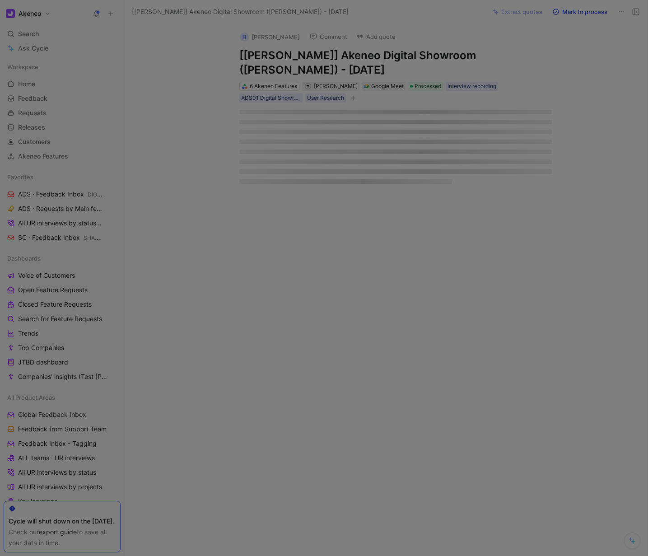
click at [405, 267] on div "H Jonas Salvador Comment Add quote [Hupfer] Akeneo Digital Showroom (Jonas Salv…" at bounding box center [386, 290] width 523 height 532
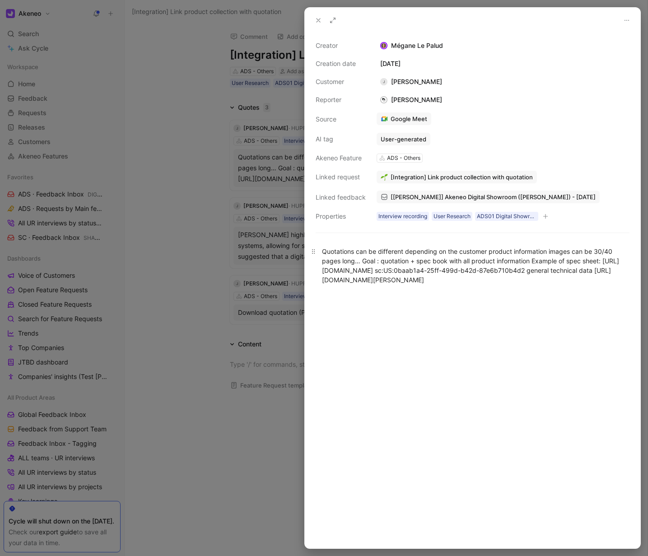
click at [374, 257] on div "Quotations can be different depending on the customer product information image…" at bounding box center [472, 266] width 301 height 38
copy div "Quotations can be different depending on the customer product information image…"
click at [265, 347] on div at bounding box center [324, 278] width 648 height 556
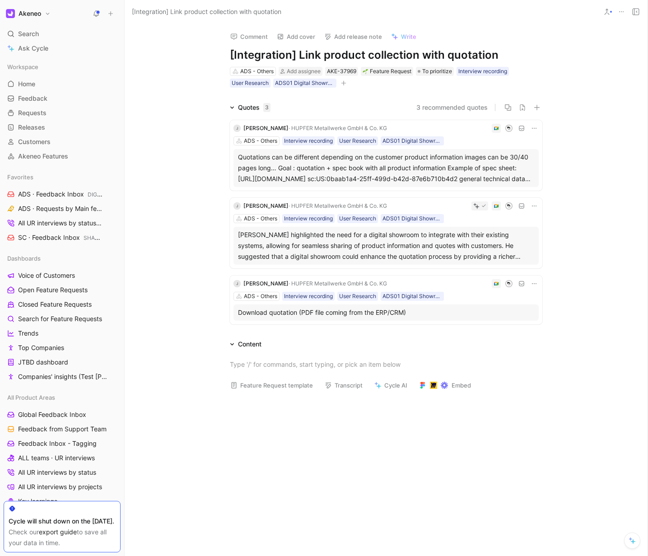
click at [303, 251] on div "Philipp Schumacher highlighted the need for a digital showroom to integrate wit…" at bounding box center [386, 245] width 296 height 33
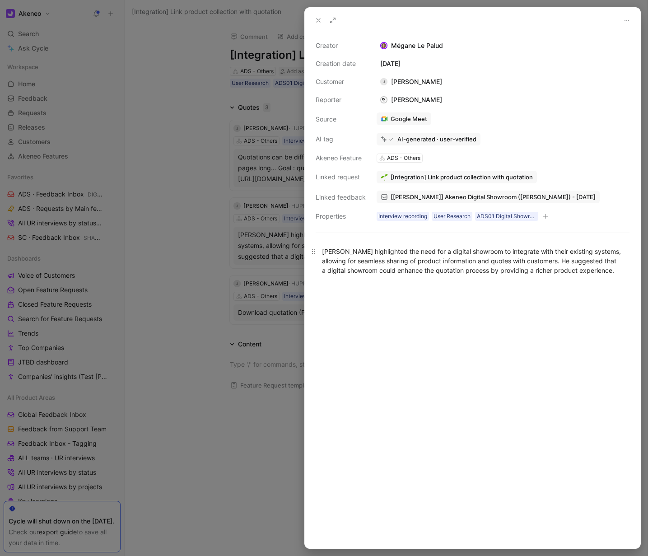
click at [428, 254] on div "Philipp Schumacher highlighted the need for a digital showroom to integrate wit…" at bounding box center [472, 261] width 301 height 28
copy div "Philipp Schumacher highlighted the need for a digital showroom to integrate wit…"
click at [247, 336] on div at bounding box center [324, 278] width 648 height 556
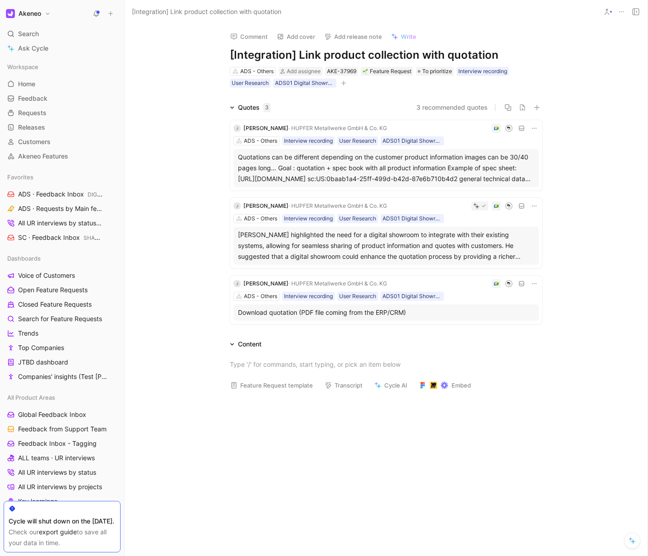
click at [294, 313] on div "Download quotation (PDF file coming from the ERP/CRM)" at bounding box center [386, 312] width 296 height 11
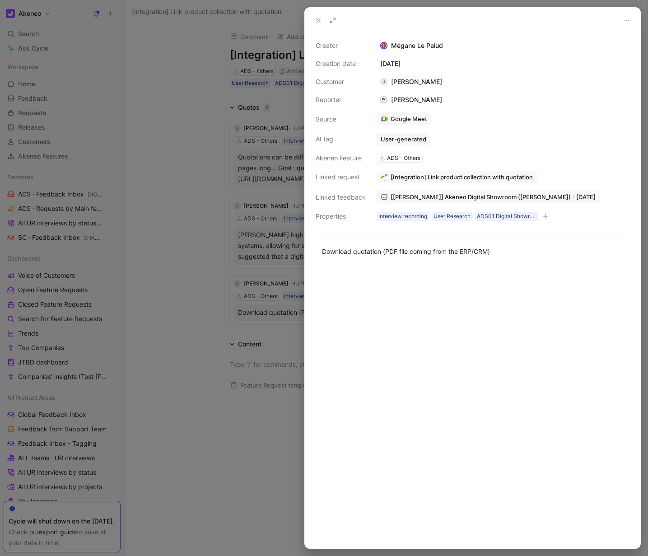
click at [481, 315] on div at bounding box center [473, 407] width 336 height 282
copy div "Download quotation (PDF file coming from the ERP/CRM)"
click at [293, 394] on div at bounding box center [324, 278] width 648 height 556
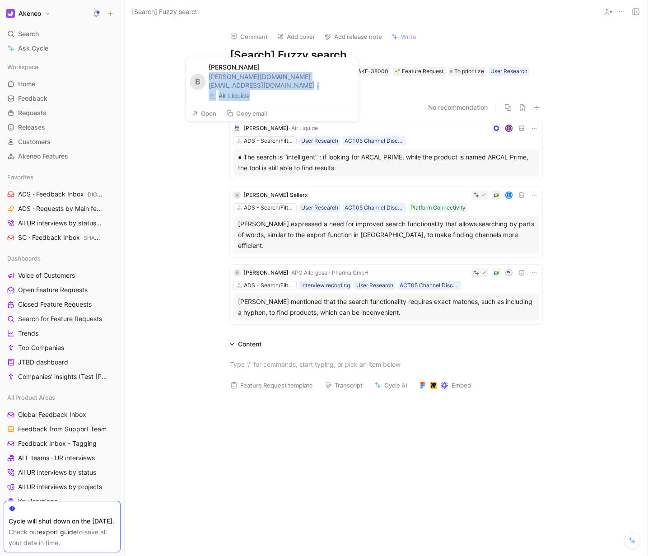
drag, startPoint x: 264, startPoint y: 99, endPoint x: 191, endPoint y: 94, distance: 72.9
click at [211, 87] on div "B [PERSON_NAME] [PERSON_NAME][DOMAIN_NAME][EMAIL_ADDRESS][DOMAIN_NAME] · Air Li…" at bounding box center [272, 80] width 173 height 47
copy div "[PERSON_NAME][DOMAIN_NAME][EMAIL_ADDRESS][DOMAIN_NAME] · Air Liquide"
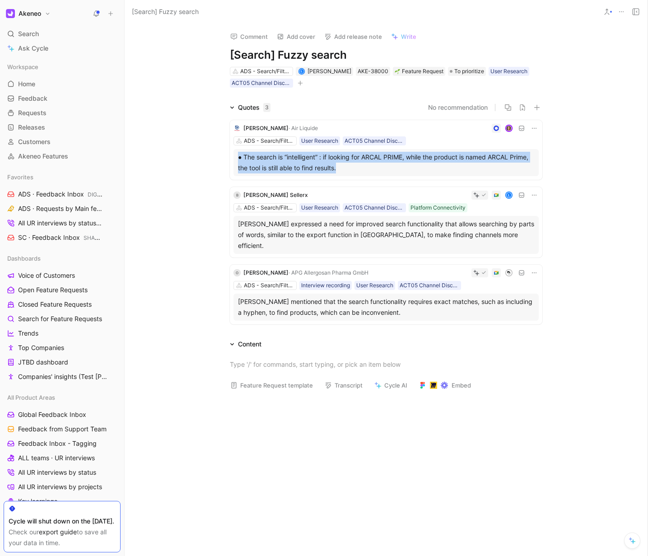
drag, startPoint x: 223, startPoint y: 154, endPoint x: 363, endPoint y: 168, distance: 141.2
click at [363, 168] on div "[PERSON_NAME] Orange · Air Liquide ADS - Search/Filters/AI User Research ACT05 …" at bounding box center [386, 220] width 347 height 215
copy div "● The search is “intelligent” : if looking for ARCAL PRIME, while the product i…"
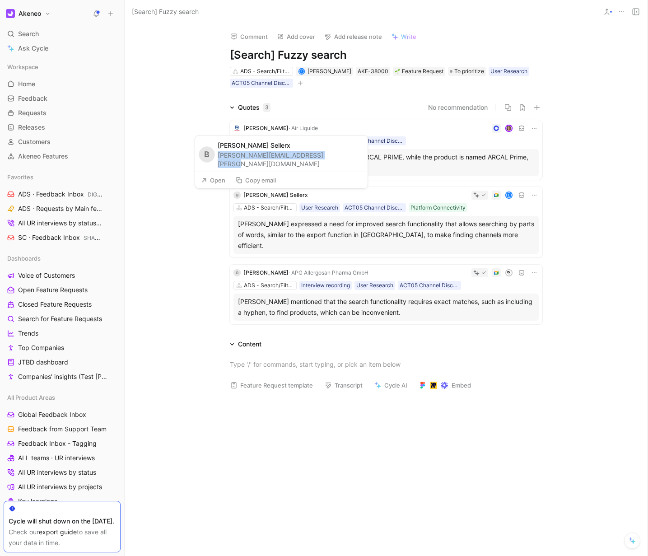
drag, startPoint x: 330, startPoint y: 164, endPoint x: 219, endPoint y: 163, distance: 110.7
click at [219, 163] on div "B [PERSON_NAME] Sellerx [PERSON_NAME][EMAIL_ADDRESS][PERSON_NAME][DOMAIN_NAME]" at bounding box center [281, 153] width 173 height 36
copy div "[PERSON_NAME][EMAIL_ADDRESS][PERSON_NAME][DOMAIN_NAME]"
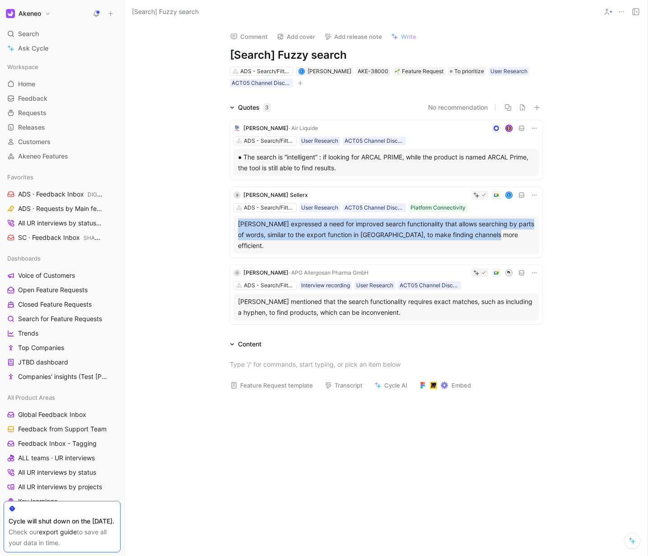
drag, startPoint x: 219, startPoint y: 222, endPoint x: 514, endPoint y: 237, distance: 296.2
click at [514, 237] on div "[PERSON_NAME] Orange · Air Liquide ADS - Search/Filters/AI User Research ACT05 …" at bounding box center [386, 220] width 347 height 215
copy div "[PERSON_NAME] expressed a need for improved search functionality that allows se…"
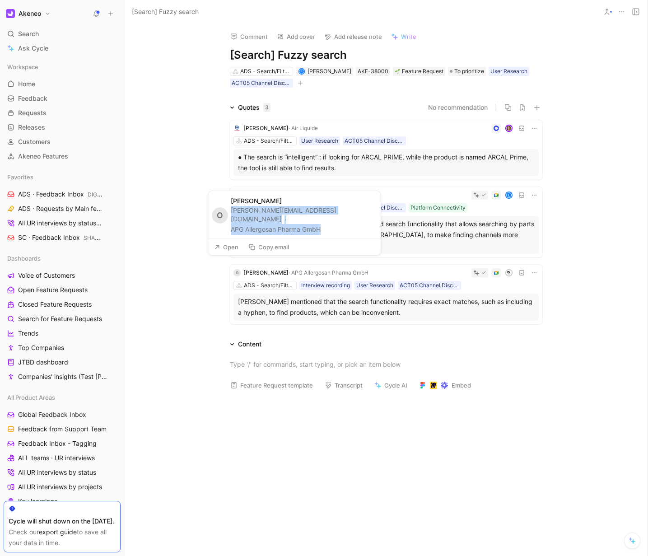
drag, startPoint x: 340, startPoint y: 231, endPoint x: 232, endPoint y: 219, distance: 108.5
click at [232, 219] on div "[PERSON_NAME][EMAIL_ADDRESS][DOMAIN_NAME] · APG Allergosan Pharma GmbH" at bounding box center [303, 220] width 145 height 29
copy div "[PERSON_NAME][EMAIL_ADDRESS][DOMAIN_NAME] · APG Allergosan Pharma GmbH"
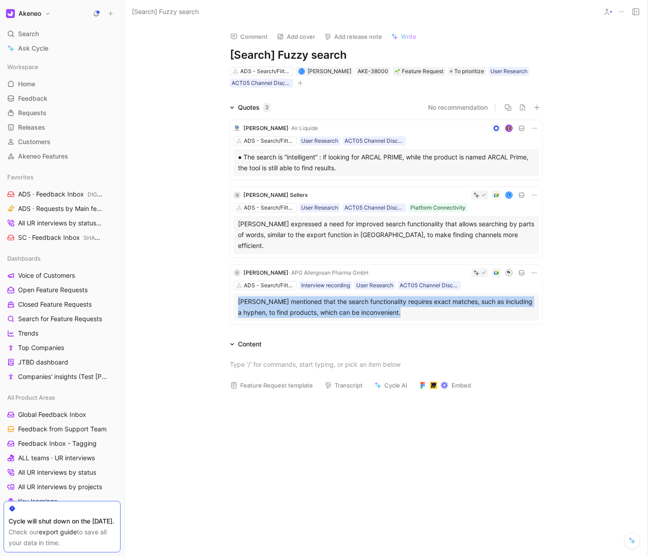
drag, startPoint x: 210, startPoint y: 286, endPoint x: 417, endPoint y: 308, distance: 208.9
click at [417, 308] on div "[PERSON_NAME] Orange · Air Liquide ADS - Search/Filters/AI User Research ACT05 …" at bounding box center [386, 220] width 347 height 215
copy div "[PERSON_NAME] mentioned that the search functionality requires exact matches, s…"
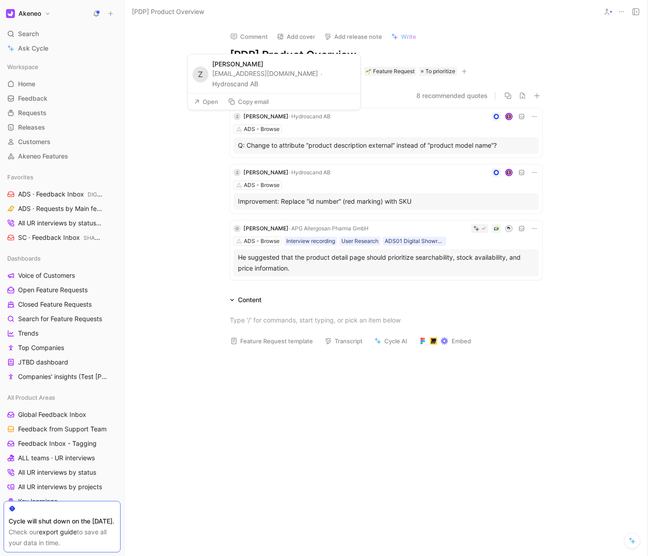
drag, startPoint x: 265, startPoint y: 85, endPoint x: 212, endPoint y: 74, distance: 53.9
click at [212, 74] on div "[EMAIL_ADDRESS][DOMAIN_NAME] · Hydroscand AB" at bounding box center [283, 79] width 143 height 20
copy div "[EMAIL_ADDRESS][DOMAIN_NAME] · Hydroscand AB"
drag, startPoint x: 219, startPoint y: 147, endPoint x: 506, endPoint y: 149, distance: 286.8
click at [506, 149] on div "Z [PERSON_NAME] · Hydroscand AB ADS - Browse Q: Change to attribute ”product de…" at bounding box center [386, 192] width 347 height 182
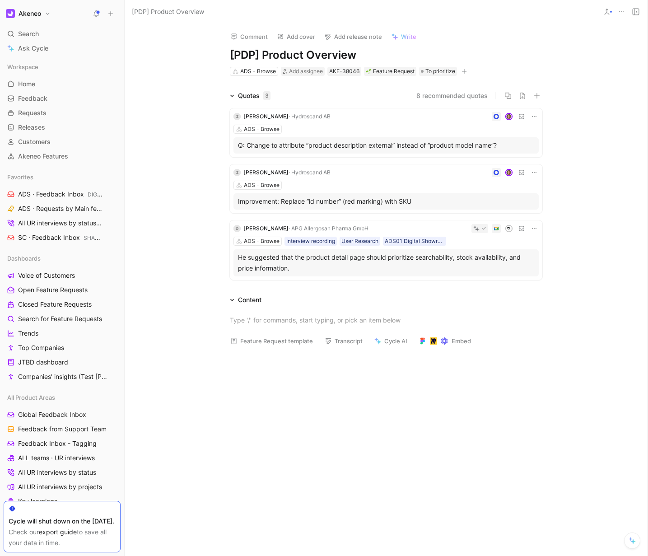
copy div "Q: Change to attribute ”product description external” instead of ”product model…"
drag, startPoint x: 218, startPoint y: 202, endPoint x: 425, endPoint y: 204, distance: 206.9
click at [436, 203] on div "Z [PERSON_NAME] · Hydroscand AB ADS - Browse Q: Change to attribute ”product de…" at bounding box center [386, 192] width 347 height 182
copy div "Improvement: Replace ”id number” (red marking) with SKU"
drag, startPoint x: 215, startPoint y: 255, endPoint x: 353, endPoint y: 274, distance: 139.0
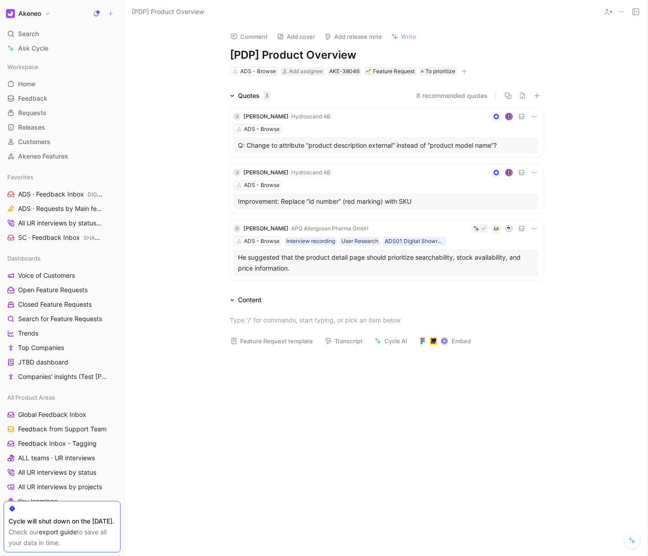
click at [353, 274] on div "Z [PERSON_NAME] · Hydroscand AB ADS - Browse Q: Change to attribute ”product de…" at bounding box center [386, 192] width 347 height 182
copy div "He suggested that the product detail page should prioritize searchability, stoc…"
drag, startPoint x: 232, startPoint y: 186, endPoint x: 333, endPoint y: 195, distance: 102.0
click at [333, 195] on div "[PERSON_NAME][EMAIL_ADDRESS][DOMAIN_NAME] · APG Allergosan Pharma GmbH" at bounding box center [303, 187] width 145 height 29
copy div "[PERSON_NAME][EMAIL_ADDRESS][DOMAIN_NAME] · APG Allergosan Pharma GmbH"
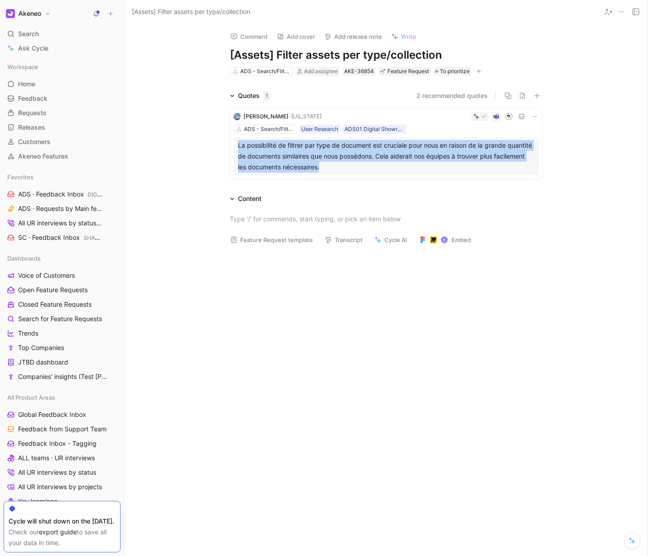
drag, startPoint x: 189, startPoint y: 145, endPoint x: 402, endPoint y: 172, distance: 214.4
click at [402, 172] on div "Quotes 1 2 recommended quotes [PERSON_NAME] · [US_STATE] ADS - Search/Filters/A…" at bounding box center [386, 136] width 523 height 92
copy div "La possibilité de filtrer par type de document est cruciale pour nous en raison…"
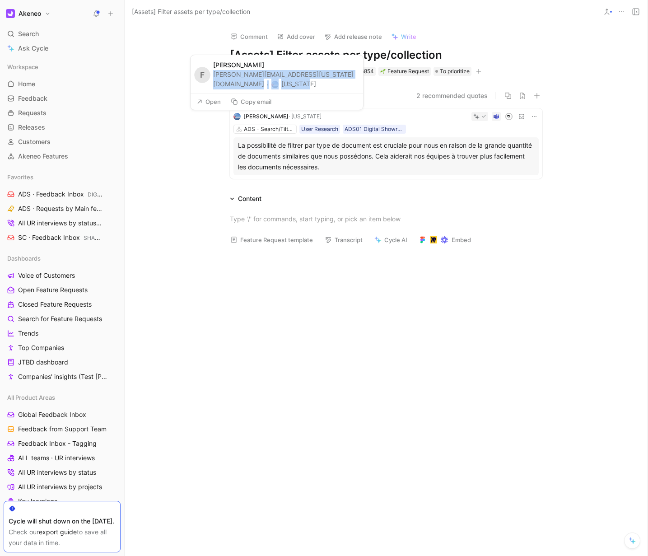
drag, startPoint x: 217, startPoint y: 84, endPoint x: 349, endPoint y: 82, distance: 131.4
click at [349, 82] on div "F [PERSON_NAME] [PERSON_NAME][EMAIL_ADDRESS][US_STATE][DOMAIN_NAME] · [US_STATE…" at bounding box center [276, 83] width 173 height 56
copy div "[PERSON_NAME][EMAIL_ADDRESS][US_STATE][DOMAIN_NAME] · [US_STATE]"
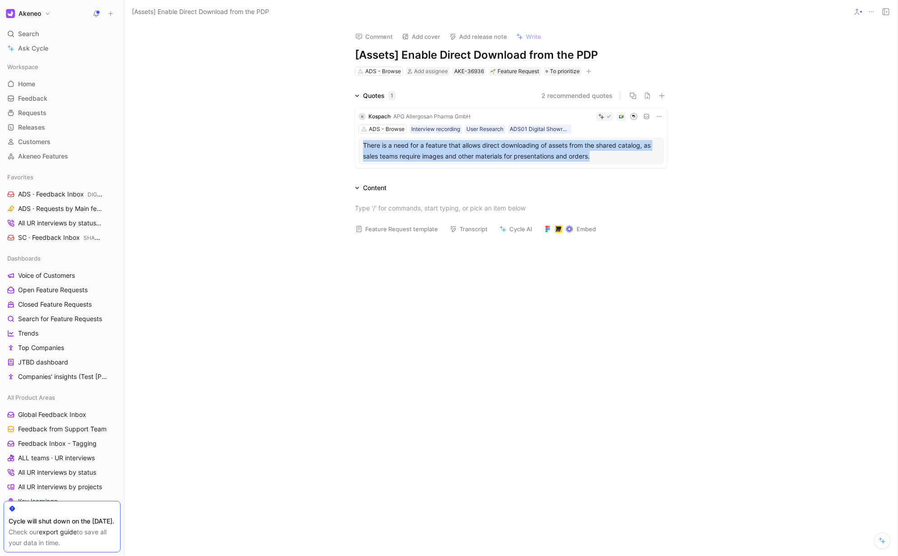
drag, startPoint x: 616, startPoint y: 155, endPoint x: 351, endPoint y: 140, distance: 265.1
click at [351, 140] on div "K Kospach · APG Allergosan Pharma GmbH ADS - Browse Interview recording User Re…" at bounding box center [511, 136] width 347 height 70
copy div "There is a need for a feature that allows direct downloading of assets from the…"
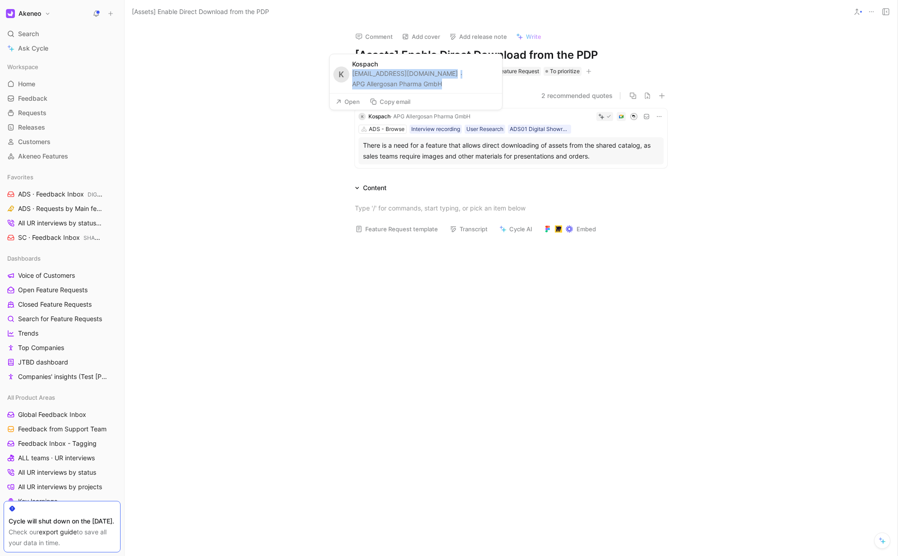
drag, startPoint x: 454, startPoint y: 88, endPoint x: 355, endPoint y: 75, distance: 100.7
click at [355, 75] on div "[EMAIL_ADDRESS][DOMAIN_NAME] · APG Allergosan Pharma GmbH" at bounding box center [424, 79] width 145 height 20
copy div "[EMAIL_ADDRESS][DOMAIN_NAME] · APG Allergosan Pharma GmbH"
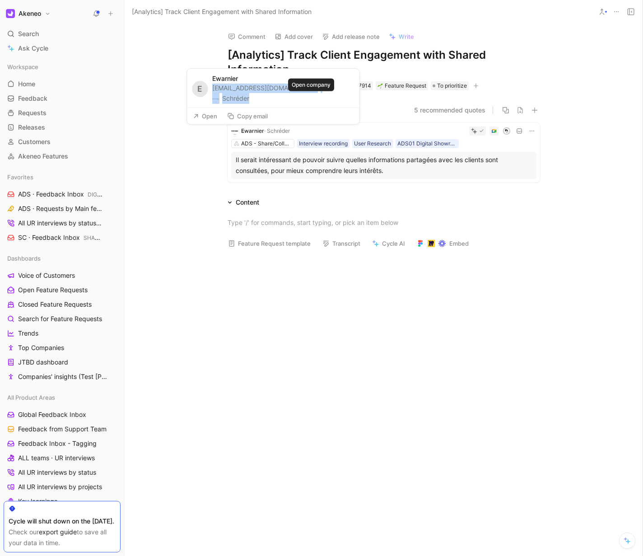
drag, startPoint x: 214, startPoint y: 100, endPoint x: 330, endPoint y: 98, distance: 116.5
click at [330, 98] on div "E [PERSON_NAME] [PERSON_NAME][EMAIL_ADDRESS][DOMAIN_NAME] · Schréder" at bounding box center [273, 88] width 173 height 39
copy div "[EMAIL_ADDRESS][DOMAIN_NAME] · Schréder"
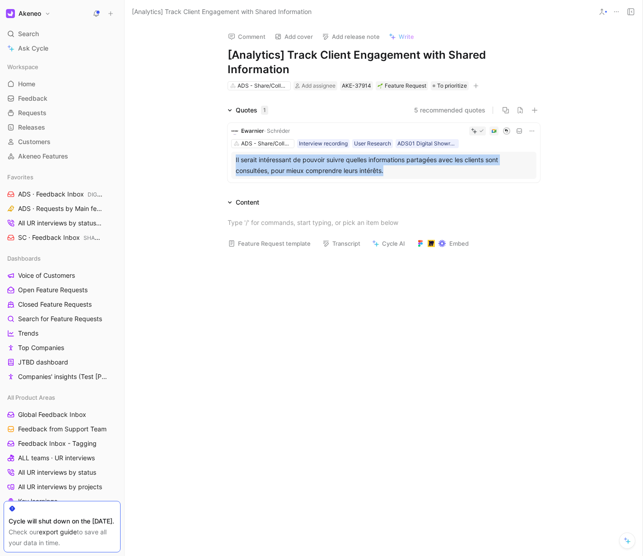
drag, startPoint x: 387, startPoint y: 166, endPoint x: 218, endPoint y: 160, distance: 168.6
click at [218, 160] on div "[PERSON_NAME] ADS - Share/Collaborate Interview recording User Research ADS01 D…" at bounding box center [383, 151] width 347 height 70
copy div "Il serait intéressant de pouvoir suivre quelles informations partagées avec les…"
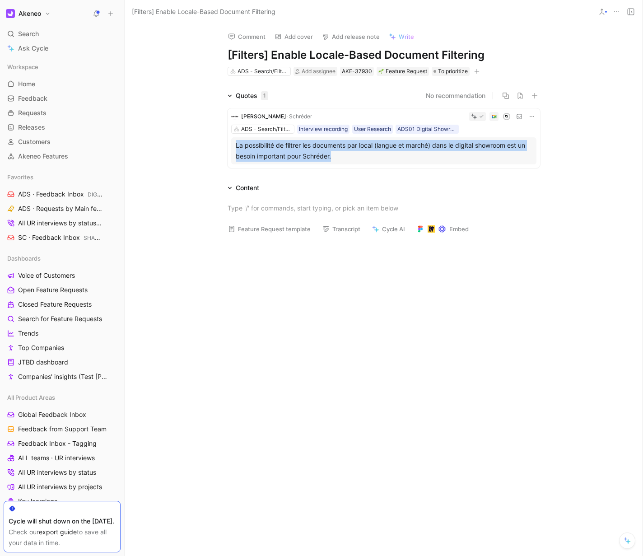
drag, startPoint x: 200, startPoint y: 145, endPoint x: 367, endPoint y: 158, distance: 168.1
click at [367, 158] on div "Quotes 1 No recommendation [PERSON_NAME] · [PERSON_NAME] ADS - Search/Filters/A…" at bounding box center [384, 130] width 518 height 81
copy div "La possibilité de filtrer les documents par local (langue et marché) dans le di…"
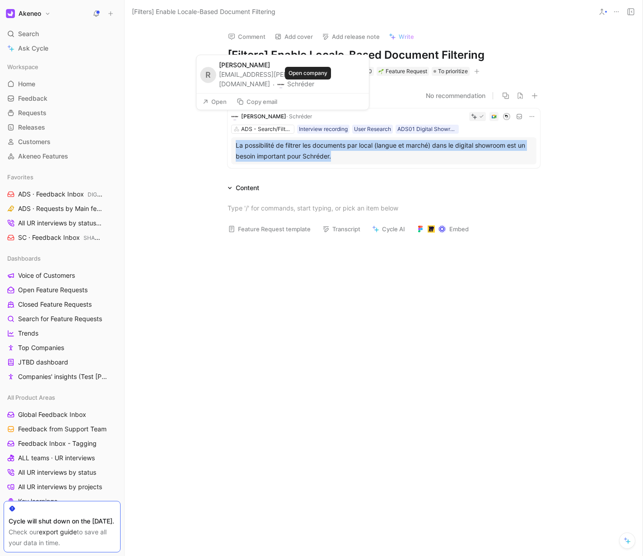
drag, startPoint x: 222, startPoint y: 85, endPoint x: 327, endPoint y: 84, distance: 105.7
click at [327, 84] on div "R [PERSON_NAME] [EMAIL_ADDRESS][PERSON_NAME][DOMAIN_NAME] · [PERSON_NAME]" at bounding box center [282, 74] width 173 height 38
copy div "[EMAIL_ADDRESS][PERSON_NAME][DOMAIN_NAME] · [PERSON_NAME]"
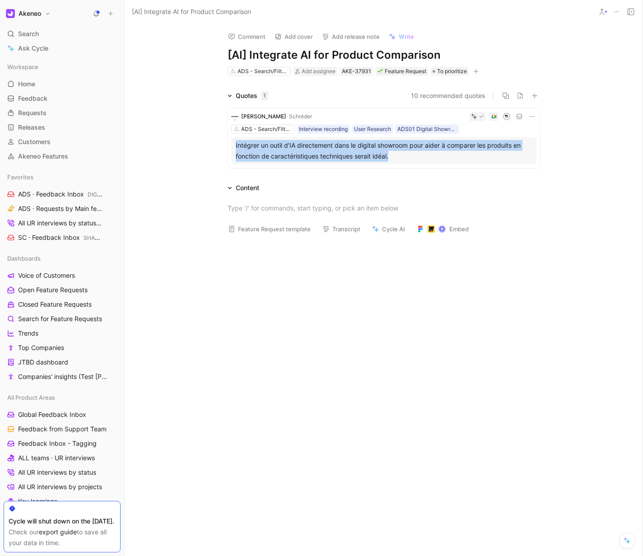
drag, startPoint x: 451, startPoint y: 159, endPoint x: 223, endPoint y: 148, distance: 228.4
click at [223, 148] on div "[PERSON_NAME] · Schréder ADS - Search/Filters/AI Interview recording User Resea…" at bounding box center [383, 136] width 347 height 70
copy div "Intégrer un outil d'IA directement dans le digital showroom pour aider à compar…"
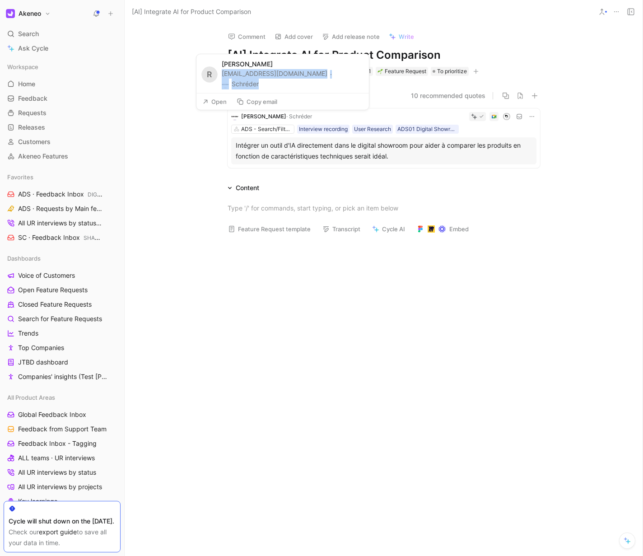
drag, startPoint x: 223, startPoint y: 85, endPoint x: 333, endPoint y: 84, distance: 110.7
click at [333, 84] on div "R [PERSON_NAME] [EMAIL_ADDRESS][DOMAIN_NAME] · Schréder" at bounding box center [282, 73] width 173 height 39
copy div "[EMAIL_ADDRESS][DOMAIN_NAME] · Schréder"
drag, startPoint x: 223, startPoint y: 85, endPoint x: 337, endPoint y: 82, distance: 114.3
click at [337, 82] on div "R [PERSON_NAME] [EMAIL_ADDRESS][DOMAIN_NAME] · Schréder" at bounding box center [282, 73] width 173 height 39
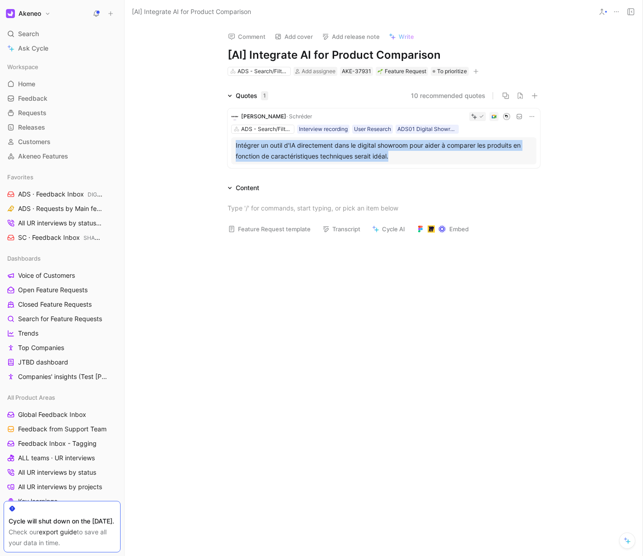
drag, startPoint x: 185, startPoint y: 147, endPoint x: 424, endPoint y: 158, distance: 238.7
click at [424, 158] on div "Quotes 1 10 recommended quotes [PERSON_NAME] · Schréder ADS - Search/Filters/AI…" at bounding box center [384, 130] width 518 height 81
copy div "Intégrer un outil d'IA directement dans le digital showroom pour aider à compar…"
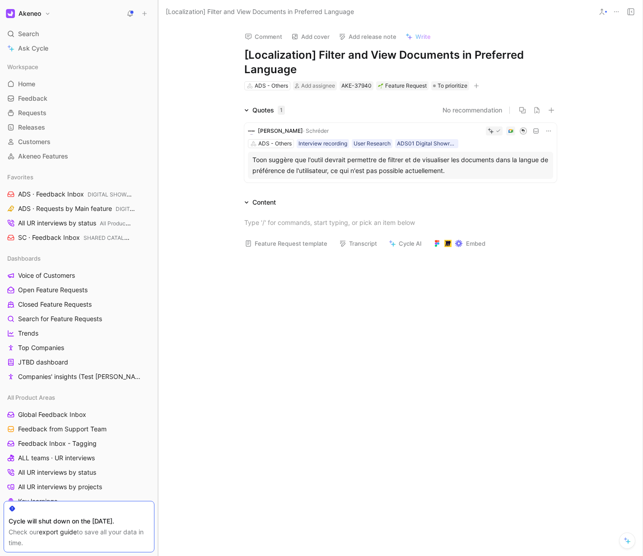
drag, startPoint x: 173, startPoint y: 161, endPoint x: 411, endPoint y: 172, distance: 238.3
click at [411, 172] on div "Akeneo Search ⌘ K Ask Cycle Workspace Home G then H Feedback G then F Requests …" at bounding box center [321, 278] width 643 height 556
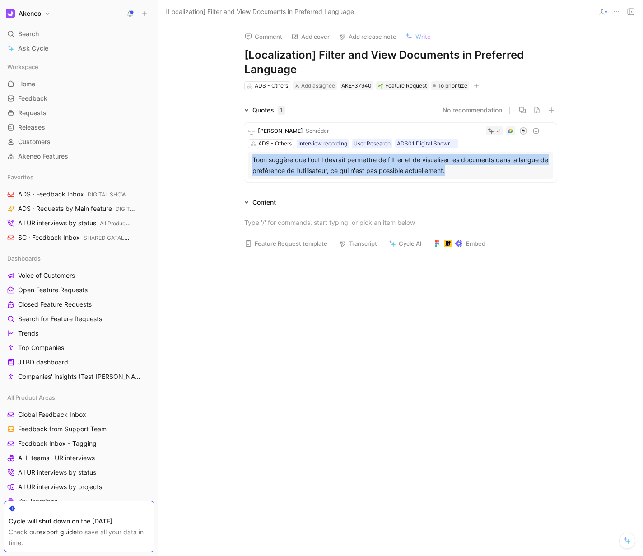
drag, startPoint x: 224, startPoint y: 155, endPoint x: 488, endPoint y: 174, distance: 264.4
click at [489, 174] on div "Quotes 1 No recommendation [PERSON_NAME] · [PERSON_NAME] ADS - Others Interview…" at bounding box center [401, 145] width 484 height 81
copy div "Toon suggère que l'outil devrait permettre de filtrer et de visualiser les docu…"
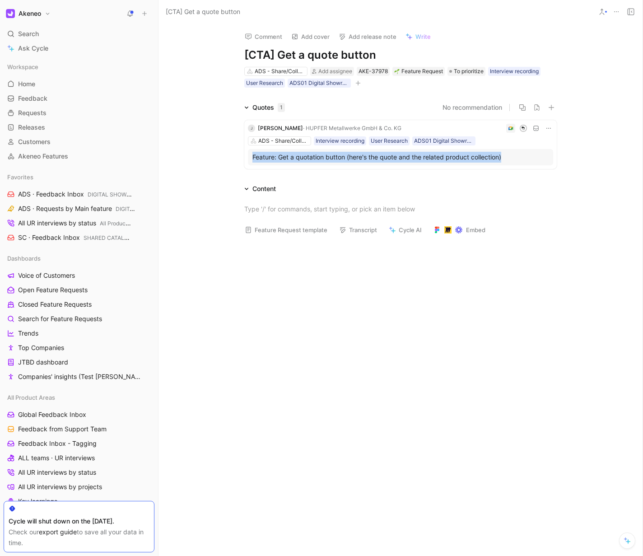
drag, startPoint x: 210, startPoint y: 158, endPoint x: 342, endPoint y: 166, distance: 133.0
click at [520, 157] on div "Quotes 1 No recommendation J [PERSON_NAME] · [PERSON_NAME] Metallwerke GmbH & C…" at bounding box center [401, 137] width 484 height 70
copy div "Feature: Get a quotation button (here's the quote and the related product colle…"
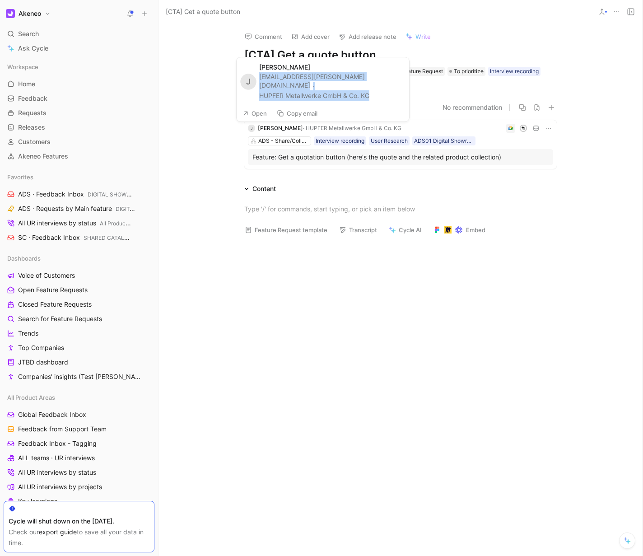
drag, startPoint x: 381, startPoint y: 95, endPoint x: 258, endPoint y: 87, distance: 123.6
click at [258, 87] on div "J Jonas Salvador [EMAIL_ADDRESS][PERSON_NAME][DOMAIN_NAME] [PERSON_NAME] Metall…" at bounding box center [323, 80] width 173 height 47
copy div "[EMAIL_ADDRESS][PERSON_NAME][DOMAIN_NAME] · [PERSON_NAME] Metallwerke GmbH & Co…"
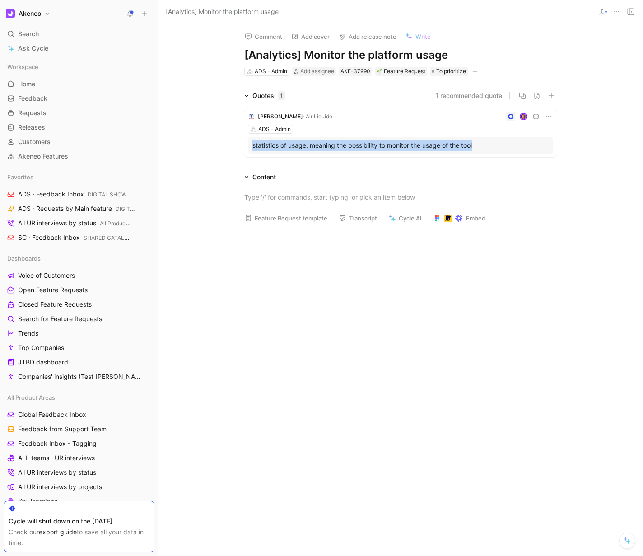
drag, startPoint x: 269, startPoint y: 145, endPoint x: 490, endPoint y: 143, distance: 220.9
click at [490, 143] on div "Quotes 1 1 recommended quote Bernard Orange · Air Liquide ADS - Admin statistic…" at bounding box center [401, 125] width 484 height 70
copy div "statistics of usage, meaning the possibility to monitor the usage of the tool"
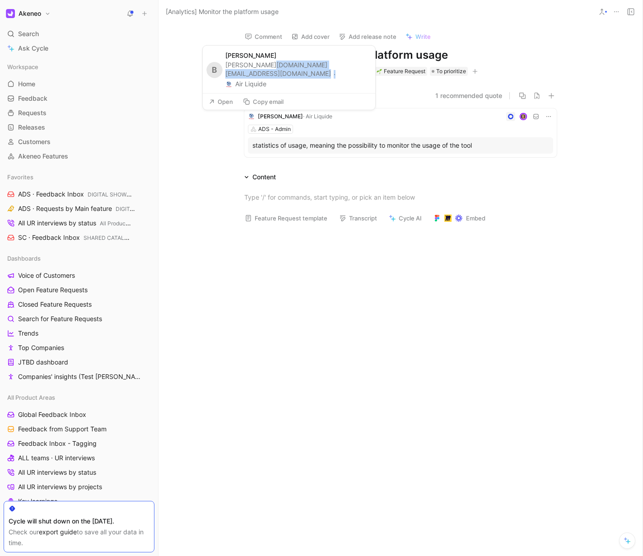
drag, startPoint x: 333, startPoint y: 74, endPoint x: 269, endPoint y: 76, distance: 64.2
click at [272, 75] on div "[PERSON_NAME][DOMAIN_NAME][EMAIL_ADDRESS][DOMAIN_NAME] · Air Liquide" at bounding box center [297, 75] width 145 height 29
drag, startPoint x: 288, startPoint y: 86, endPoint x: 228, endPoint y: 74, distance: 61.7
click div "B Bernard Orange bernard.orange@airliquide.com · Air Liquide"
copy div "[PERSON_NAME][DOMAIN_NAME][EMAIL_ADDRESS][DOMAIN_NAME] · Air Liquide"
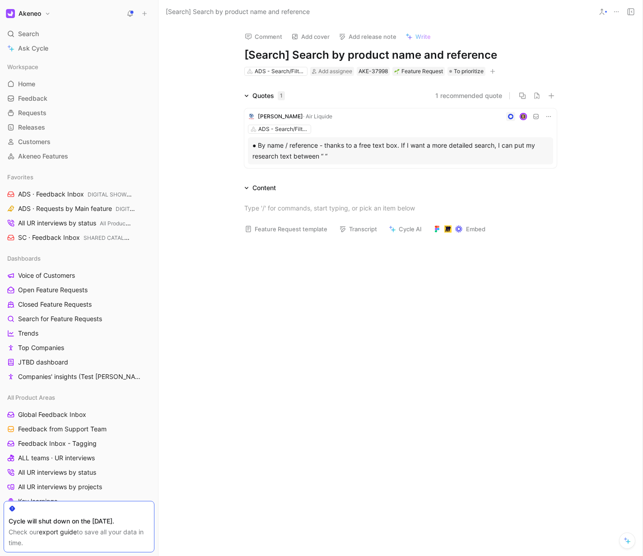
click at [327, 159] on div "● By name / reference - thanks to a free text box. If I want a more detailed se…" at bounding box center [400, 151] width 296 height 22
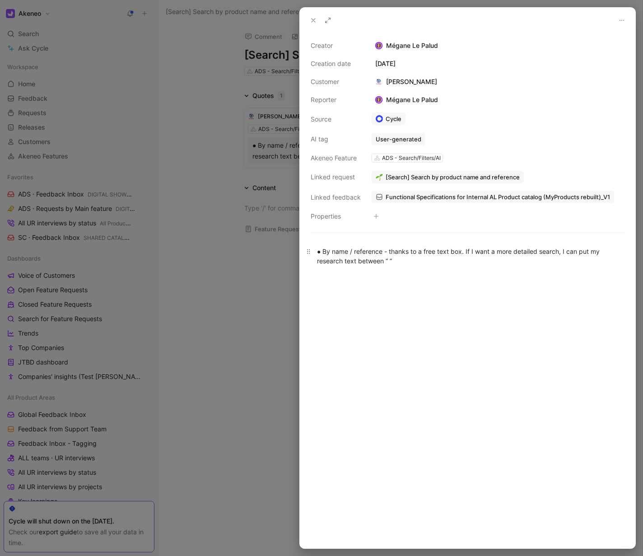
click at [365, 258] on div "● By name / reference - thanks to a free text box. If I want a more detailed se…" at bounding box center [467, 256] width 301 height 19
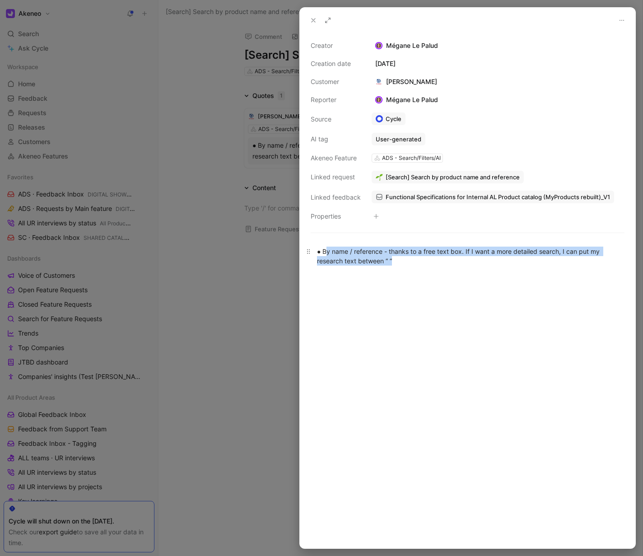
drag, startPoint x: 325, startPoint y: 252, endPoint x: 410, endPoint y: 261, distance: 85.5
click at [410, 261] on div "● By name / reference - thanks to a free text box. If I want a more detailed se…" at bounding box center [467, 256] width 301 height 19
drag, startPoint x: 410, startPoint y: 261, endPoint x: 322, endPoint y: 251, distance: 87.8
click at [322, 251] on div "● By name / reference - thanks to a free text box. If I want a more detailed se…" at bounding box center [467, 256] width 301 height 19
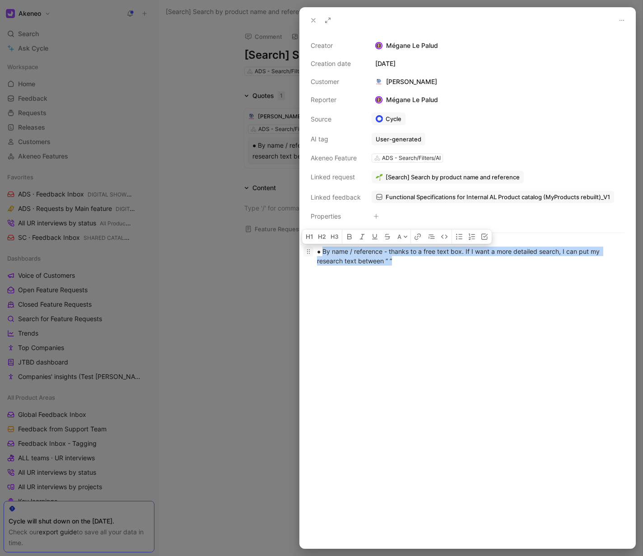
copy div "By name / reference - thanks to a free text box. If I want a more detailed sear…"
click at [217, 103] on div at bounding box center [321, 278] width 643 height 556
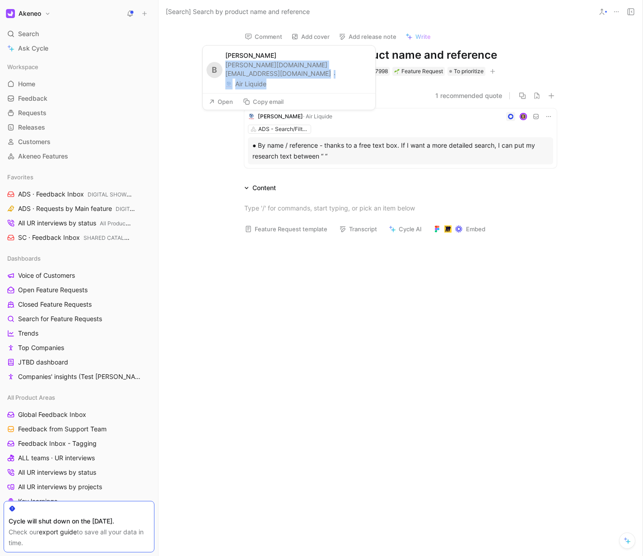
drag, startPoint x: 280, startPoint y: 86, endPoint x: 228, endPoint y: 75, distance: 53.7
click at [228, 75] on div "bernard.orange@airliquide.com · Air Liquide" at bounding box center [297, 75] width 145 height 29
copy div "bernard.orange@airliquide.com · Air Liquide"
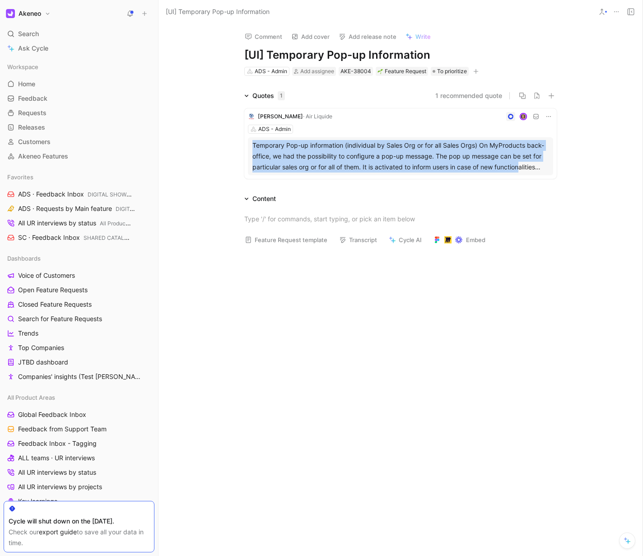
drag, startPoint x: 208, startPoint y: 145, endPoint x: 485, endPoint y: 161, distance: 277.3
click at [521, 167] on div "Quotes 1 1 recommended quote [PERSON_NAME] Orange · Air Liquide ADS - Admin Tem…" at bounding box center [401, 136] width 484 height 92
click at [474, 159] on div "Temporary Pop-up information (individual by Sales Org or for all Sales Orgs) On…" at bounding box center [400, 156] width 296 height 33
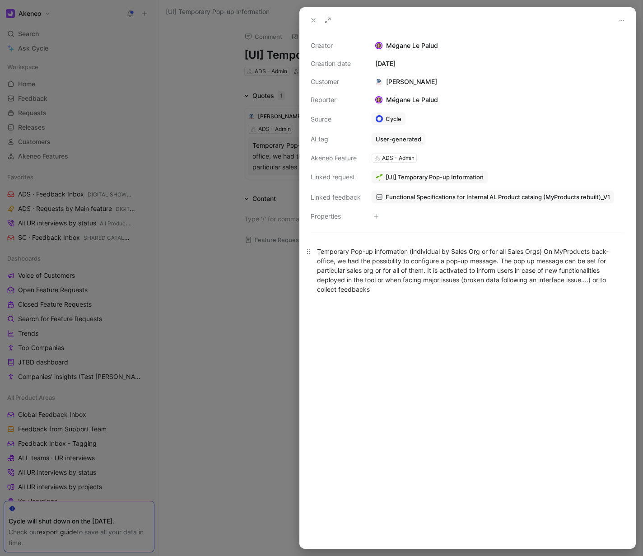
click at [408, 265] on div "Temporary Pop-up information (individual by Sales Org or for all Sales Orgs) On…" at bounding box center [467, 270] width 301 height 47
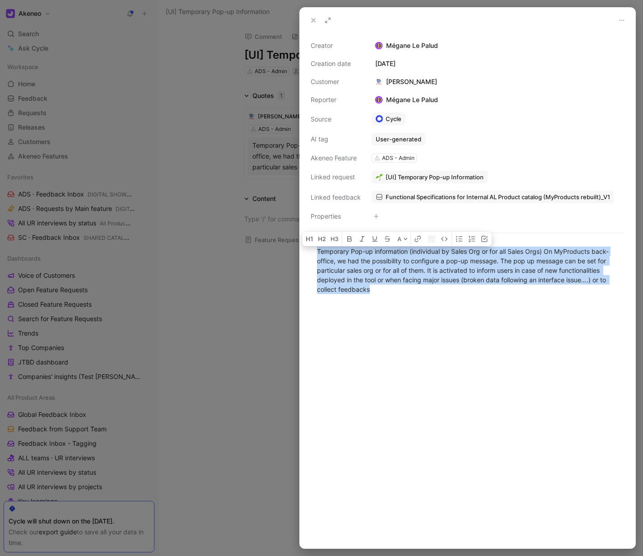
copy div "Temporary Pop-up information (individual by Sales Org or for all Sales Orgs) On…"
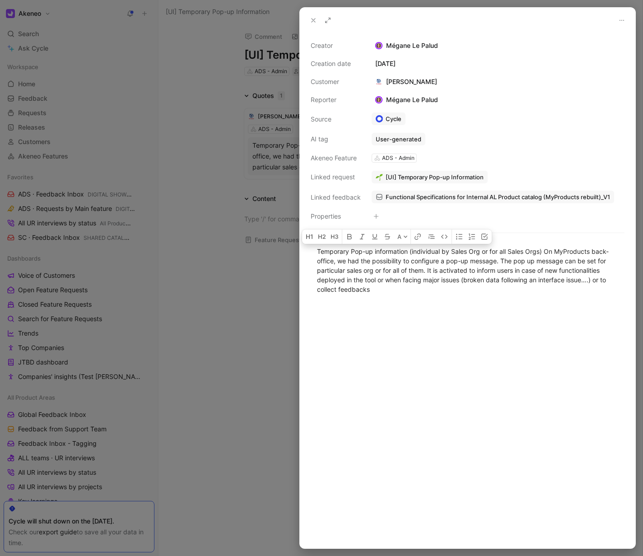
click at [293, 90] on div at bounding box center [321, 278] width 643 height 556
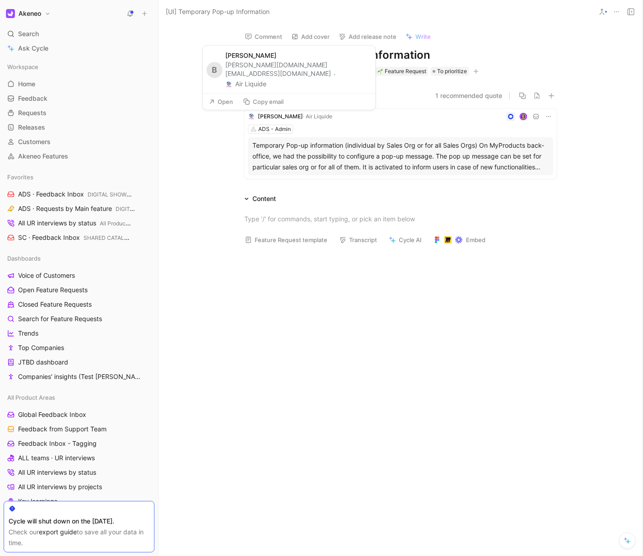
drag, startPoint x: 291, startPoint y: 85, endPoint x: 230, endPoint y: 73, distance: 62.5
click at [230, 73] on div "[PERSON_NAME][DOMAIN_NAME][EMAIL_ADDRESS][DOMAIN_NAME] · Air Liquide" at bounding box center [297, 75] width 145 height 29
copy div "[PERSON_NAME][DOMAIN_NAME][EMAIL_ADDRESS][DOMAIN_NAME] · Air Liquide"
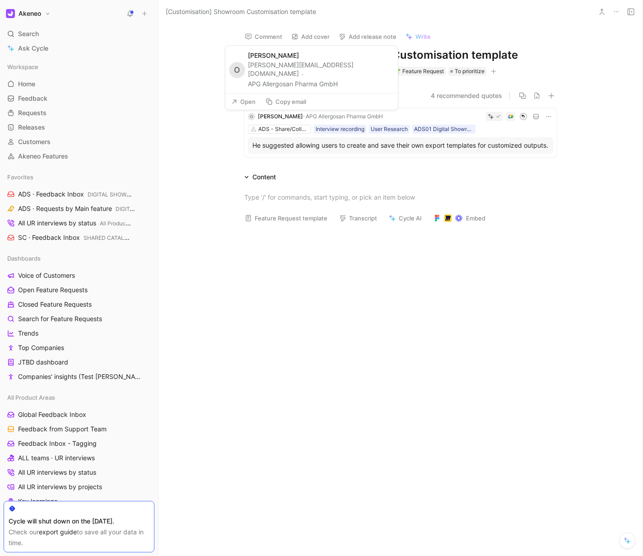
drag, startPoint x: 360, startPoint y: 82, endPoint x: 249, endPoint y: 75, distance: 111.3
click at [249, 75] on div "[PERSON_NAME][EMAIL_ADDRESS][DOMAIN_NAME] · APG Allergosan Pharma GmbH" at bounding box center [320, 75] width 145 height 29
copy div "[PERSON_NAME][EMAIL_ADDRESS][DOMAIN_NAME] · APG Allergosan Pharma GmbH"
drag, startPoint x: 234, startPoint y: 142, endPoint x: 350, endPoint y: 162, distance: 117.2
click at [350, 161] on div "O [PERSON_NAME] · APG Allergosan Pharma GmbH ADS - Share/Collaborate Interview …" at bounding box center [400, 131] width 347 height 60
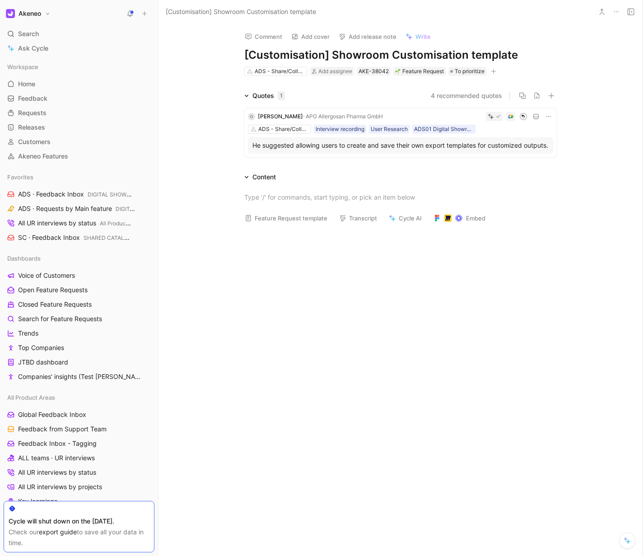
copy div "He suggested allowing users to create and save their own export templates for c…"
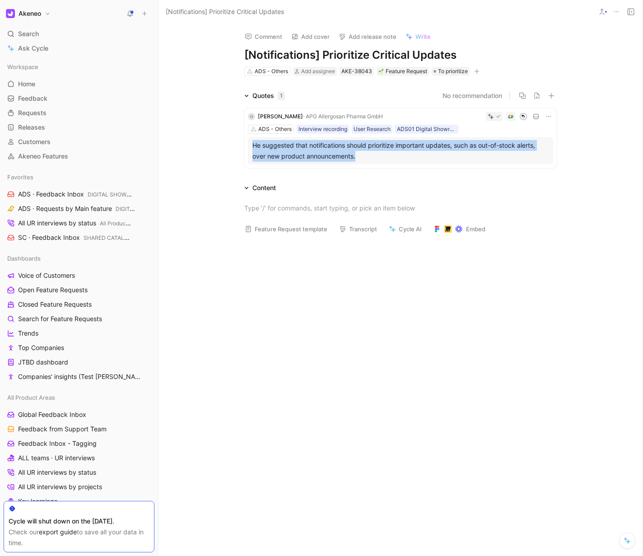
drag, startPoint x: 213, startPoint y: 143, endPoint x: 448, endPoint y: 170, distance: 236.8
click at [448, 170] on div "Quotes 1 No recommendation O [PERSON_NAME] · APG Allergosan Pharma GmbH ADS - O…" at bounding box center [401, 130] width 484 height 81
copy div "He suggested that notifications should prioritize important updates, such as ou…"
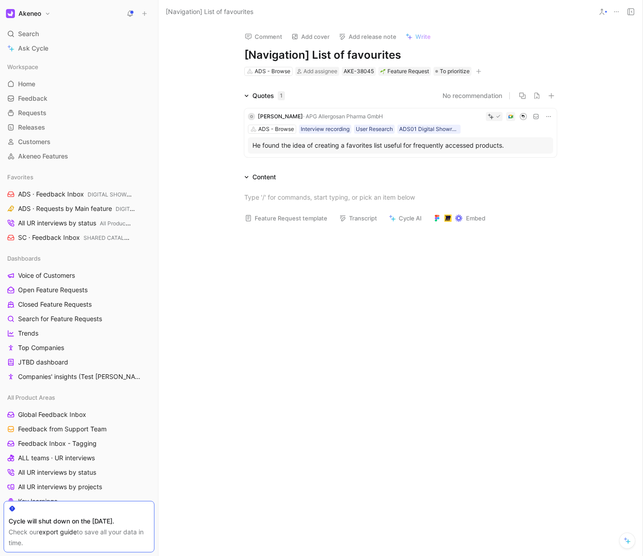
drag, startPoint x: 219, startPoint y: 145, endPoint x: 547, endPoint y: 155, distance: 328.5
click at [547, 155] on div "Quotes 1 No recommendation O [PERSON_NAME] · APG Allergosan Pharma GmbH ADS - B…" at bounding box center [401, 125] width 484 height 70
copy div "He found the idea of creating a favorites list useful for frequently accessed p…"
click at [444, 289] on div at bounding box center [401, 313] width 484 height 167
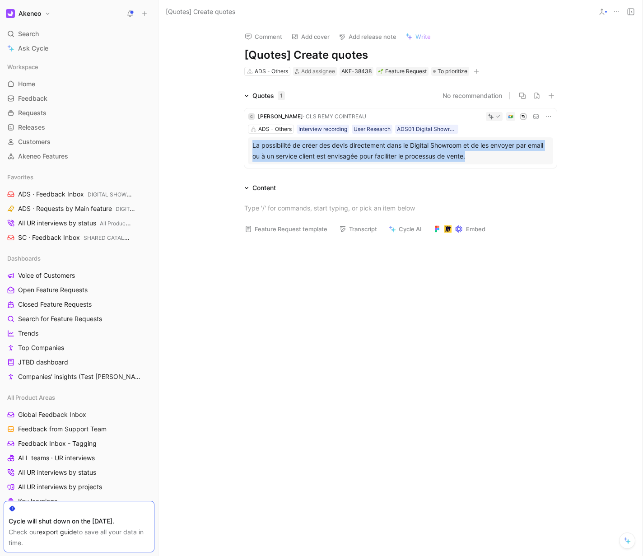
drag, startPoint x: 228, startPoint y: 141, endPoint x: 502, endPoint y: 160, distance: 274.3
click at [502, 160] on div "Quotes 1 No recommendation C [PERSON_NAME] · CLS REMY COINTREAU ADS - Others In…" at bounding box center [401, 130] width 484 height 81
copy div "La possibilité de créer des devis directement dans le Digital Showroom et de le…"
drag, startPoint x: 318, startPoint y: 87, endPoint x: 244, endPoint y: 74, distance: 75.6
click at [244, 74] on div "[EMAIL_ADDRESS][DOMAIN_NAME] · CLS REMY COINTREAU" at bounding box center [315, 79] width 145 height 20
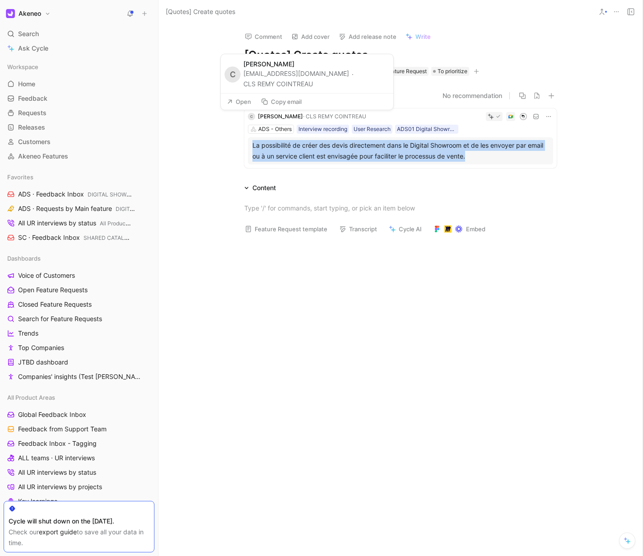
copy div "[EMAIL_ADDRESS][DOMAIN_NAME] · CLS REMY COINTREAU"
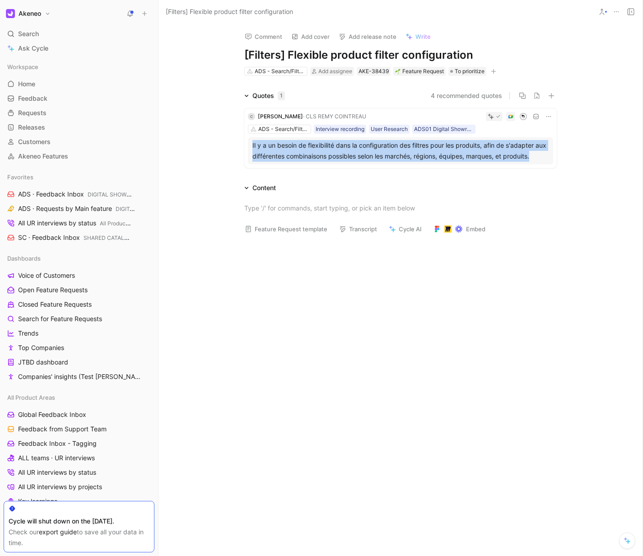
drag, startPoint x: 231, startPoint y: 140, endPoint x: 548, endPoint y: 158, distance: 317.6
click at [548, 158] on div "C [PERSON_NAME] · CLS REMY COINTREAU ADS - Search/Filters/AI Interview recordin…" at bounding box center [400, 136] width 347 height 70
copy div "Il y a un besoin de flexibilité dans la configuration des filtres pour les prod…"
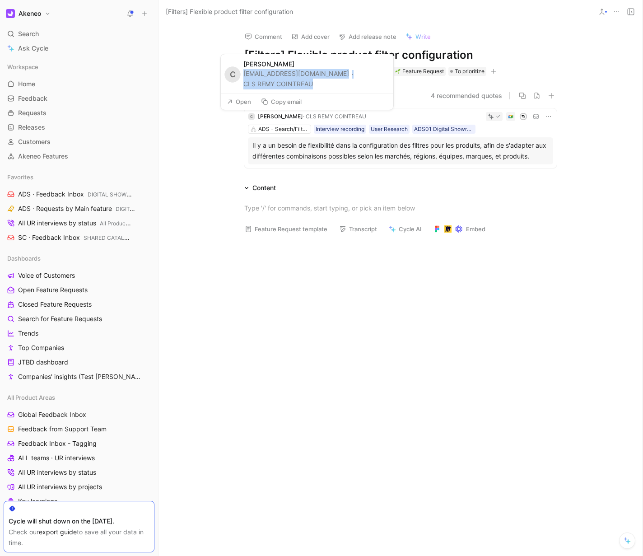
drag, startPoint x: 244, startPoint y: 75, endPoint x: 328, endPoint y: 84, distance: 84.5
click at [328, 84] on div "[EMAIL_ADDRESS][DOMAIN_NAME] · CLS REMY COINTREAU" at bounding box center [315, 79] width 145 height 20
copy div "[EMAIL_ADDRESS][DOMAIN_NAME] · CLS REMY COINTREAU"
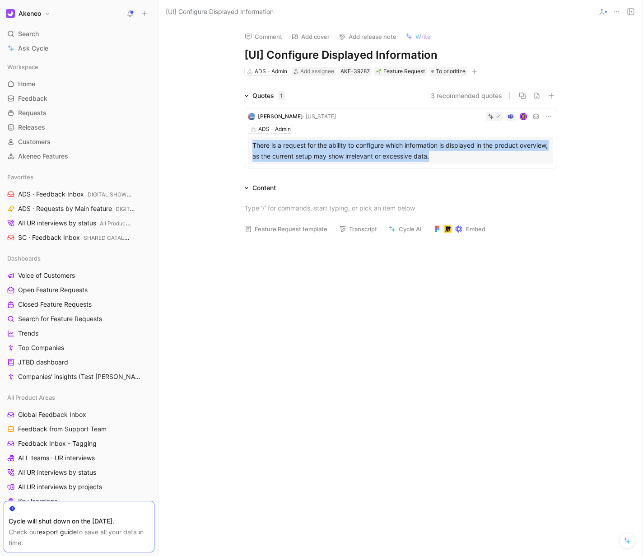
drag, startPoint x: 223, startPoint y: 144, endPoint x: 523, endPoint y: 158, distance: 299.7
click at [523, 158] on div "Quotes 1 3 recommended quotes Veerle Bosmans · [US_STATE] ADS - Admin There is …" at bounding box center [401, 130] width 484 height 81
copy div "There is a request for the ability to configure which information is displayed …"
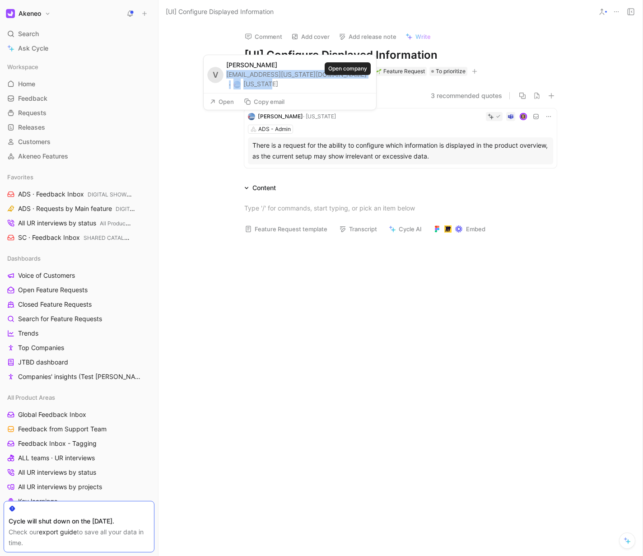
drag, startPoint x: 229, startPoint y: 84, endPoint x: 365, endPoint y: 83, distance: 136.0
click at [365, 83] on div "[EMAIL_ADDRESS][US_STATE][DOMAIN_NAME] · [US_STATE]" at bounding box center [298, 79] width 145 height 19
copy div "[EMAIL_ADDRESS][US_STATE][DOMAIN_NAME] · [US_STATE]"
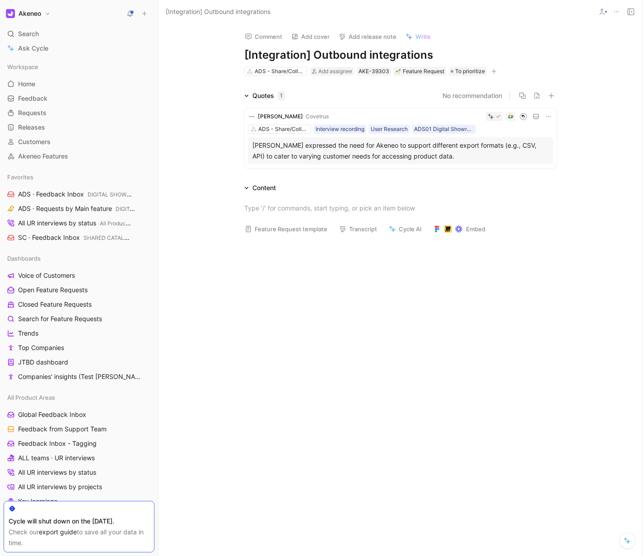
drag, startPoint x: 208, startPoint y: 146, endPoint x: 308, endPoint y: 120, distance: 104.1
click at [504, 155] on div "Quotes 1 No recommendation [PERSON_NAME] · Covetrus ADS - Share/Collaborate Int…" at bounding box center [401, 130] width 484 height 81
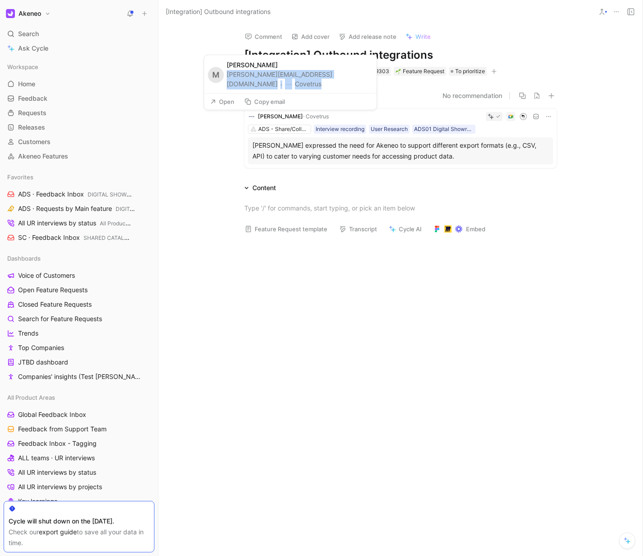
drag, startPoint x: 284, startPoint y: 86, endPoint x: 230, endPoint y: 74, distance: 54.6
click at [230, 74] on div "[PERSON_NAME][EMAIL_ADDRESS][DOMAIN_NAME] · Covetrus" at bounding box center [299, 79] width 145 height 19
copy div "[PERSON_NAME][EMAIL_ADDRESS][DOMAIN_NAME] · Covetrus"
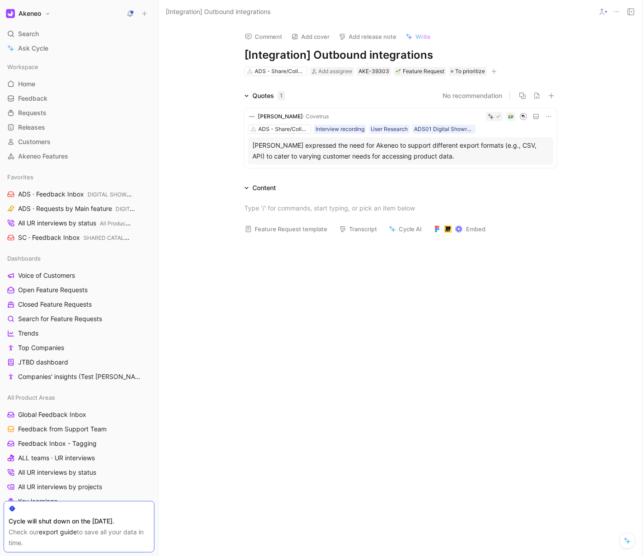
drag, startPoint x: 195, startPoint y: 142, endPoint x: 530, endPoint y: 158, distance: 335.5
click at [530, 158] on div "Quotes 1 No recommendation [PERSON_NAME] · Covetrus ADS - Share/Collaborate Int…" at bounding box center [401, 130] width 484 height 81
copy div "[PERSON_NAME] expressed the need for Akeneo to support different export formats…"
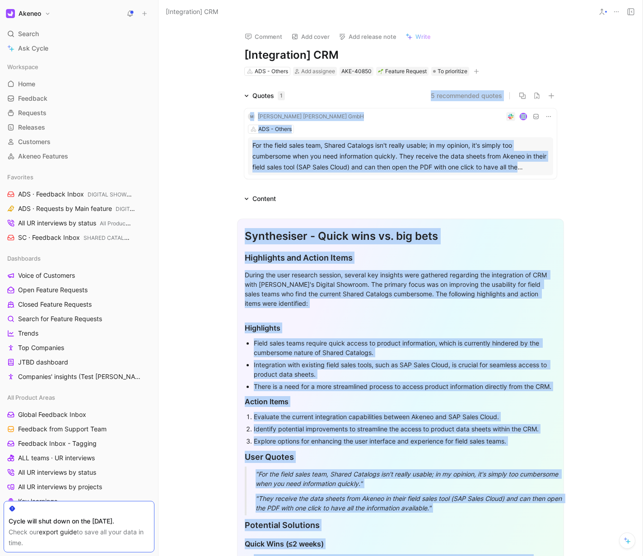
drag, startPoint x: 213, startPoint y: 84, endPoint x: 350, endPoint y: 83, distance: 137.7
click at [278, 112] on div "[PERSON_NAME] [PERSON_NAME] GmbH" at bounding box center [311, 116] width 106 height 9
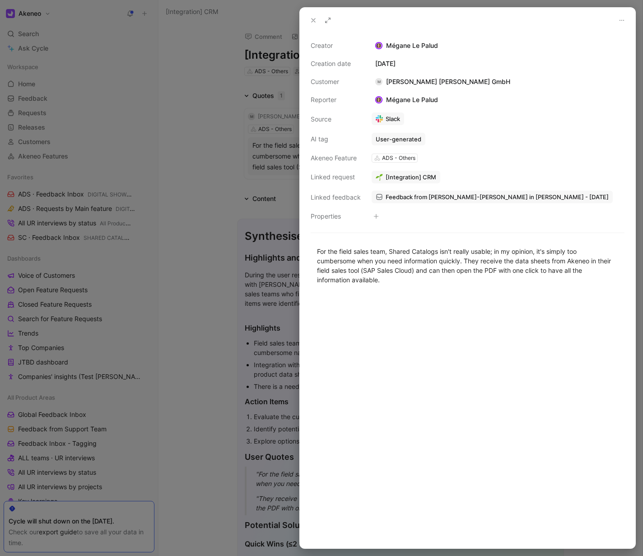
click at [218, 90] on div at bounding box center [321, 278] width 643 height 556
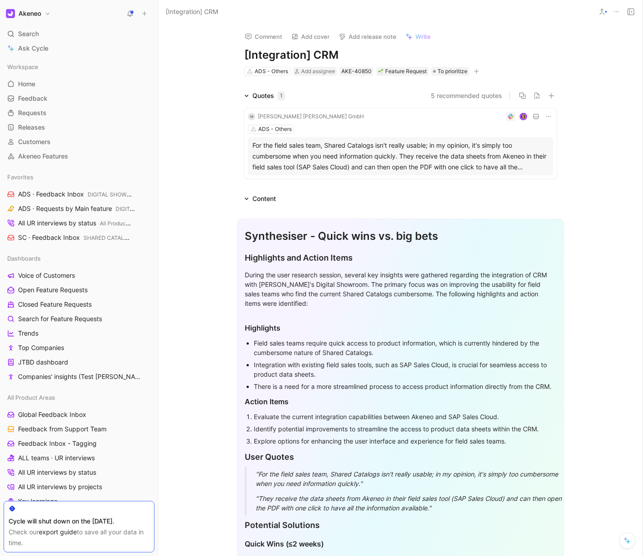
click at [196, 94] on div at bounding box center [321, 278] width 643 height 556
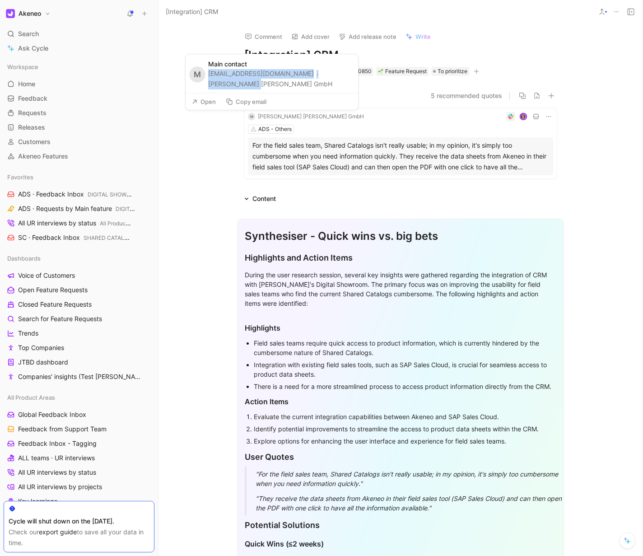
drag, startPoint x: 212, startPoint y: 85, endPoint x: 351, endPoint y: 82, distance: 138.7
click at [351, 82] on div "maincontact@weinwolf.com · Wein Wolf GmbH" at bounding box center [280, 79] width 145 height 20
copy div "maincontact@weinwolf.com · Wein Wolf GmbH"
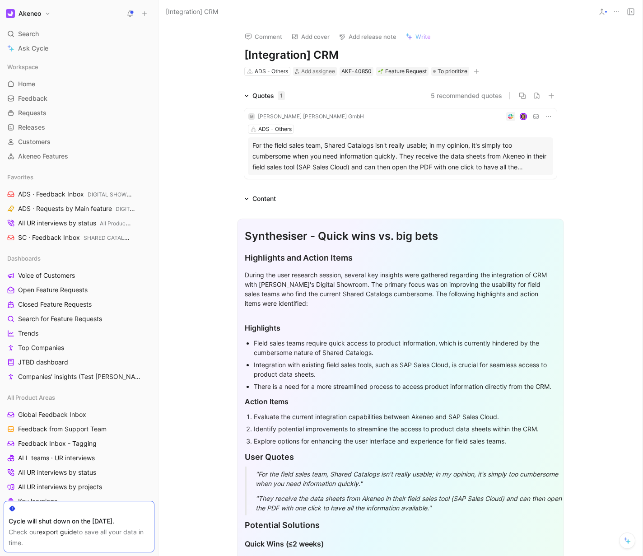
click at [318, 166] on div "For the field sales team, Shared Catalogs isn't really usable; in my opinion, i…" at bounding box center [400, 156] width 296 height 33
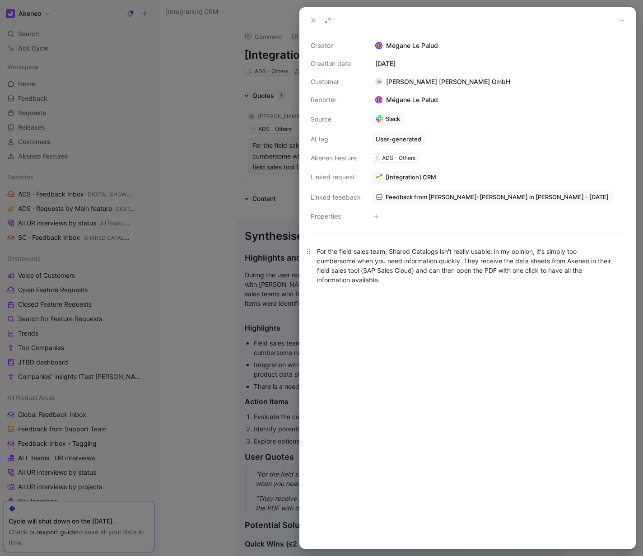
click at [391, 266] on div "For the field sales team, Shared Catalogs isn't really usable; in my opinion, i…" at bounding box center [467, 266] width 301 height 38
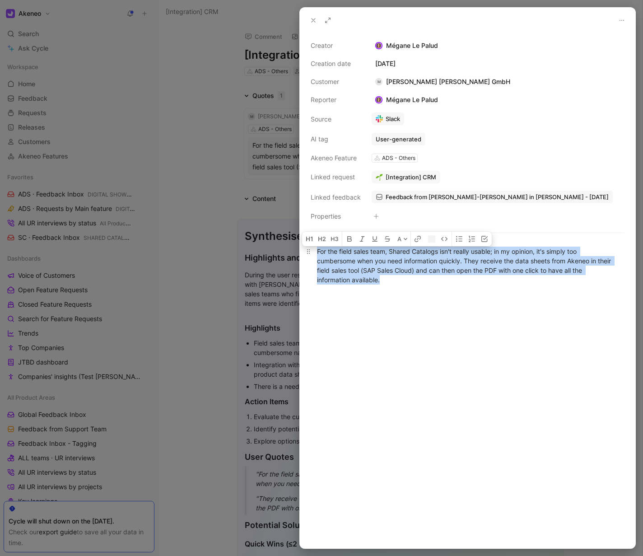
copy div "For the field sales team, Shared Catalogs isn't really usable; in my opinion, i…"
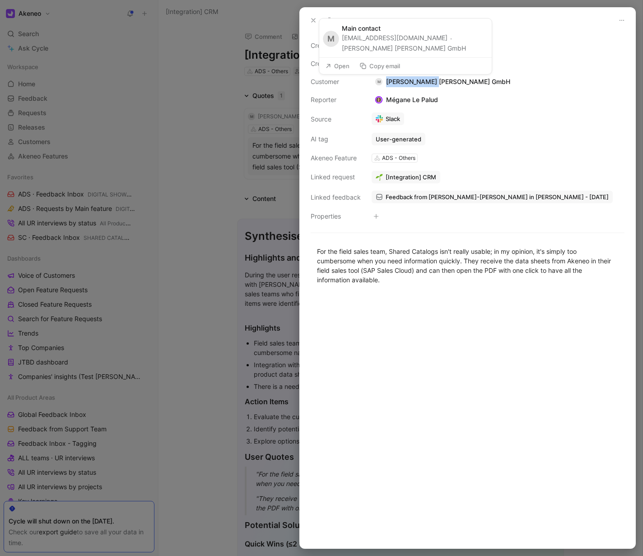
drag, startPoint x: 440, startPoint y: 83, endPoint x: 435, endPoint y: 83, distance: 5.0
click at [435, 83] on div "Creator Mégane Le Palud Creation date August 28, 2025 Customer M Wein Wolf GmbH…" at bounding box center [468, 131] width 314 height 182
copy div "Wein Wolf GmbH"
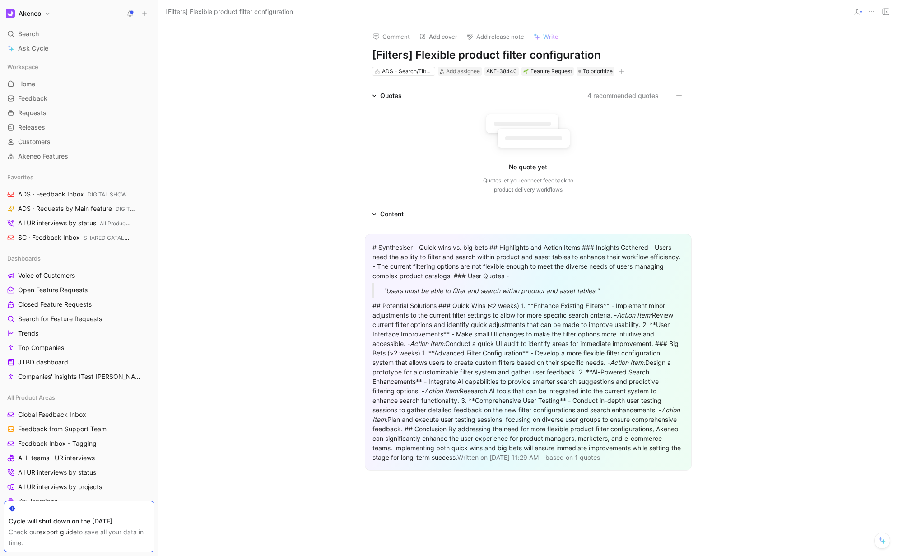
click at [462, 341] on div "## Potential Solutions ### Quick Wins (≤2 weeks) 1. **Enhance Existing Filters*…" at bounding box center [529, 381] width 312 height 161
click at [428, 255] on div "# Synthesiser - Quick wins vs. big bets ## Highlights and Action Items ### Insi…" at bounding box center [529, 262] width 312 height 38
click at [458, 461] on span "Written on Aug 19 2025, 11:29 AM – based on 1 quotes" at bounding box center [529, 457] width 143 height 8
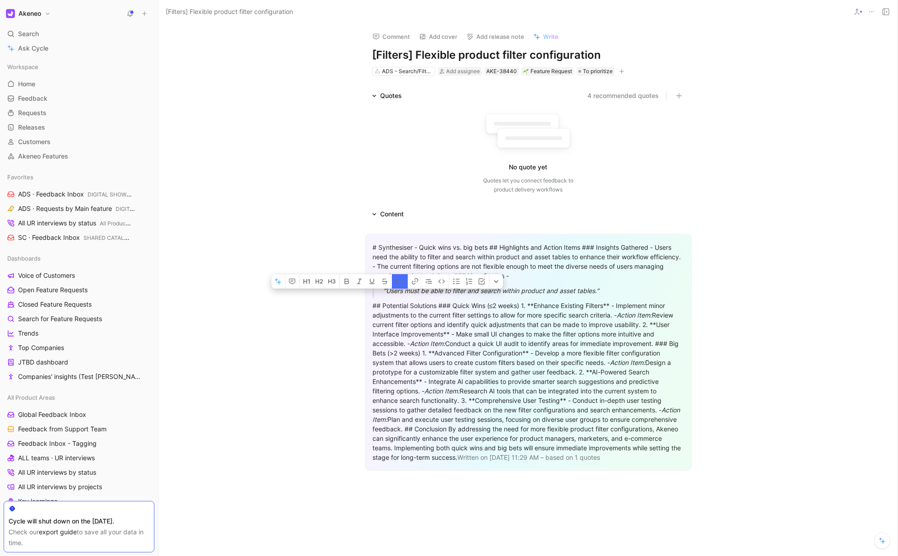
click at [464, 458] on div "## Potential Solutions ### Quick Wins (≤2 weeks) 1. **Enhance Existing Filters*…" at bounding box center [529, 381] width 312 height 161
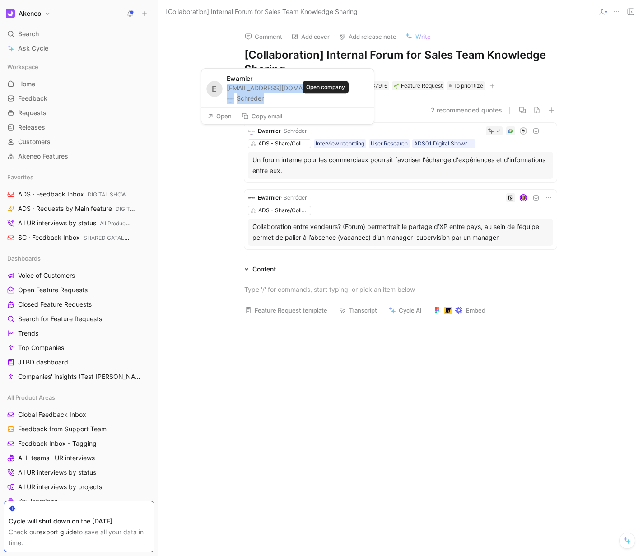
drag, startPoint x: 228, startPoint y: 99, endPoint x: 347, endPoint y: 95, distance: 119.3
click at [347, 95] on div "E [PERSON_NAME] [PERSON_NAME][EMAIL_ADDRESS][DOMAIN_NAME] · Schréder" at bounding box center [287, 88] width 173 height 39
copy div "[EMAIL_ADDRESS][DOMAIN_NAME] · Schréder"
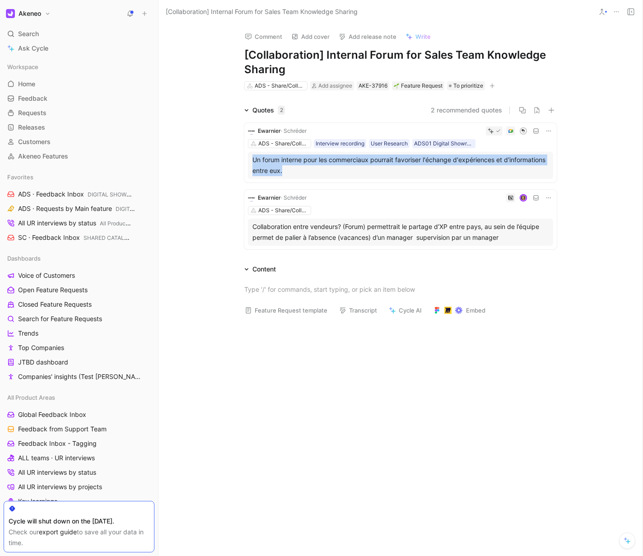
drag, startPoint x: 216, startPoint y: 154, endPoint x: 397, endPoint y: 173, distance: 181.7
click at [397, 173] on div "Quotes 2 2 recommended quotes [PERSON_NAME] ADS - Share/Collaborate Interview r…" at bounding box center [401, 179] width 484 height 148
copy div "Un forum interne pour les commerciaux pourrait favoriser l'échange d'expérience…"
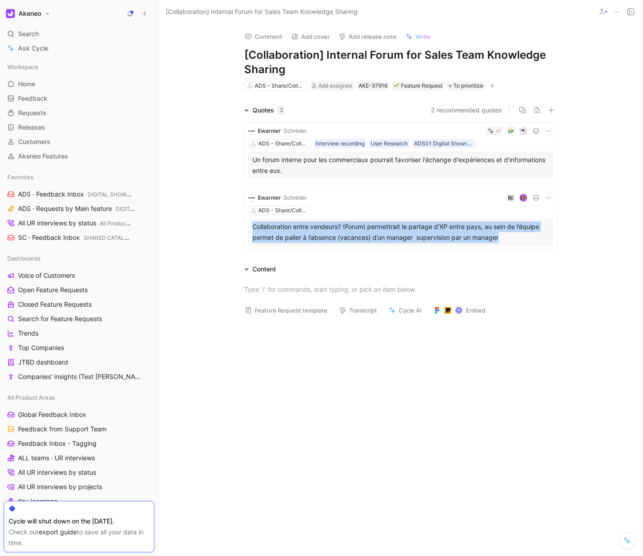
drag, startPoint x: 195, startPoint y: 224, endPoint x: 521, endPoint y: 244, distance: 327.1
click at [521, 244] on div "Quotes 2 2 recommended quotes Ewarnier · Schréder ADS - Share/Collaborate Inter…" at bounding box center [401, 179] width 484 height 148
copy div "Collaboration entre vendeurs? (Forum) permettrait le partage d’XP entre pays, a…"
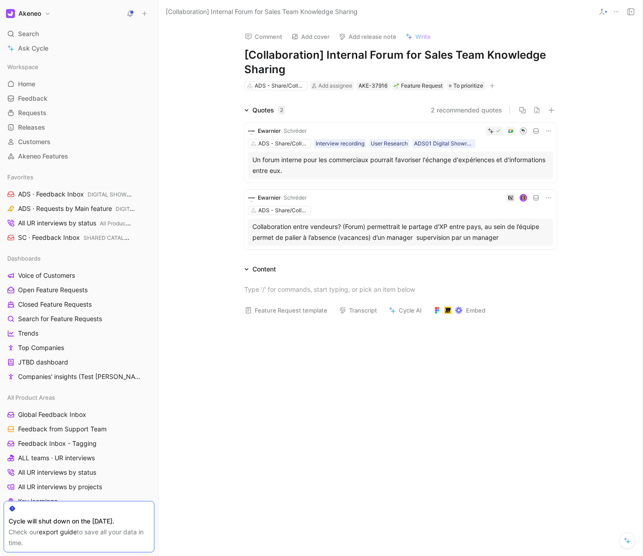
click at [413, 268] on div "Content" at bounding box center [400, 269] width 347 height 11
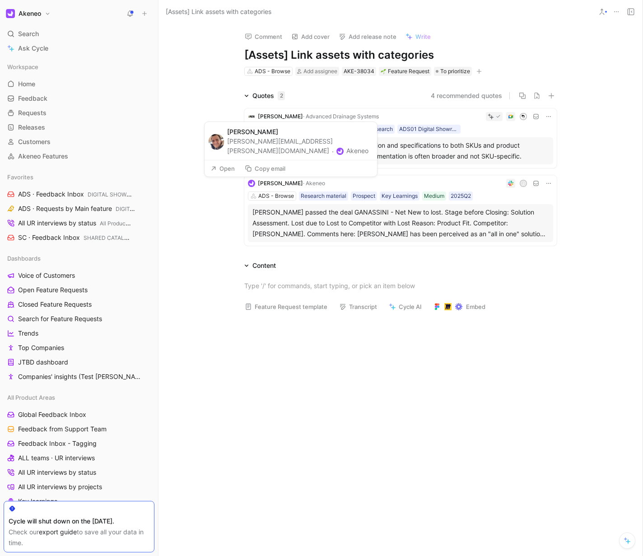
click at [261, 169] on button "Copy email" at bounding box center [265, 168] width 49 height 13
click at [387, 229] on div "Alessandro Riva passed the deal GANASSINI - Net New to lost. Stage before Closi…" at bounding box center [400, 223] width 296 height 33
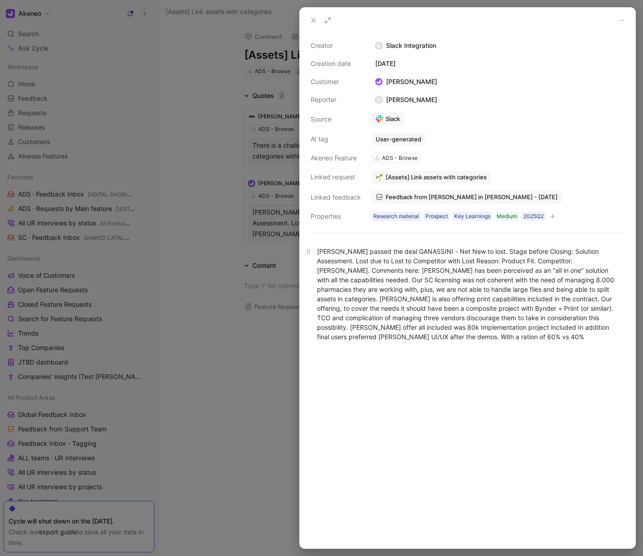
click at [386, 290] on div "Alessandro Riva passed the deal GANASSINI - Net New to lost. Stage before Closi…" at bounding box center [467, 294] width 301 height 95
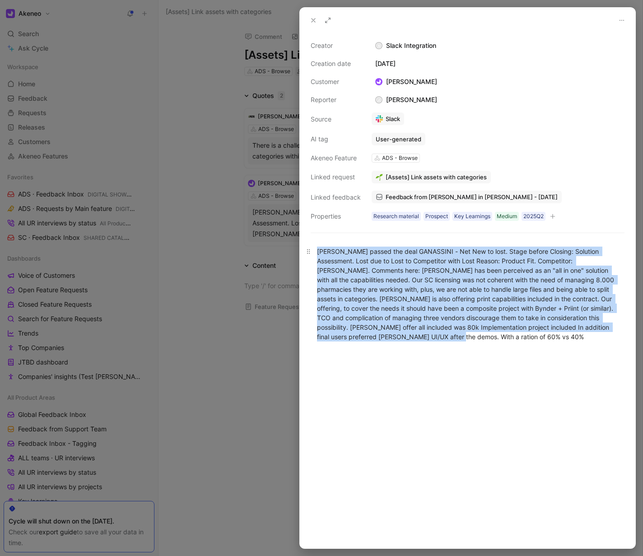
copy div "Alessandro Riva passed the deal GANASSINI - Net New to lost. Stage before Closi…"
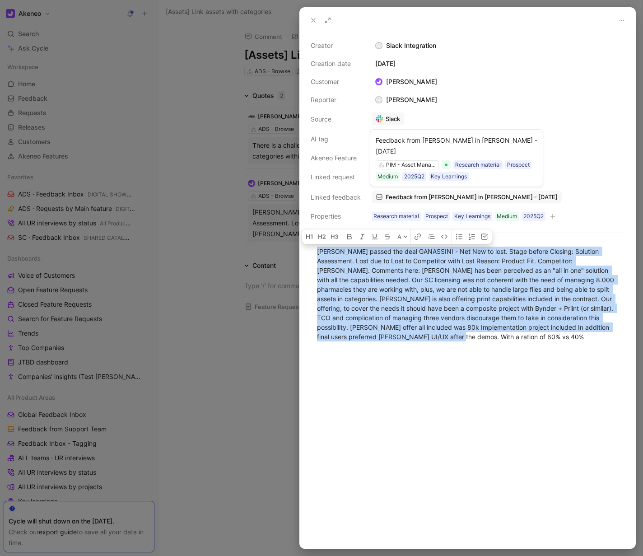
click at [405, 198] on span "Feedback from John Dixon in Slack - 6/3/2025" at bounding box center [472, 197] width 172 height 8
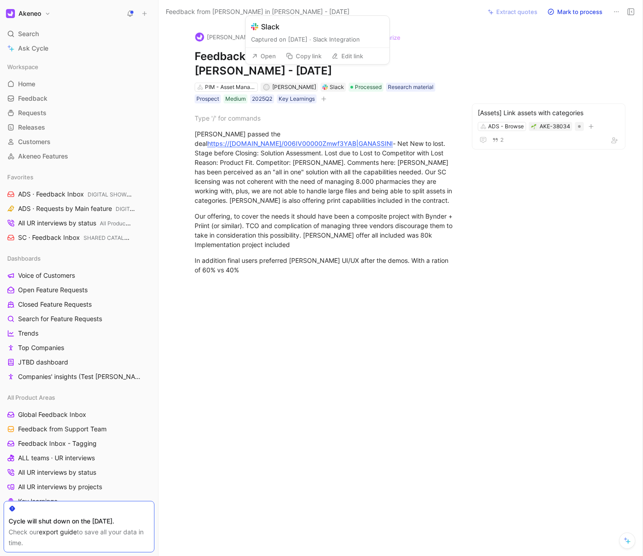
click at [315, 57] on button "Copy link" at bounding box center [304, 56] width 44 height 13
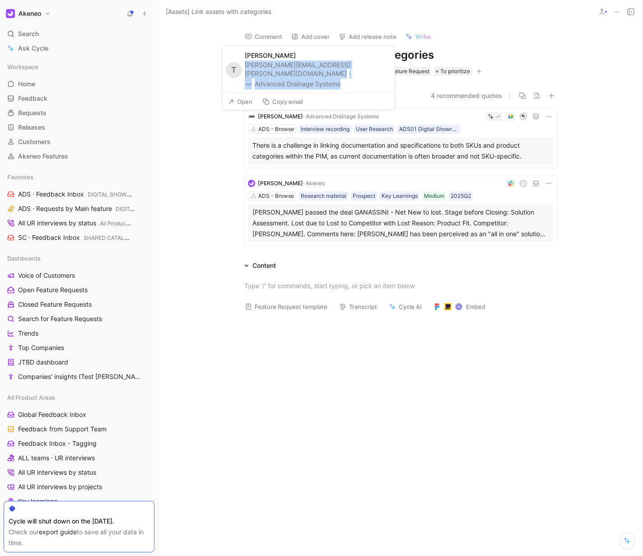
drag, startPoint x: 334, startPoint y: 83, endPoint x: 243, endPoint y: 75, distance: 91.1
click at [243, 75] on div "T Thomas Janes thomas.janes@adspipe.com · Advanced Drainage Systems" at bounding box center [308, 69] width 173 height 47
copy div "thomas.janes@adspipe.com · Advanced Drainage Systems"
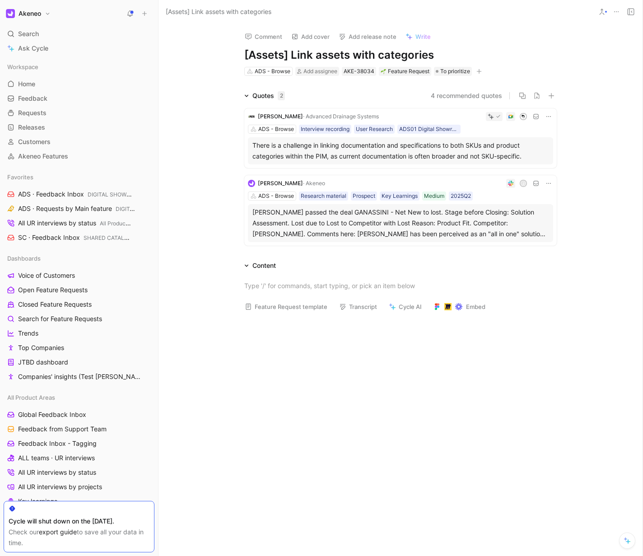
drag, startPoint x: 209, startPoint y: 144, endPoint x: 531, endPoint y: 152, distance: 322.6
click at [531, 152] on div "Quotes 2 4 recommended quotes Thomas Janes · Advanced Drainage Systems ADS - Br…" at bounding box center [401, 169] width 484 height 159
copy div "There is a challenge in linking documentation and specifications to both SKUs a…"
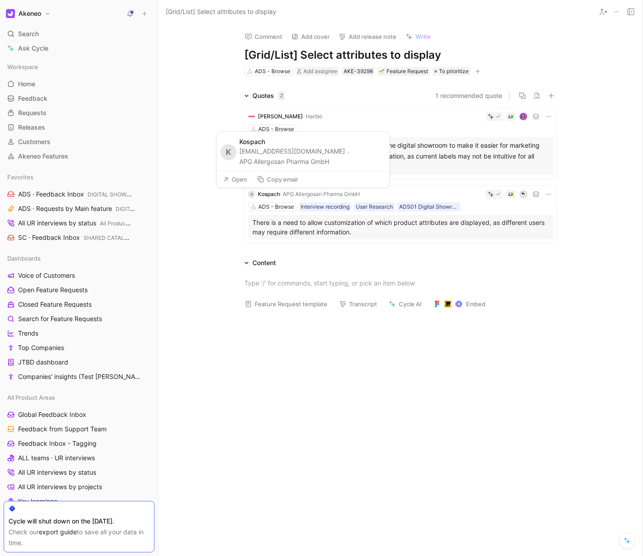
drag, startPoint x: 352, startPoint y: 161, endPoint x: 242, endPoint y: 153, distance: 111.0
click at [242, 153] on div "[EMAIL_ADDRESS][DOMAIN_NAME] · APG Allergosan Pharma GmbH" at bounding box center [311, 157] width 145 height 20
copy div "[EMAIL_ADDRESS][DOMAIN_NAME] · APG Allergosan Pharma GmbH"
drag, startPoint x: 210, startPoint y: 219, endPoint x: 346, endPoint y: 245, distance: 138.4
click at [435, 249] on div "Quotes 2 1 recommended quote [PERSON_NAME] · Haribo ADS - Browse There is a dem…" at bounding box center [401, 286] width 484 height 392
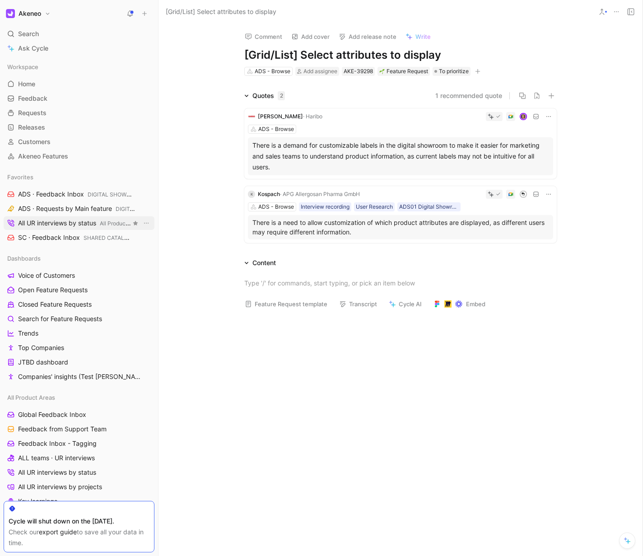
copy p "There is a need to allow customization of which product attributes are displaye…"
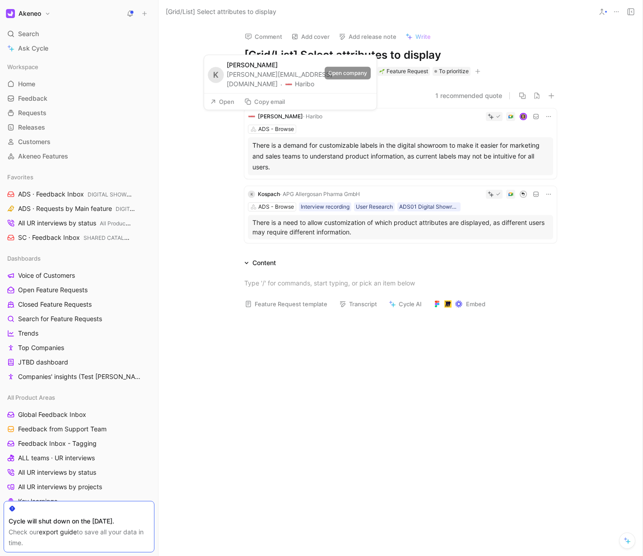
drag, startPoint x: 232, startPoint y: 84, endPoint x: 363, endPoint y: 86, distance: 131.0
click at [363, 86] on div "K [PERSON_NAME] [PERSON_NAME][EMAIL_ADDRESS][DOMAIN_NAME] [PERSON_NAME][GEOGRAP…" at bounding box center [290, 74] width 173 height 38
copy div "[PERSON_NAME][EMAIL_ADDRESS][DOMAIN_NAME] · [GEOGRAPHIC_DATA]"
drag, startPoint x: 210, startPoint y: 144, endPoint x: 312, endPoint y: 169, distance: 104.3
click at [312, 169] on div "Quotes 2 1 recommended quote [PERSON_NAME] · Haribo ADS - Browse There is a dem…" at bounding box center [401, 168] width 484 height 156
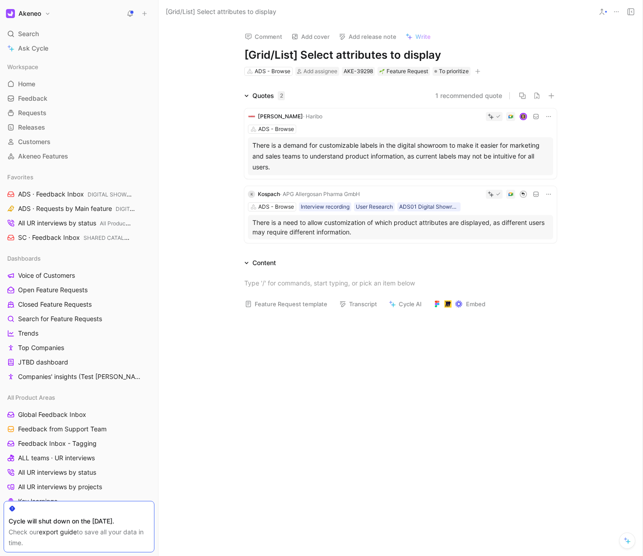
copy div "There is a demand for customizable labels in the digital showroom to make it ea…"
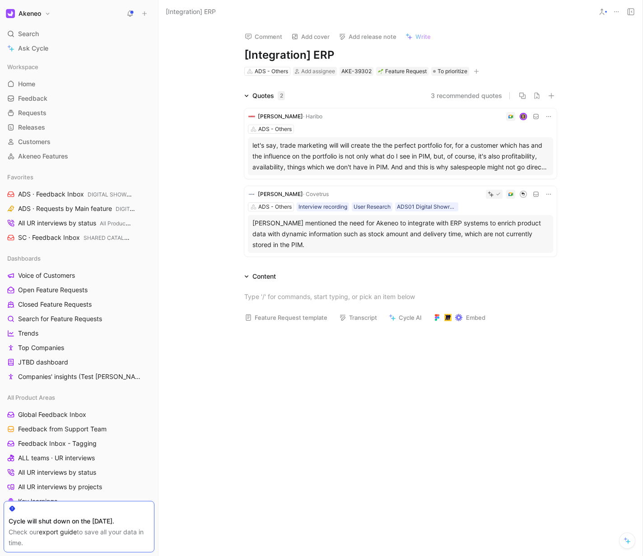
click at [325, 153] on div "let's say, trade marketing will will create the the perfect portfolio for, for …" at bounding box center [400, 156] width 296 height 33
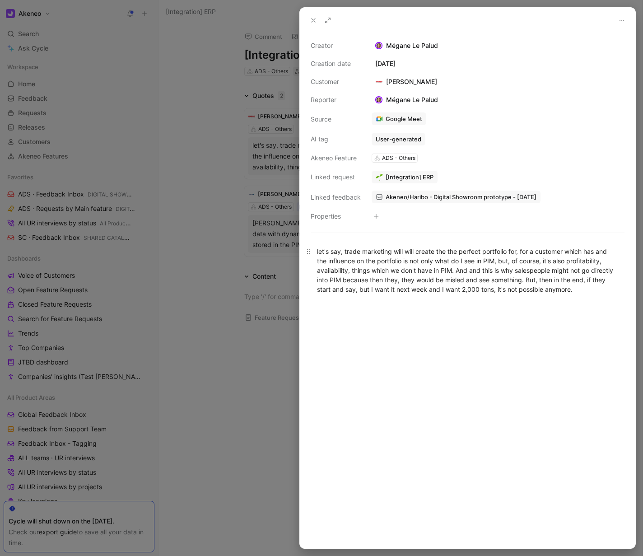
click at [352, 272] on div "let's say, trade marketing will will create the the perfect portfolio for, for …" at bounding box center [467, 270] width 301 height 47
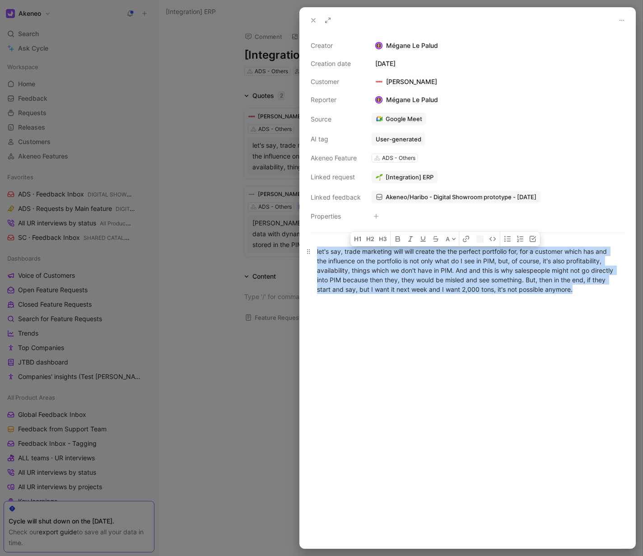
copy div "let's say, trade marketing will will create the the perfect portfolio for, for …"
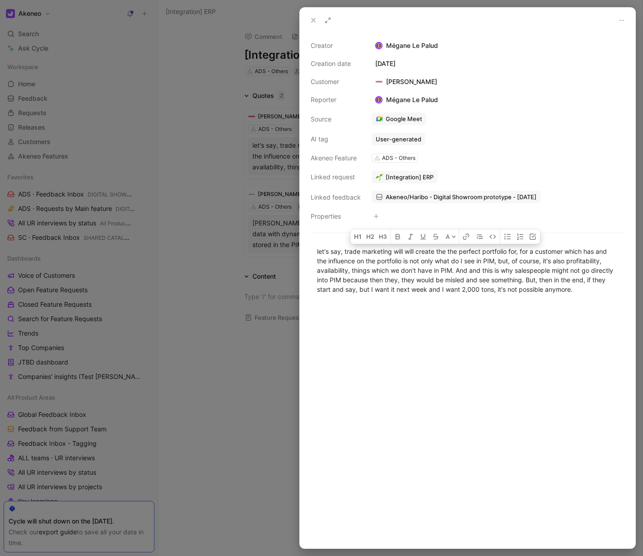
click at [239, 137] on div at bounding box center [321, 278] width 643 height 556
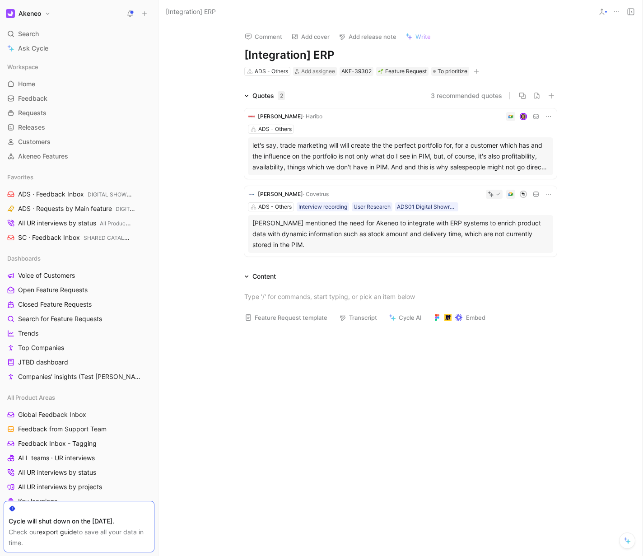
drag, startPoint x: 231, startPoint y: 85, endPoint x: 306, endPoint y: 112, distance: 79.1
drag, startPoint x: 231, startPoint y: 85, endPoint x: 323, endPoint y: 84, distance: 92.6
click at [323, 84] on div "[PERSON_NAME][EMAIL_ADDRESS][DOMAIN_NAME] · [GEOGRAPHIC_DATA]" at bounding box center [299, 79] width 145 height 19
click at [273, 103] on button "Copy email" at bounding box center [264, 101] width 49 height 13
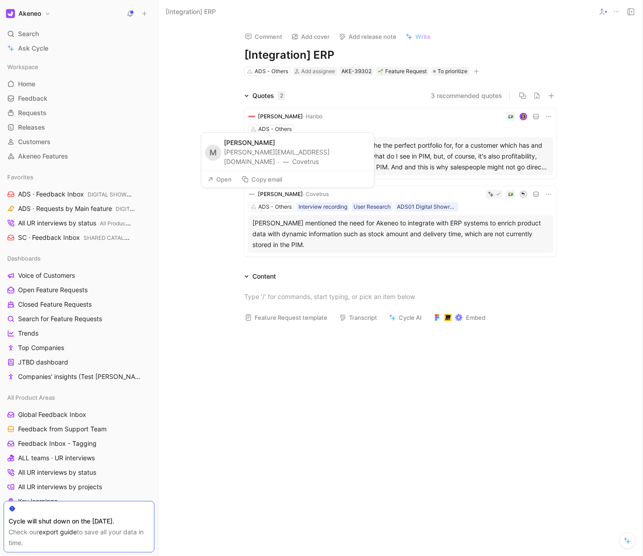
drag, startPoint x: 227, startPoint y: 152, endPoint x: 268, endPoint y: 160, distance: 41.5
click at [268, 160] on div "[PERSON_NAME][EMAIL_ADDRESS][DOMAIN_NAME] · Covetrus" at bounding box center [296, 157] width 145 height 19
copy div "[PERSON_NAME][EMAIL_ADDRESS][DOMAIN_NAME] · Covetrus"
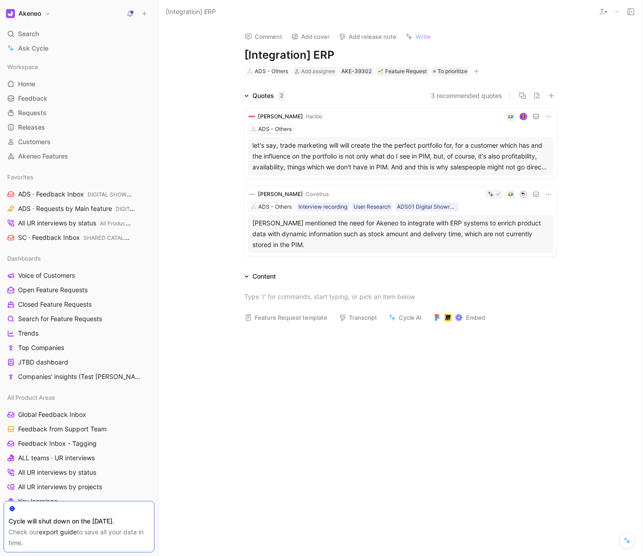
drag, startPoint x: 219, startPoint y: 224, endPoint x: 330, endPoint y: 247, distance: 113.7
click at [330, 247] on div "Quotes 2 3 recommended quotes [PERSON_NAME] · Haribo ADS - Others let's say, tr…" at bounding box center [401, 175] width 484 height 170
copy div "[PERSON_NAME] mentioned the need for Akeneo to integrate with ERP systems to en…"
click at [549, 283] on div at bounding box center [401, 296] width 484 height 29
